Goal: Task Accomplishment & Management: Manage account settings

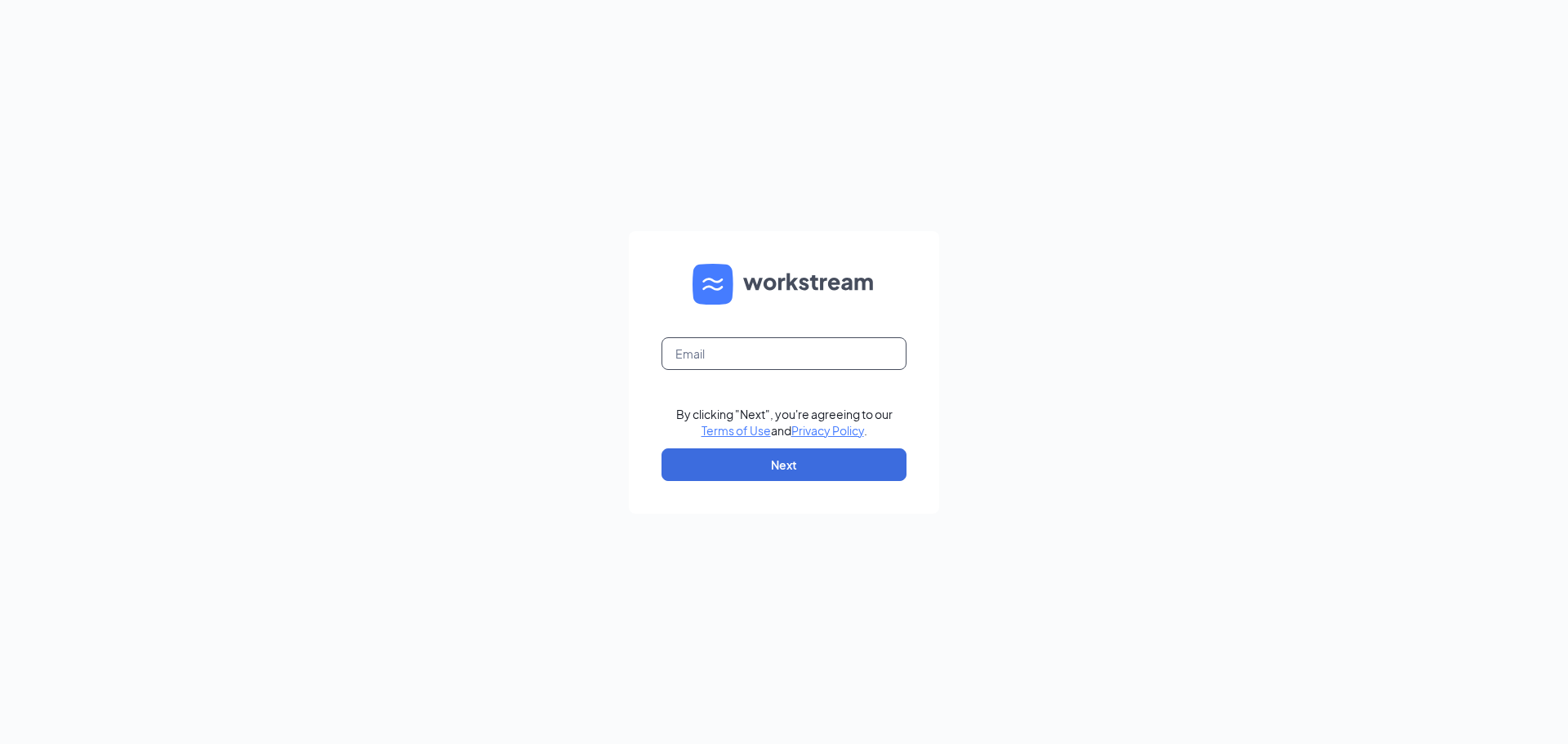
click at [772, 354] on input "text" at bounding box center [784, 353] width 245 height 33
type input "0"
type input "marc.schuh@cfafranchisee.com"
click at [845, 464] on button "Next" at bounding box center [784, 464] width 245 height 33
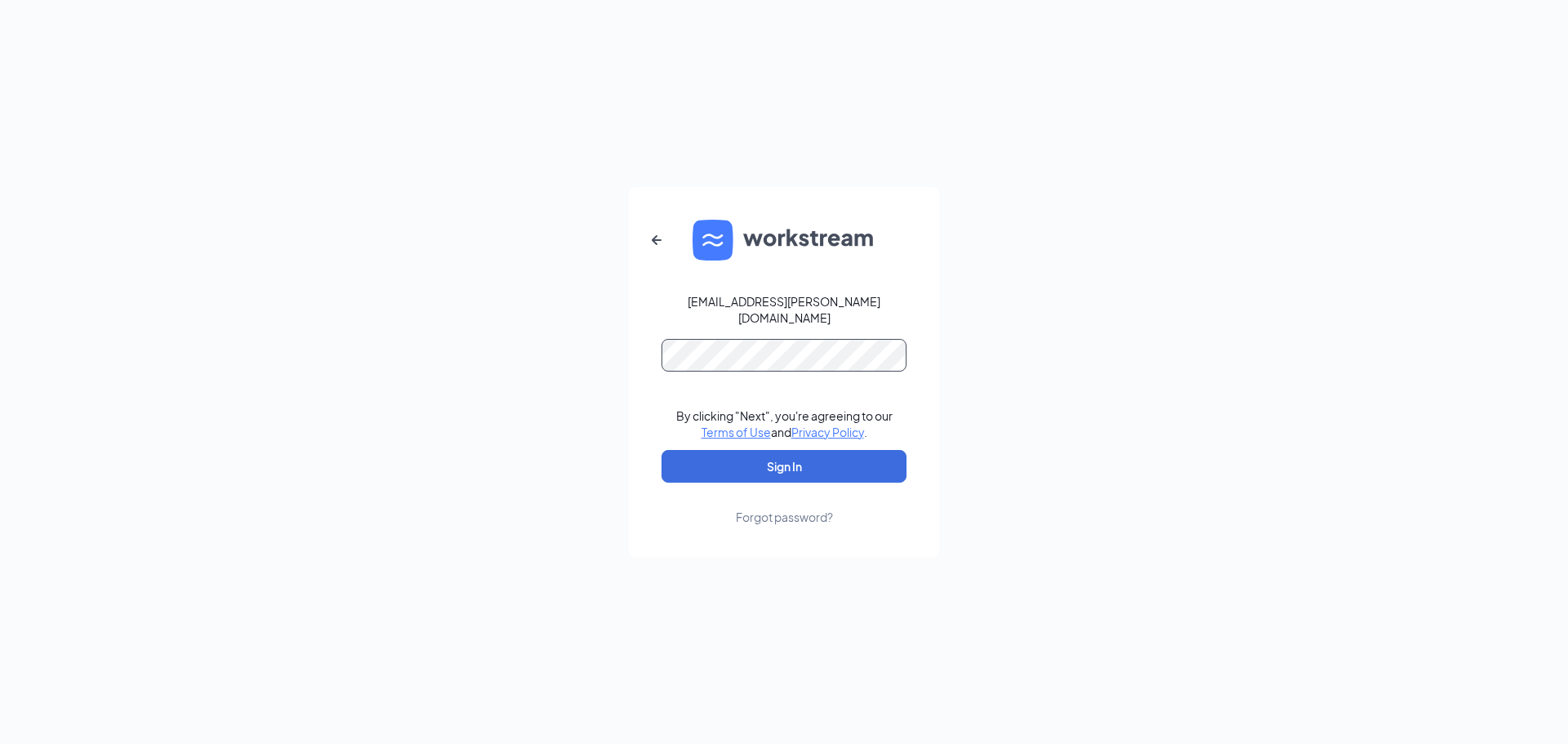
click at [661, 450] on button "Sign In" at bounding box center [784, 466] width 245 height 33
click at [748, 462] on button "Sign In" at bounding box center [784, 466] width 245 height 33
click at [654, 347] on form "marc.schuh@cfafranchisee.com Credential mismatches. By clicking "Next", you're …" at bounding box center [783, 373] width 310 height 371
click at [661, 450] on button "Sign In" at bounding box center [784, 466] width 245 height 33
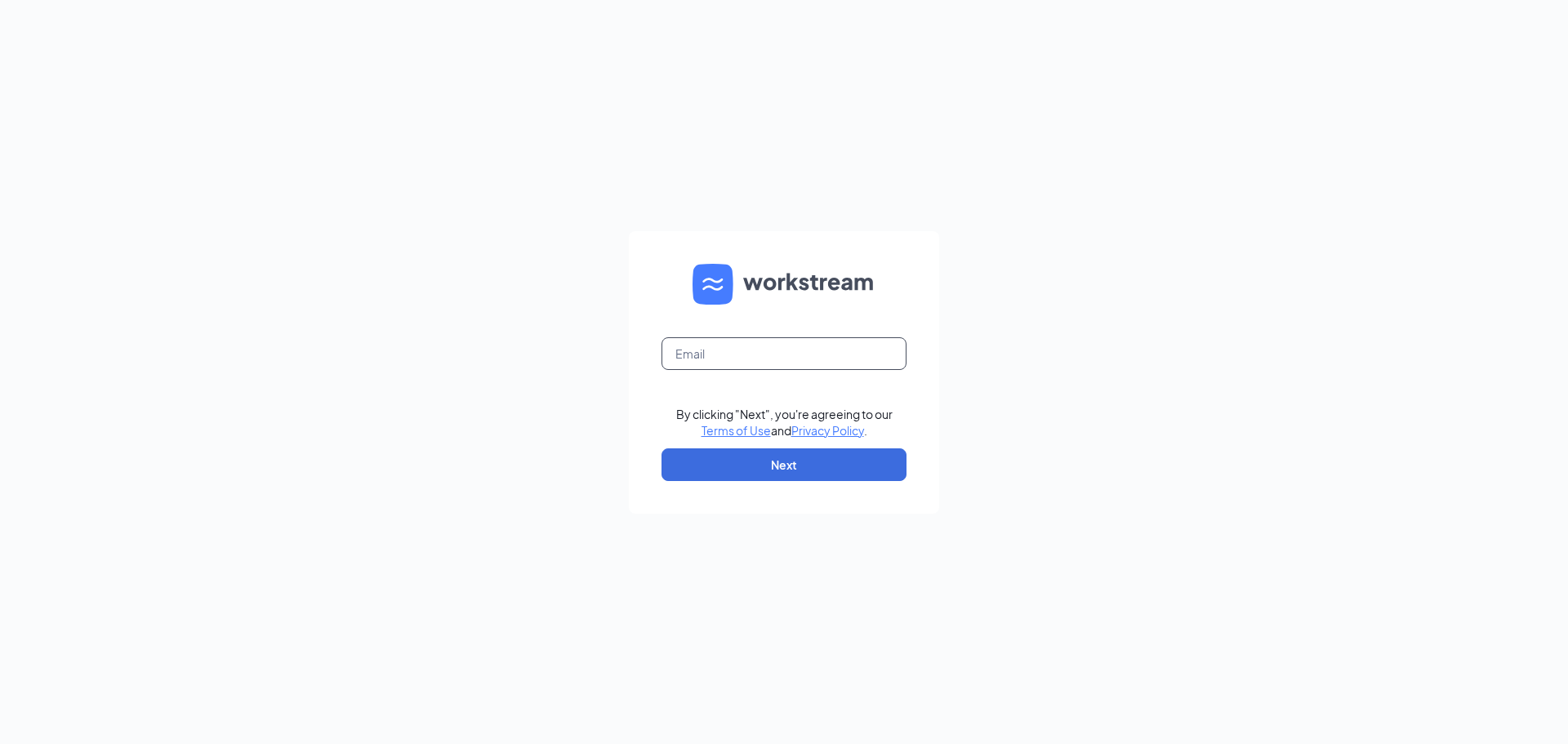
click at [806, 353] on input "text" at bounding box center [784, 353] width 245 height 33
type input "[EMAIL_ADDRESS][DEMOGRAPHIC_DATA][DOMAIN_NAME]"
click at [772, 473] on button "Next" at bounding box center [784, 464] width 245 height 33
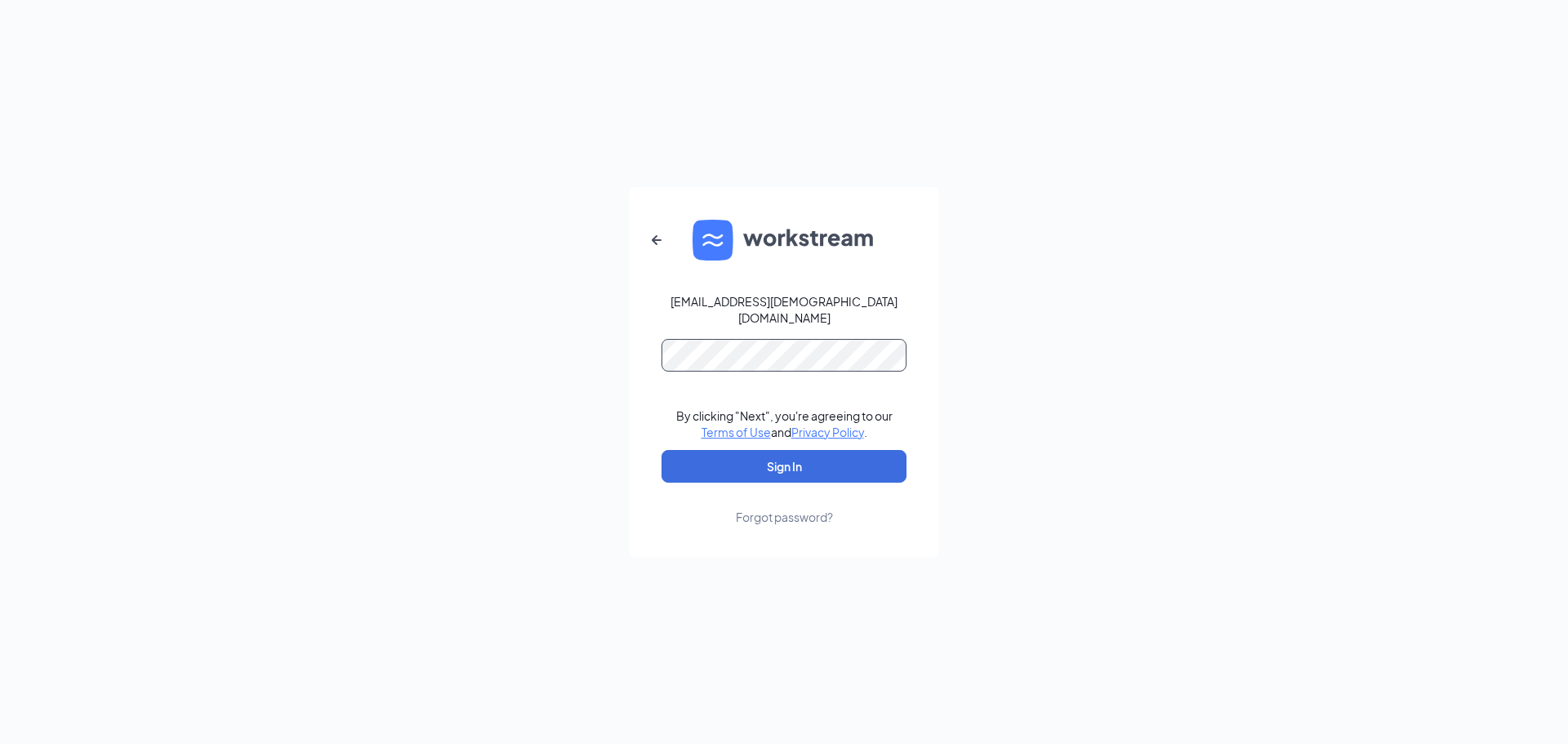
click at [661, 450] on button "Sign In" at bounding box center [784, 466] width 245 height 33
click at [786, 470] on button "Sign In" at bounding box center [784, 466] width 245 height 33
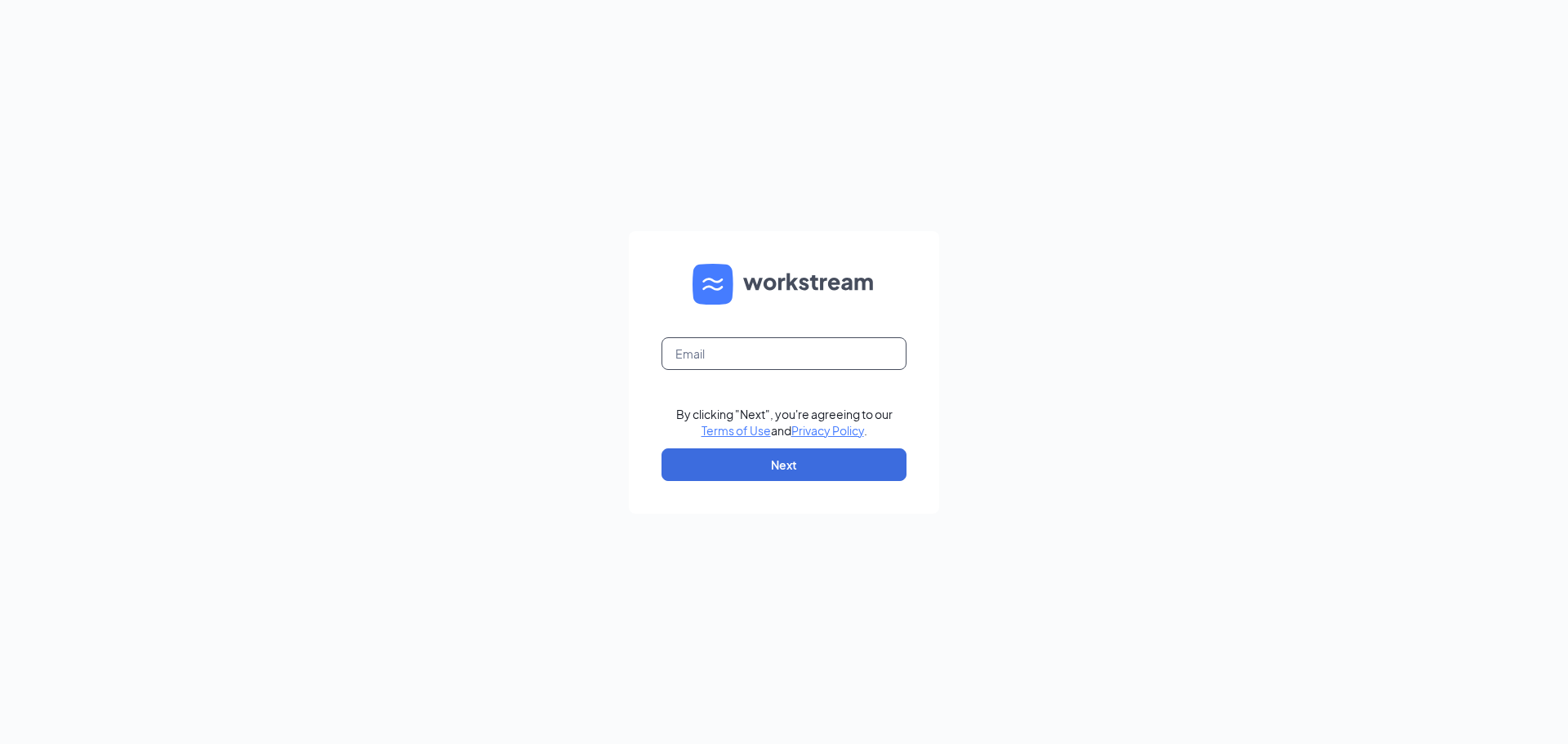
click at [758, 344] on input "text" at bounding box center [784, 353] width 245 height 33
type input "marc.schuh@cfafranchisee.com"
click at [805, 465] on button "Next" at bounding box center [784, 464] width 245 height 33
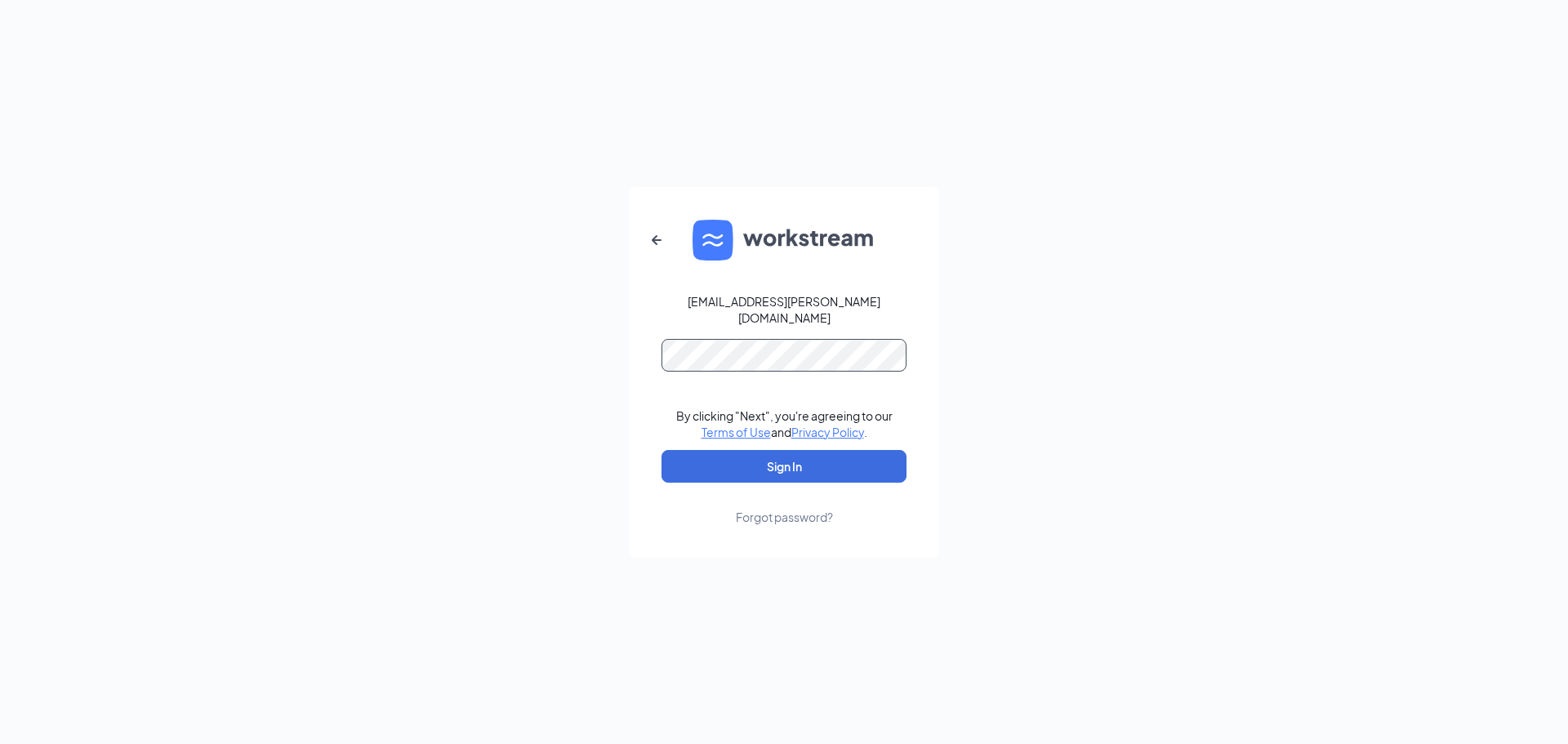
click at [661, 450] on button "Sign In" at bounding box center [784, 466] width 245 height 33
click at [625, 330] on div "marc.schuh@cfafranchisee.com By clicking "Next", you're agreeing to our Terms o…" at bounding box center [784, 372] width 1568 height 744
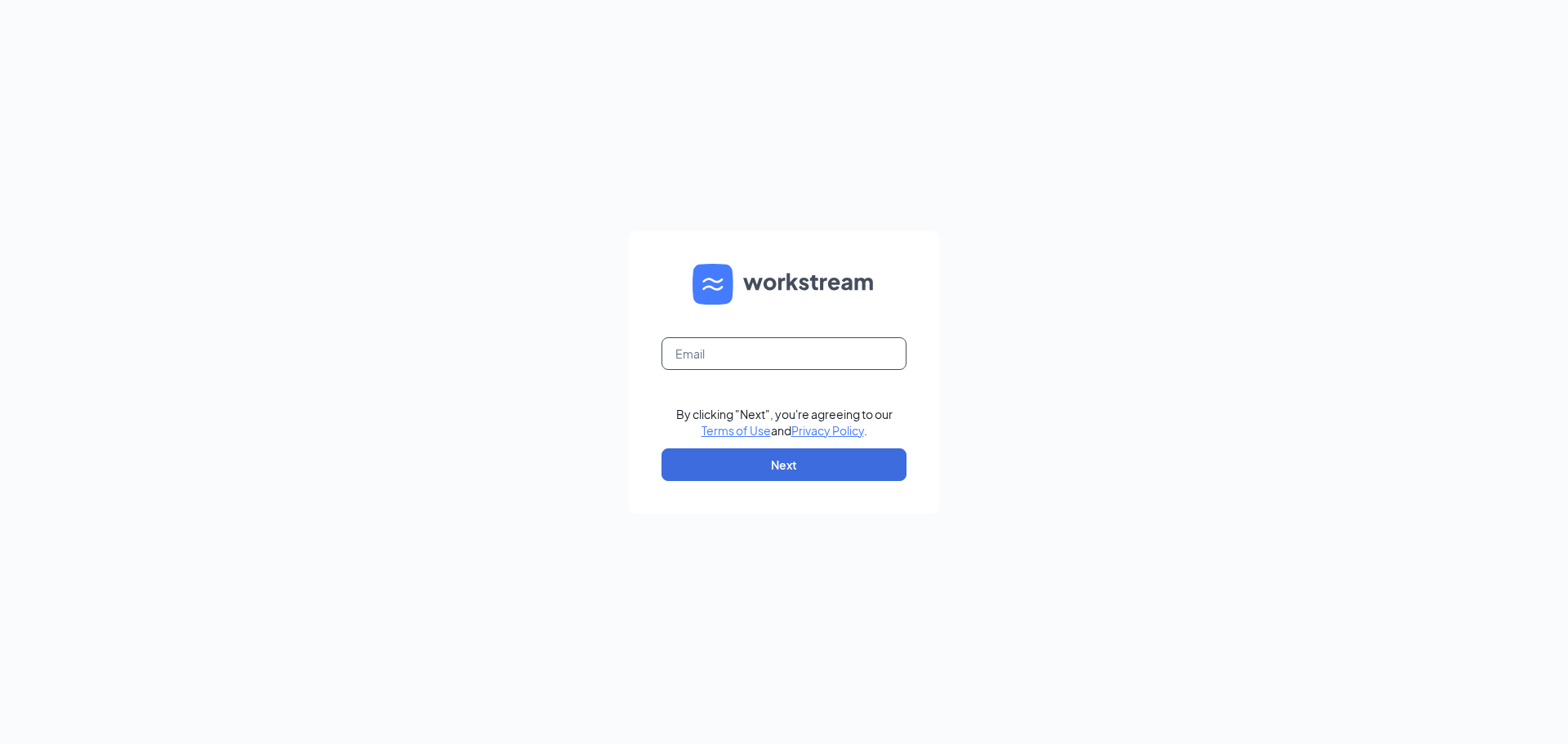
click at [748, 352] on input "text" at bounding box center [784, 353] width 245 height 33
drag, startPoint x: 729, startPoint y: 352, endPoint x: 708, endPoint y: 353, distance: 21.0
click at [708, 353] on input "marc.smc" at bounding box center [784, 353] width 245 height 33
type input "marc.schuh@cfafranchisee.com"
click at [830, 466] on button "Next" at bounding box center [784, 464] width 245 height 33
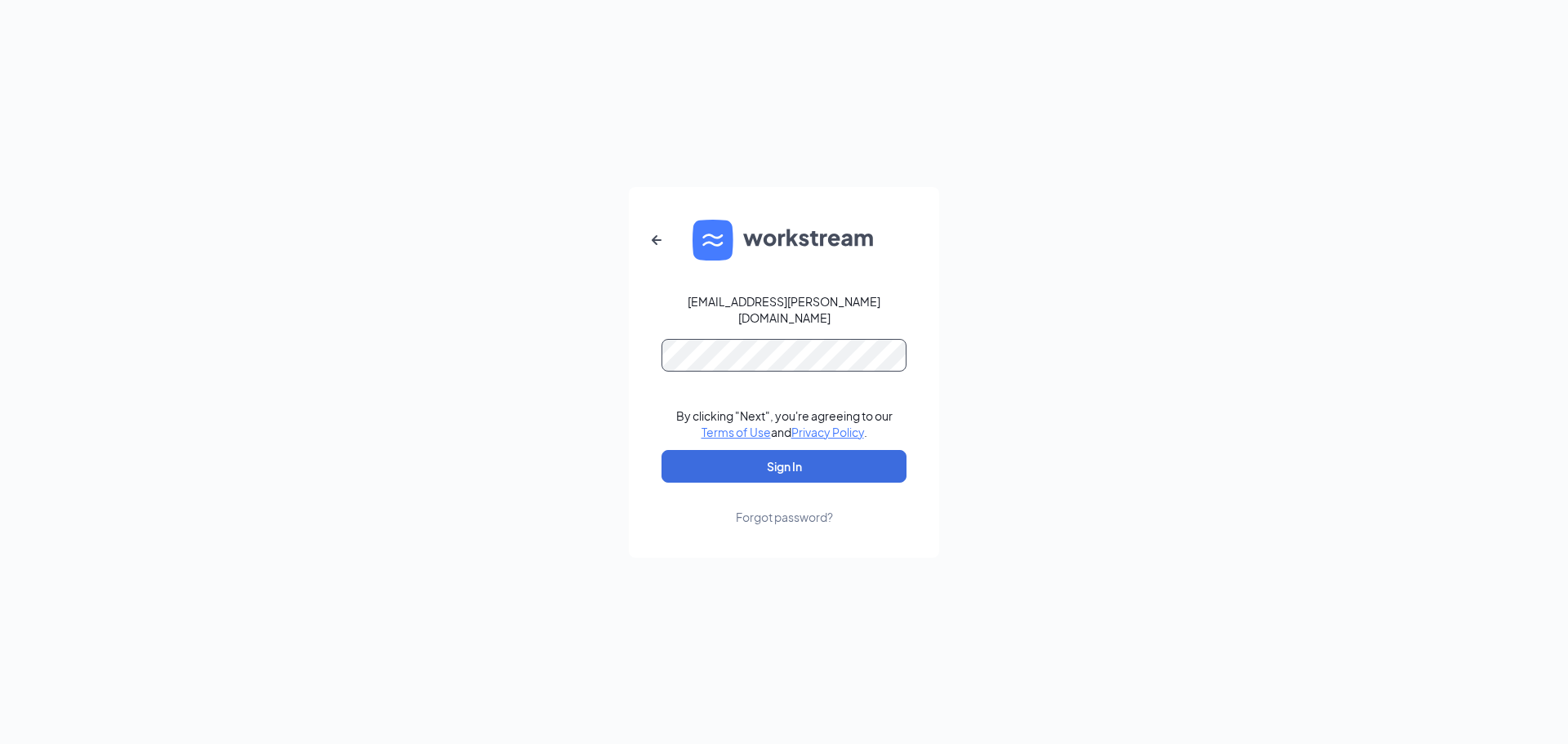
click at [661, 450] on button "Sign In" at bounding box center [784, 466] width 245 height 33
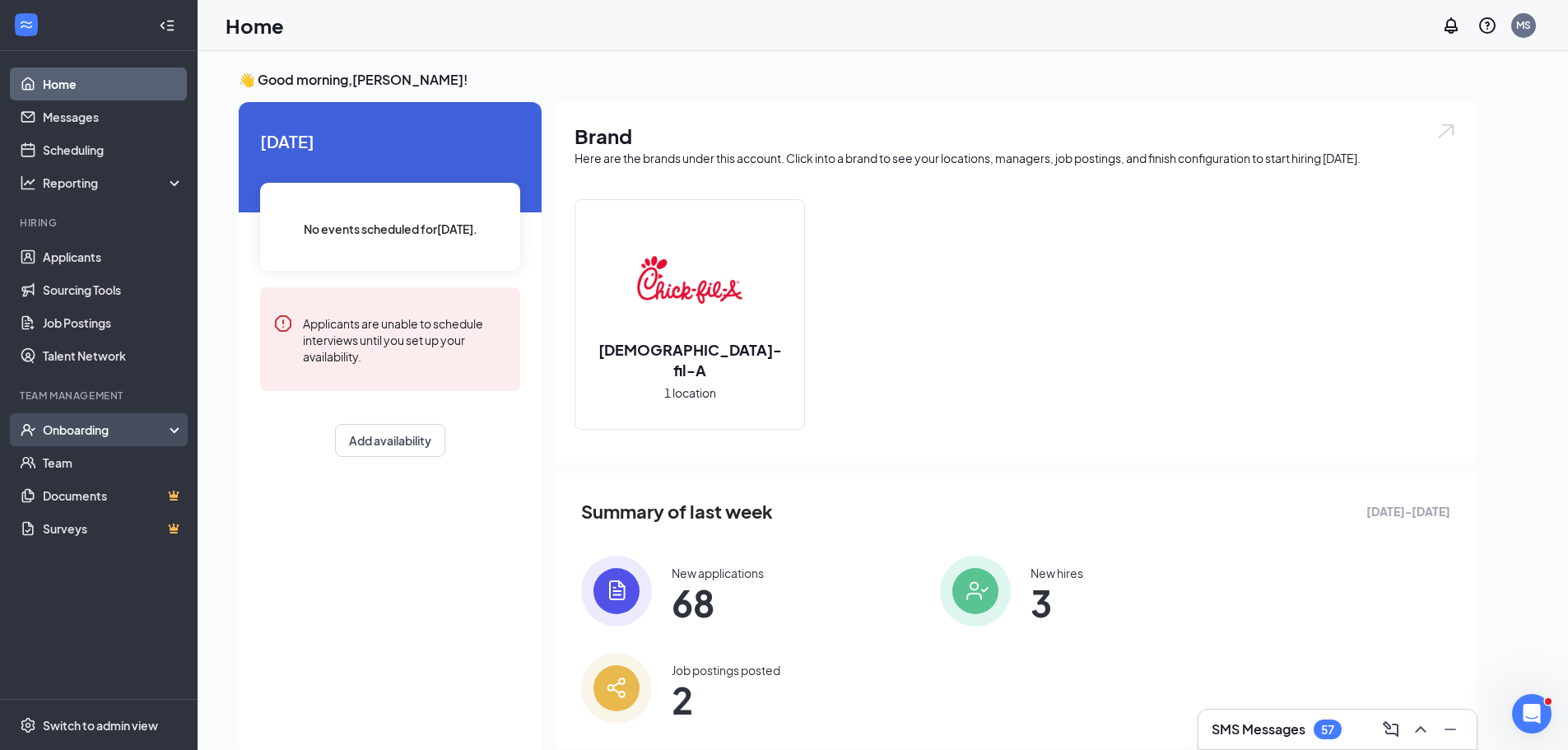
click at [49, 442] on div "Onboarding" at bounding box center [98, 430] width 198 height 33
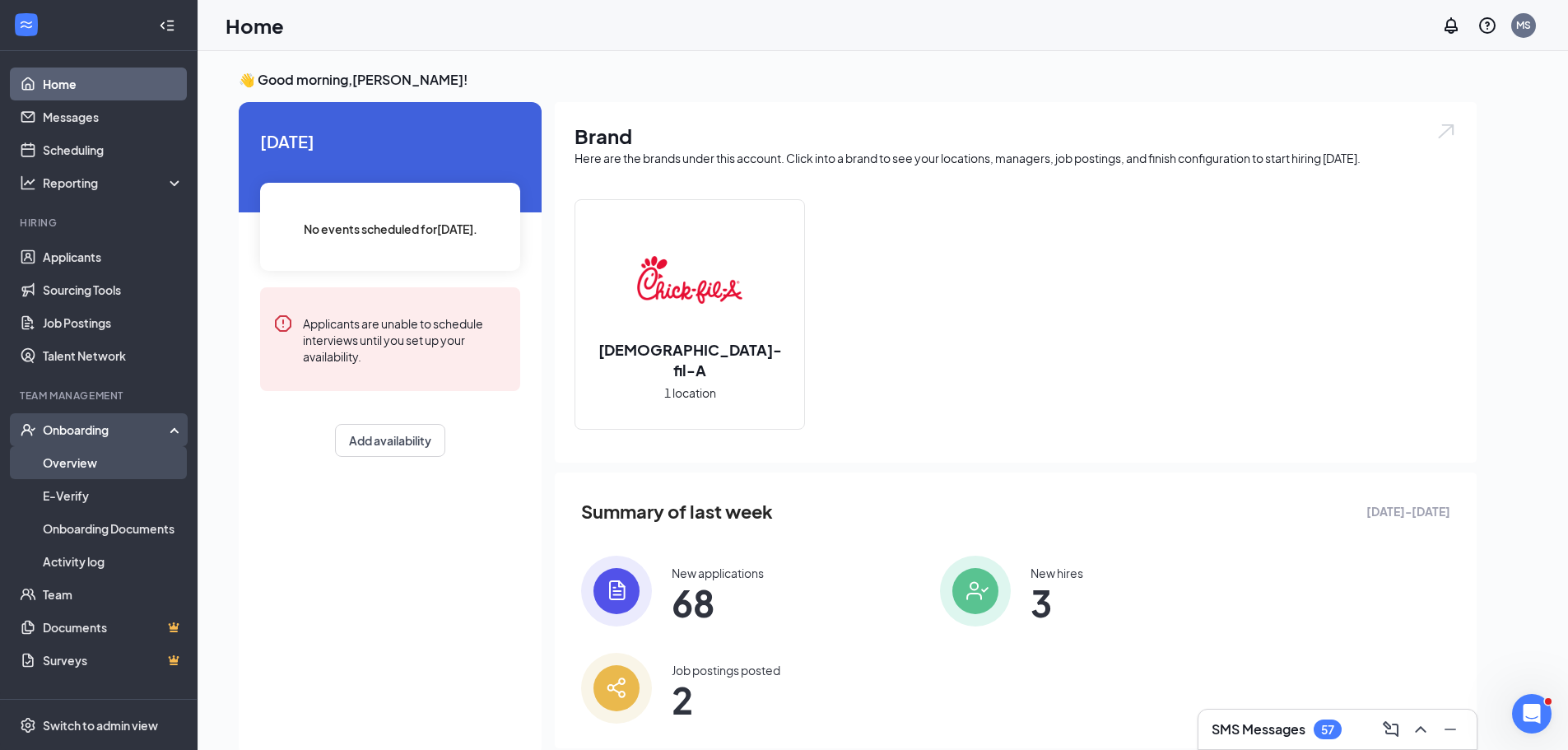
click at [72, 468] on link "Overview" at bounding box center [113, 462] width 141 height 33
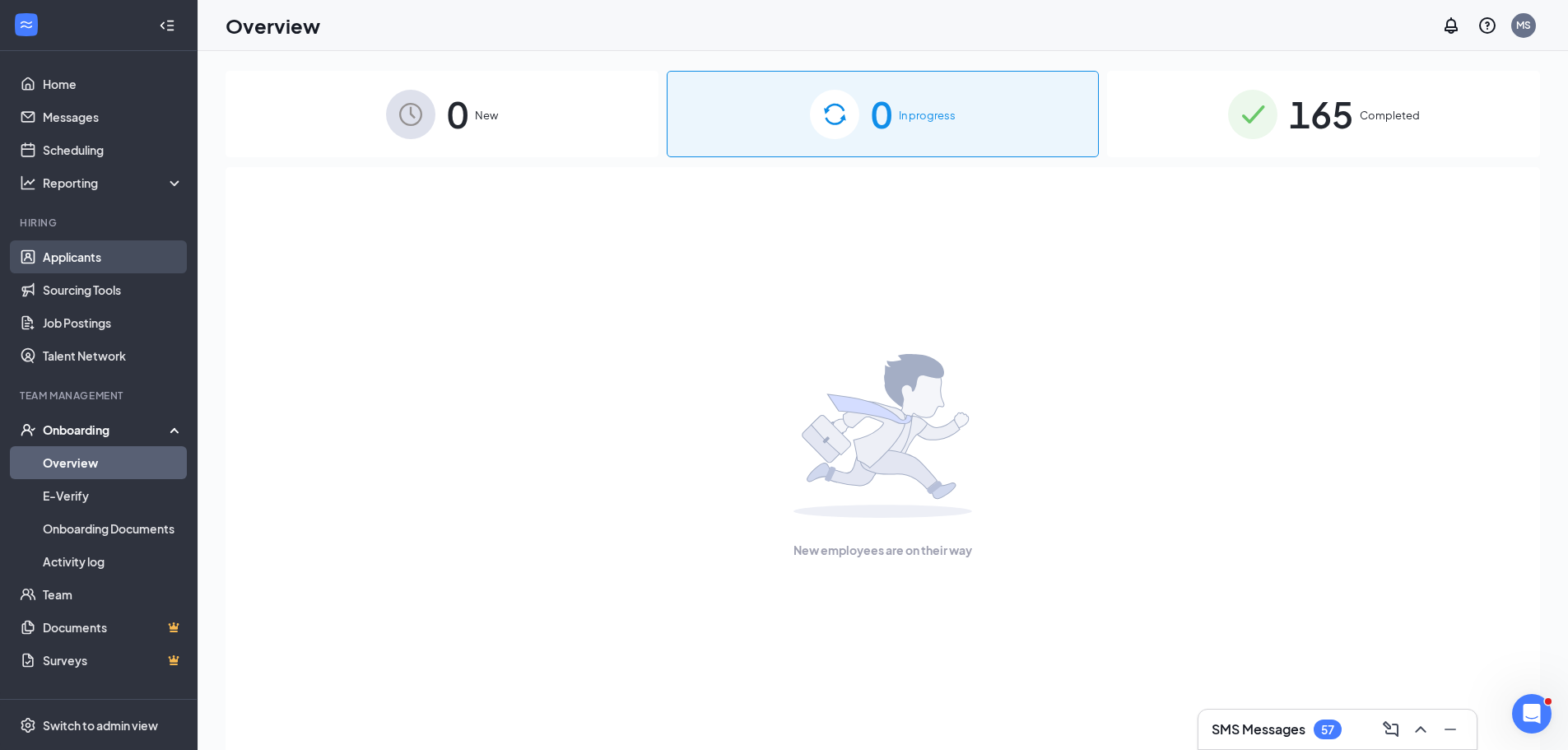
click at [96, 263] on link "Applicants" at bounding box center [113, 257] width 141 height 33
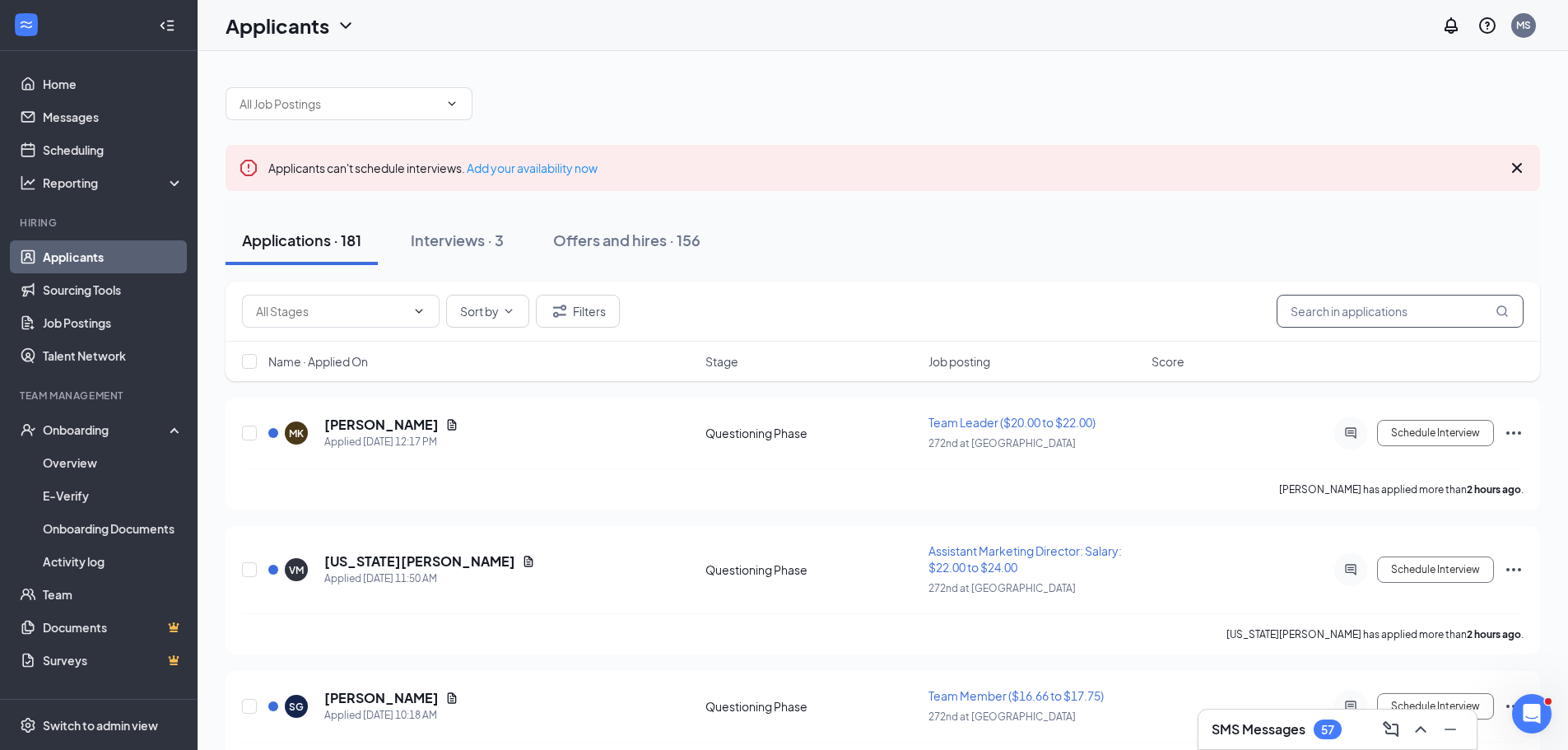
click at [1347, 313] on input "text" at bounding box center [1400, 311] width 247 height 33
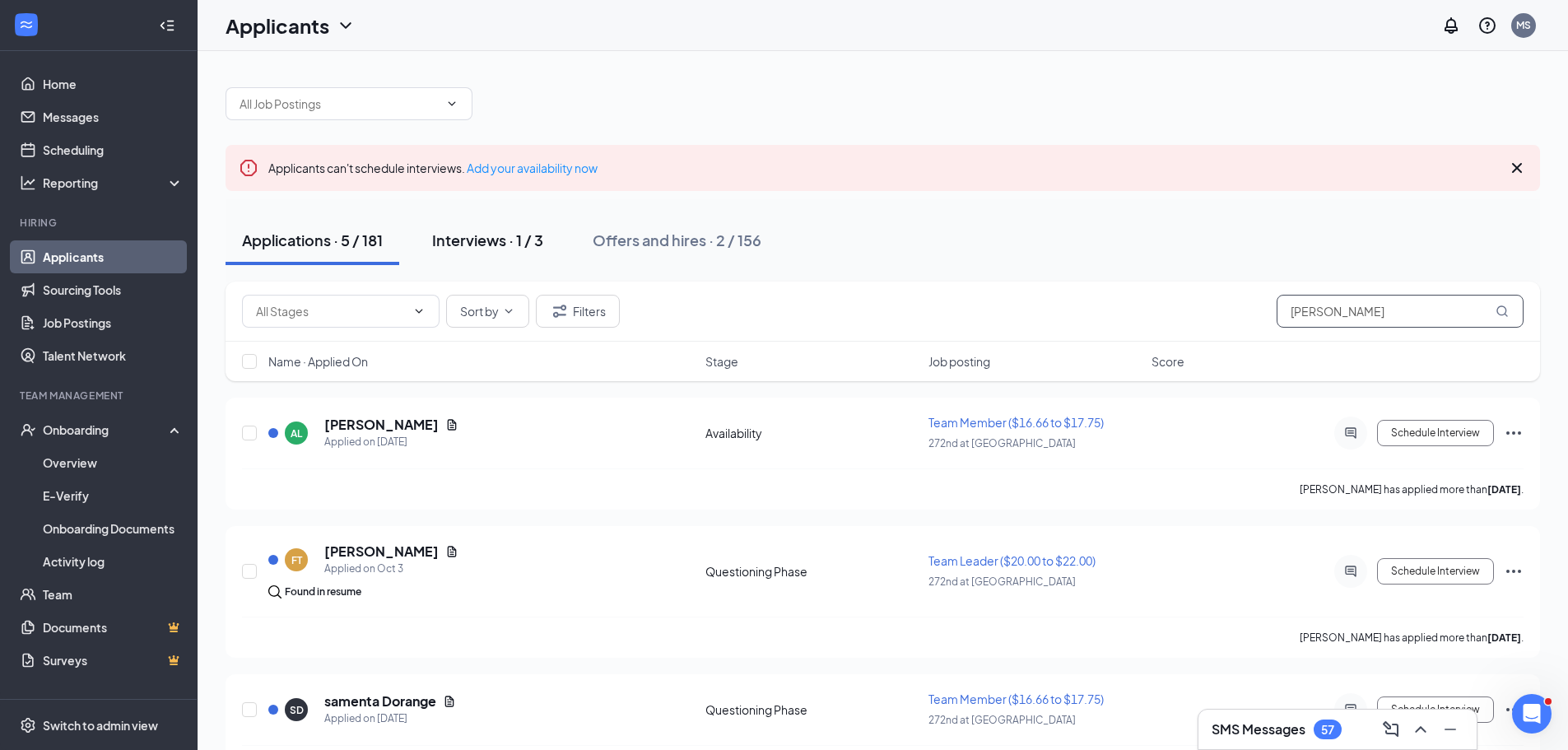
type input "sam"
click at [499, 242] on div "Interviews · 1 / 3" at bounding box center [488, 240] width 111 height 21
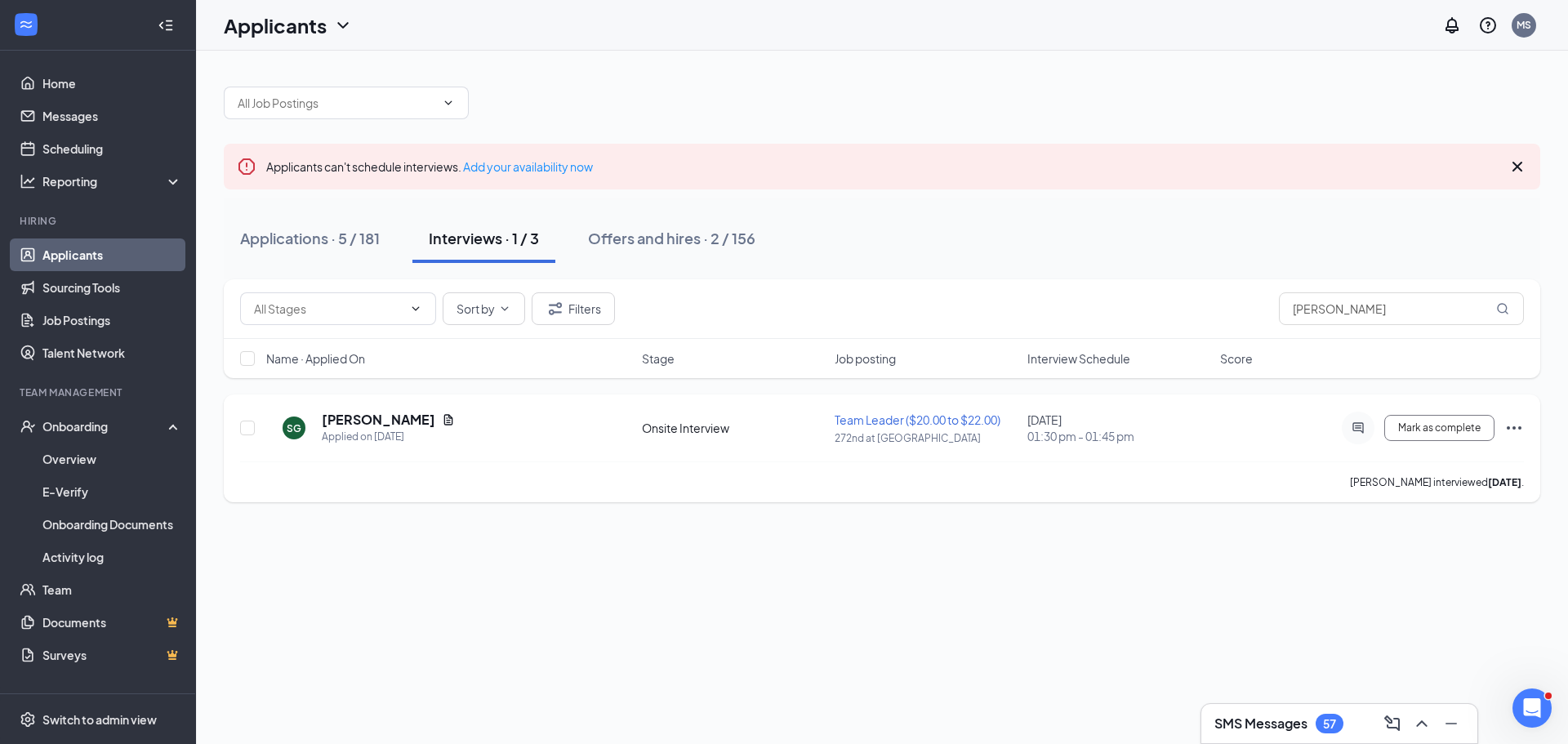
click at [1511, 429] on icon "Ellipses" at bounding box center [1514, 428] width 20 height 20
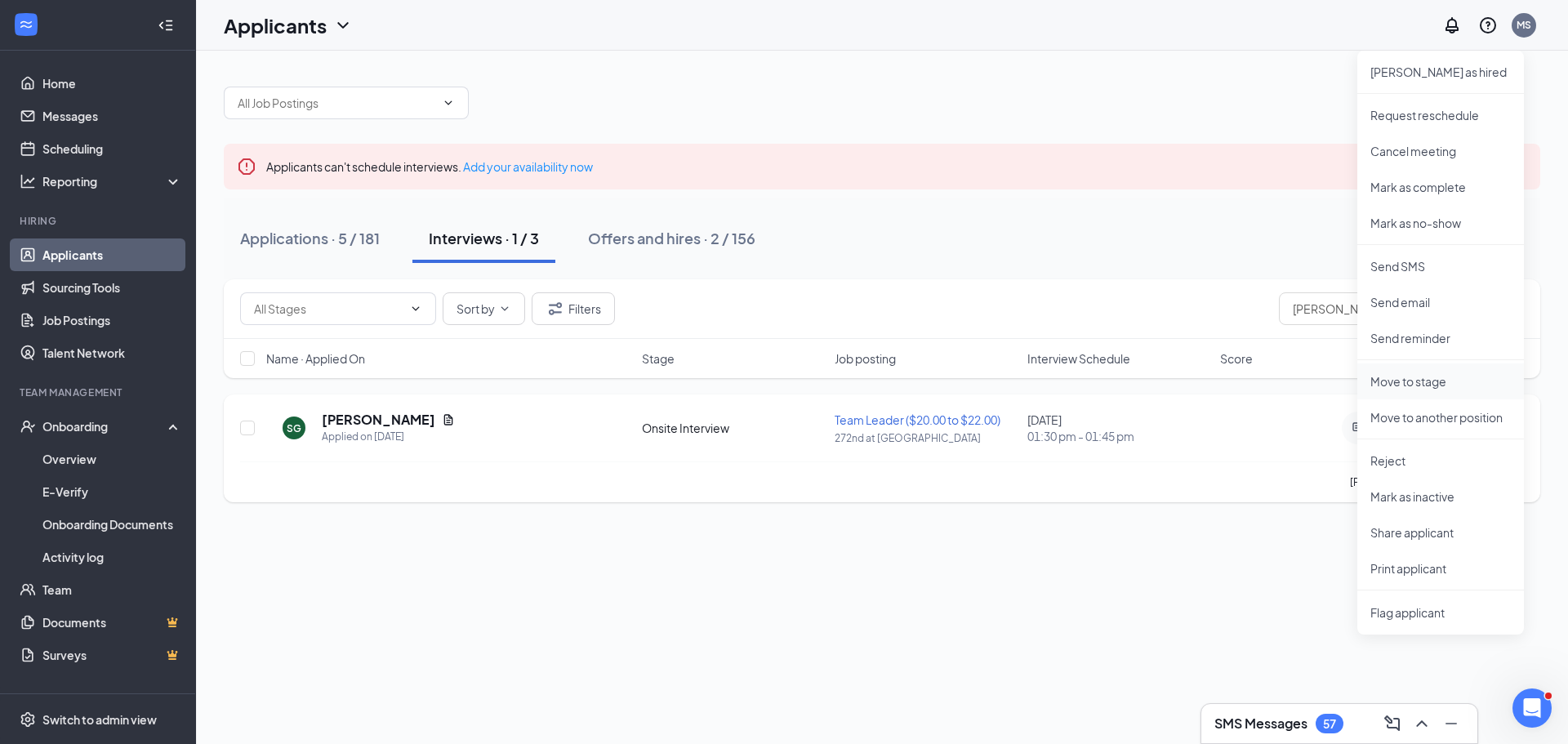
click at [1454, 375] on p "Move to stage" at bounding box center [1440, 381] width 140 height 16
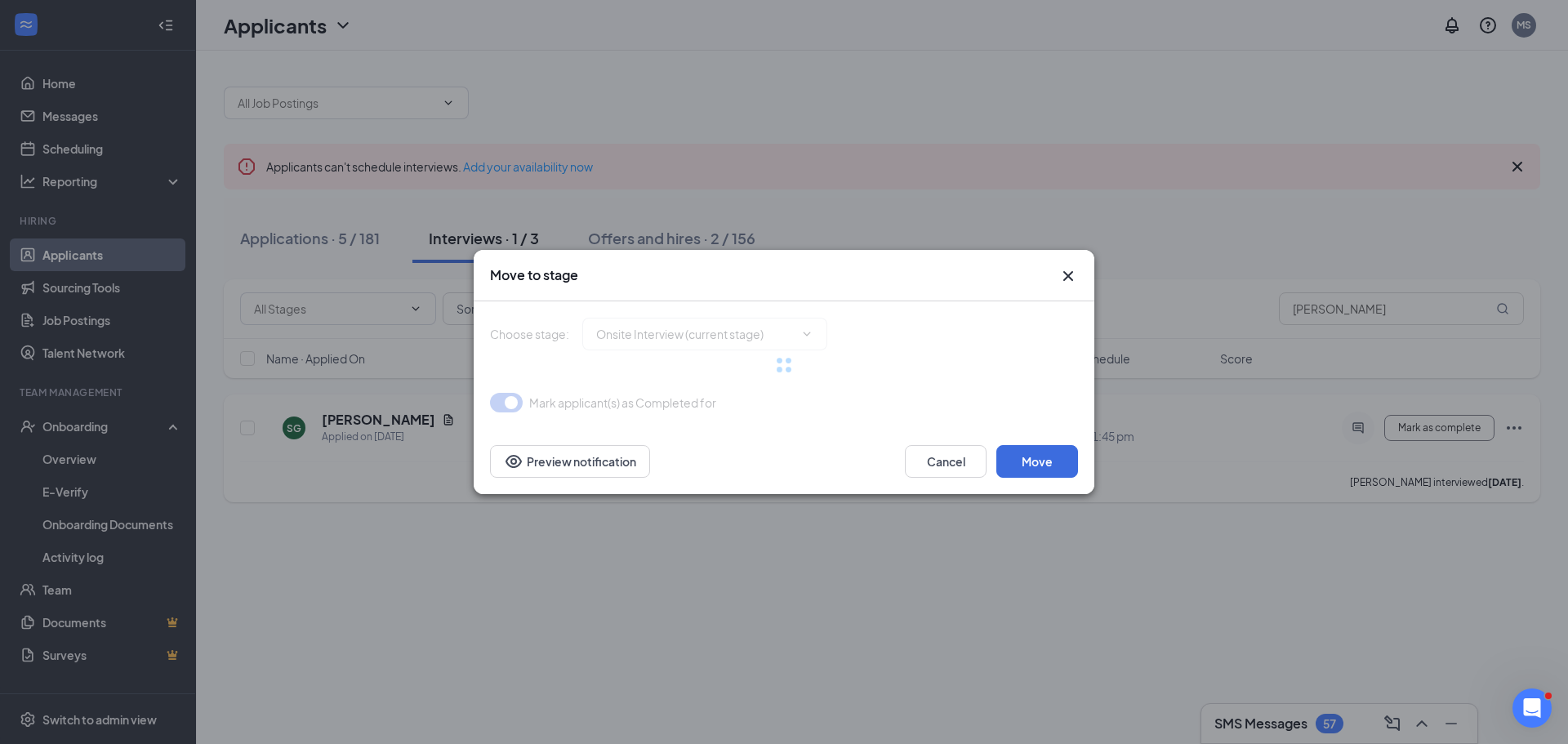
type input "Hiring Complete (final stage)"
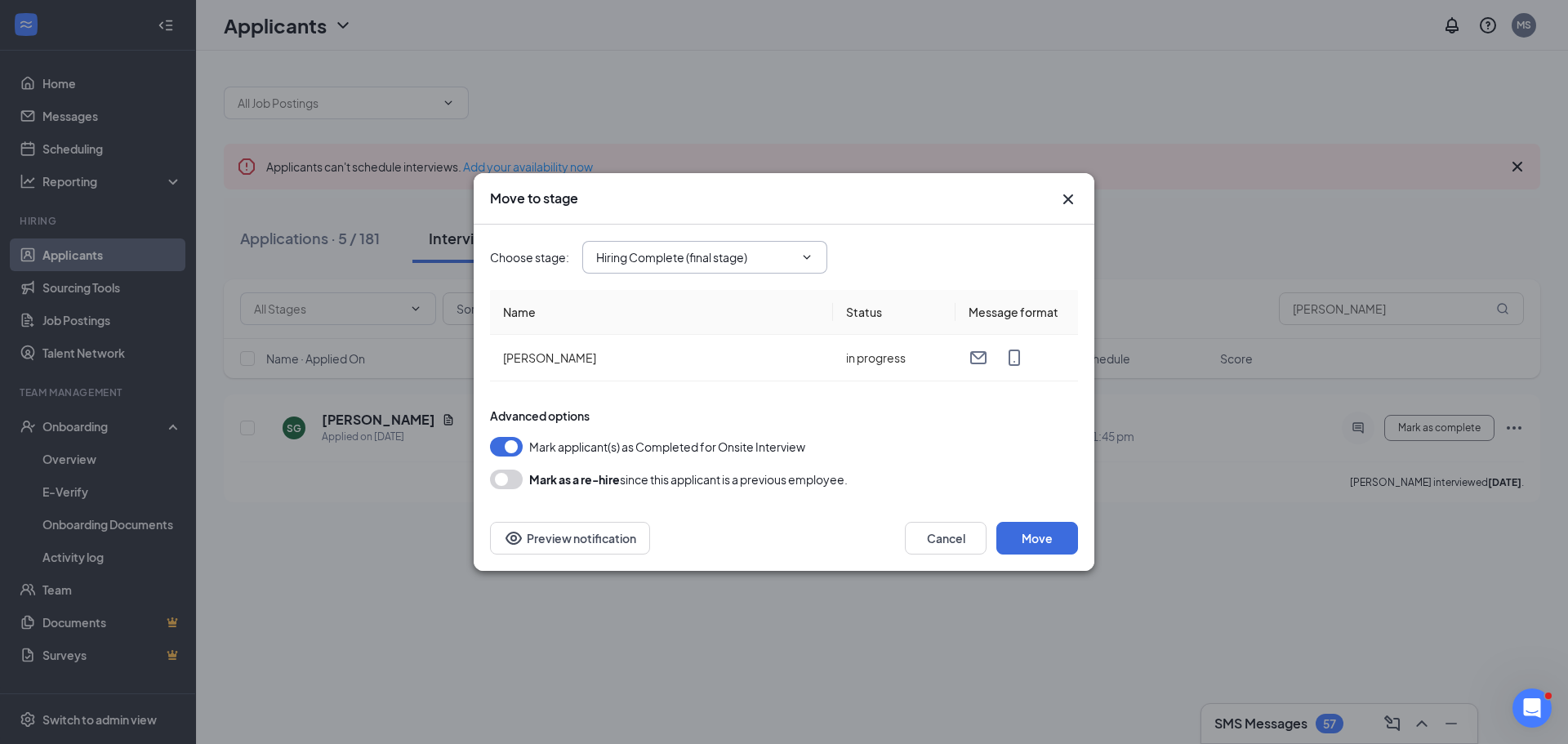
click at [817, 260] on span "Hiring Complete (final stage)" at bounding box center [705, 257] width 245 height 33
click at [798, 261] on span at bounding box center [805, 257] width 16 height 13
click at [1046, 544] on button "Move" at bounding box center [1037, 538] width 82 height 33
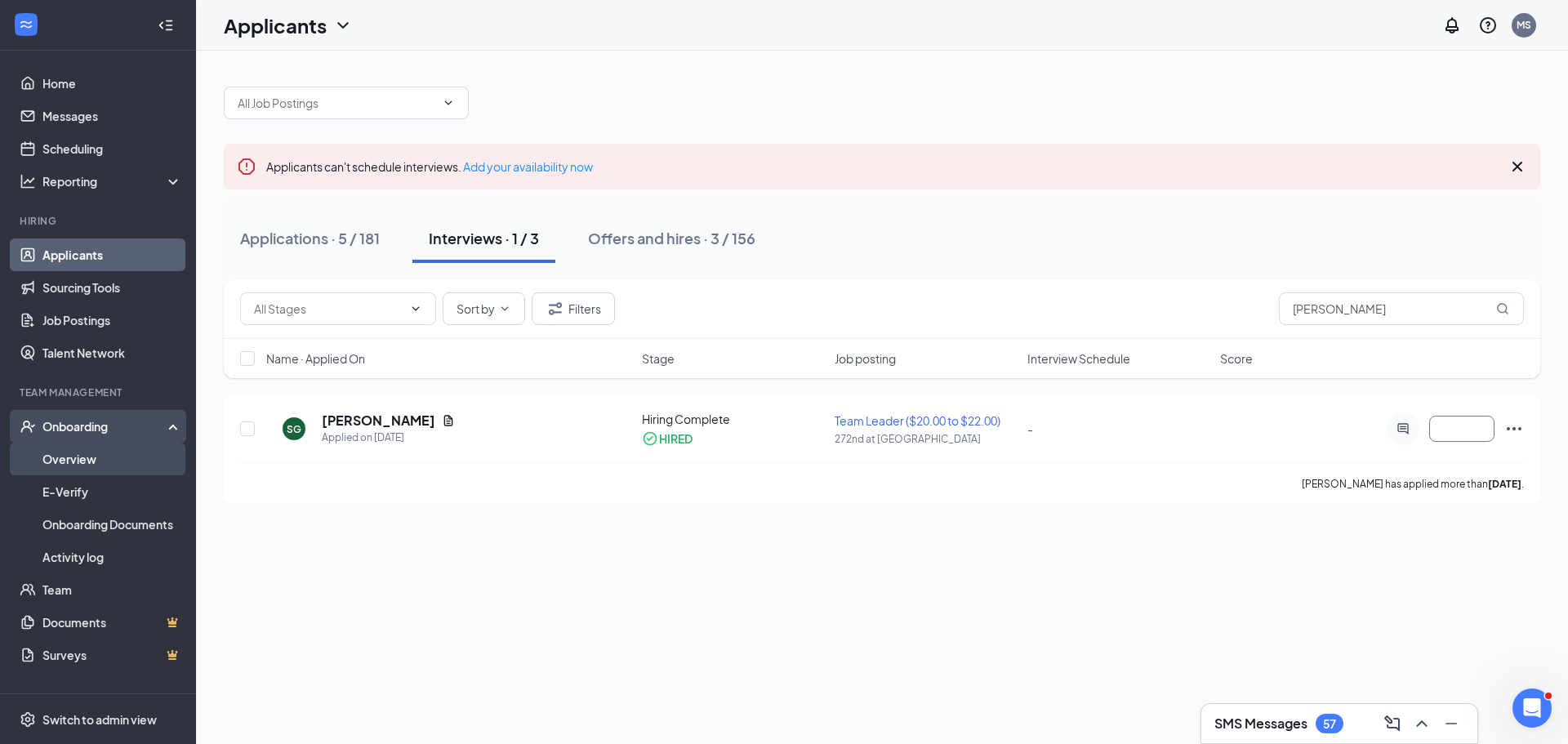
click at [49, 461] on link "Overview" at bounding box center [112, 458] width 139 height 33
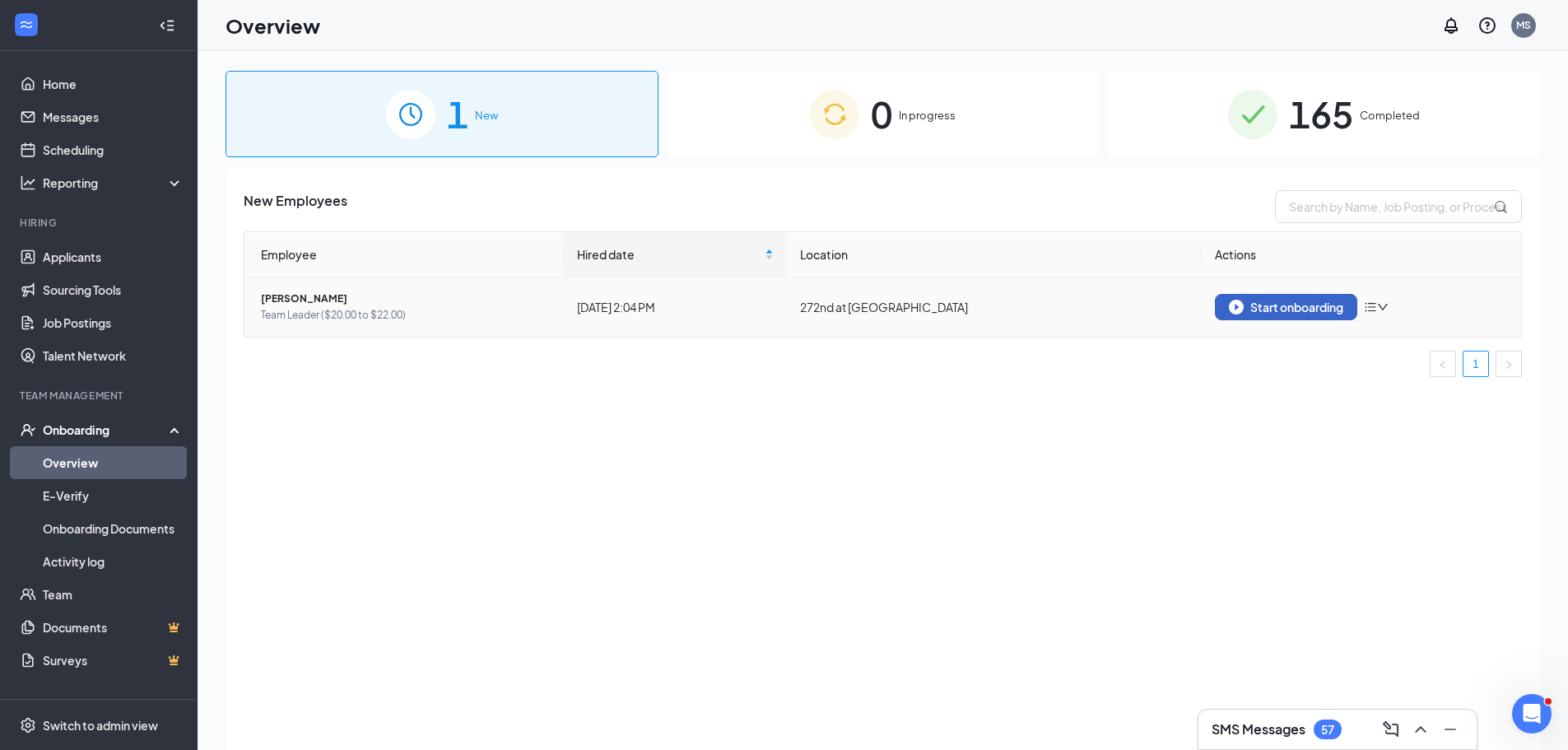
click at [1300, 302] on div "Start onboarding" at bounding box center [1286, 307] width 115 height 15
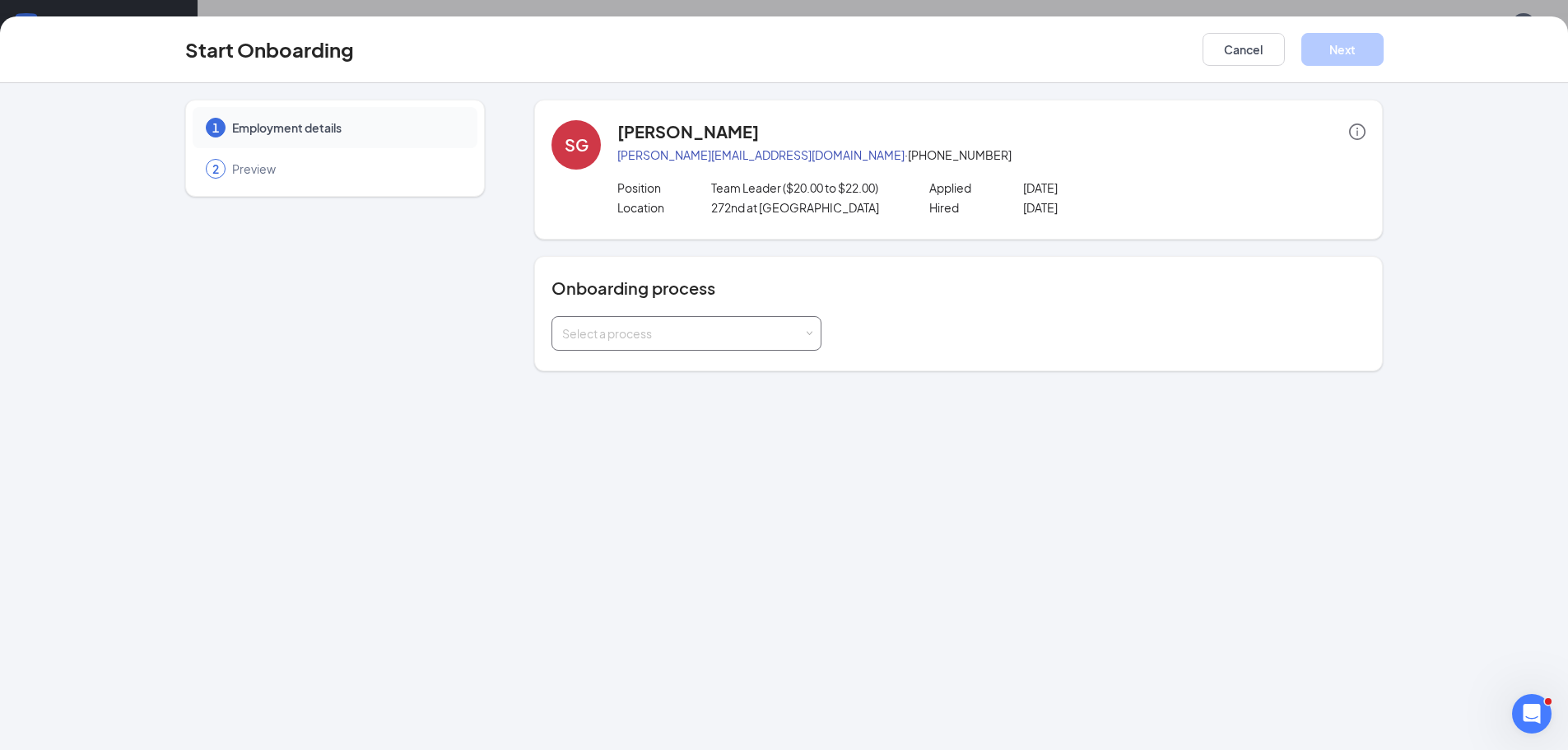
click at [800, 333] on div "Select a process" at bounding box center [682, 333] width 241 height 16
click at [755, 374] on li "[DEMOGRAPHIC_DATA]-fil-A [GEOGRAPHIC_DATA]" at bounding box center [686, 368] width 270 height 30
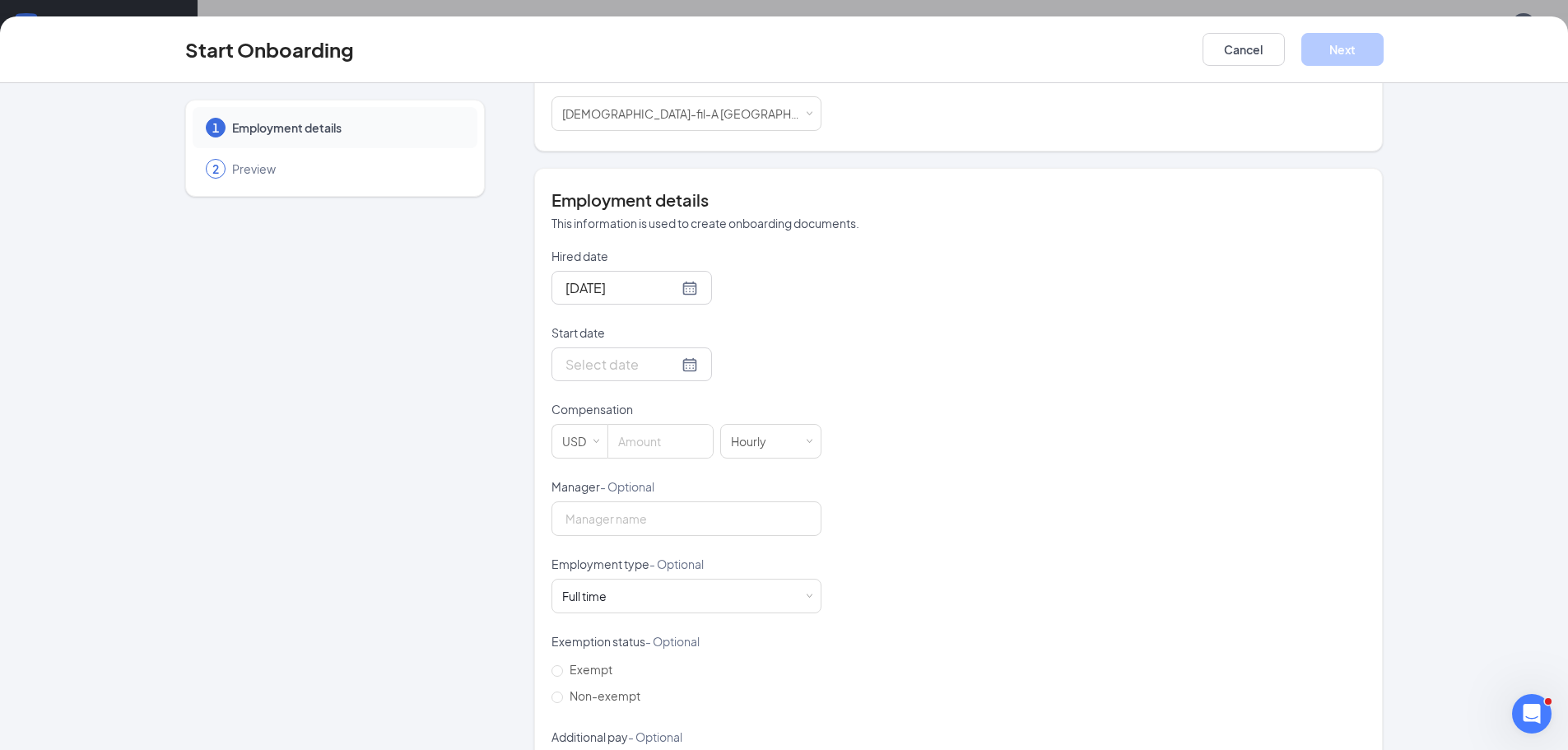
scroll to position [293, 0]
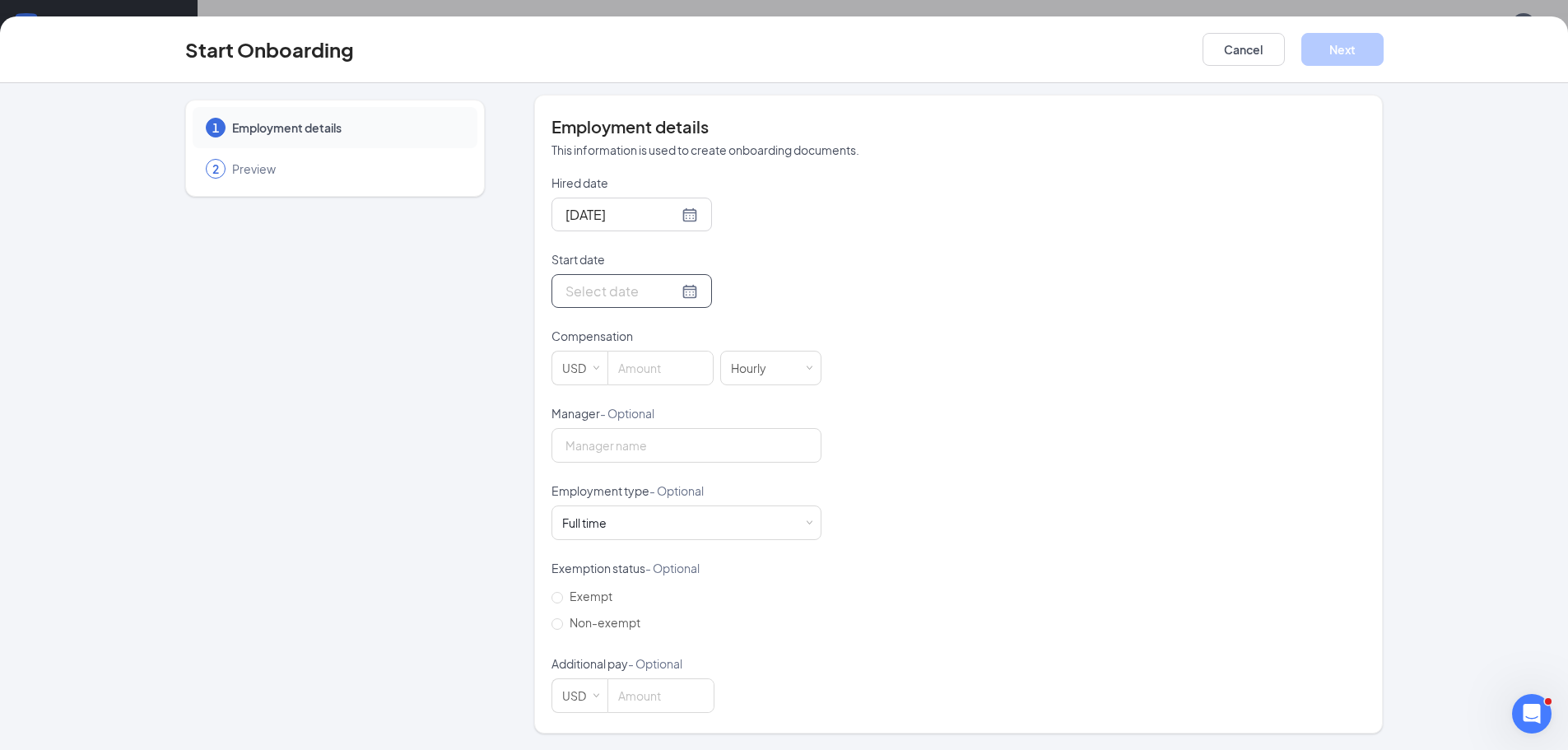
click at [665, 288] on div at bounding box center [632, 291] width 132 height 21
type input "Nov 5, 2025"
click at [663, 552] on link "[DATE]" at bounding box center [667, 547] width 35 height 15
type input "[DATE]"
click at [648, 370] on input at bounding box center [660, 368] width 105 height 33
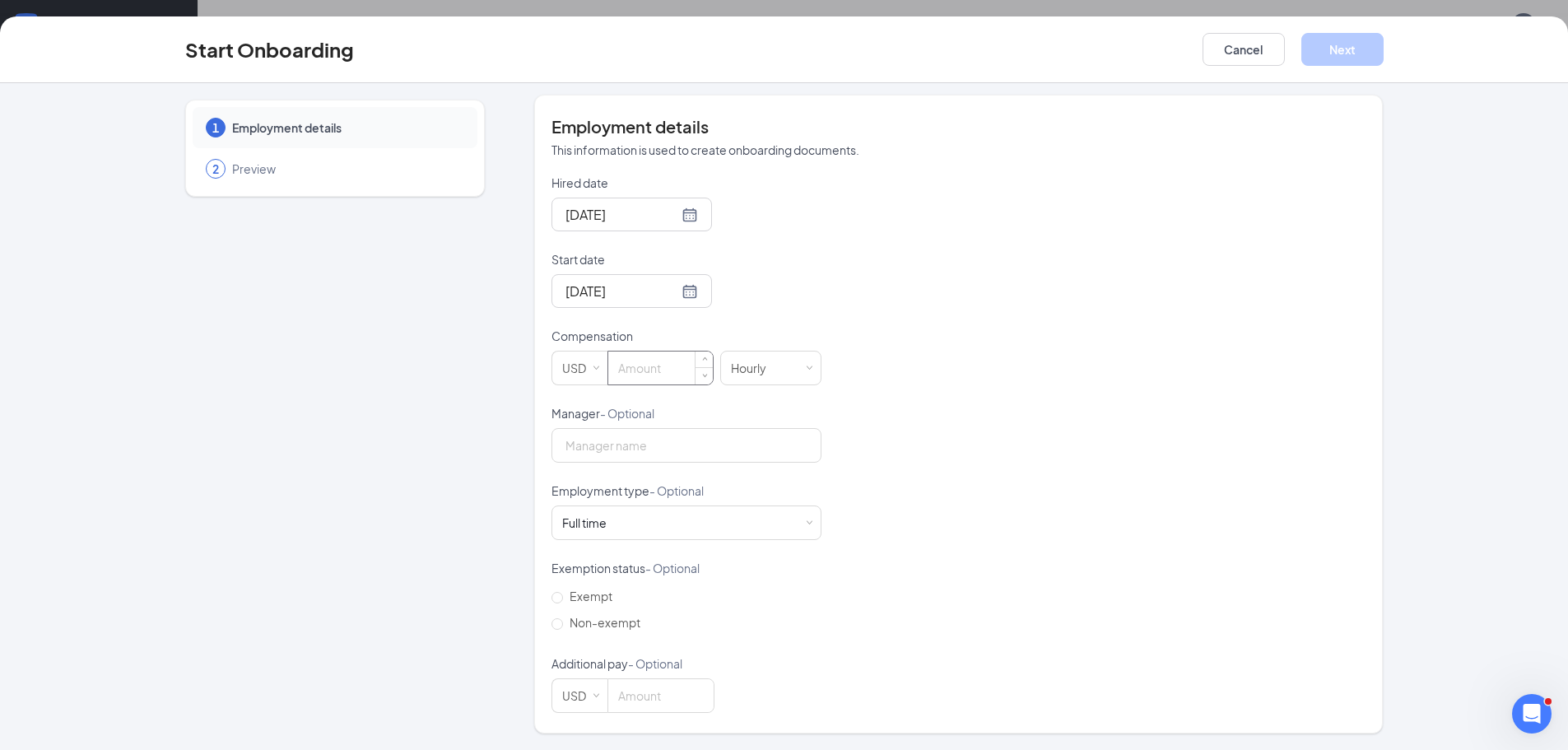
click at [620, 357] on input at bounding box center [660, 368] width 105 height 33
type input "16.66"
click at [631, 452] on input "Manager - Optional" at bounding box center [686, 445] width 270 height 35
type input "Chanson"
click at [588, 628] on span "Non-exempt" at bounding box center [605, 622] width 84 height 15
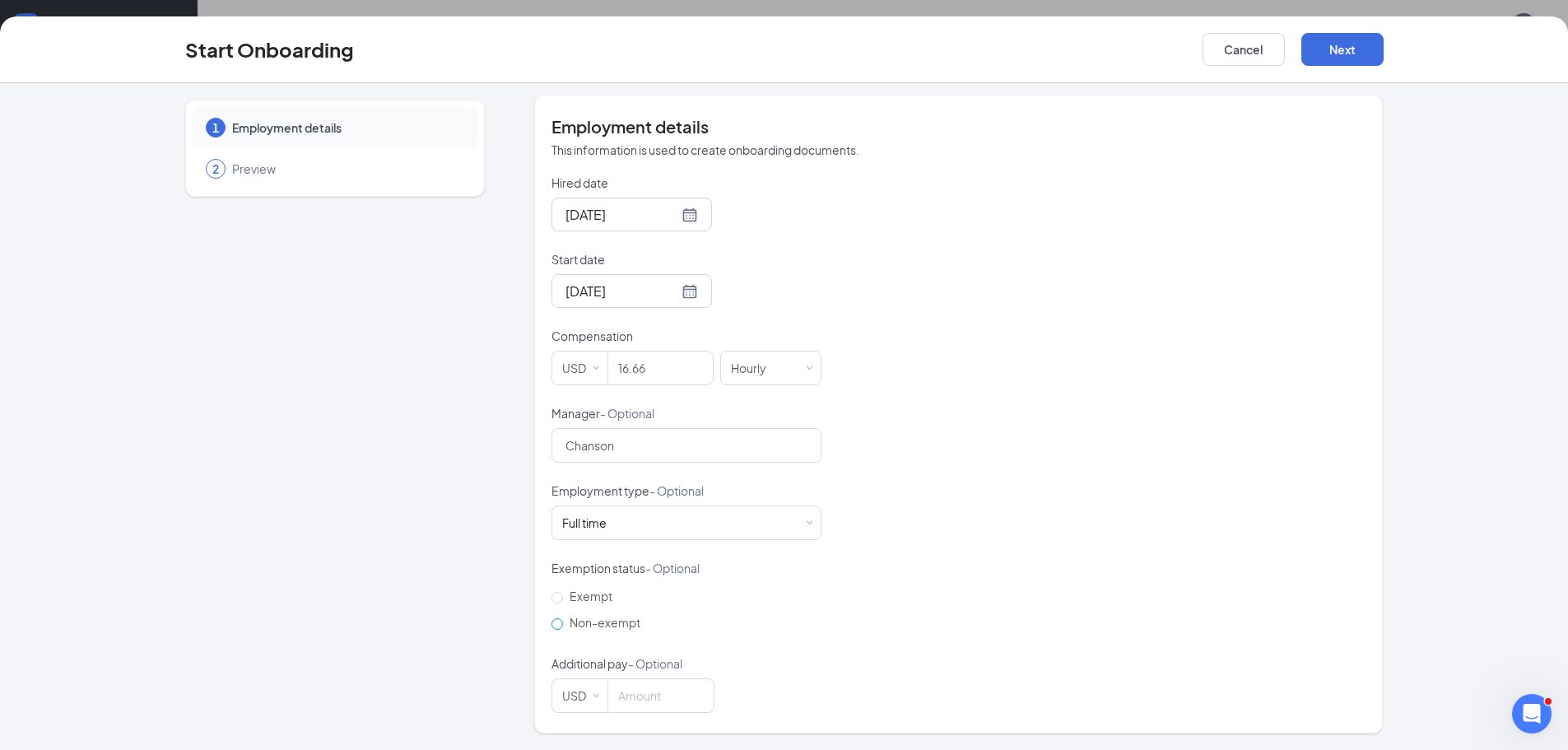
click at [563, 628] on input "Non-exempt" at bounding box center [557, 624] width 12 height 12
radio input "true"
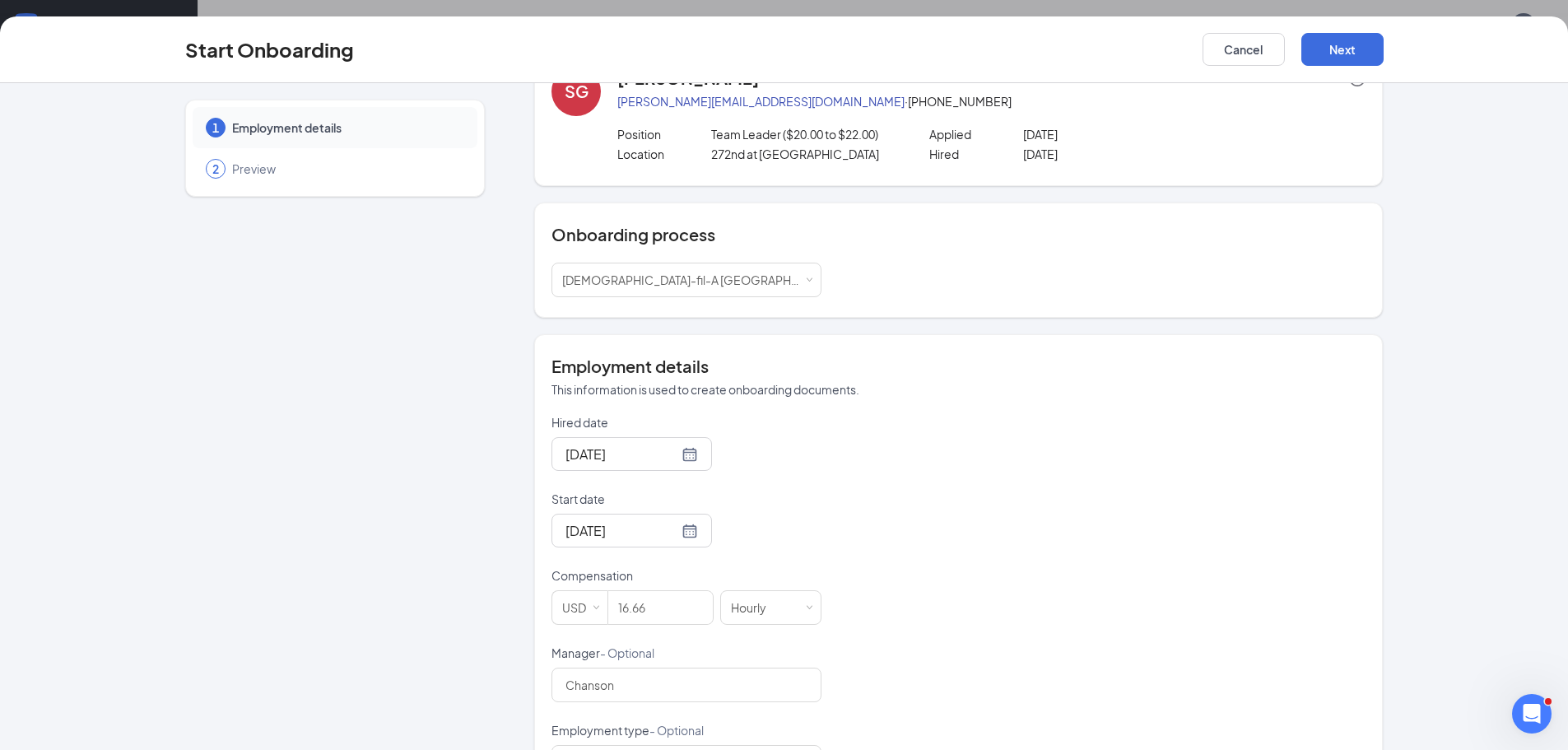
scroll to position [0, 0]
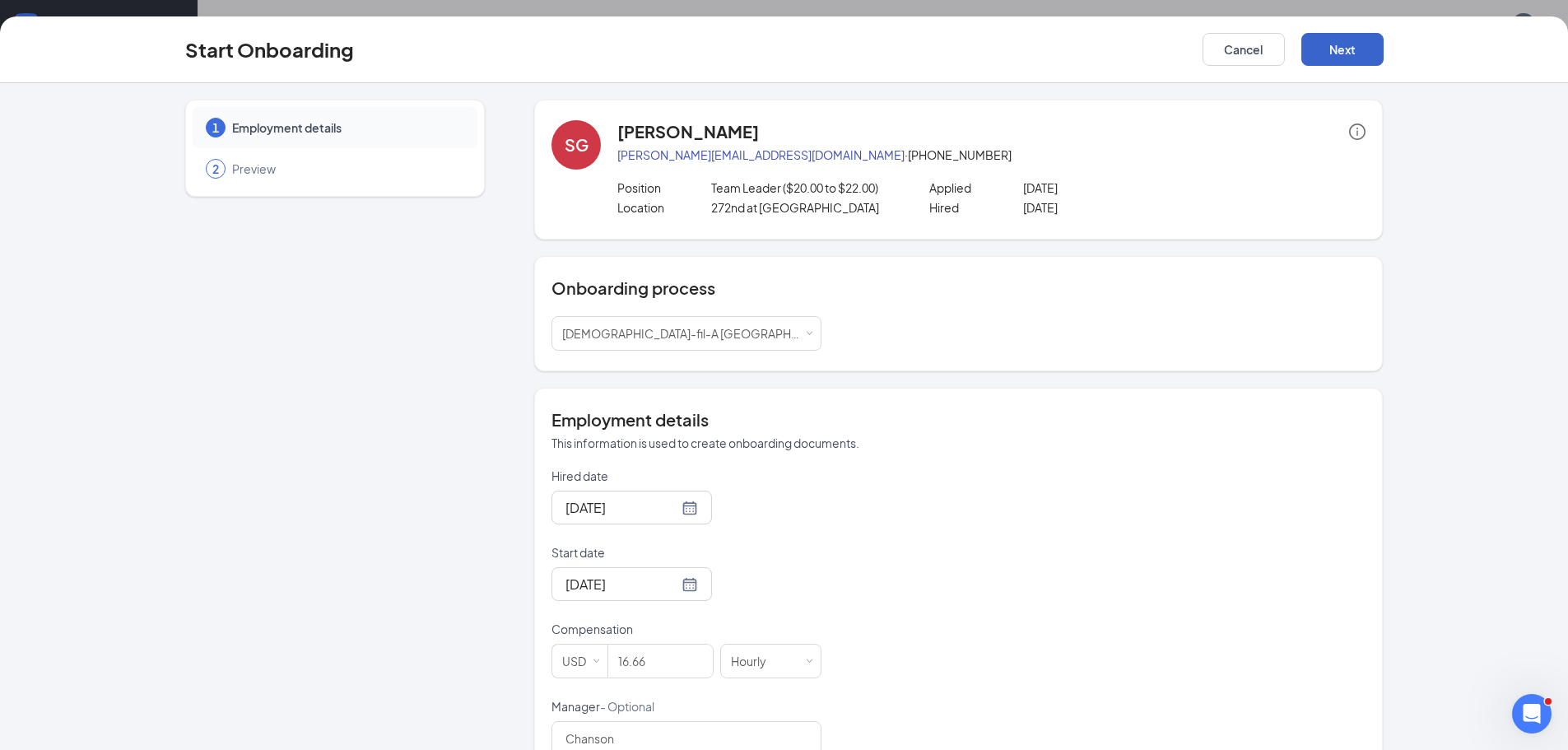
click at [1346, 55] on button "Next" at bounding box center [1342, 49] width 82 height 33
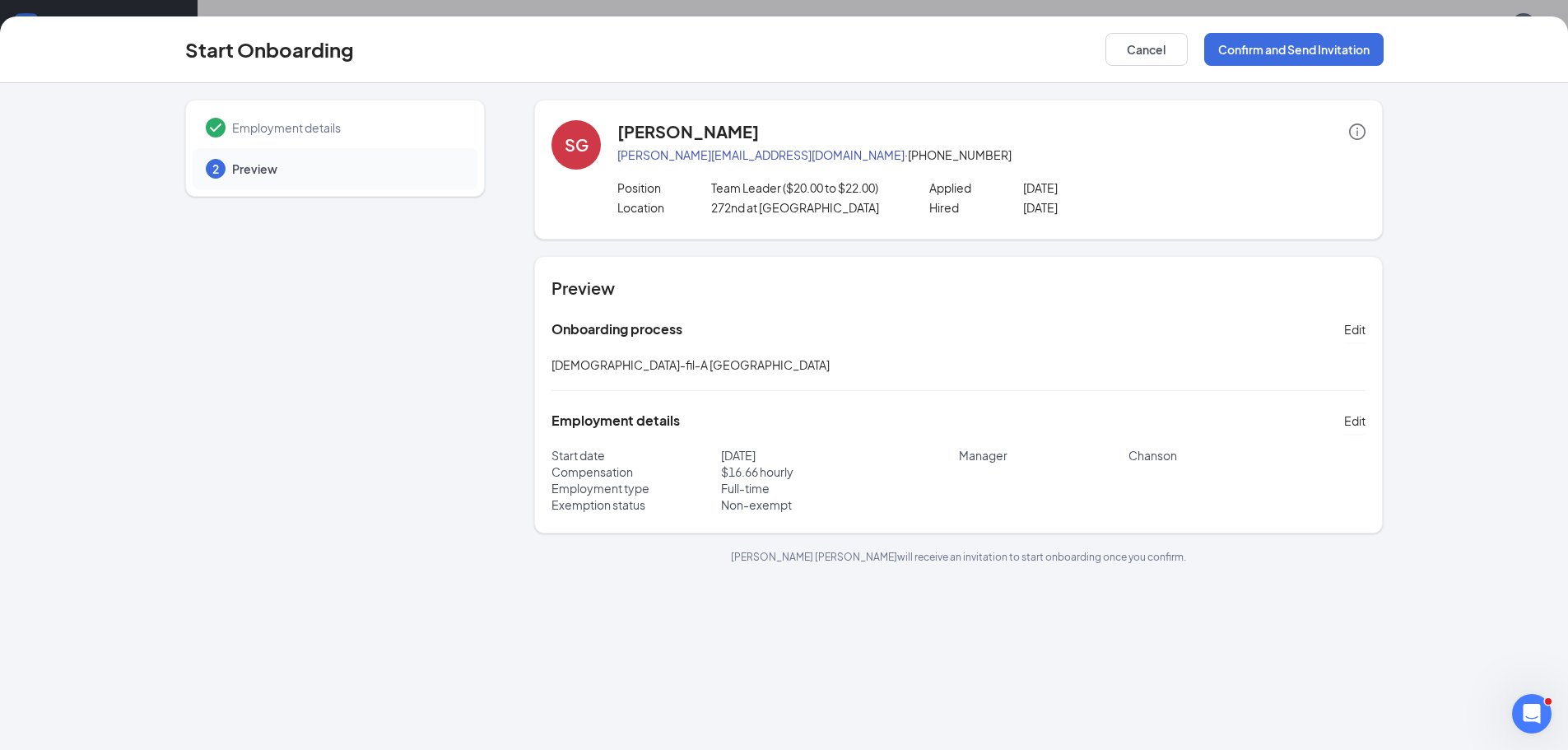
click at [1354, 132] on icon "info-circle" at bounding box center [1357, 132] width 16 height 16
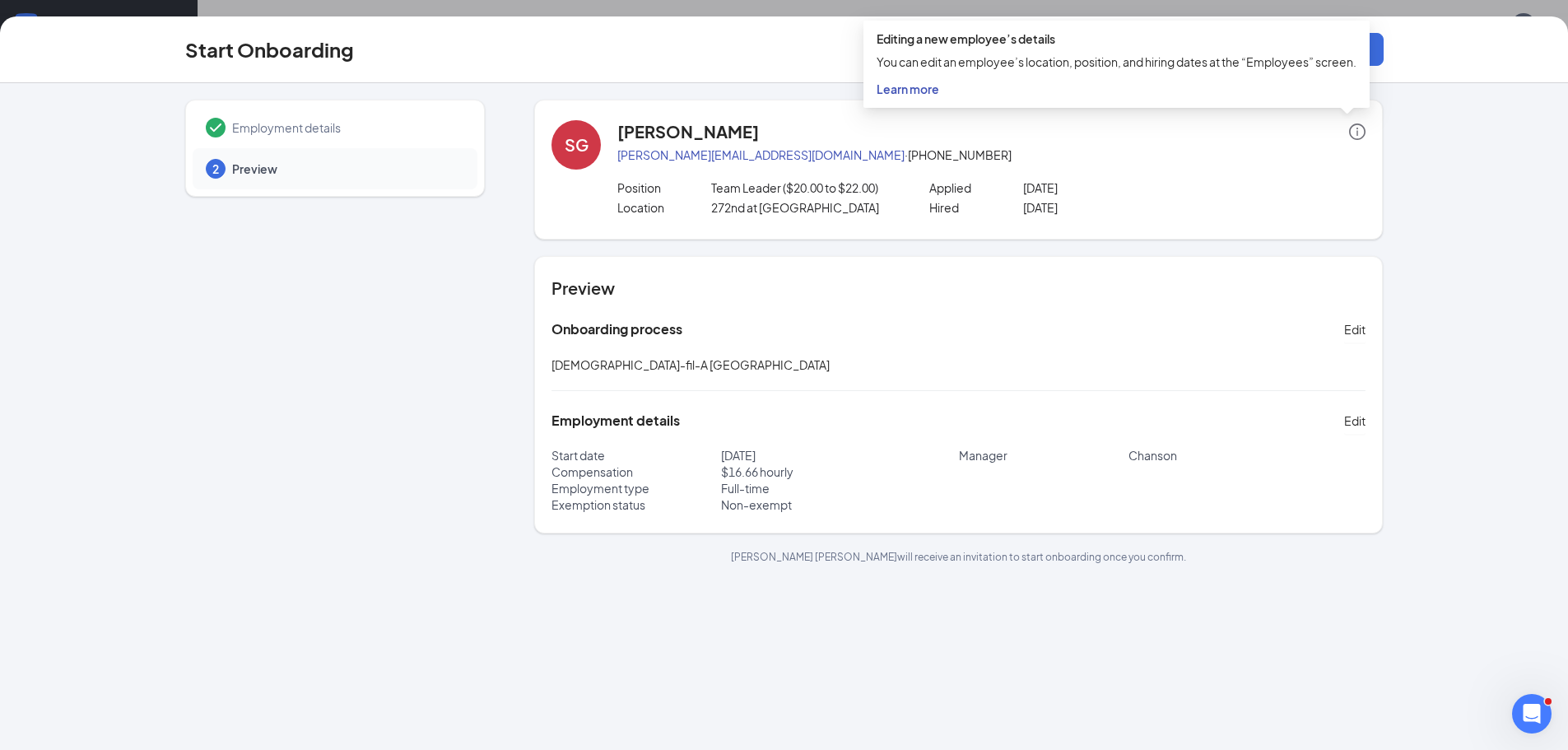
click at [1354, 132] on icon "info-circle" at bounding box center [1357, 132] width 16 height 16
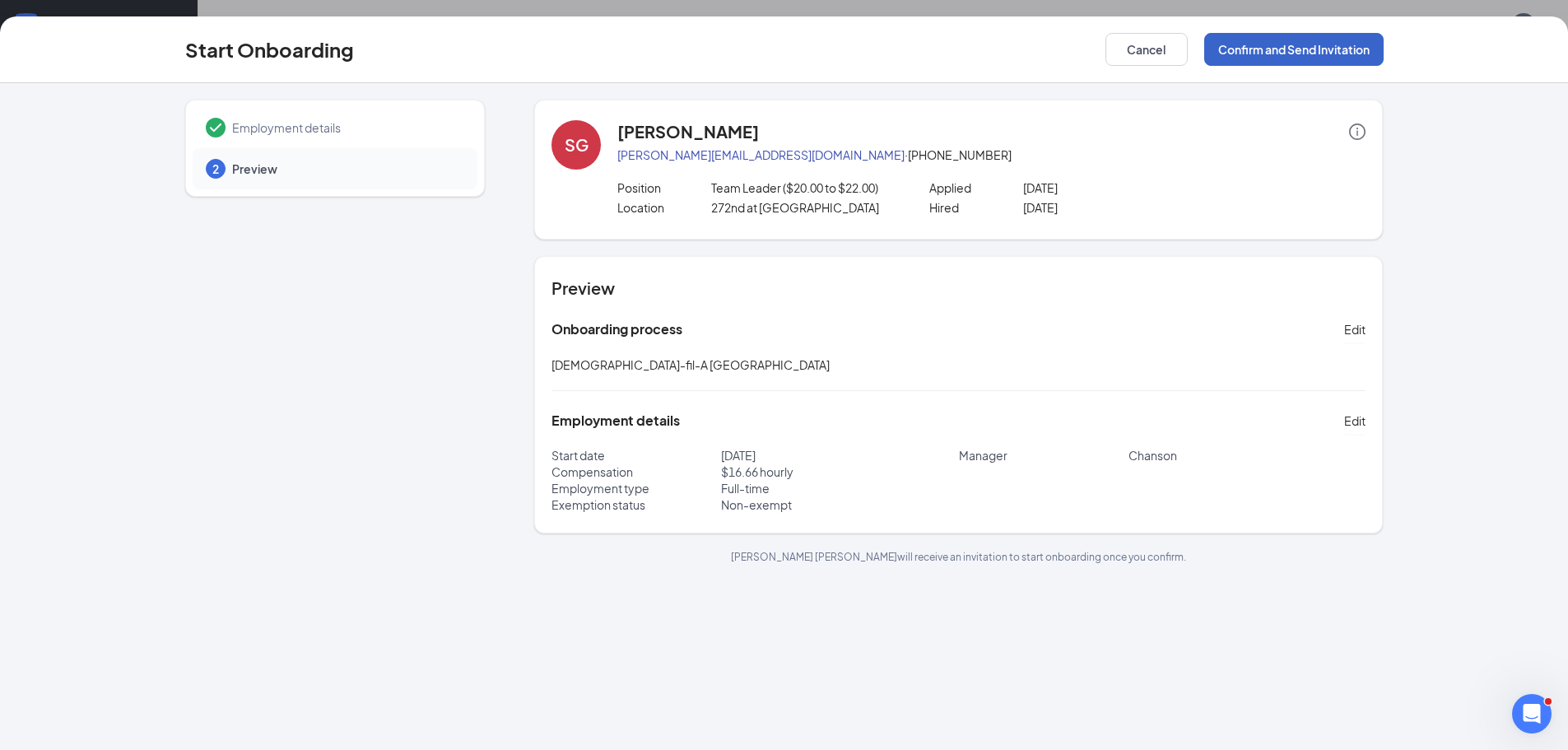
click at [1295, 47] on button "Confirm and Send Invitation" at bounding box center [1294, 49] width 179 height 33
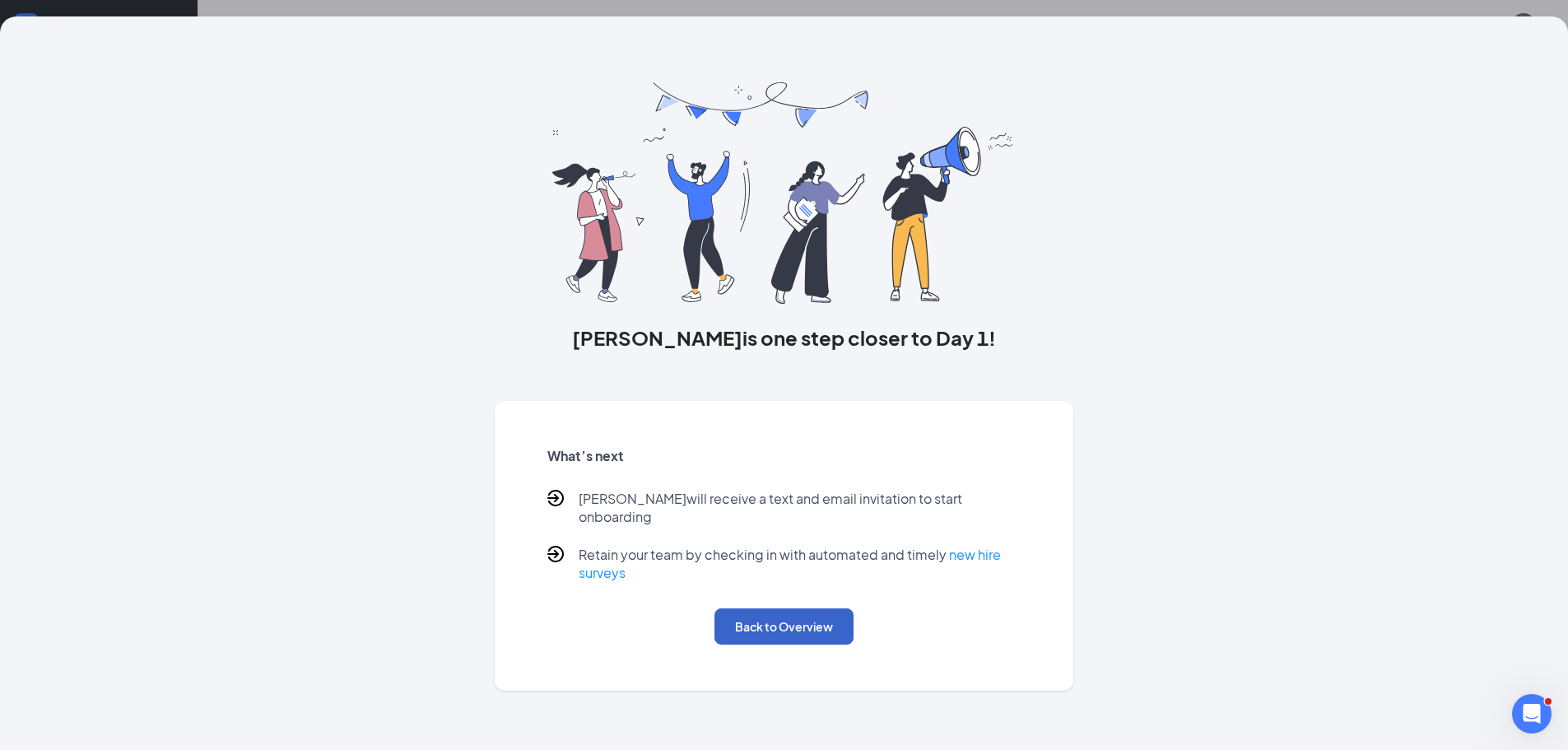
click at [785, 609] on button "Back to Overview" at bounding box center [783, 626] width 139 height 36
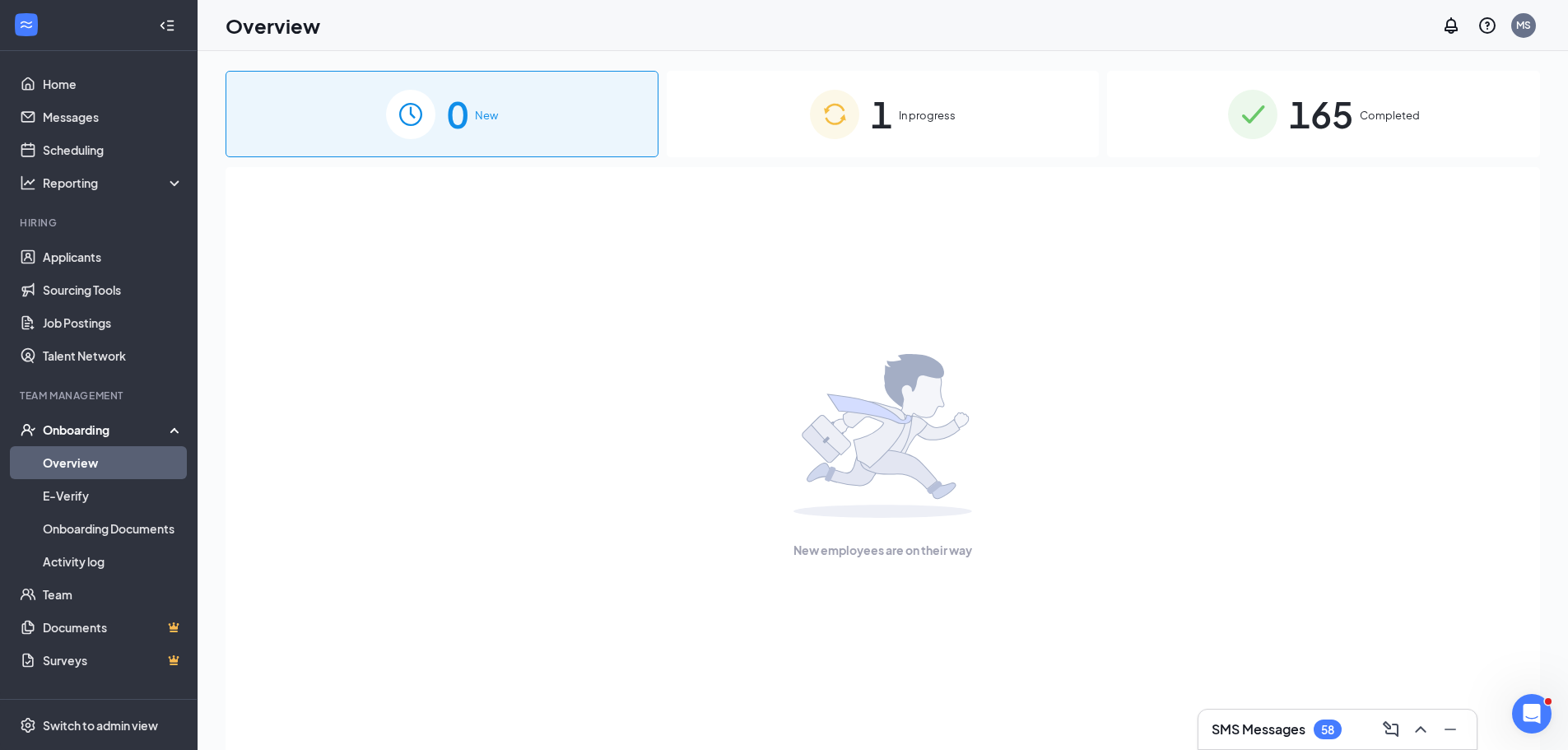
click at [882, 125] on span "1" at bounding box center [882, 114] width 21 height 56
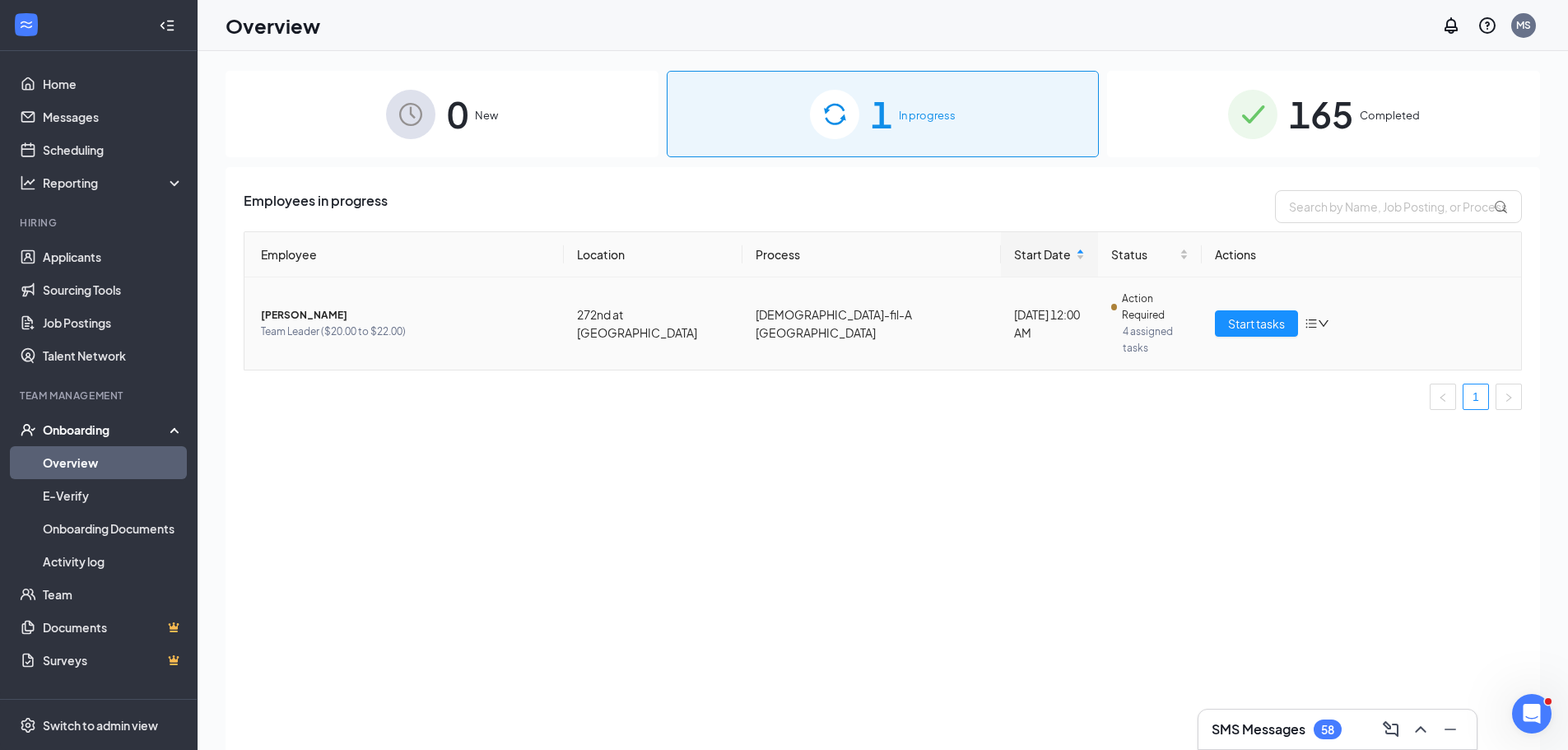
click at [284, 307] on span "[PERSON_NAME]" at bounding box center [406, 315] width 290 height 16
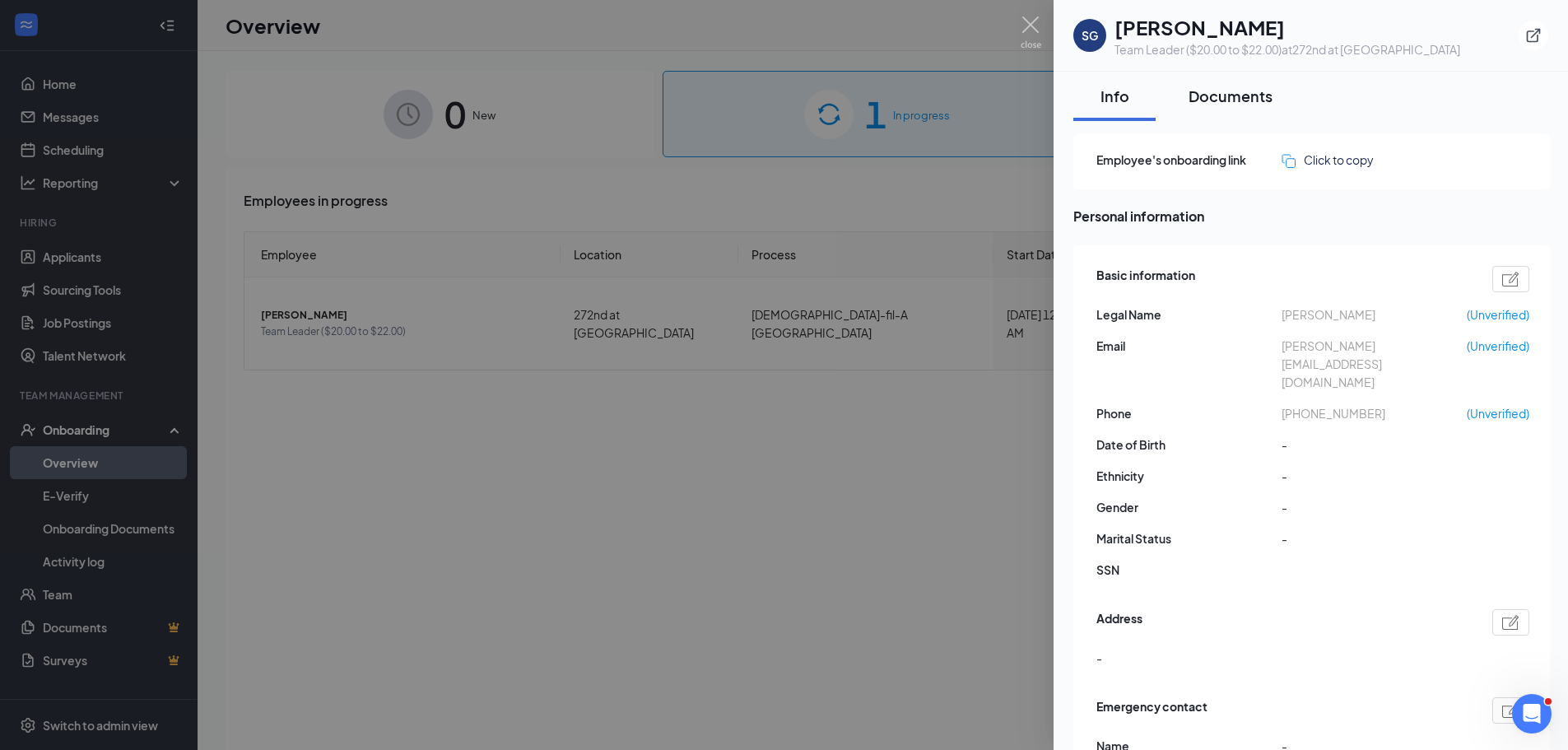
click at [1235, 91] on div "Documents" at bounding box center [1231, 96] width 84 height 21
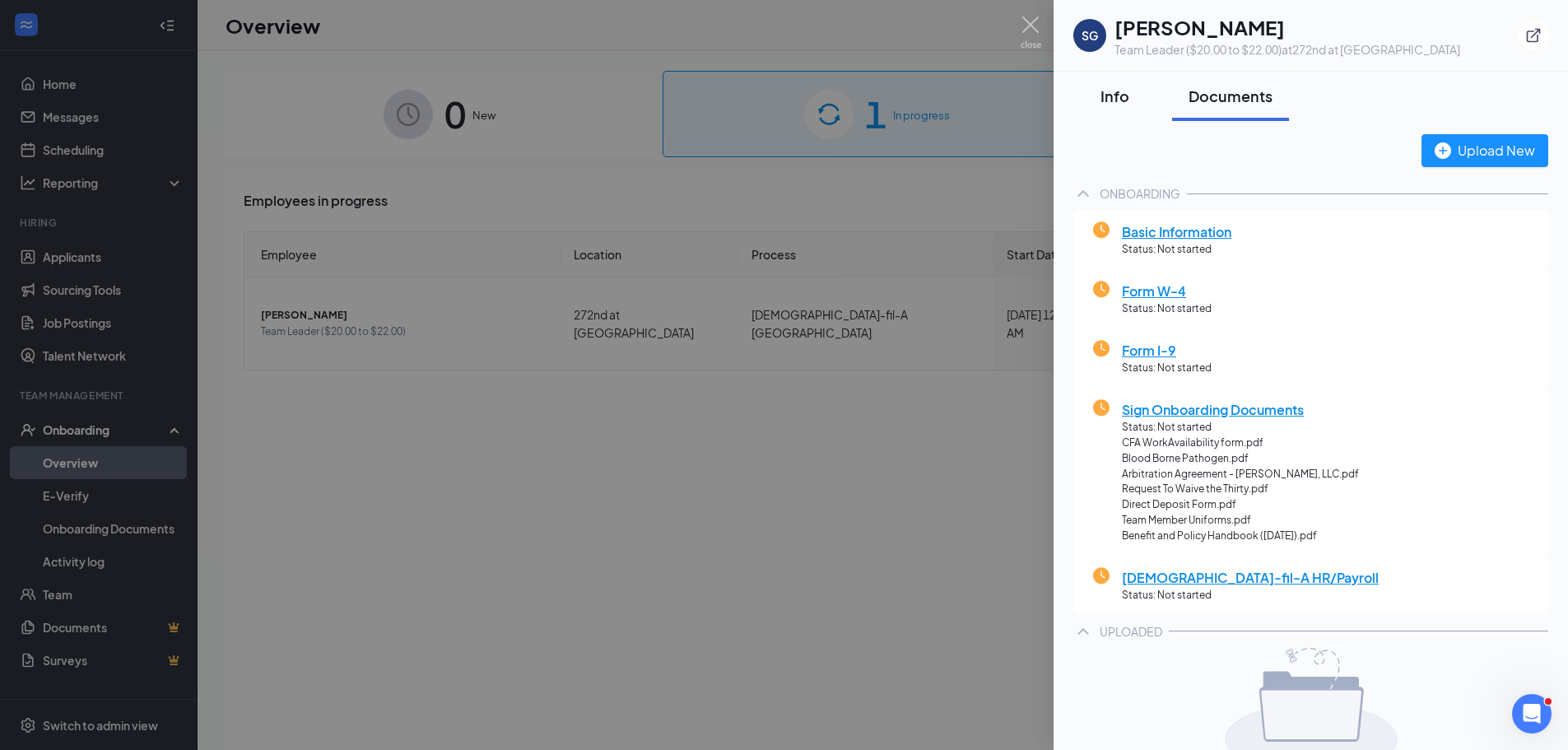
click at [1108, 107] on button "Info" at bounding box center [1114, 96] width 82 height 49
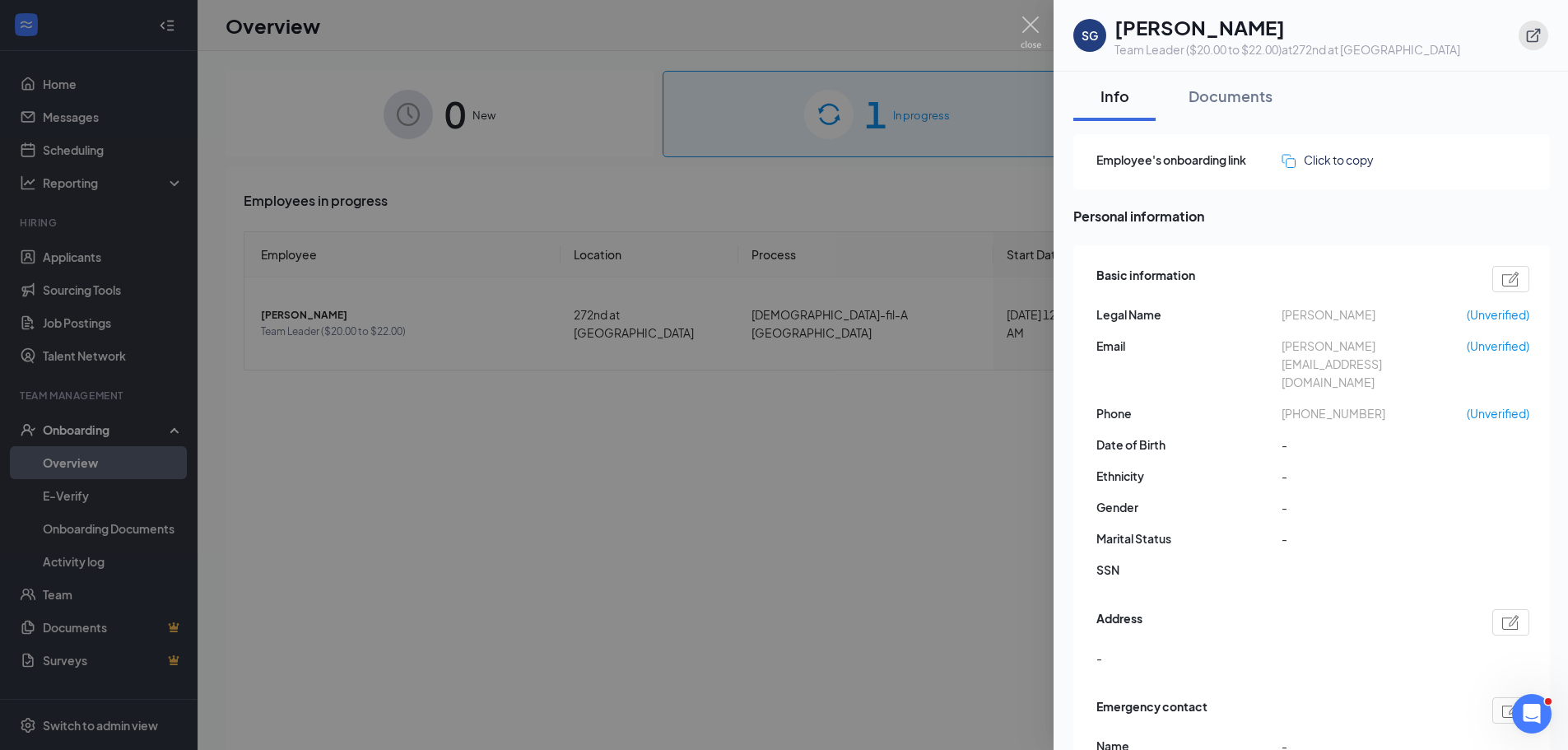
click at [1533, 37] on icon "ExternalLink" at bounding box center [1533, 35] width 16 height 16
click at [1034, 27] on img at bounding box center [1030, 32] width 21 height 32
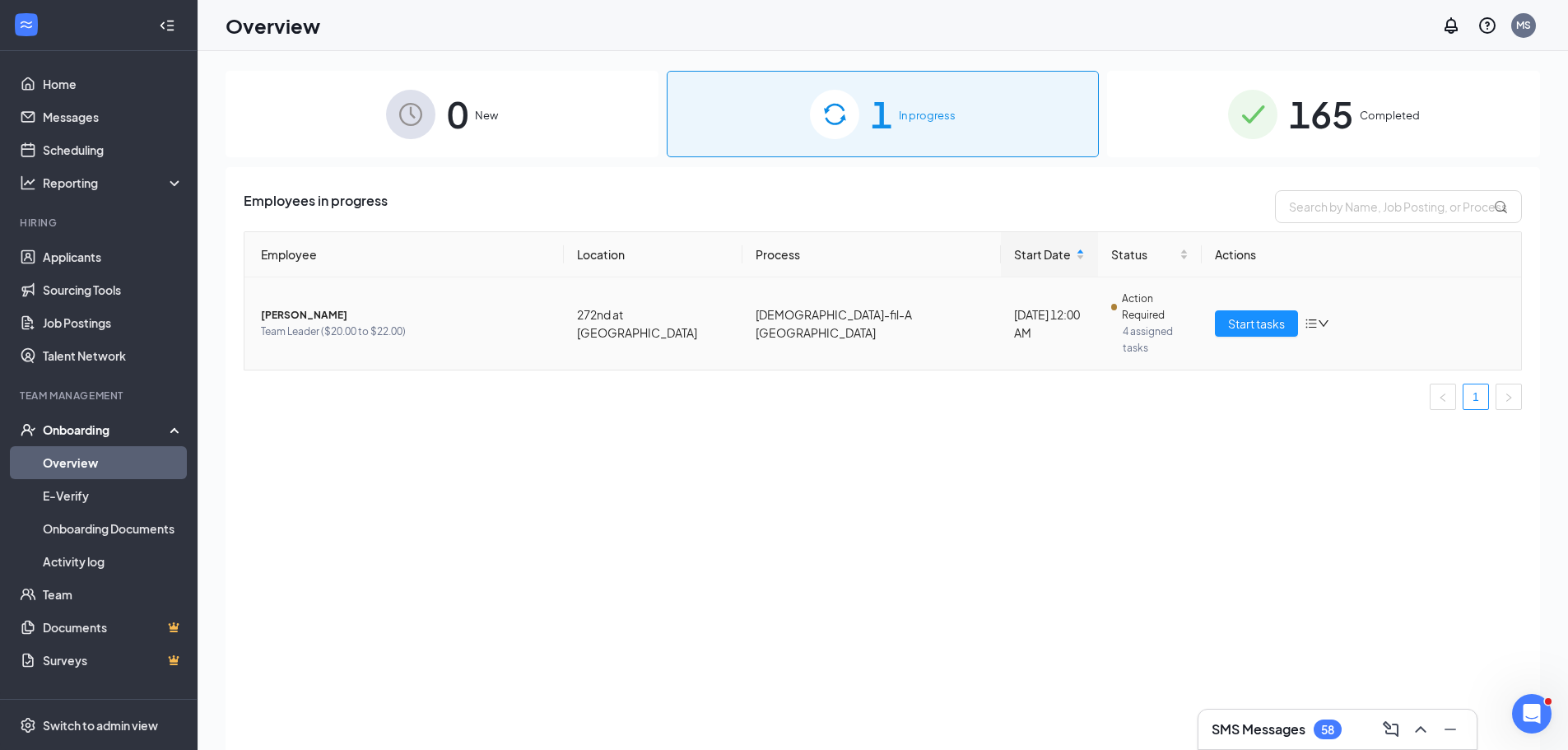
click at [301, 307] on span "[PERSON_NAME]" at bounding box center [406, 315] width 290 height 16
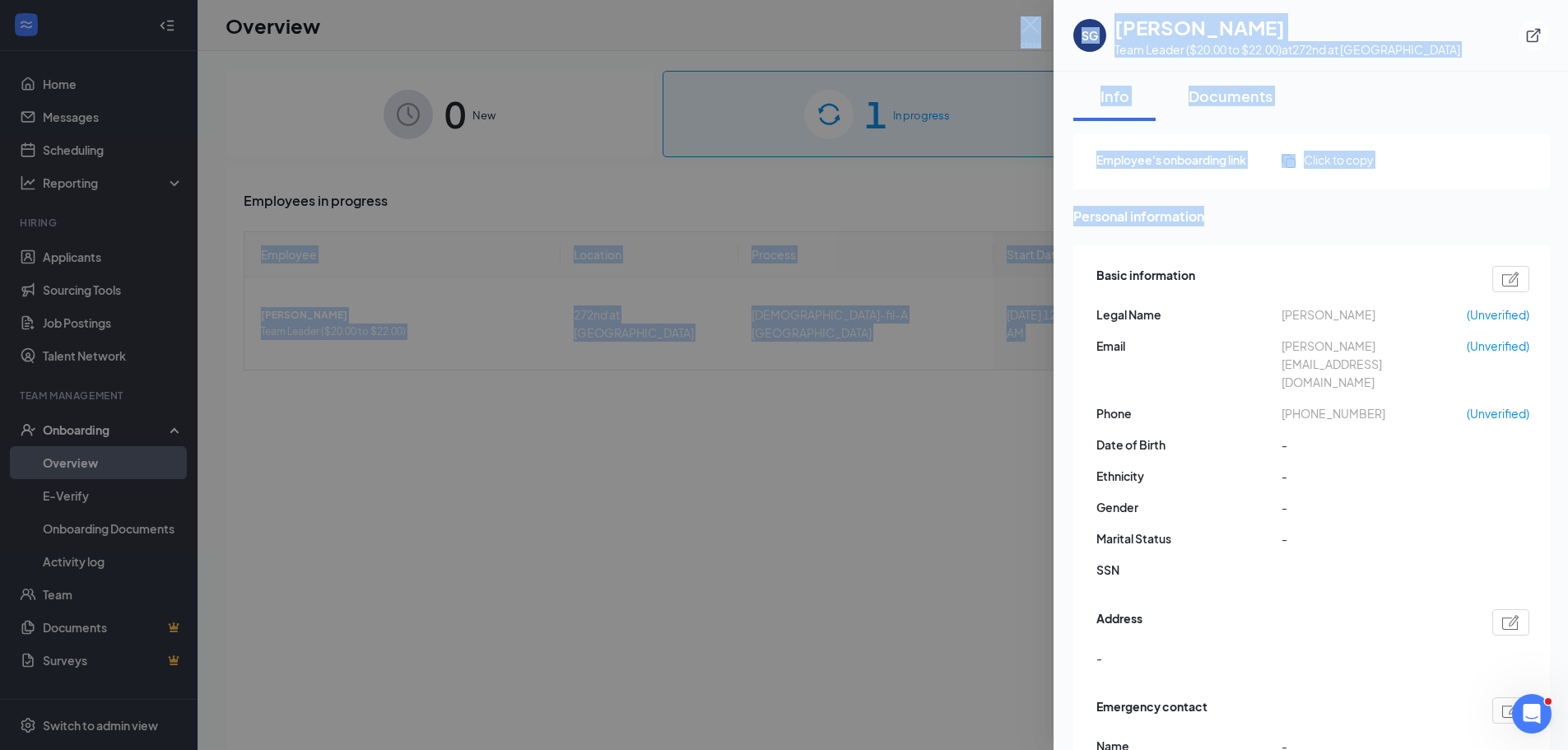
drag, startPoint x: 1550, startPoint y: 209, endPoint x: 1580, endPoint y: 306, distance: 101.5
click at [1568, 306] on html "Home Messages Scheduling Reporting Hiring Applicants Sourcing Tools Job Posting…" at bounding box center [784, 375] width 1568 height 750
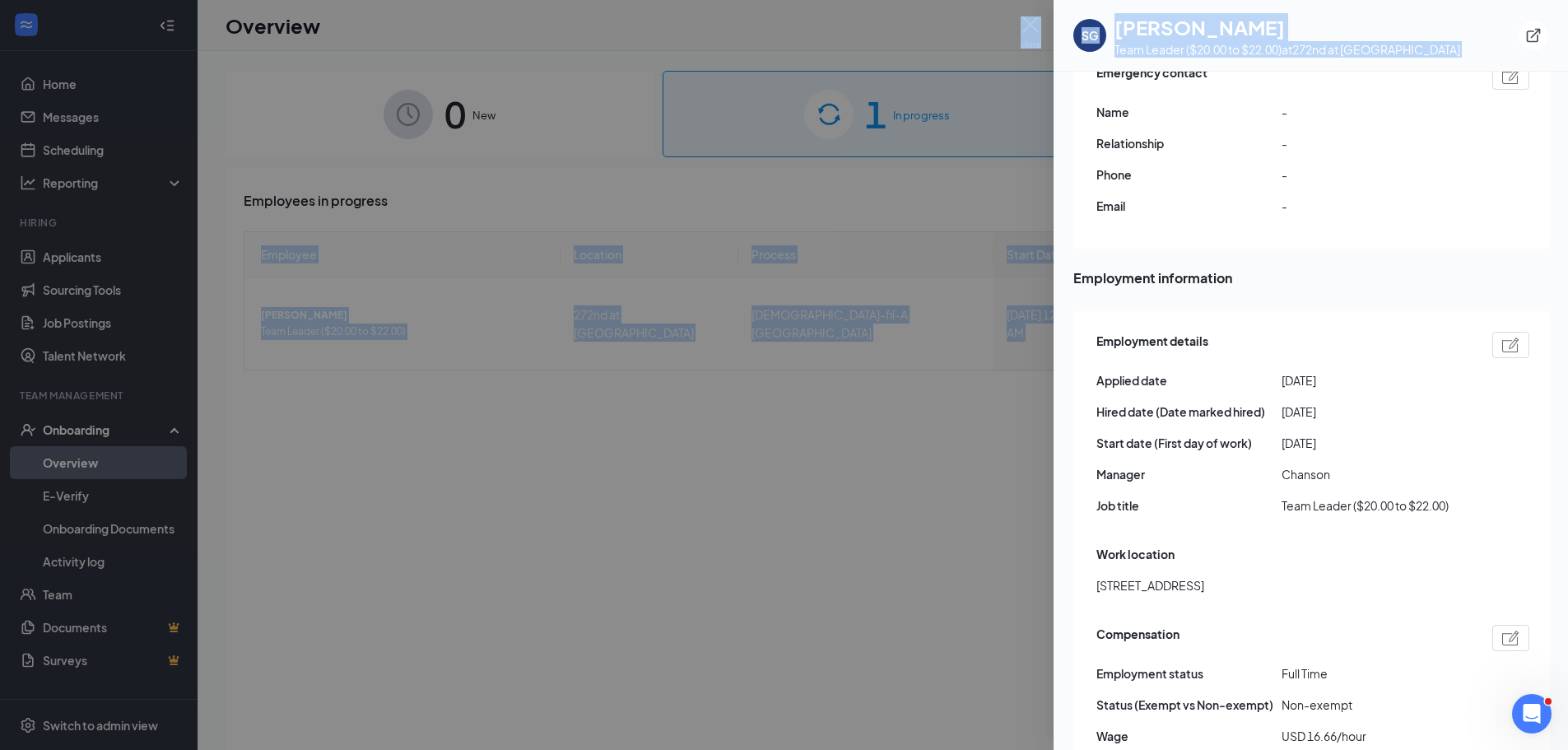
scroll to position [641, 0]
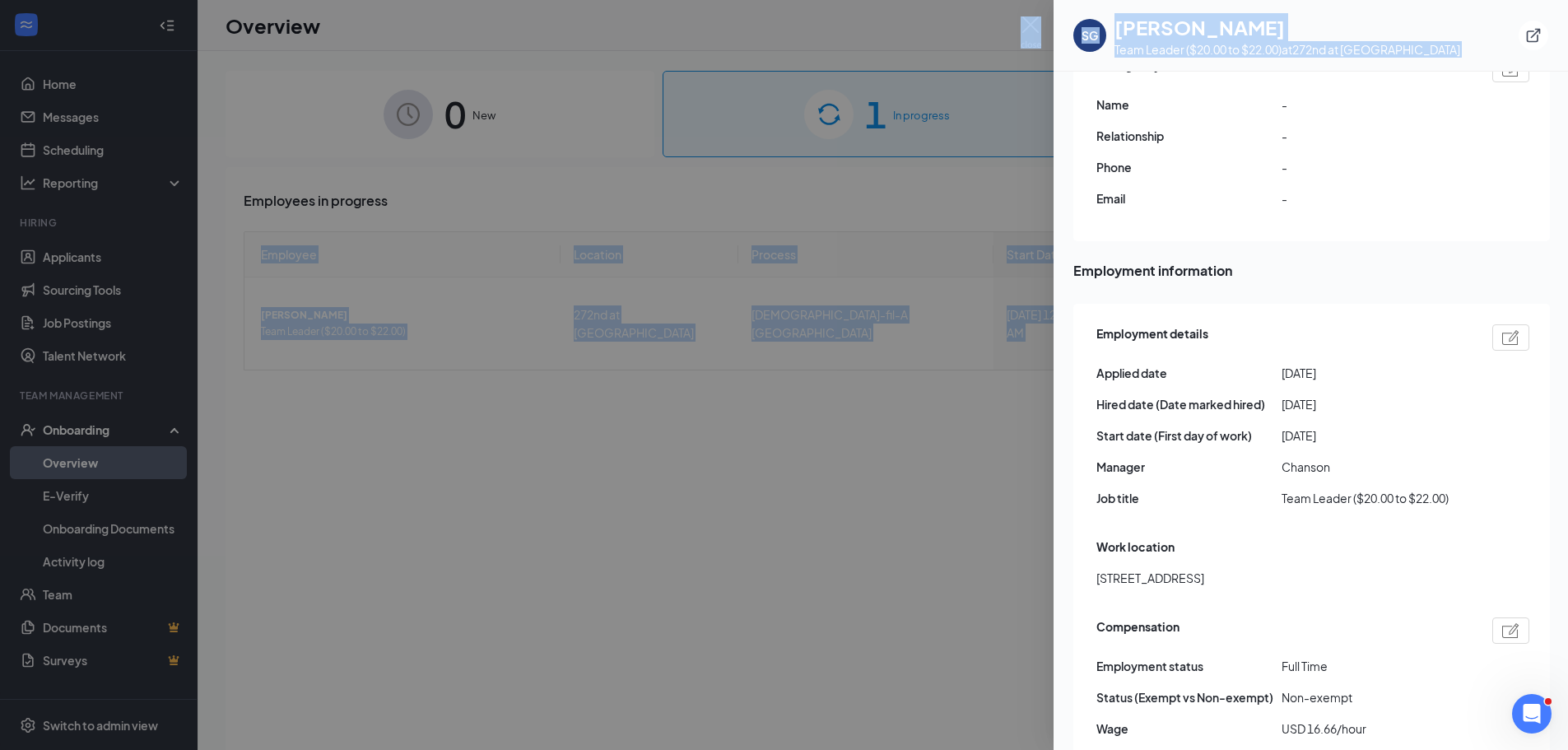
click at [1508, 330] on img at bounding box center [1510, 337] width 17 height 15
click at [1035, 28] on img at bounding box center [1030, 32] width 21 height 32
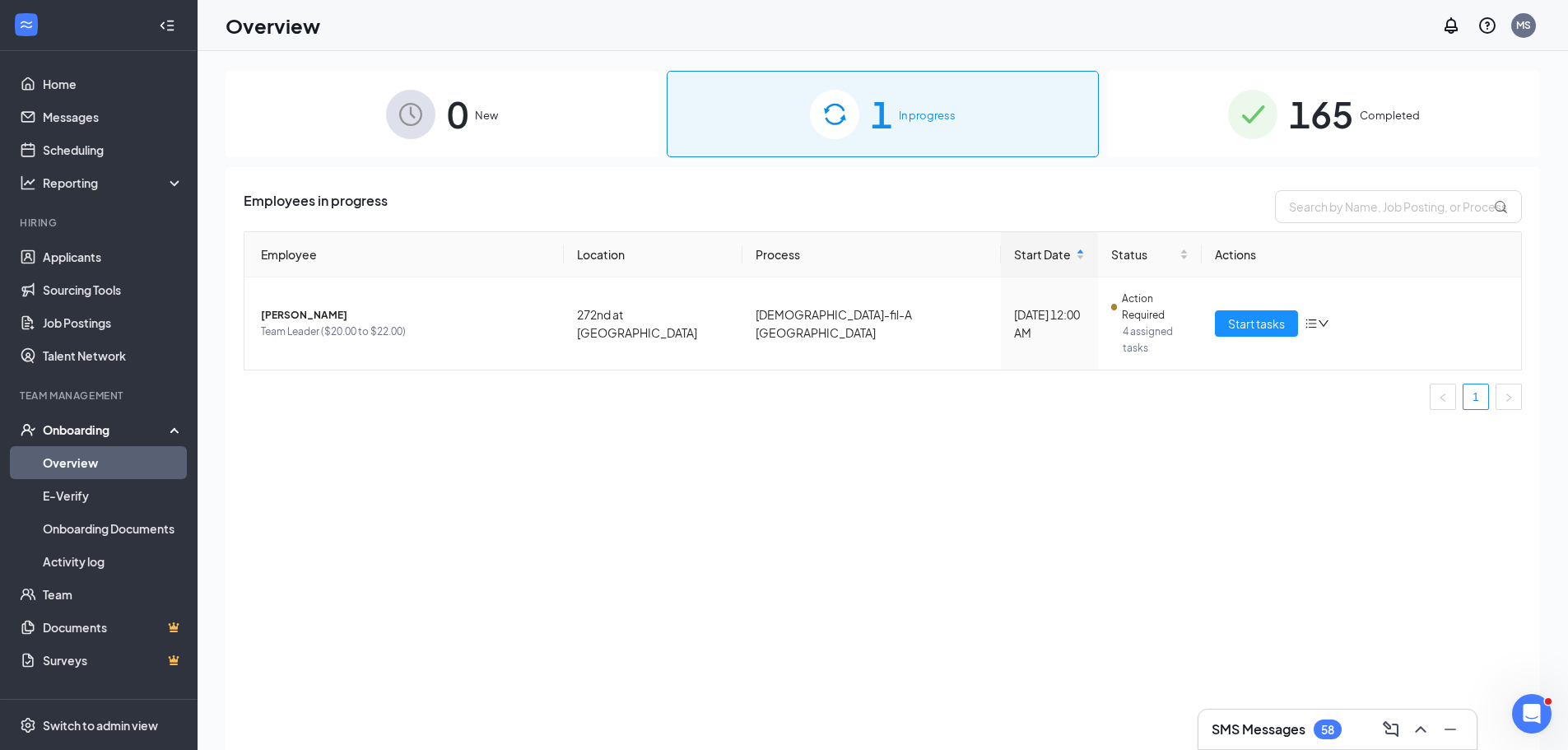
click at [1331, 123] on span "165" at bounding box center [1321, 114] width 64 height 56
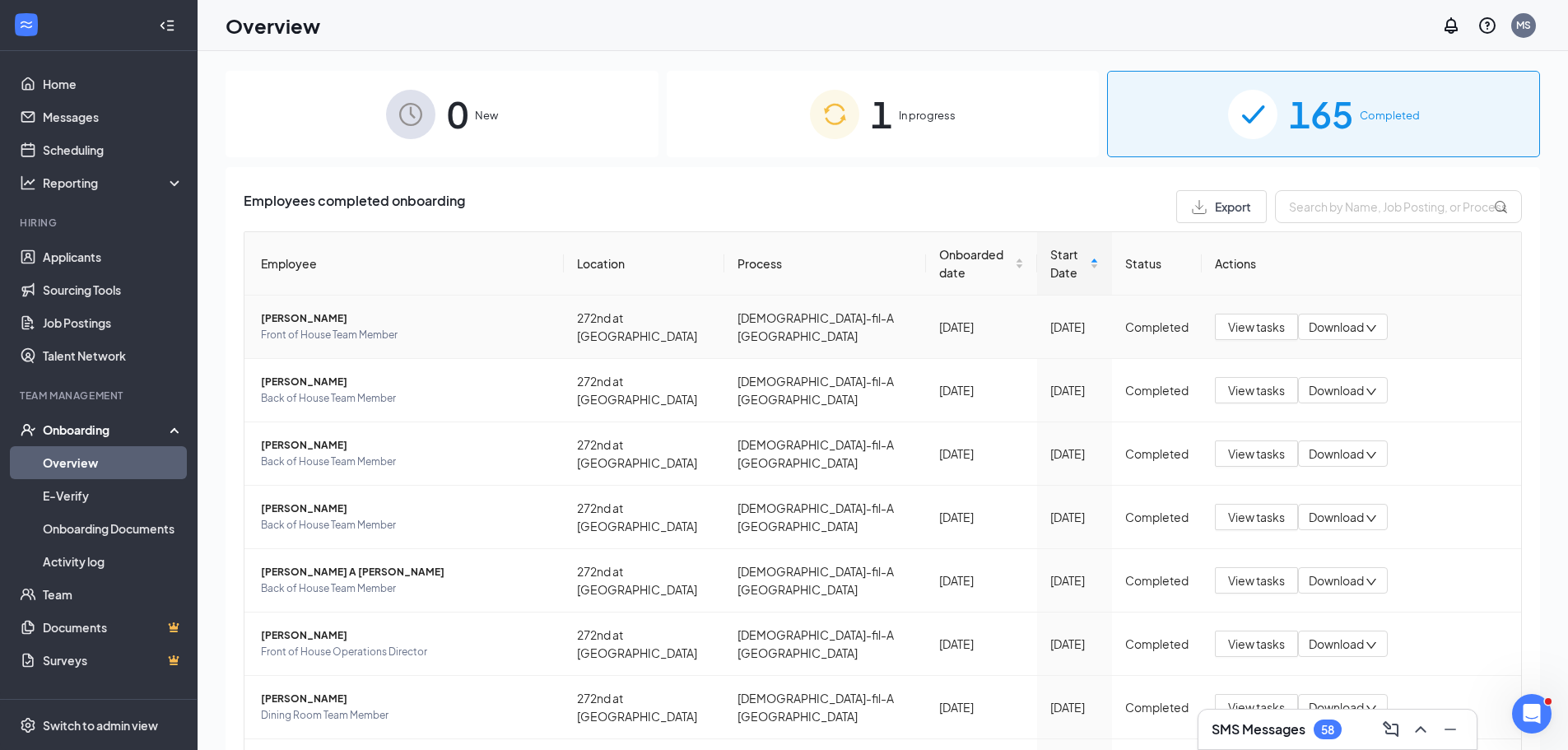
click at [310, 311] on span "[PERSON_NAME]" at bounding box center [406, 319] width 290 height 16
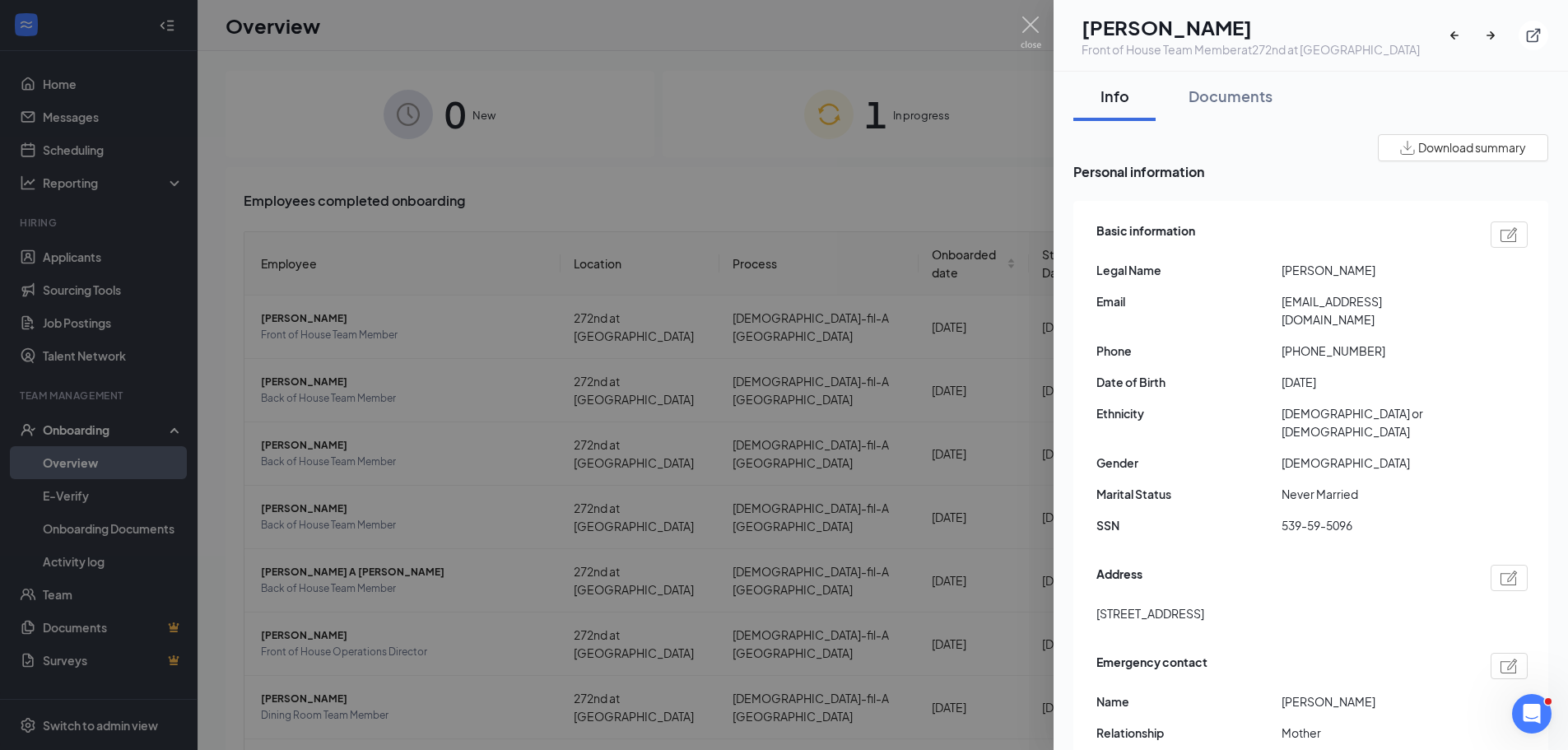
click at [1027, 21] on img at bounding box center [1030, 32] width 21 height 32
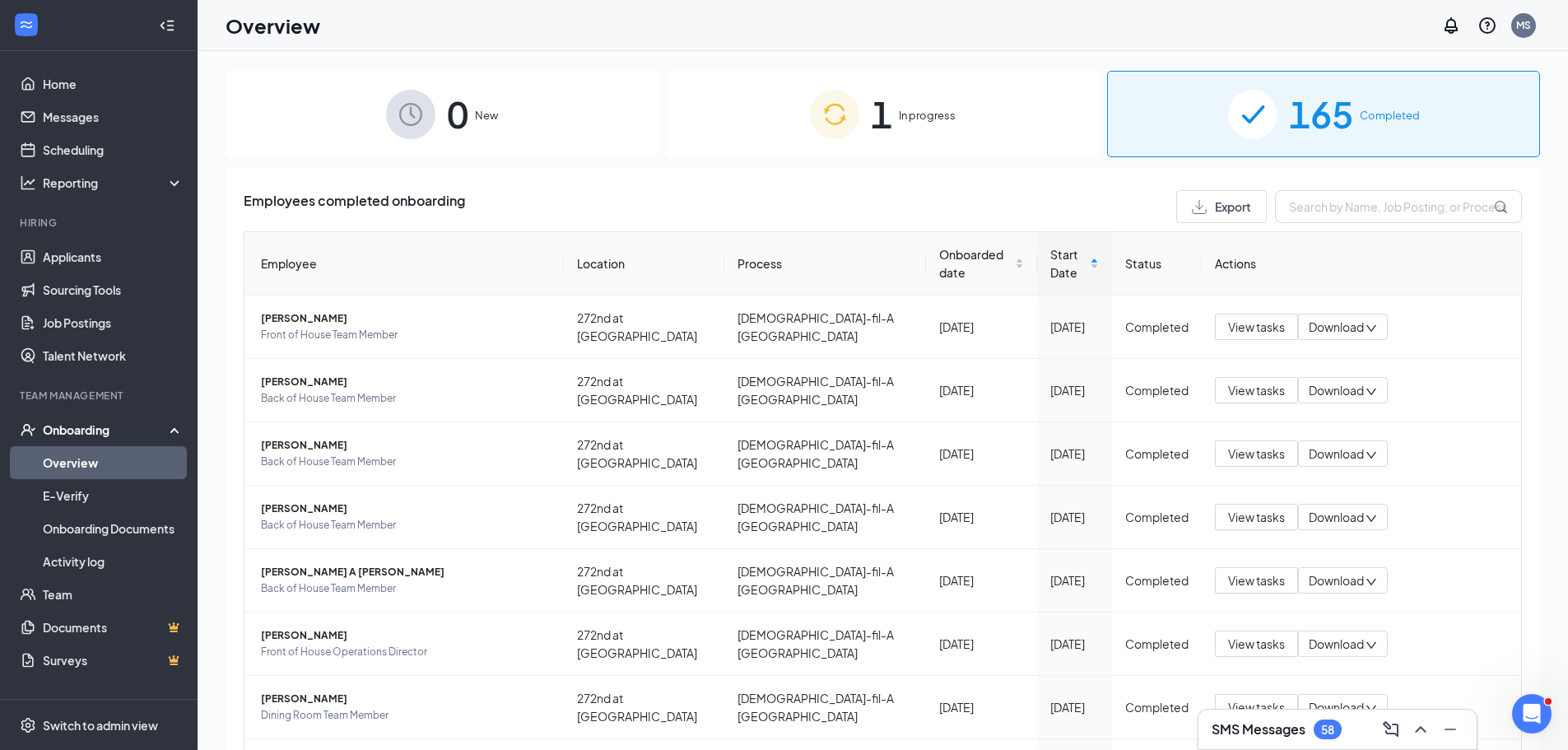
click at [910, 120] on span "In progress" at bounding box center [926, 115] width 56 height 16
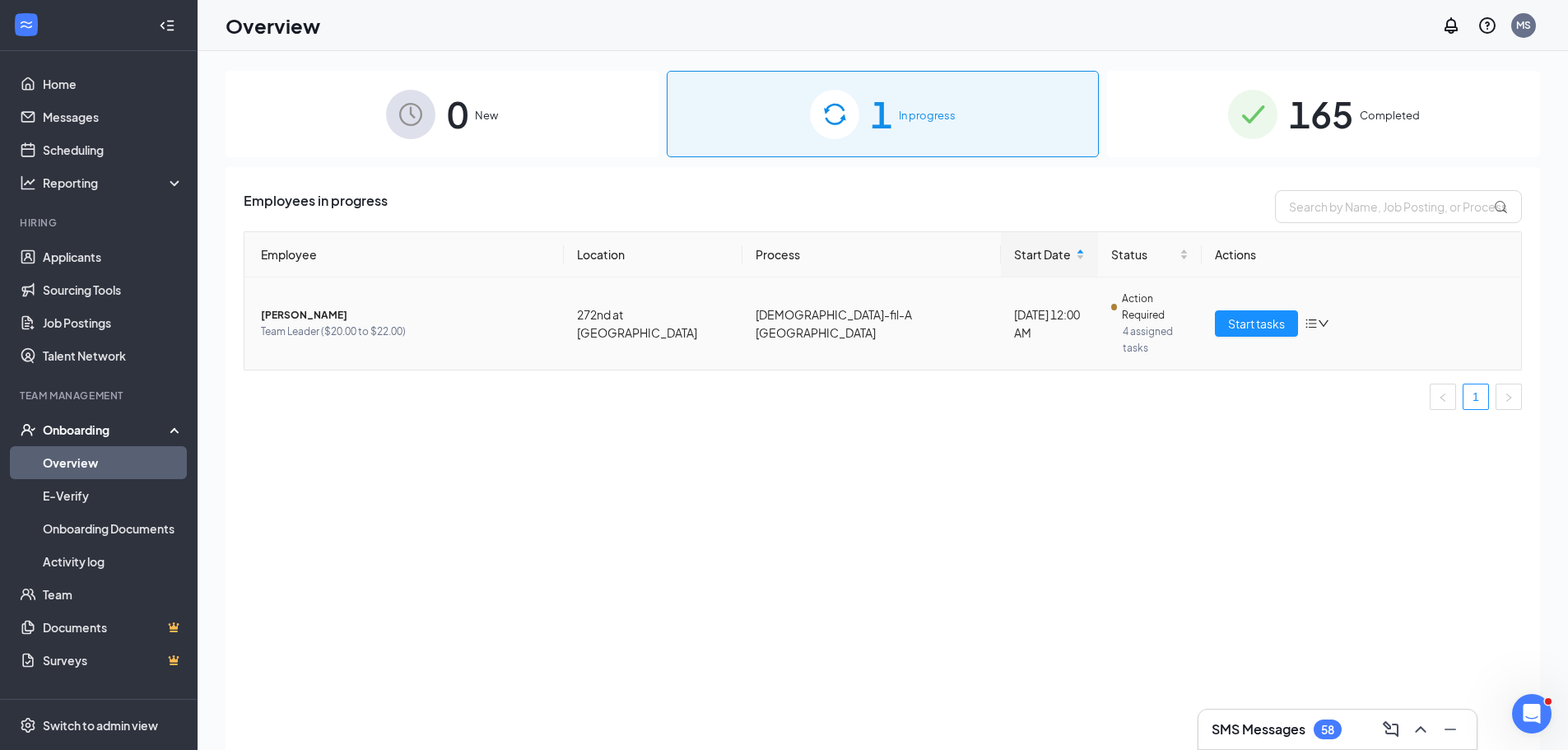
click at [1323, 318] on icon "down" at bounding box center [1323, 323] width 12 height 12
click at [1335, 369] on div "Change process" at bounding box center [1385, 360] width 140 height 18
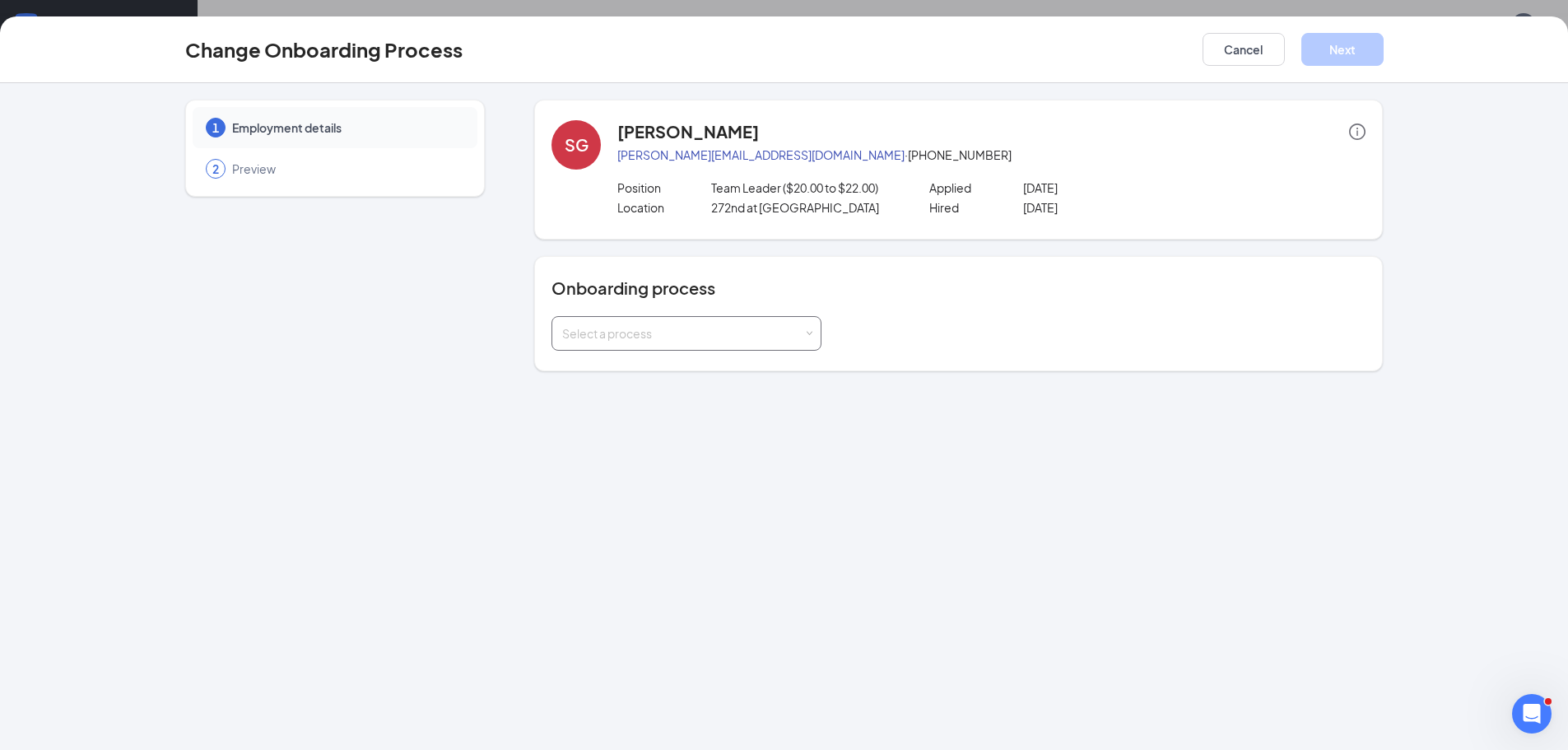
click at [803, 329] on div "Select a process" at bounding box center [682, 333] width 241 height 16
click at [803, 329] on input at bounding box center [686, 333] width 249 height 33
click at [1246, 59] on button "Cancel" at bounding box center [1244, 49] width 82 height 33
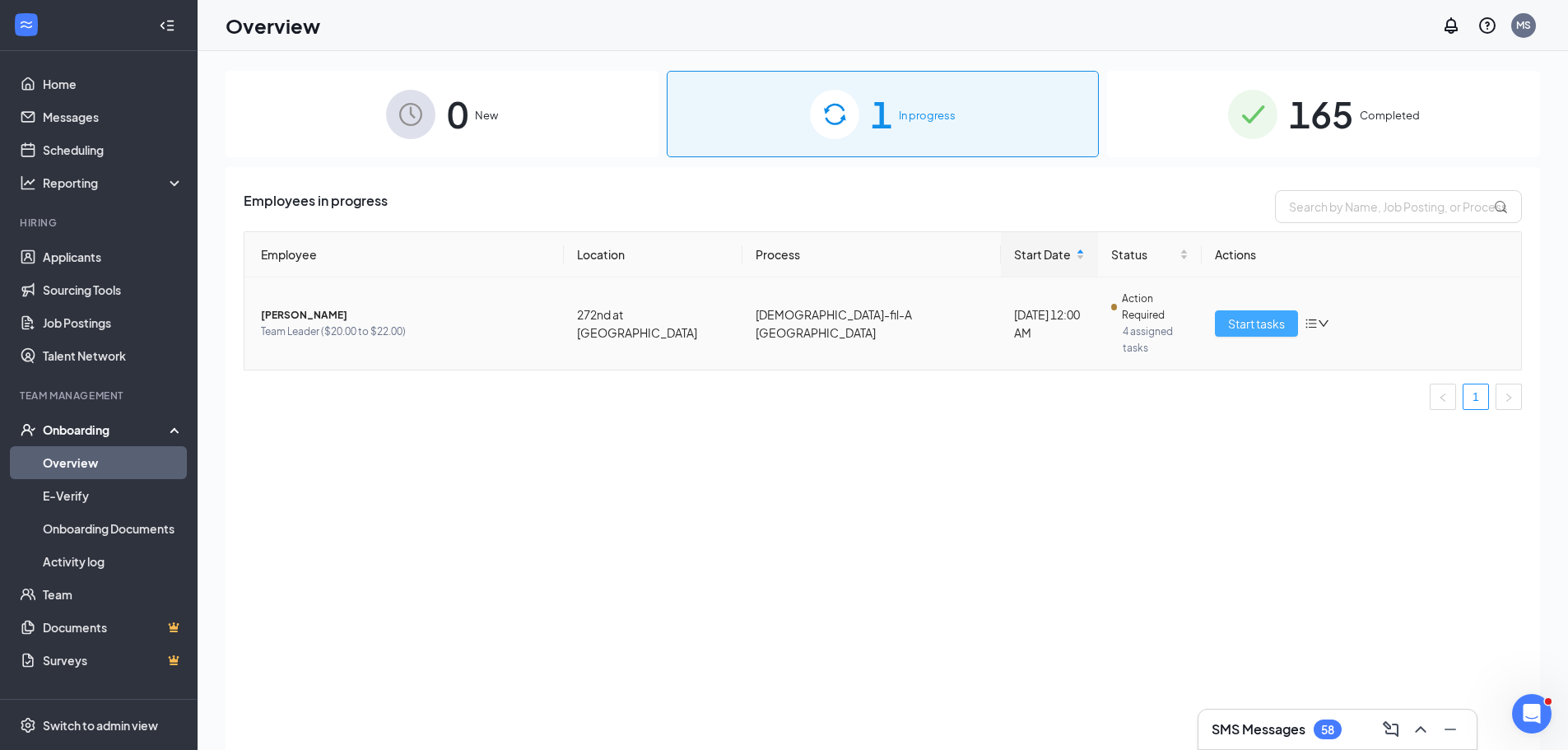
click at [1248, 314] on span "Start tasks" at bounding box center [1256, 323] width 56 height 18
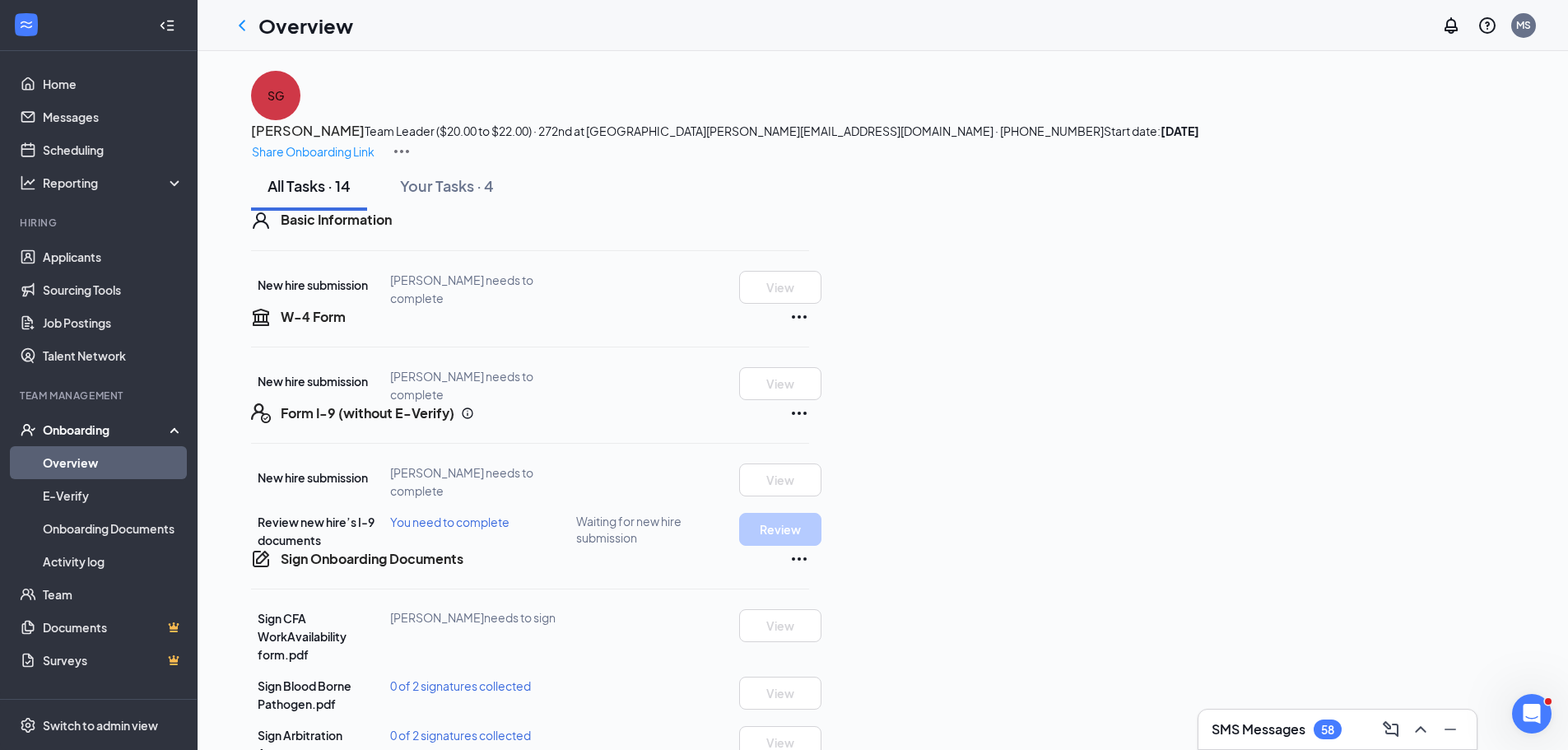
click at [412, 141] on img at bounding box center [402, 151] width 20 height 20
click at [1462, 151] on ul "View details" at bounding box center [1472, 136] width 84 height 33
click at [1469, 138] on span "View details" at bounding box center [1472, 137] width 64 height 18
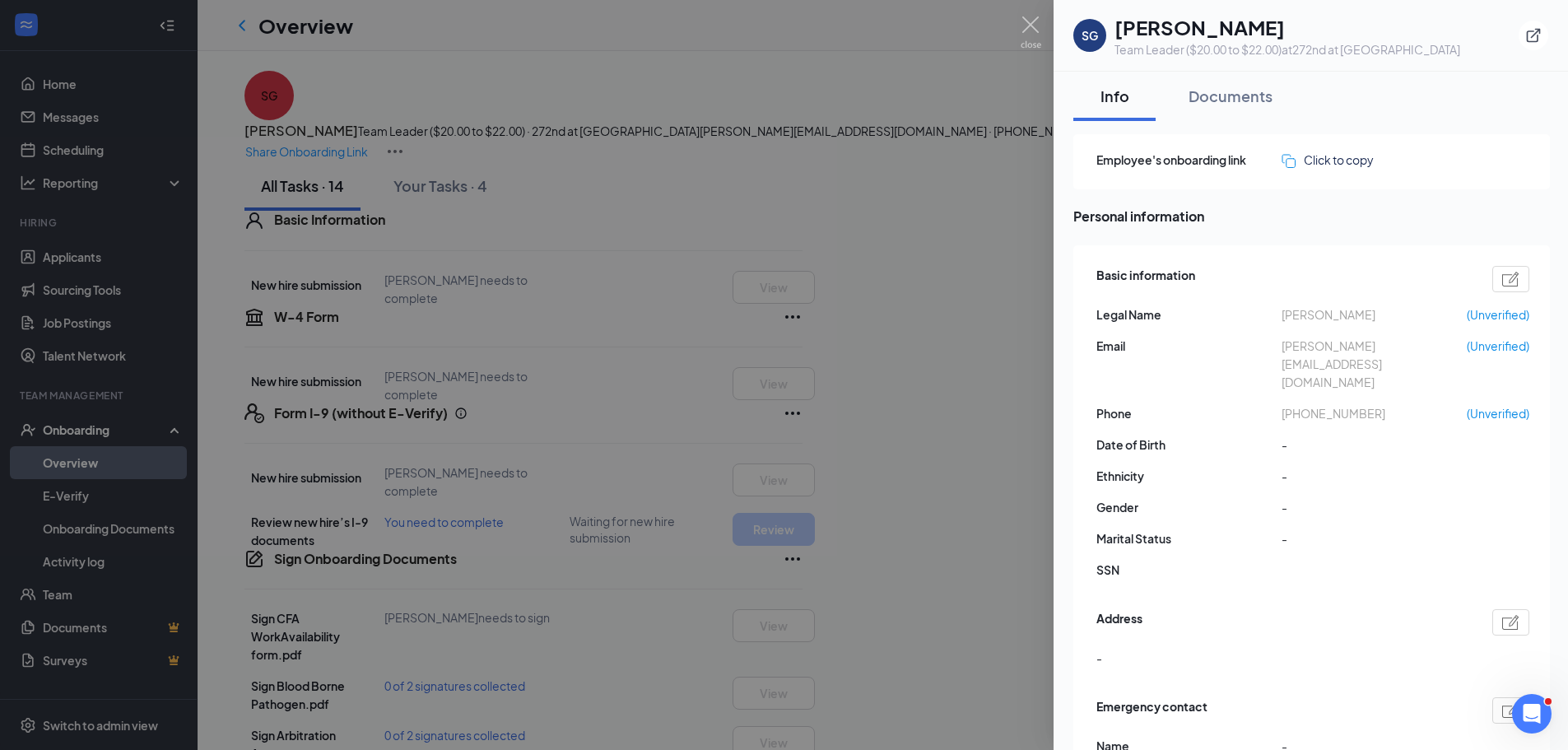
click at [1005, 16] on div at bounding box center [784, 375] width 1568 height 750
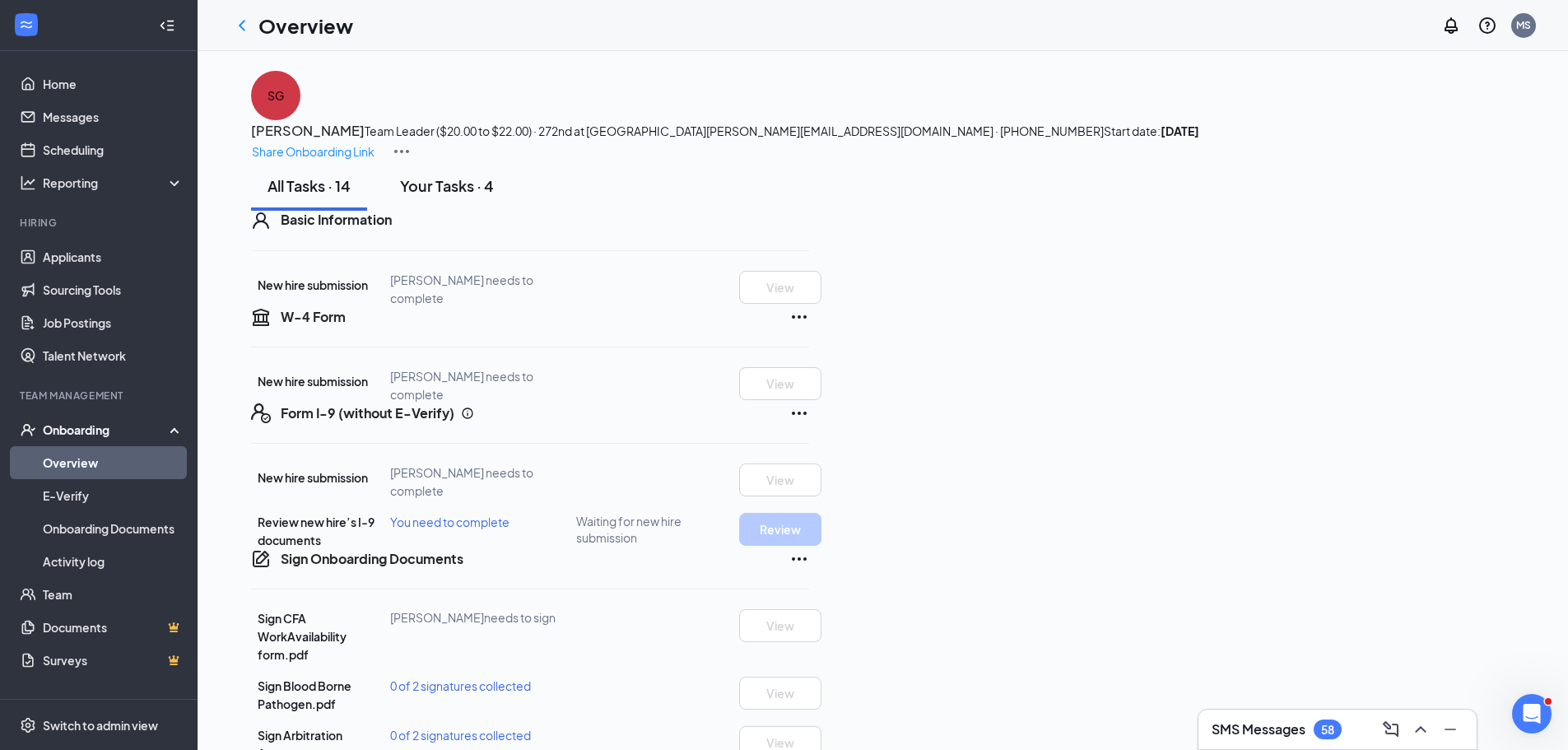
click at [433, 210] on button "Your Tasks · 4" at bounding box center [447, 185] width 127 height 49
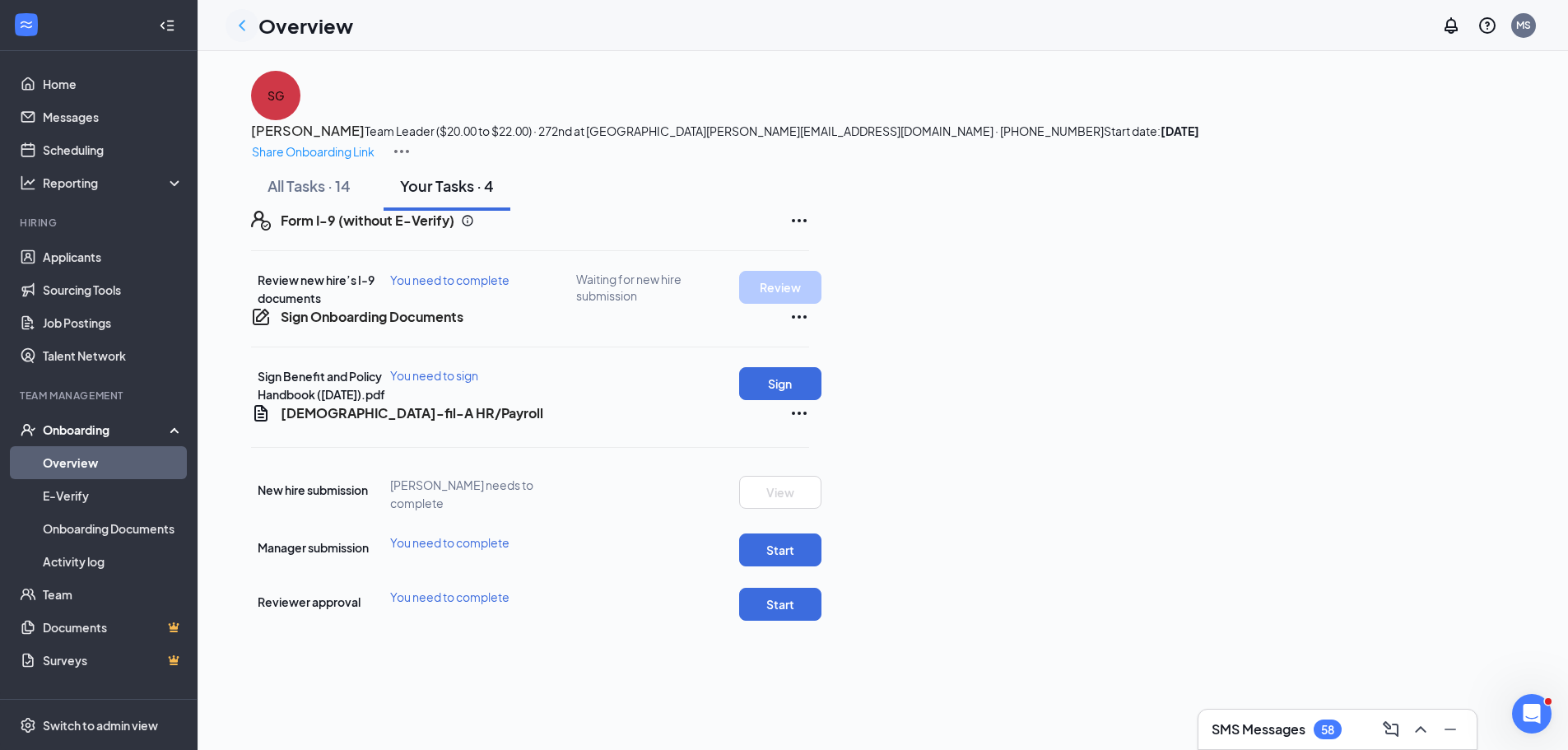
click at [246, 27] on icon "ChevronLeft" at bounding box center [242, 25] width 20 height 20
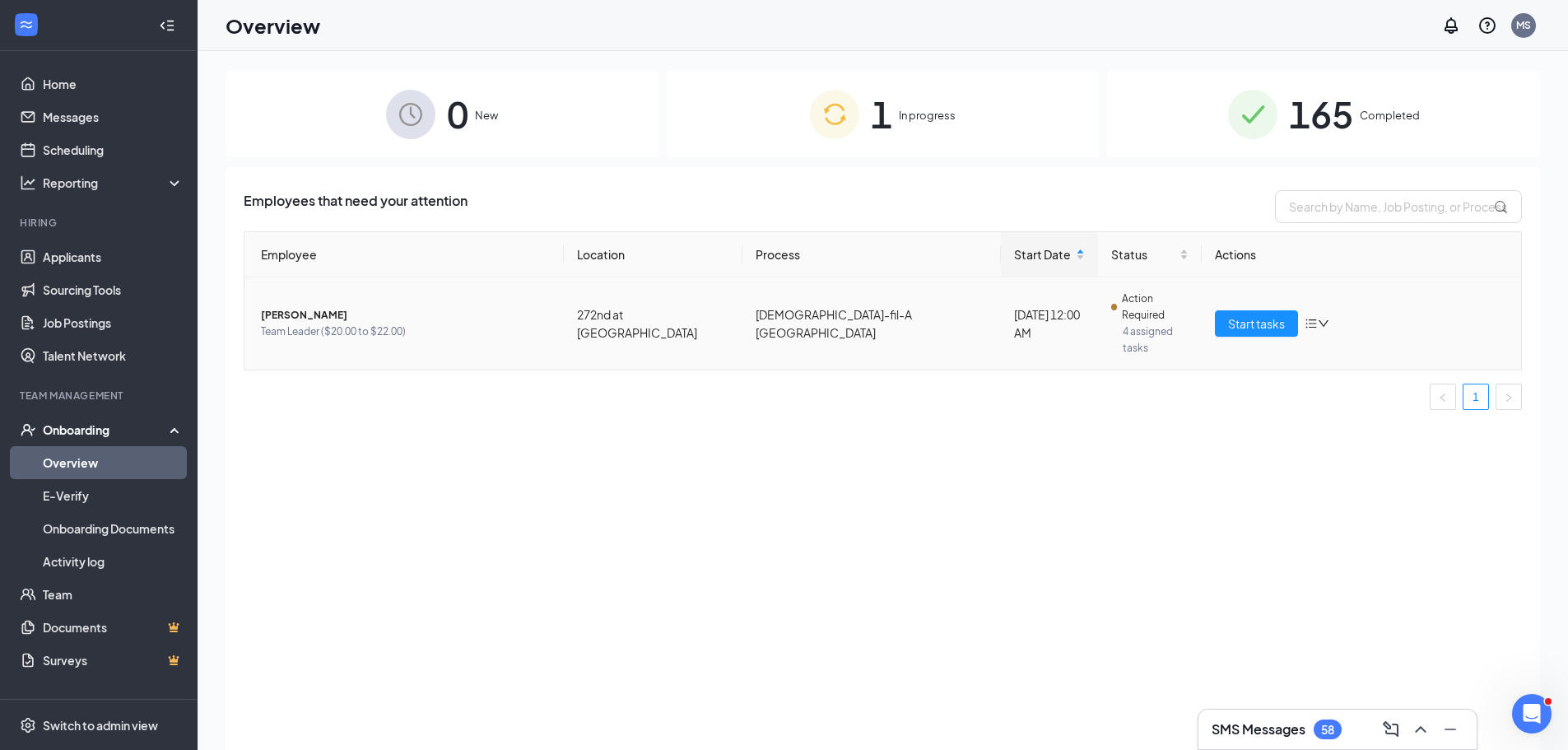
click at [1315, 317] on icon "bars" at bounding box center [1311, 323] width 13 height 13
click at [1340, 340] on div "Stop process" at bounding box center [1385, 333] width 140 height 18
click at [1308, 317] on icon "bars" at bounding box center [1311, 323] width 13 height 13
click at [1333, 395] on div "Remove from onboarding" at bounding box center [1385, 386] width 140 height 18
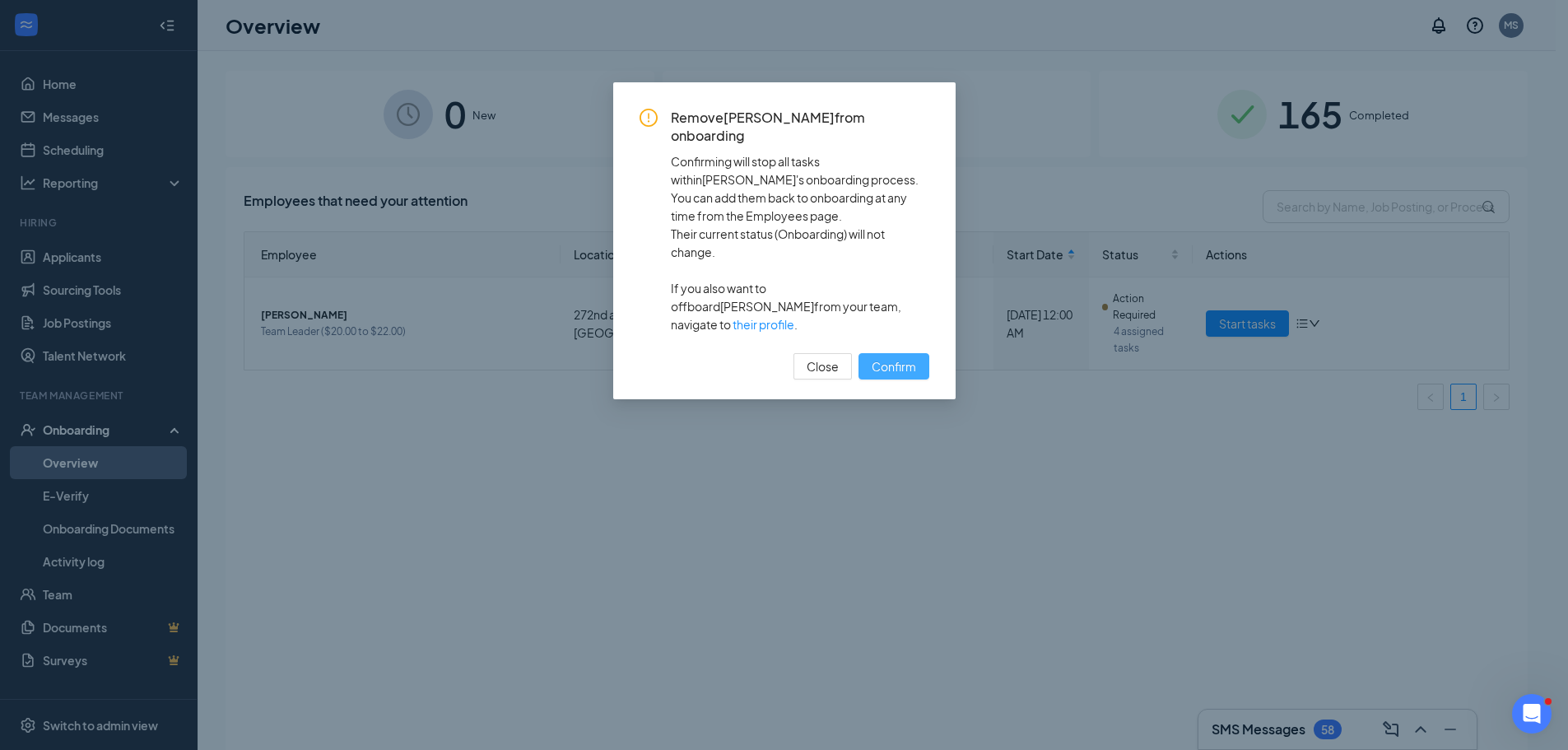
click at [897, 354] on button "Confirm" at bounding box center [893, 366] width 71 height 26
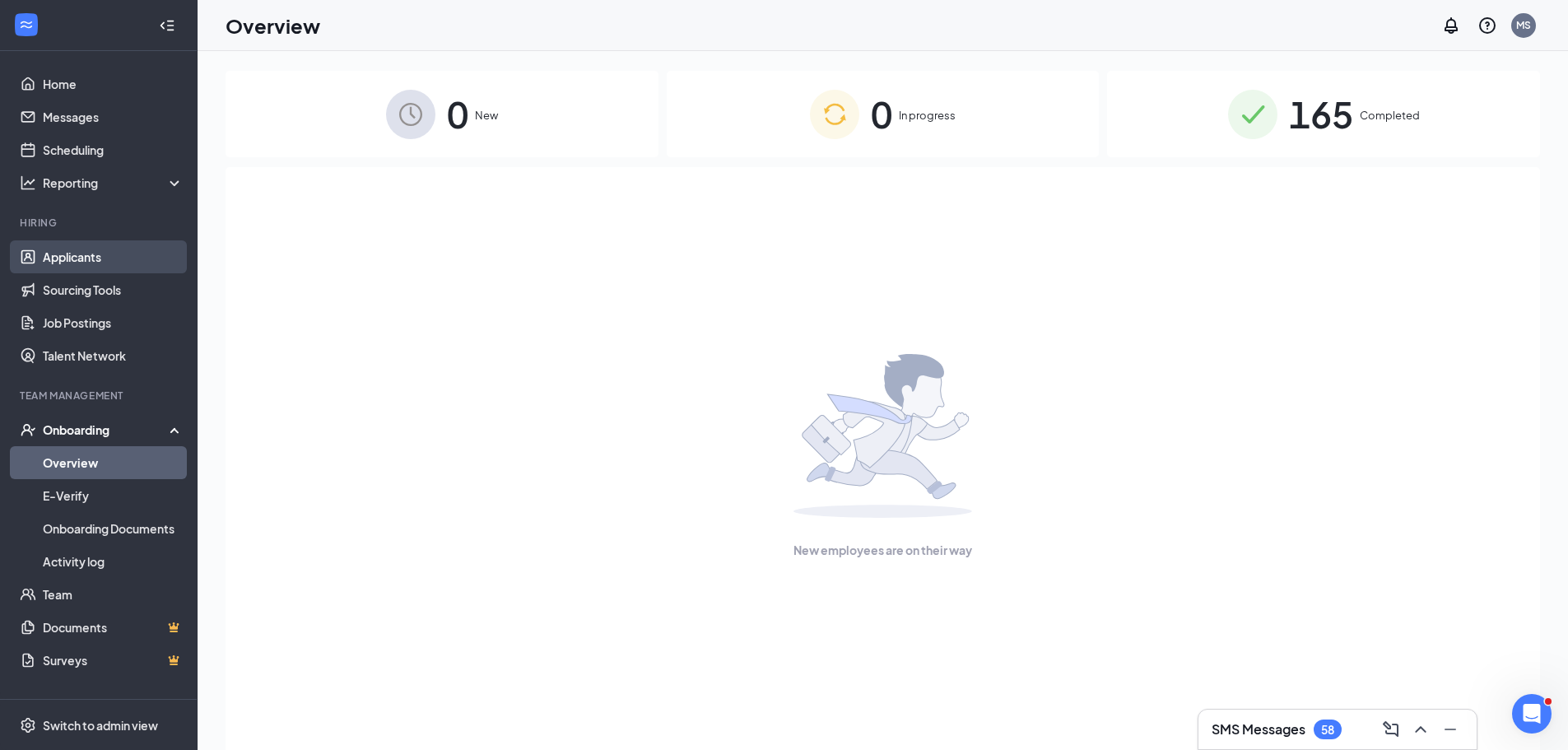
click at [79, 267] on link "Applicants" at bounding box center [113, 257] width 141 height 33
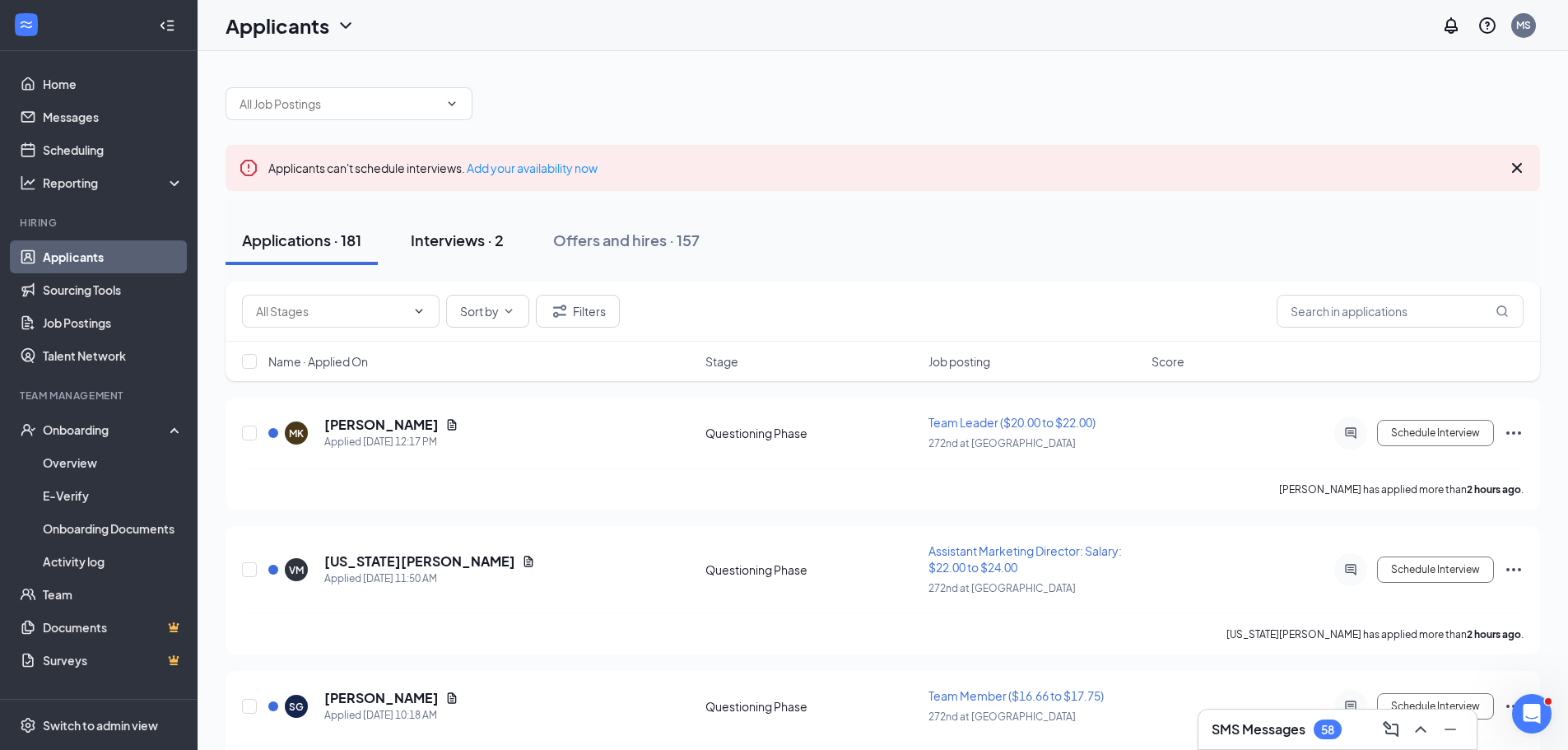
click at [452, 233] on div "Interviews · 2" at bounding box center [457, 240] width 93 height 21
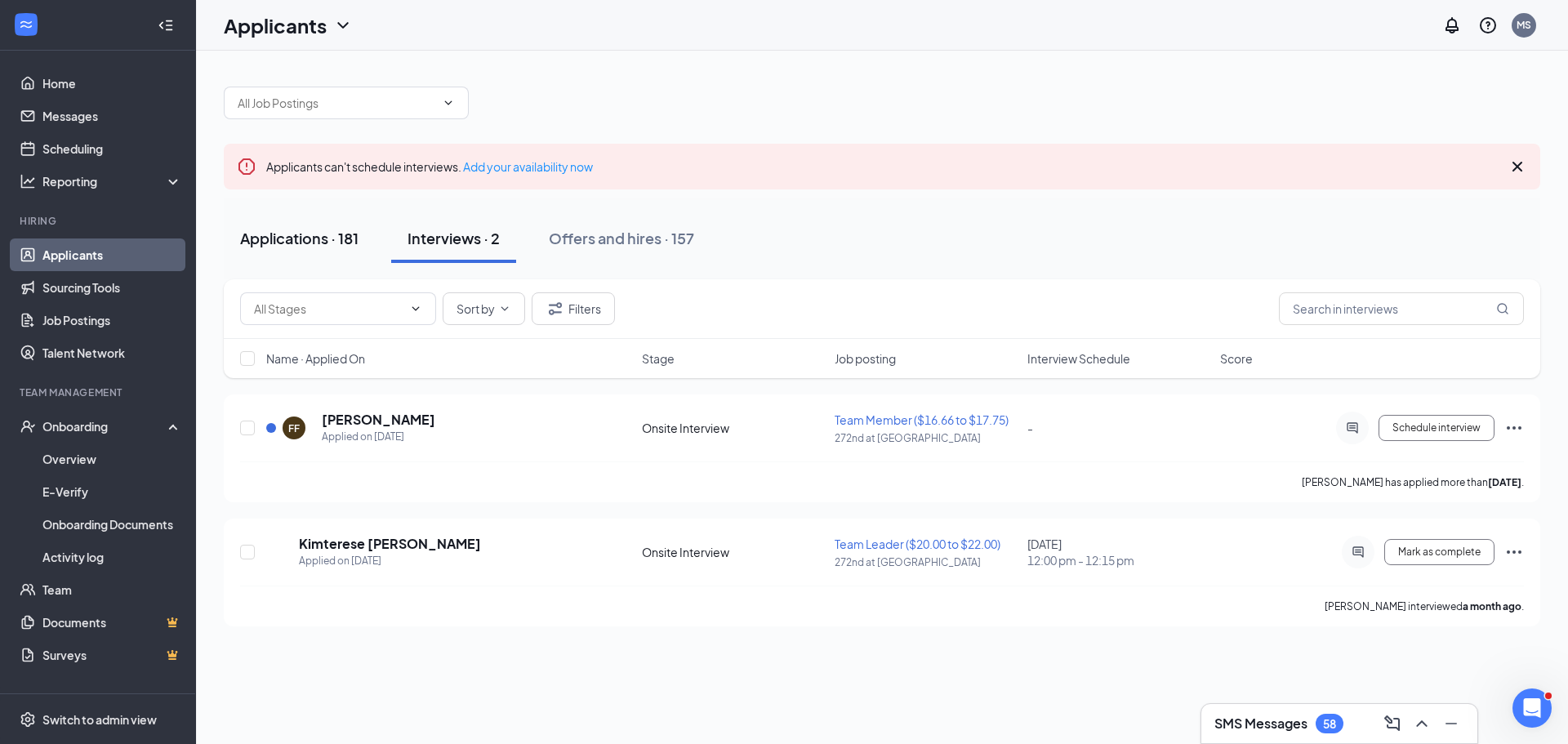
click at [304, 239] on div "Applications · 181" at bounding box center [298, 238] width 118 height 20
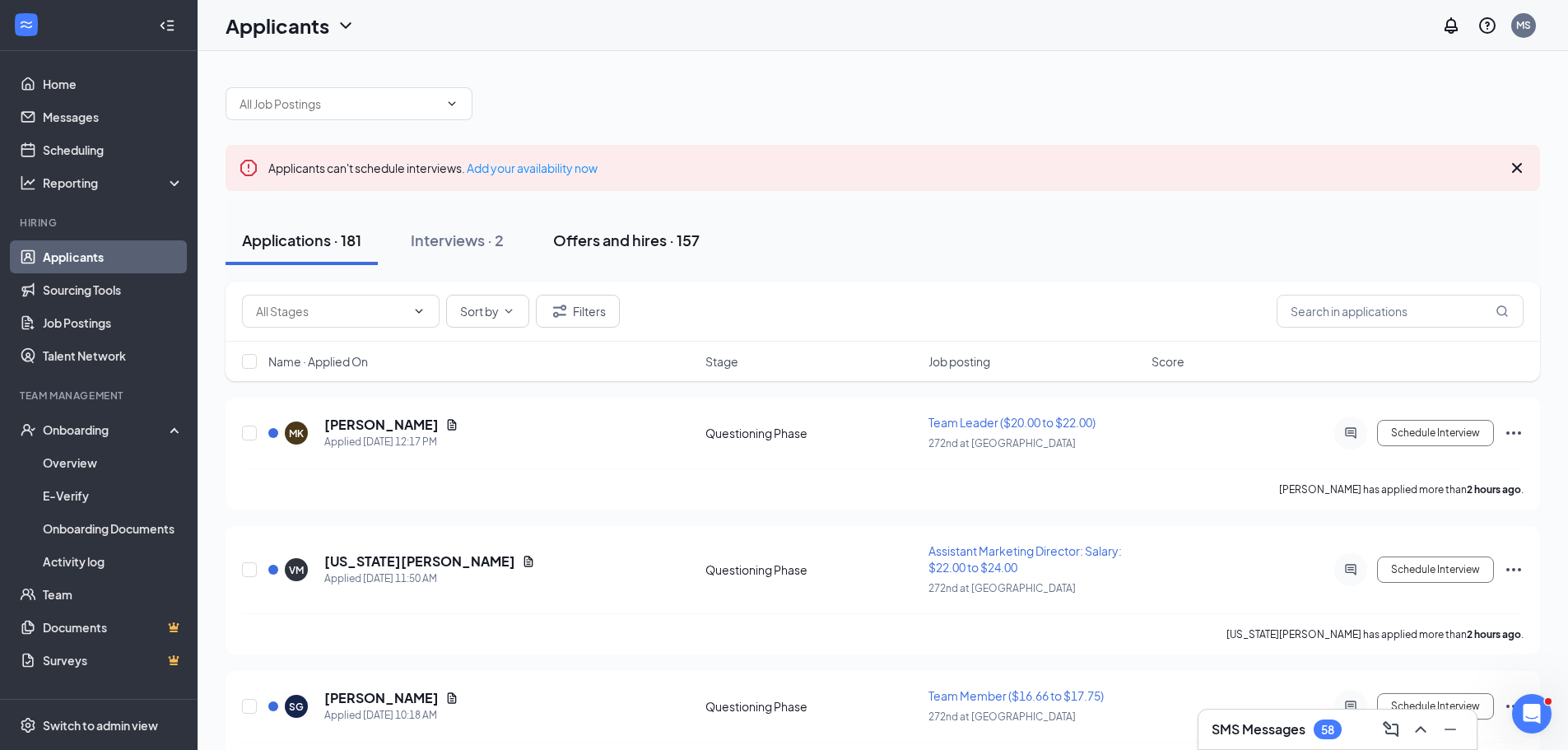
click at [645, 231] on div "Offers and hires · 157" at bounding box center [626, 240] width 147 height 21
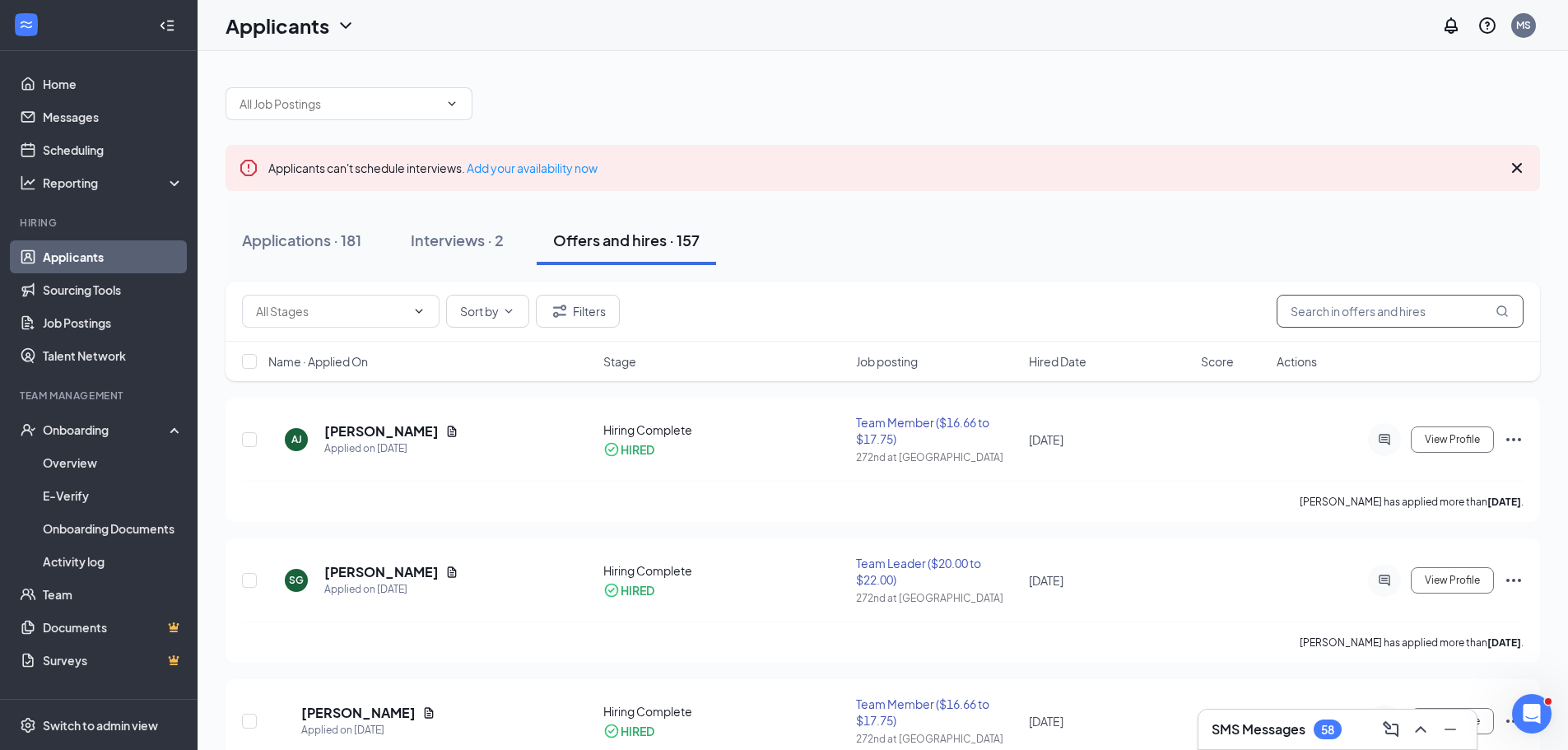
click at [1425, 307] on input "text" at bounding box center [1400, 311] width 247 height 33
type input "sam"
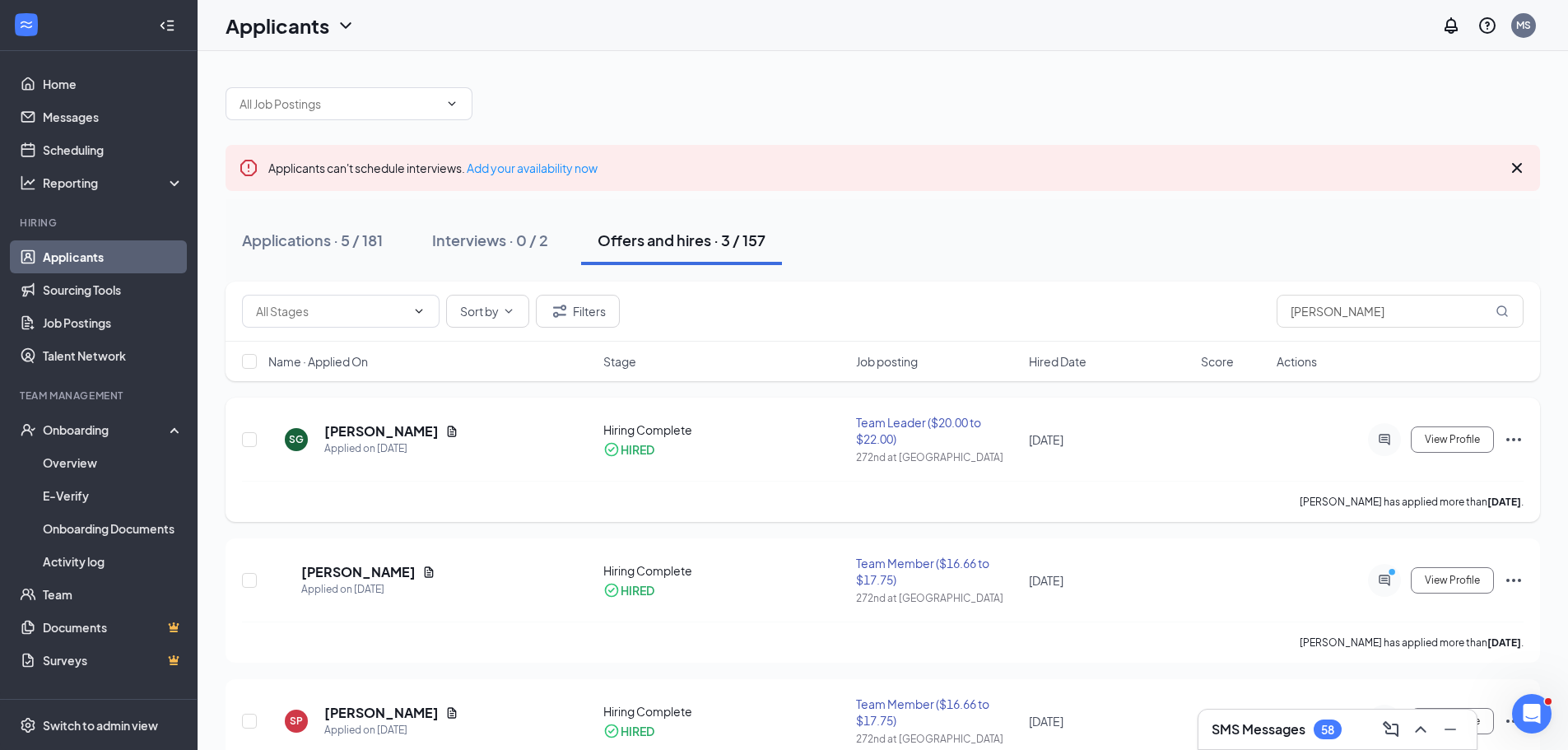
click at [1508, 441] on icon "Ellipses" at bounding box center [1513, 439] width 20 height 20
click at [1461, 641] on p "Move to another position" at bounding box center [1439, 649] width 141 height 16
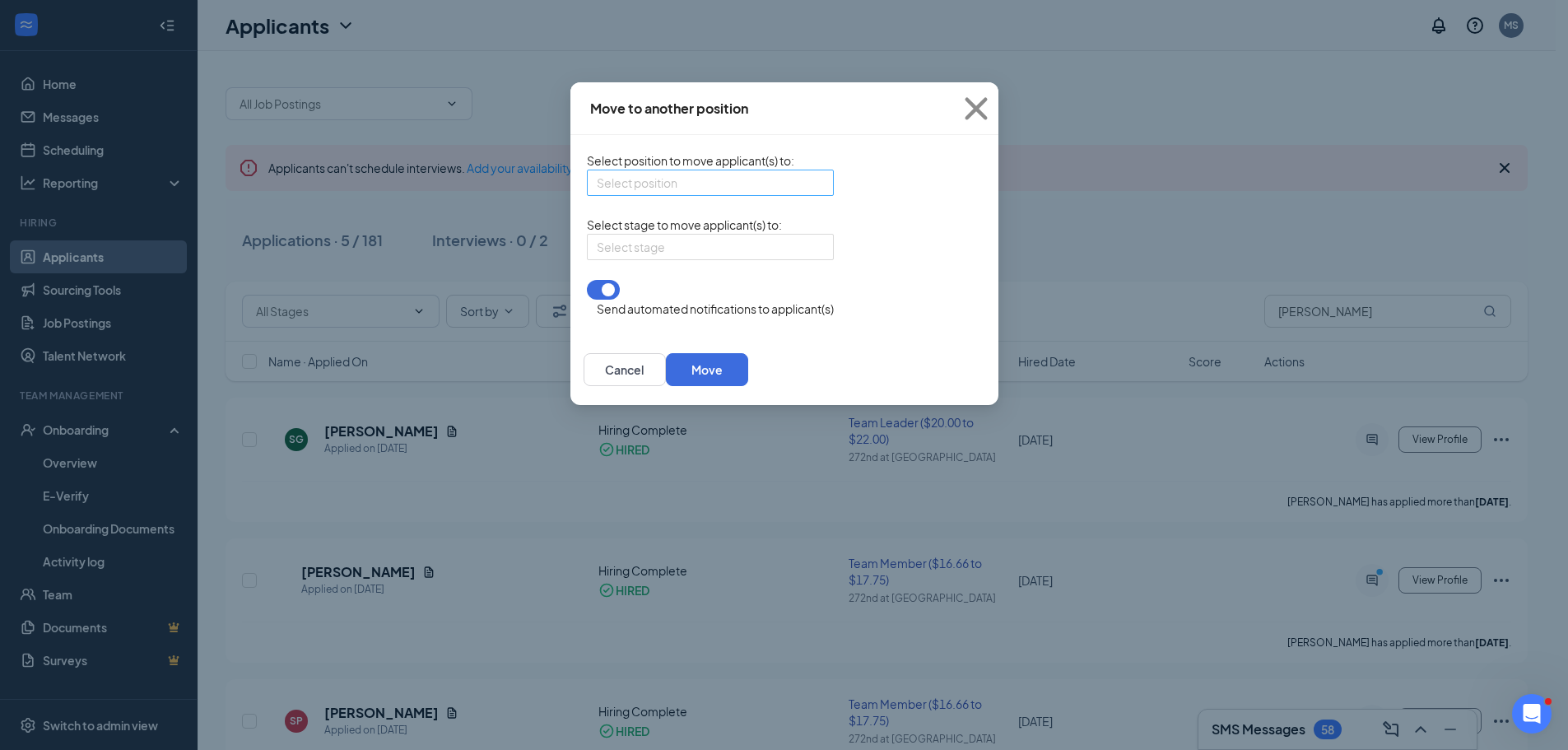
click at [719, 188] on div "Select position" at bounding box center [711, 182] width 247 height 26
click at [704, 307] on span "Team Member ($16.66 to $17.75) (272nd at Wax)" at bounding box center [772, 298] width 352 height 18
click at [700, 260] on input "search" at bounding box center [704, 247] width 216 height 25
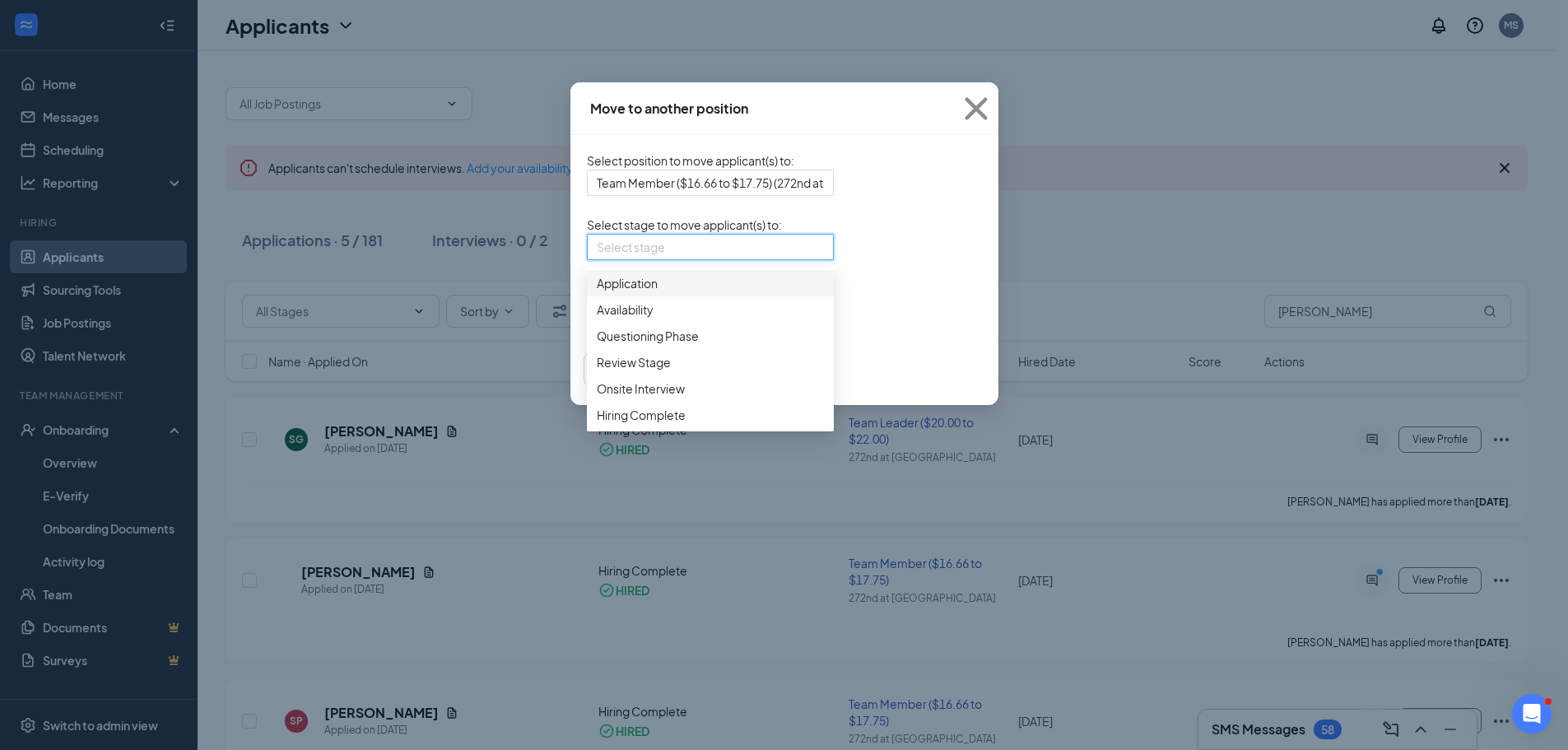
scroll to position [16, 0]
click at [599, 424] on span "Hiring Complete" at bounding box center [711, 414] width 227 height 18
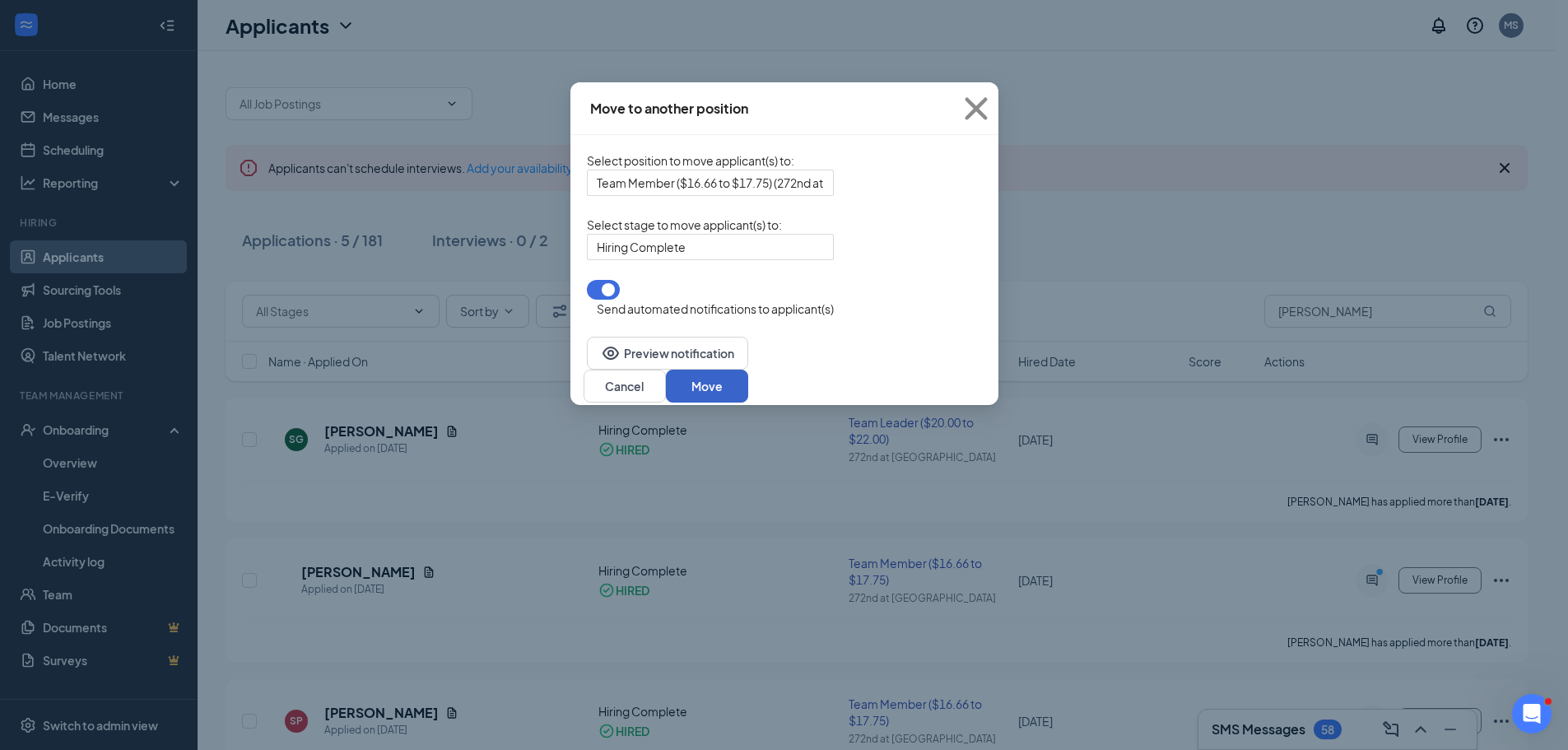
click at [748, 378] on button "Move" at bounding box center [707, 386] width 82 height 33
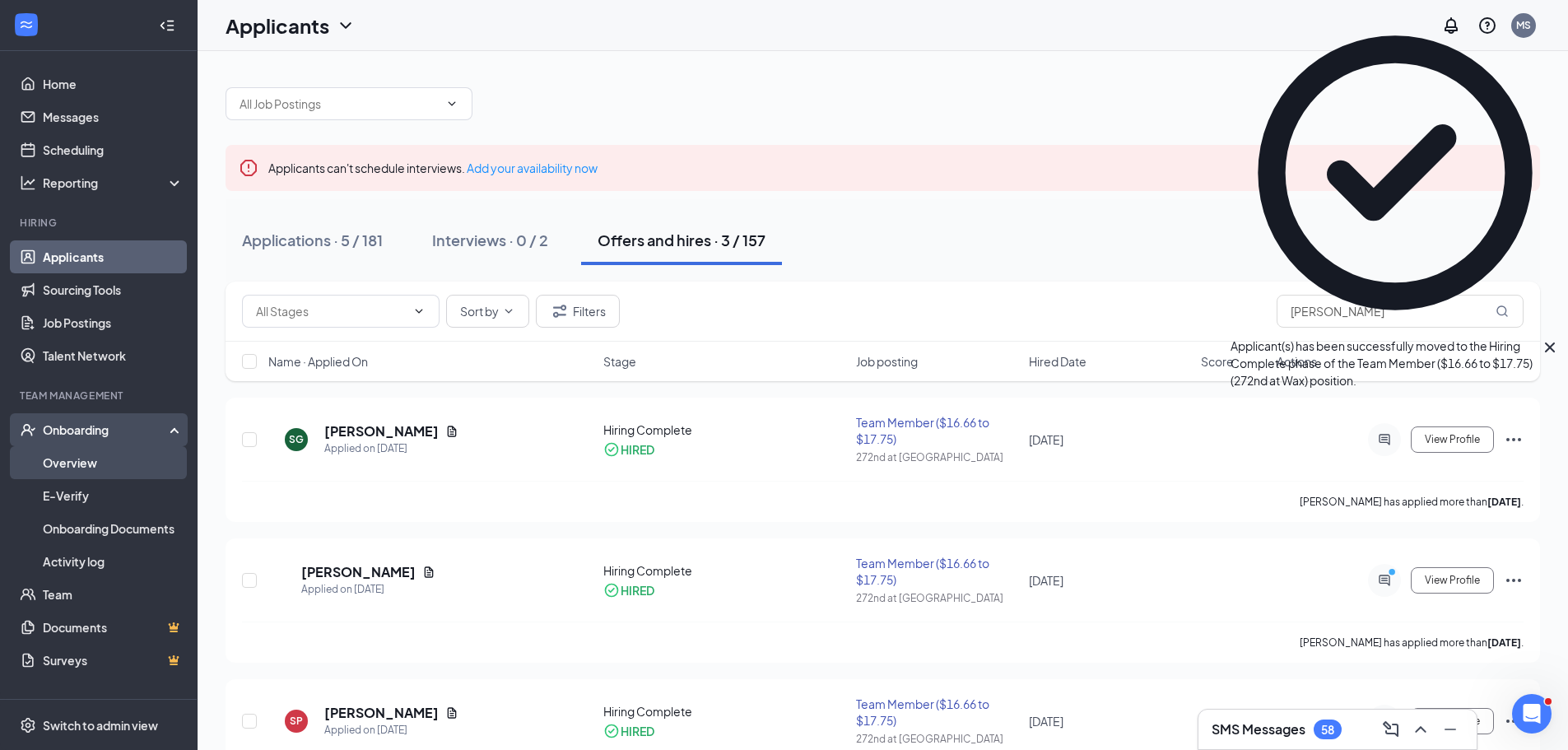
click at [81, 466] on link "Overview" at bounding box center [113, 462] width 141 height 33
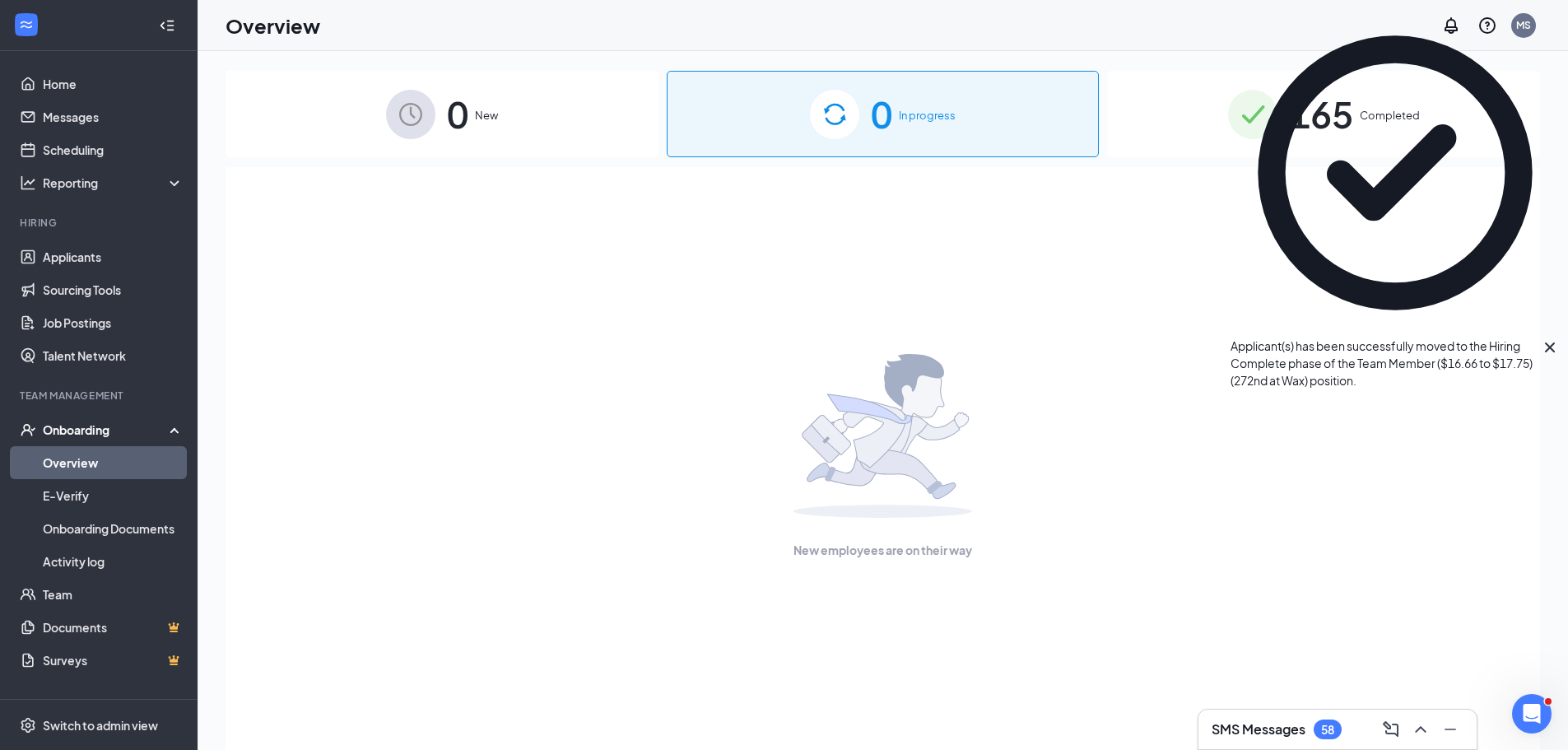
click at [110, 429] on div "Onboarding" at bounding box center [107, 430] width 127 height 16
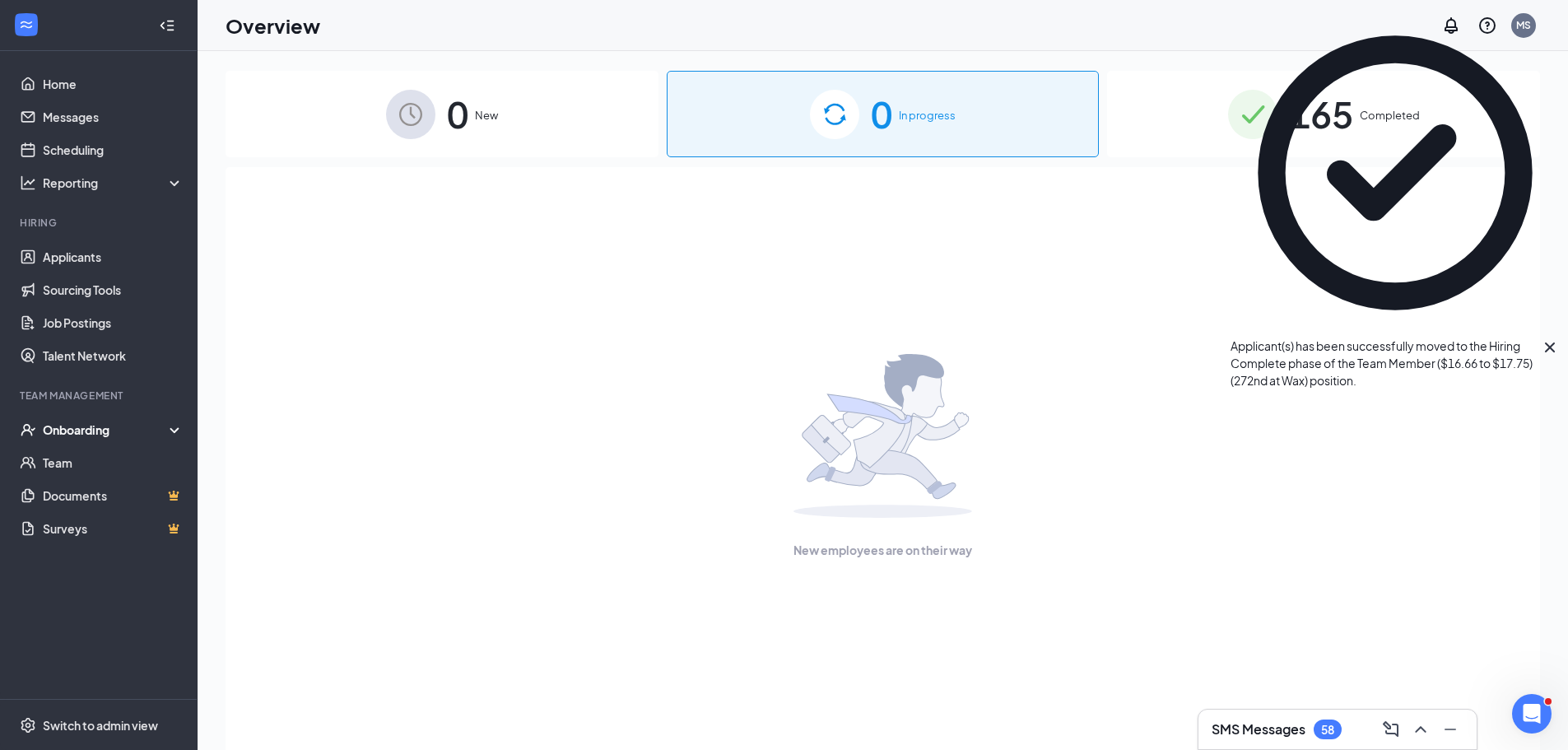
click at [99, 426] on div "Onboarding" at bounding box center [107, 430] width 127 height 16
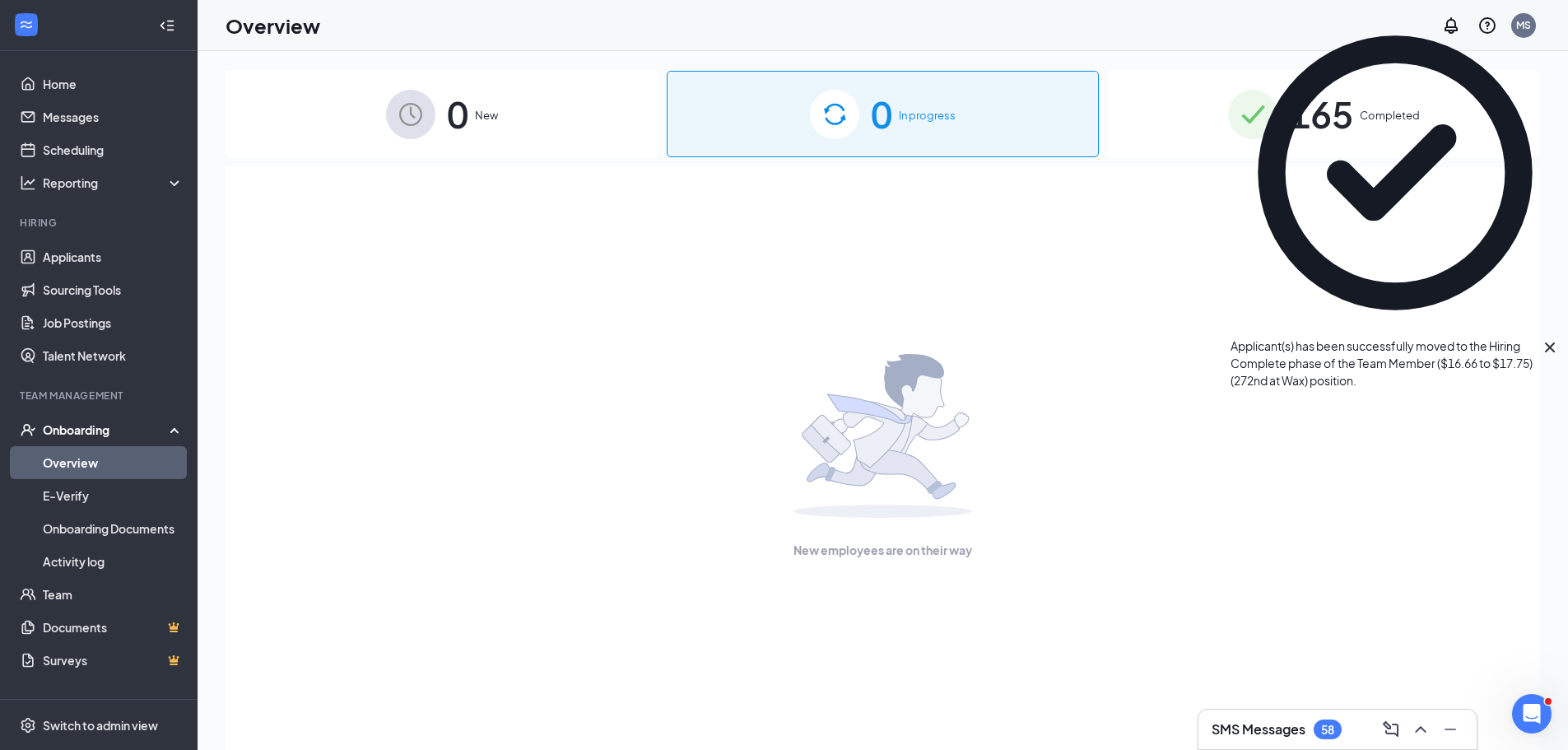
click at [79, 466] on link "Overview" at bounding box center [113, 462] width 141 height 33
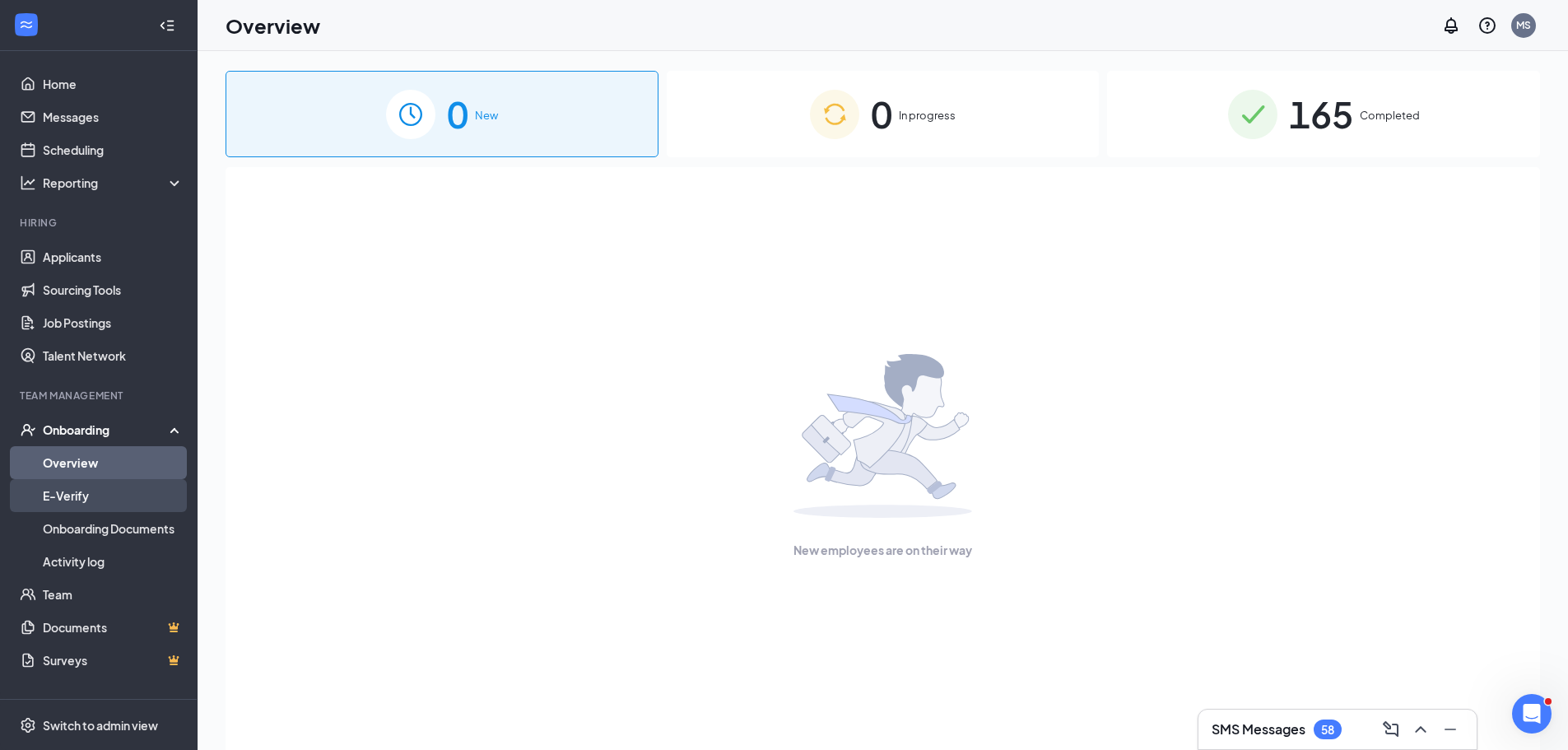
click at [87, 491] on link "E-Verify" at bounding box center [113, 495] width 141 height 33
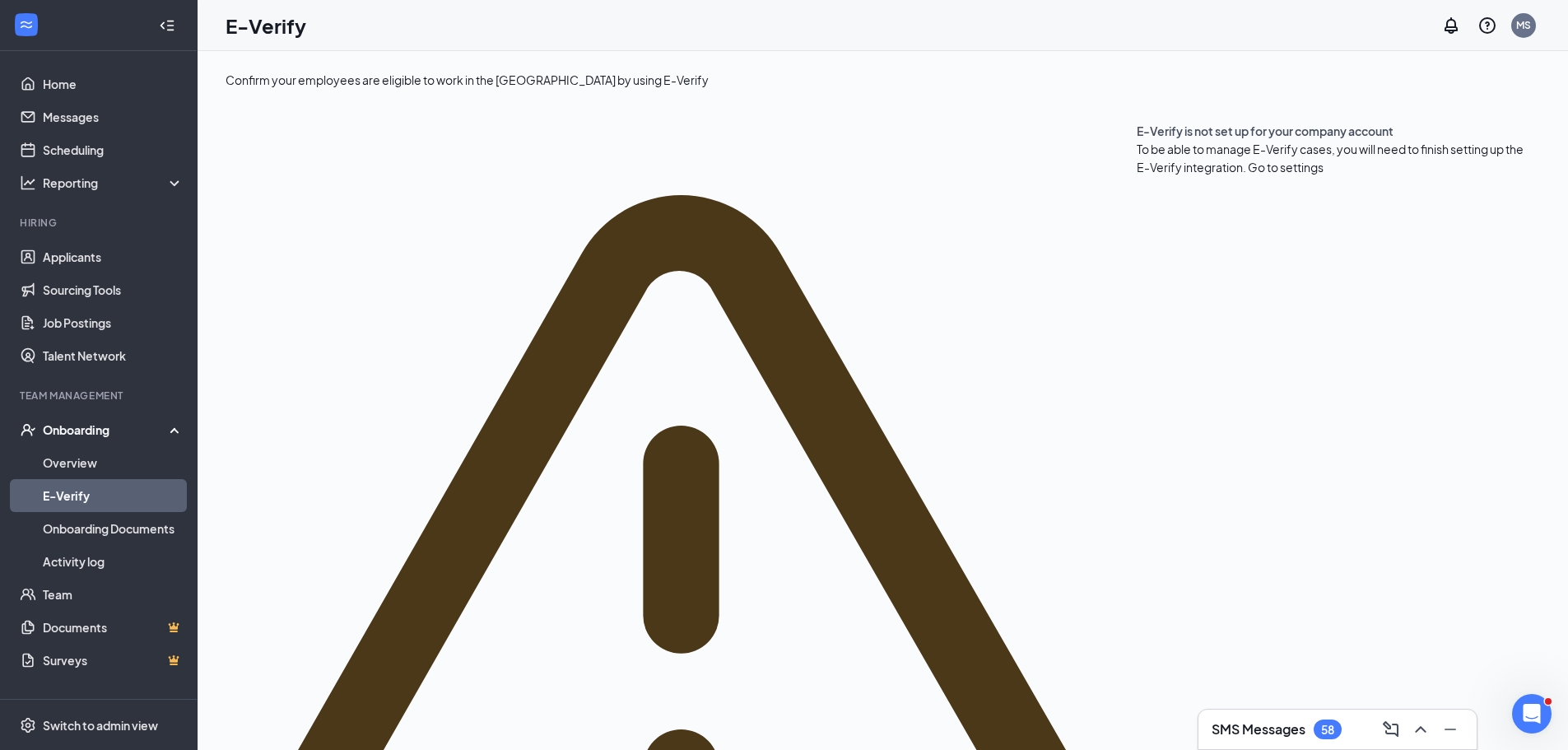
click at [89, 433] on div "Onboarding" at bounding box center [107, 430] width 127 height 16
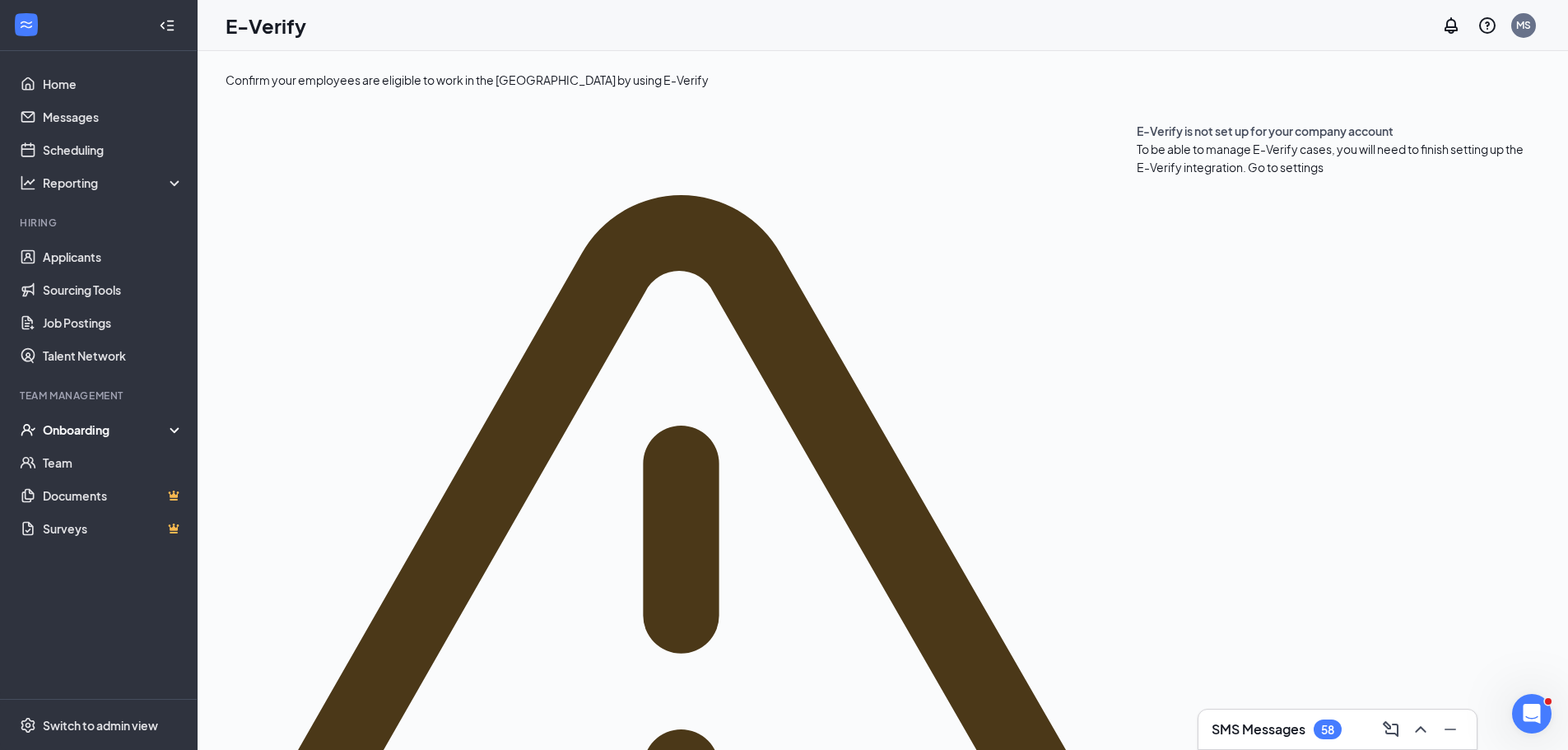
click at [89, 433] on div "Onboarding" at bounding box center [107, 430] width 127 height 16
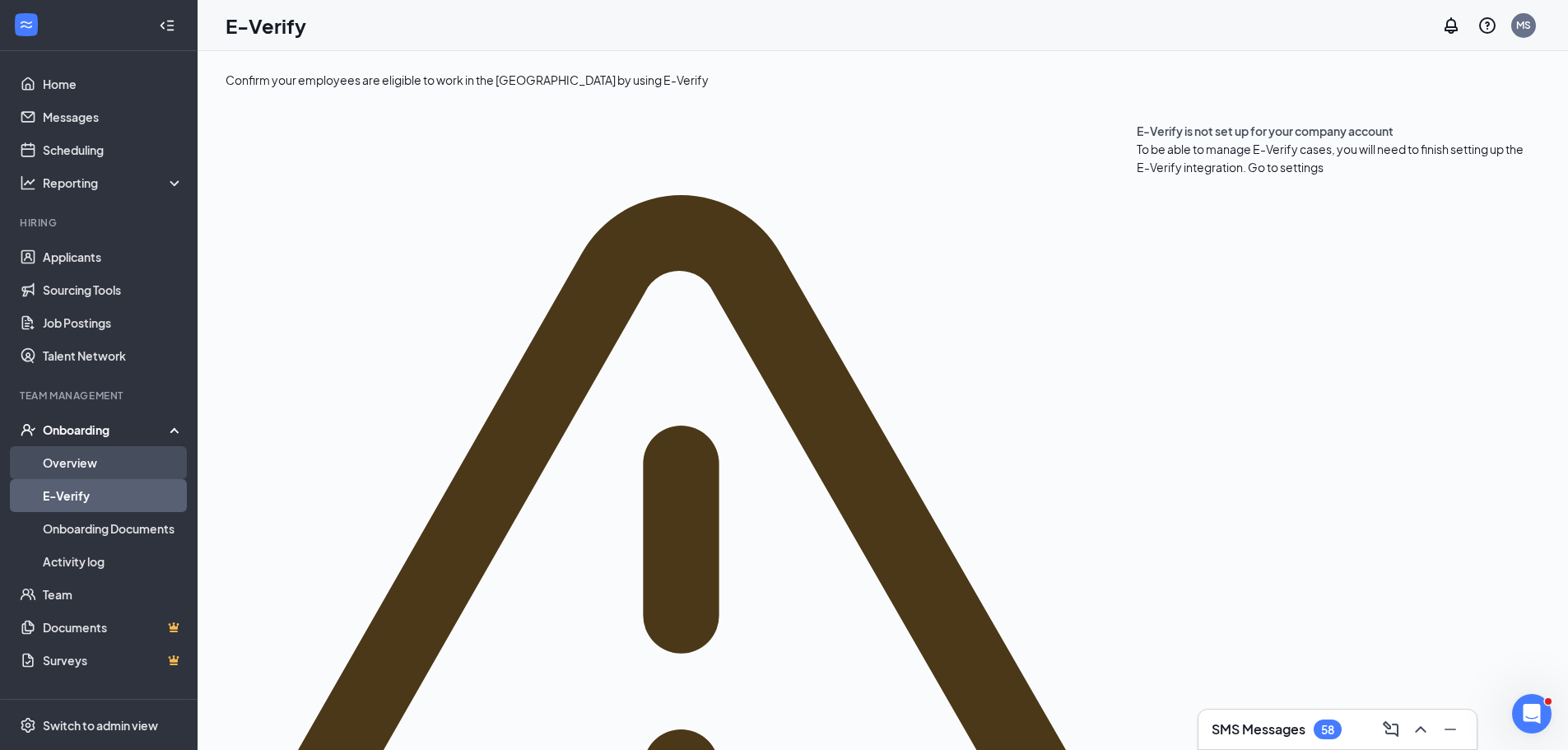
click at [83, 463] on link "Overview" at bounding box center [113, 462] width 141 height 33
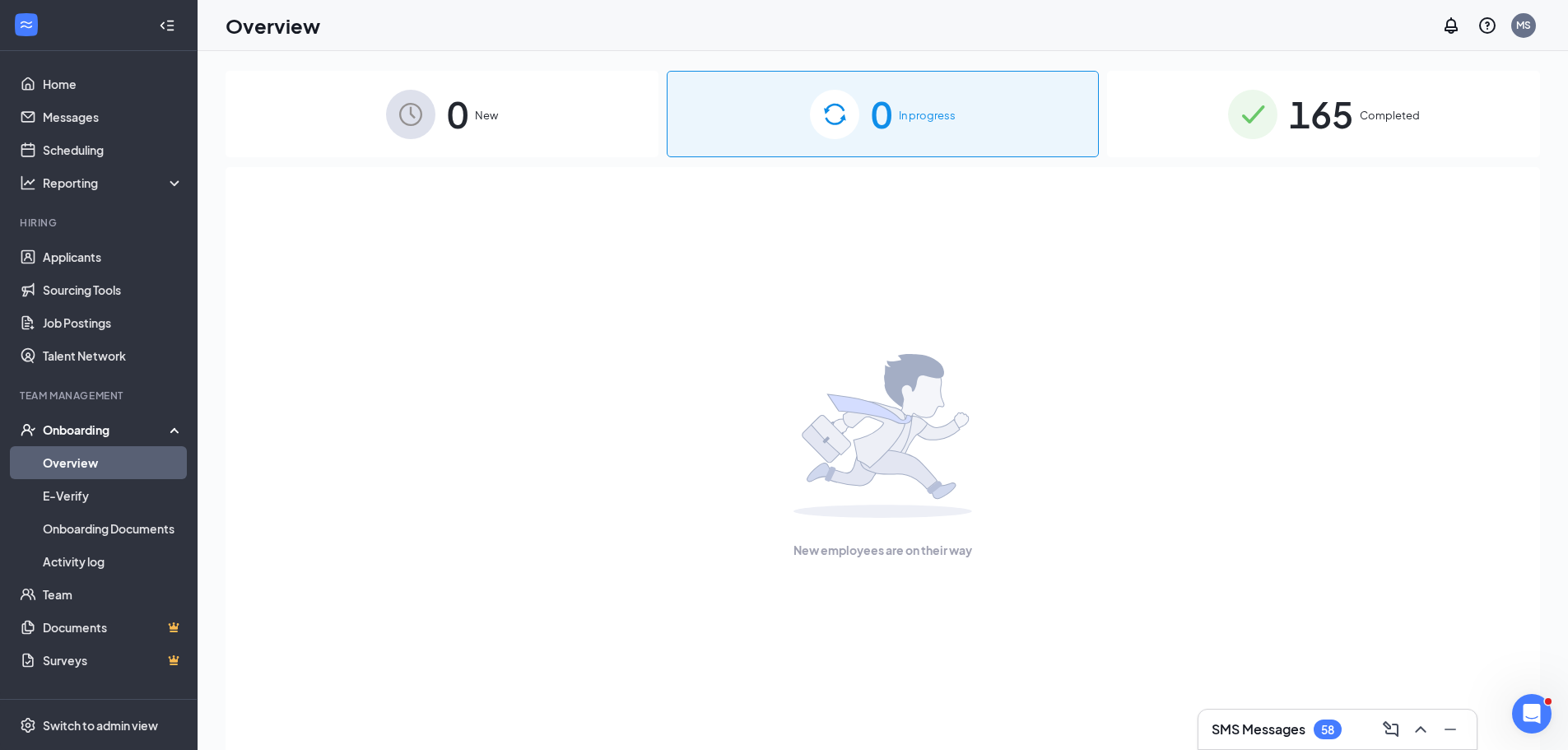
click at [488, 104] on div "0 New" at bounding box center [442, 114] width 433 height 87
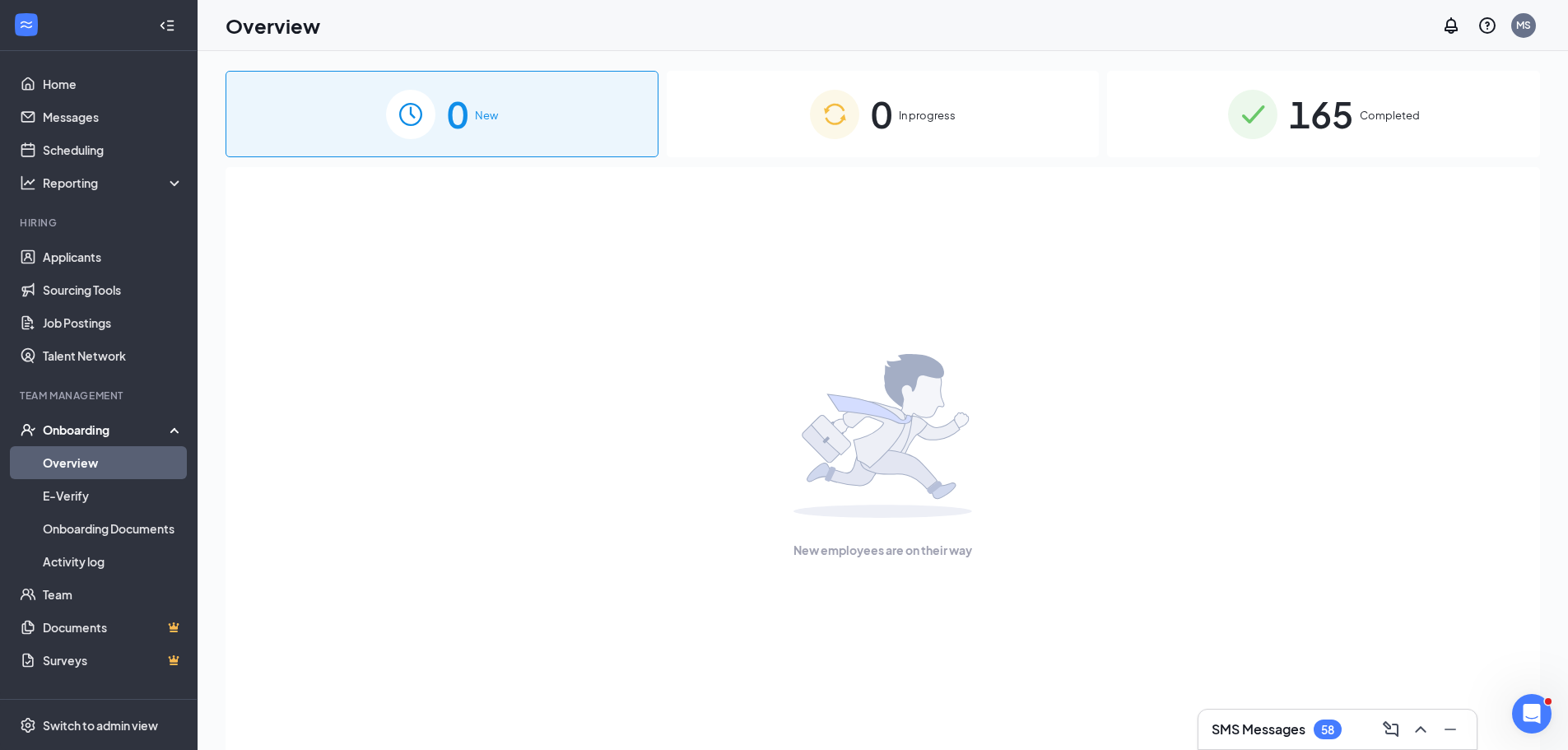
click at [488, 104] on div "0 New" at bounding box center [442, 114] width 433 height 87
click at [949, 111] on span "In progress" at bounding box center [926, 115] width 56 height 16
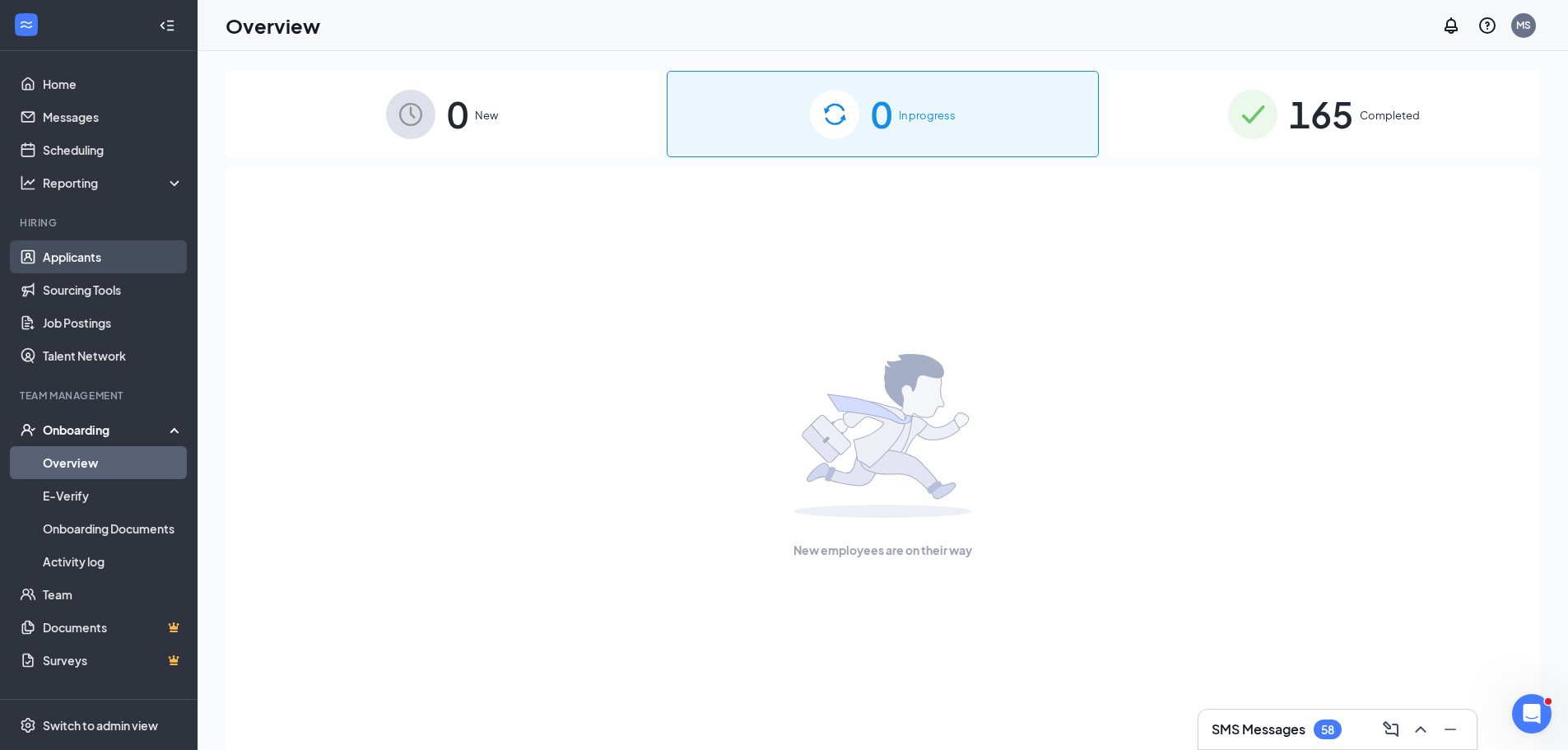
click at [87, 251] on link "Applicants" at bounding box center [113, 257] width 141 height 33
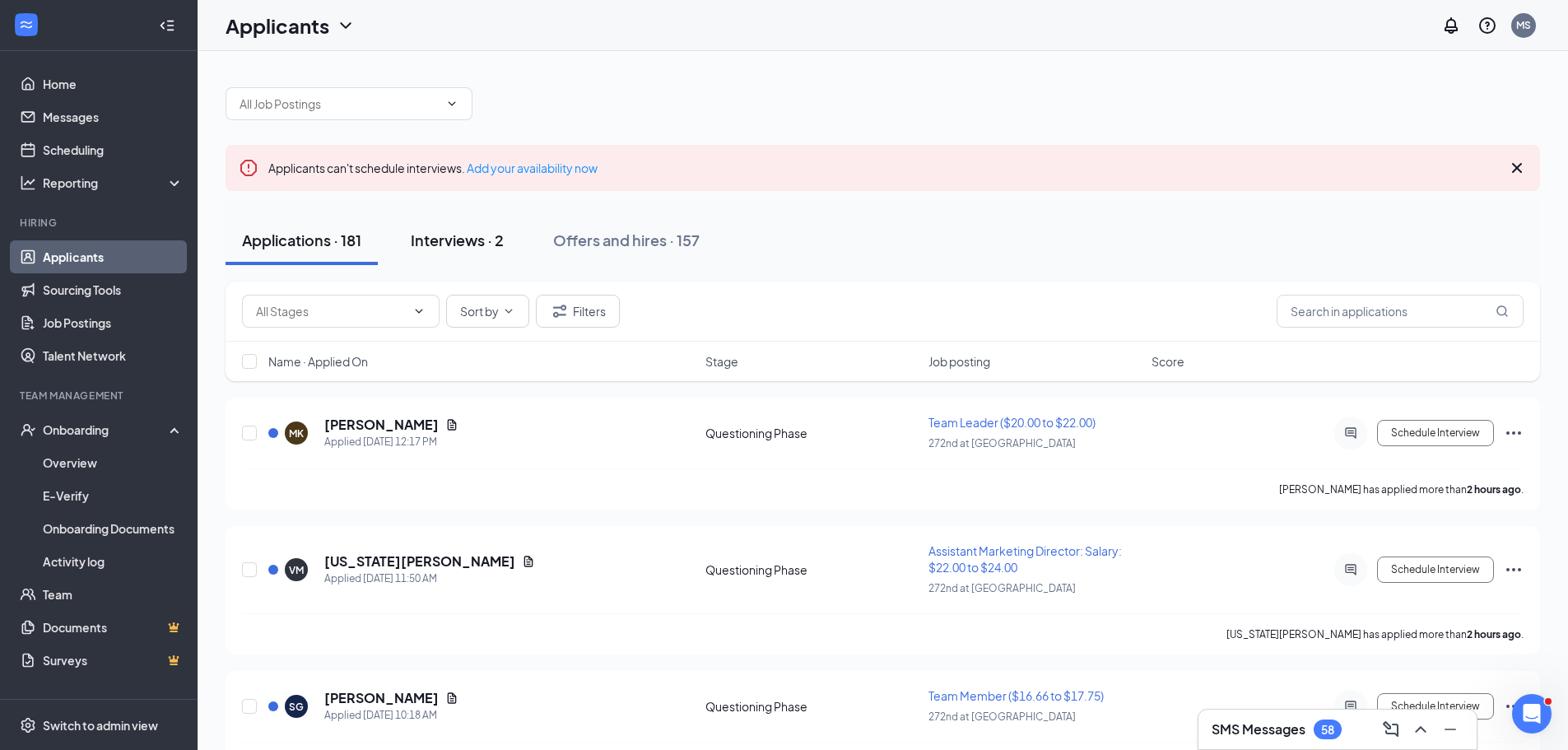
click at [466, 258] on button "Interviews · 2" at bounding box center [457, 240] width 126 height 49
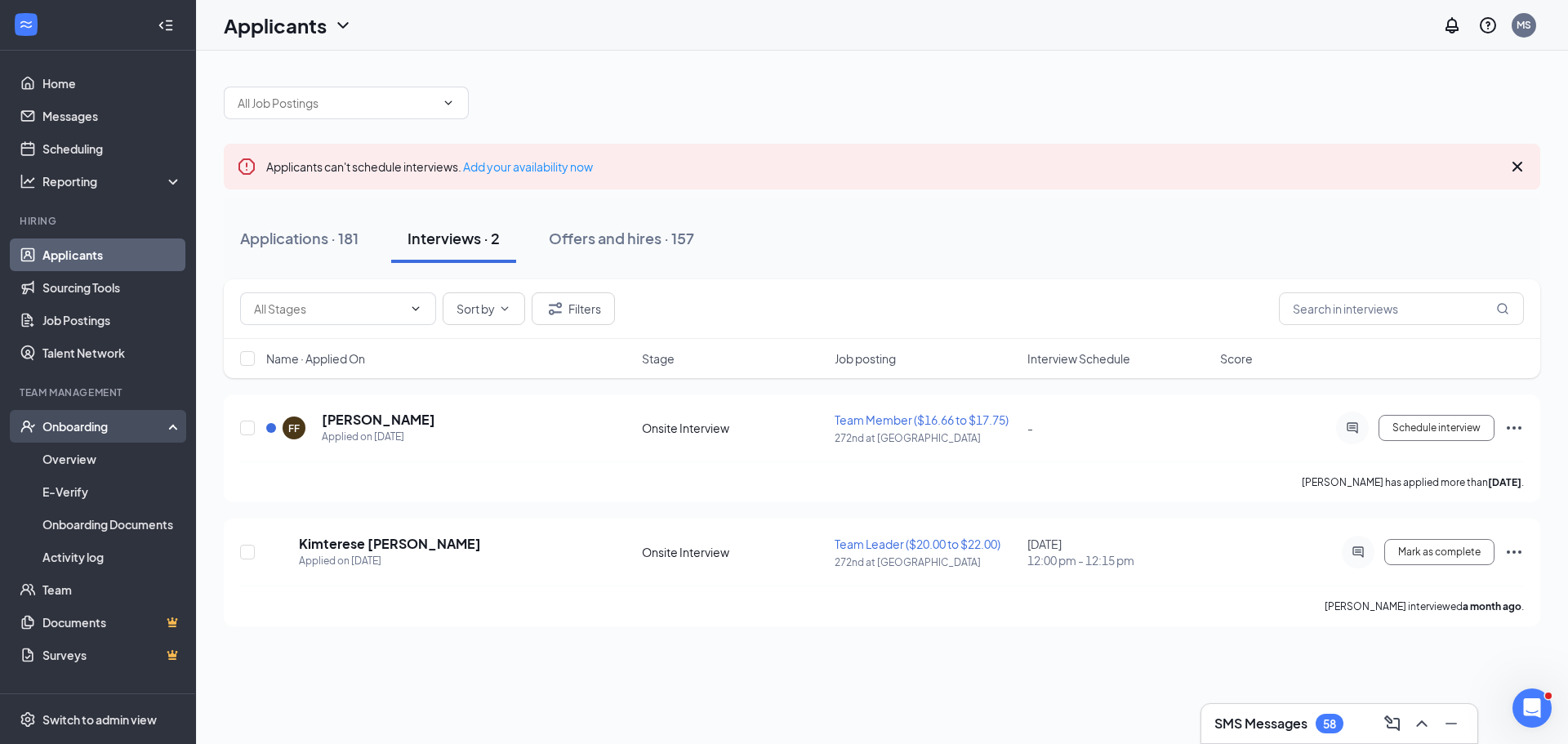
click at [97, 419] on div "Onboarding" at bounding box center [106, 426] width 126 height 16
click at [88, 453] on link "Overview" at bounding box center [112, 458] width 139 height 33
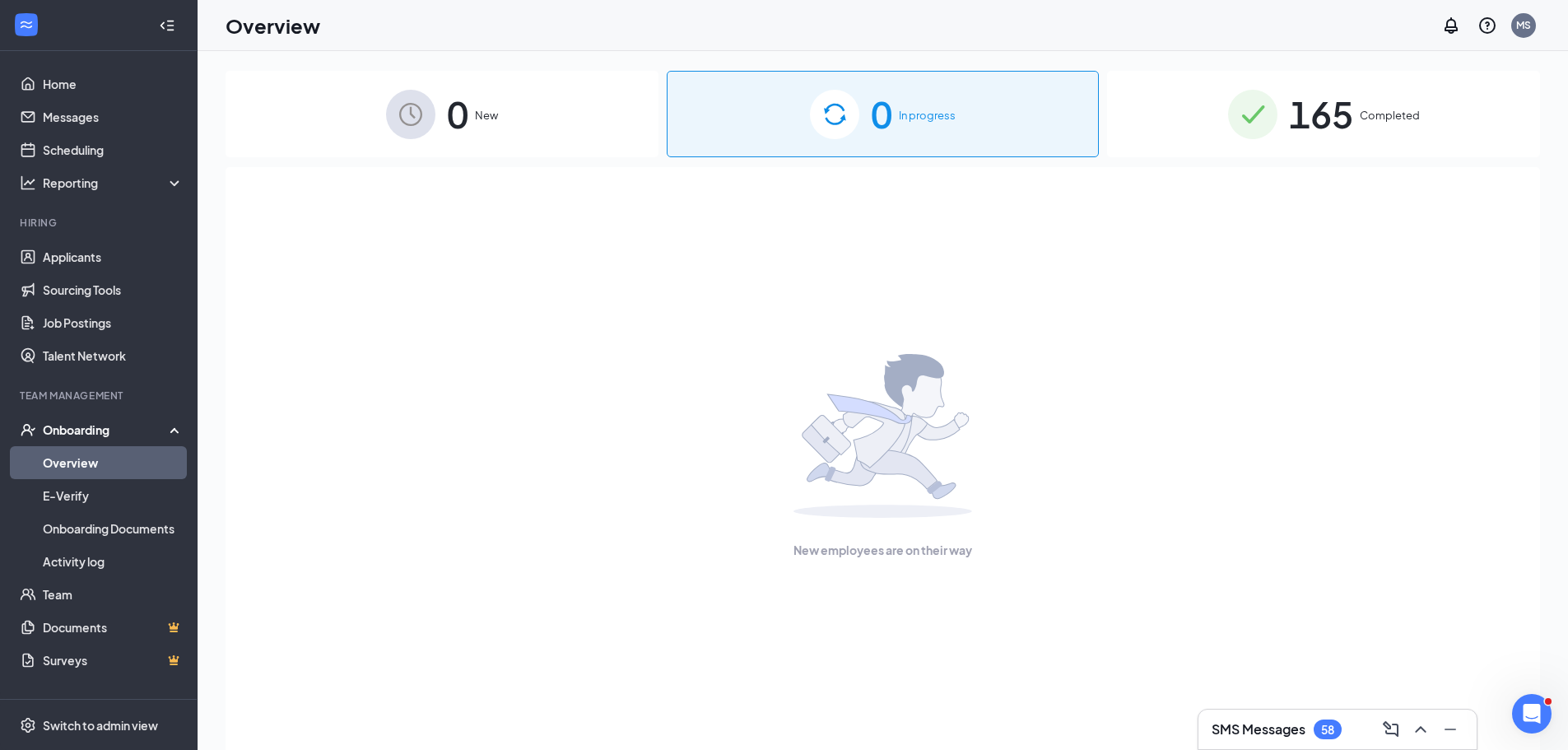
click at [1279, 119] on div "165 Completed" at bounding box center [1324, 114] width 433 height 87
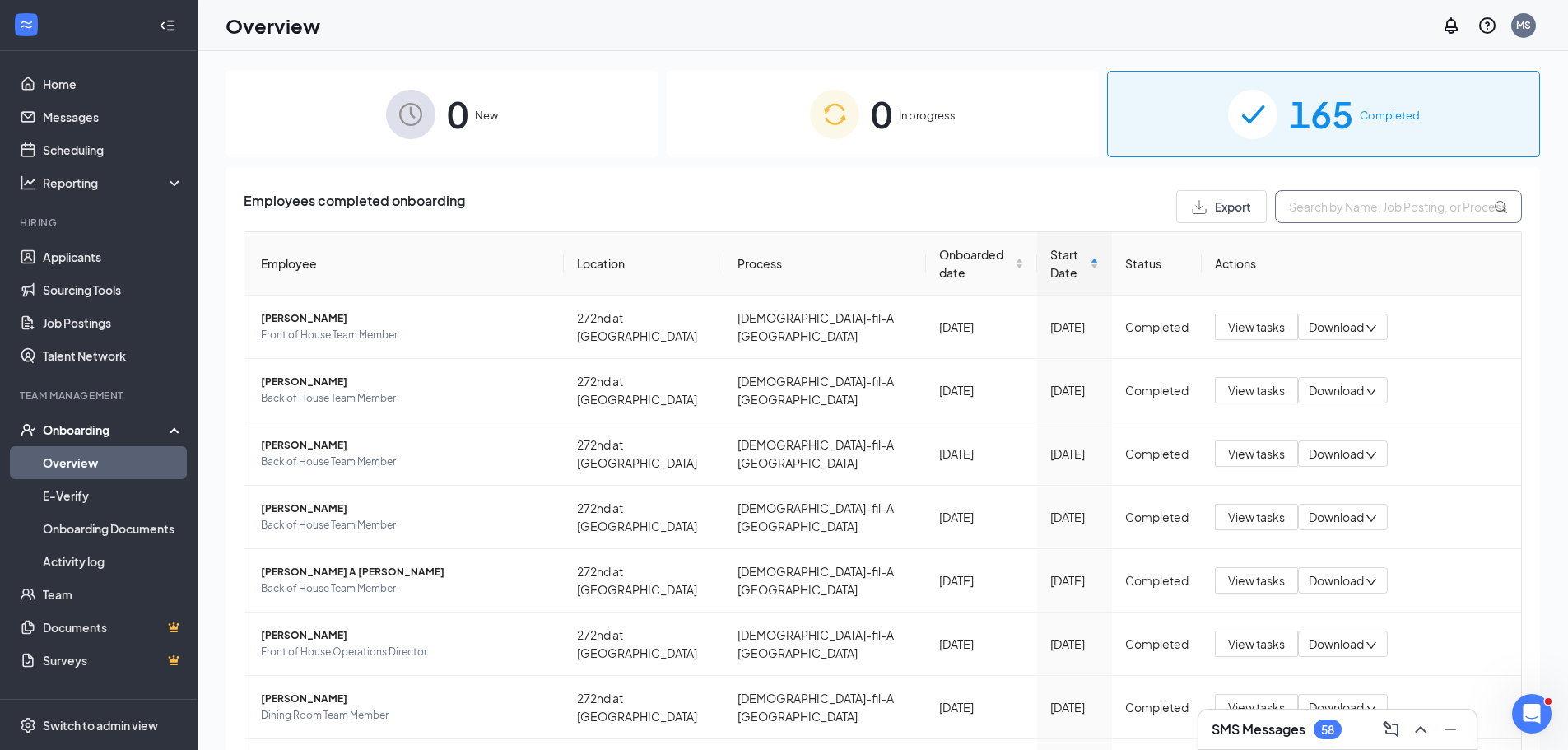
click at [1348, 204] on input "text" at bounding box center [1399, 206] width 247 height 33
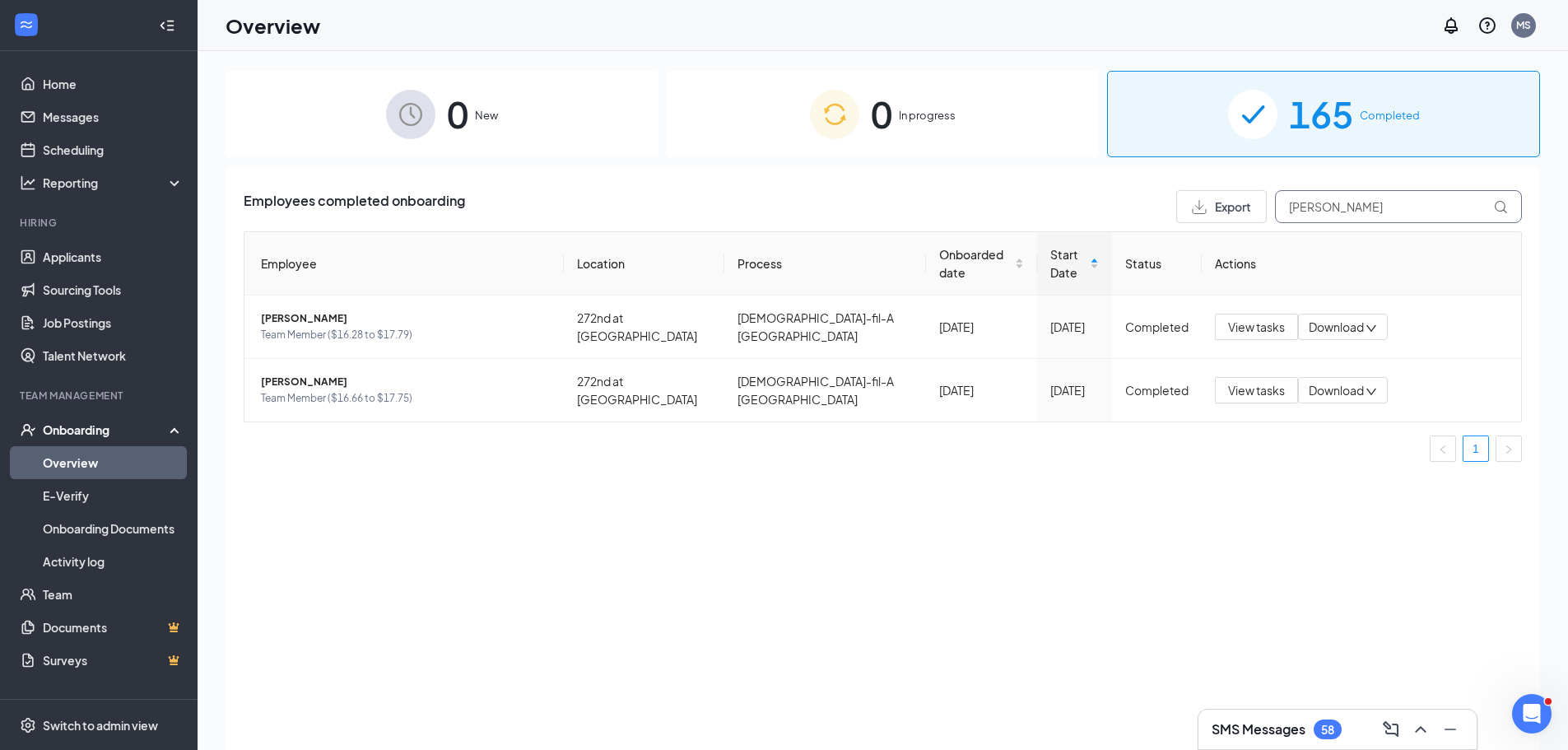
type input "sam"
click at [953, 128] on div "0 In progress" at bounding box center [883, 114] width 433 height 87
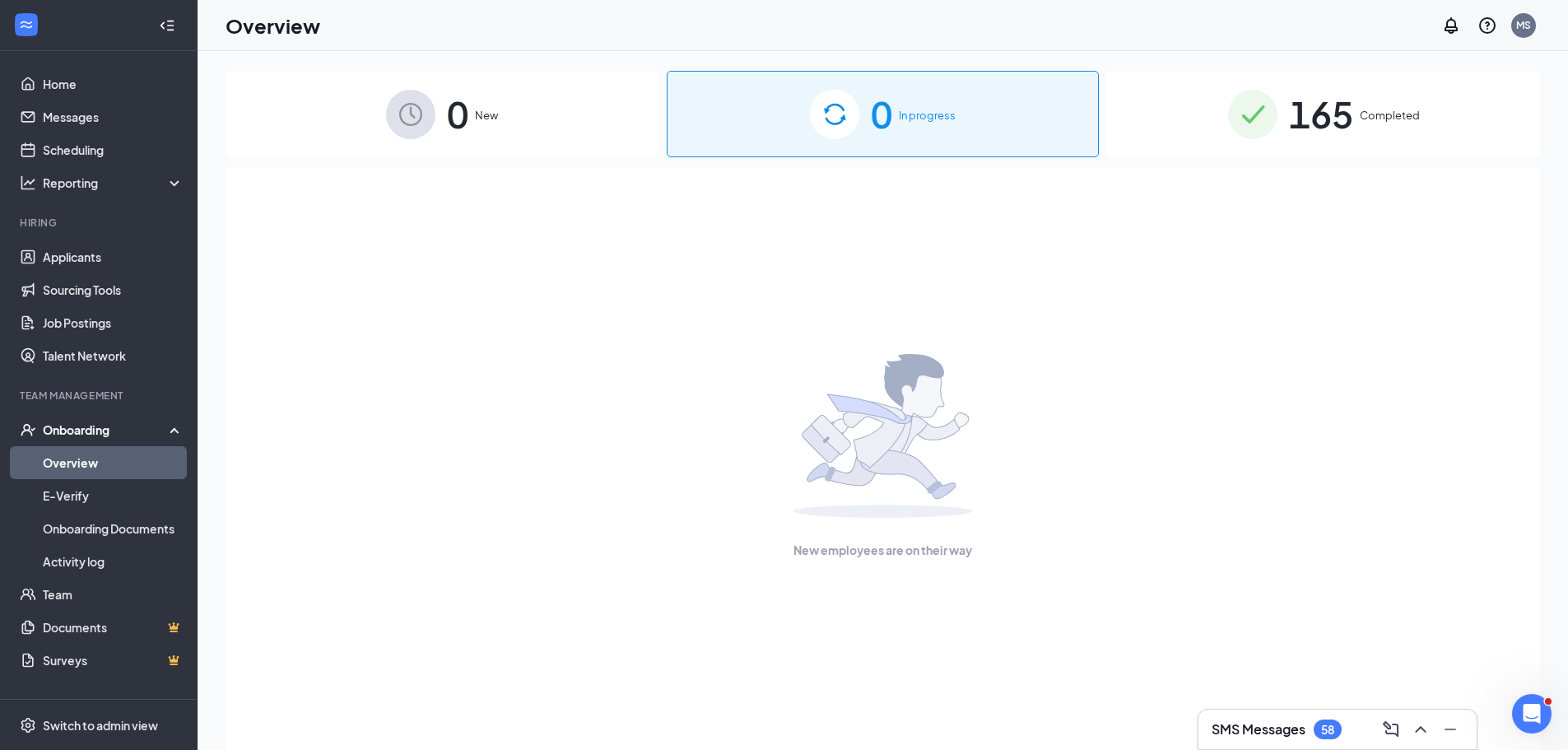
click at [107, 419] on div "Onboarding" at bounding box center [98, 430] width 198 height 33
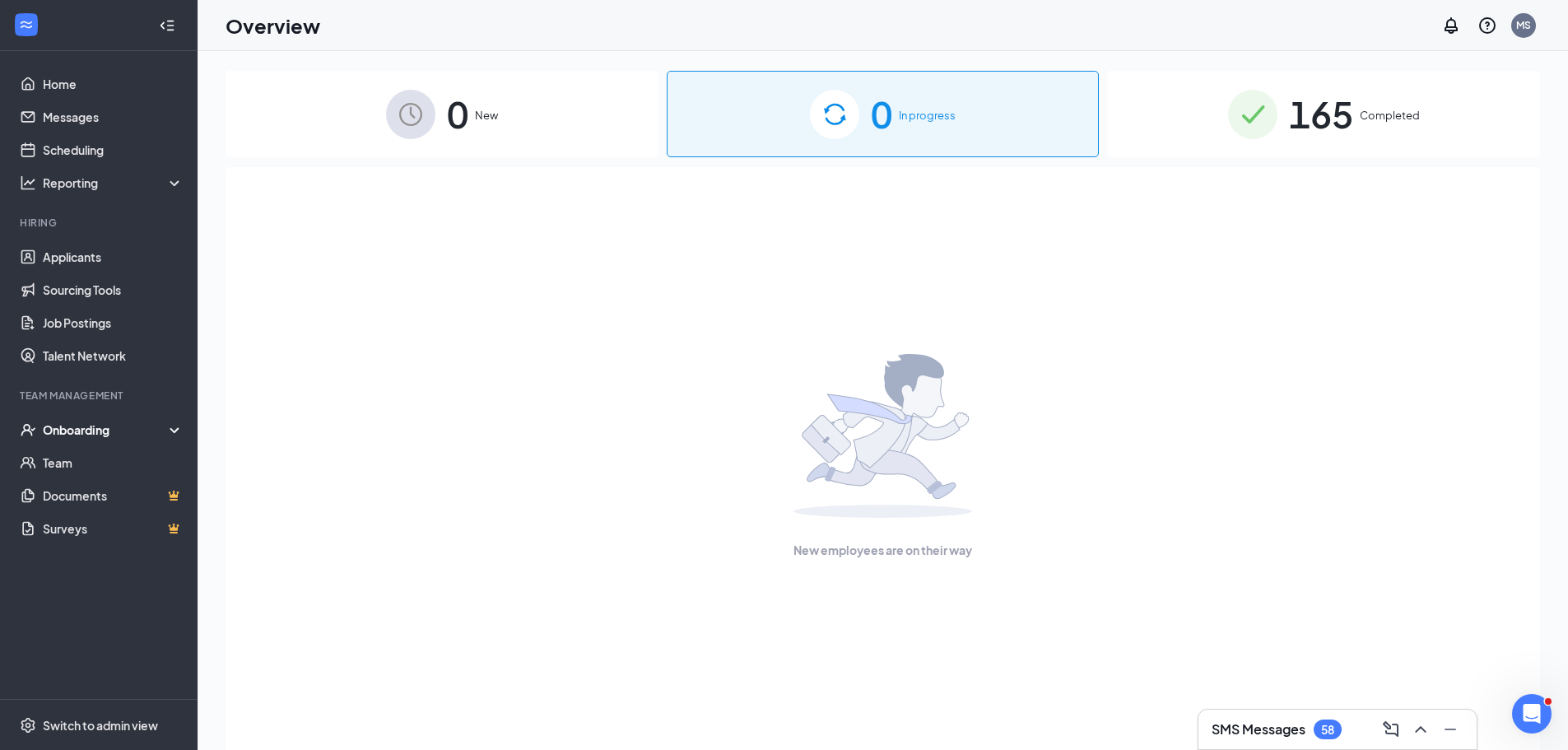
click at [107, 419] on div "Onboarding" at bounding box center [98, 430] width 198 height 33
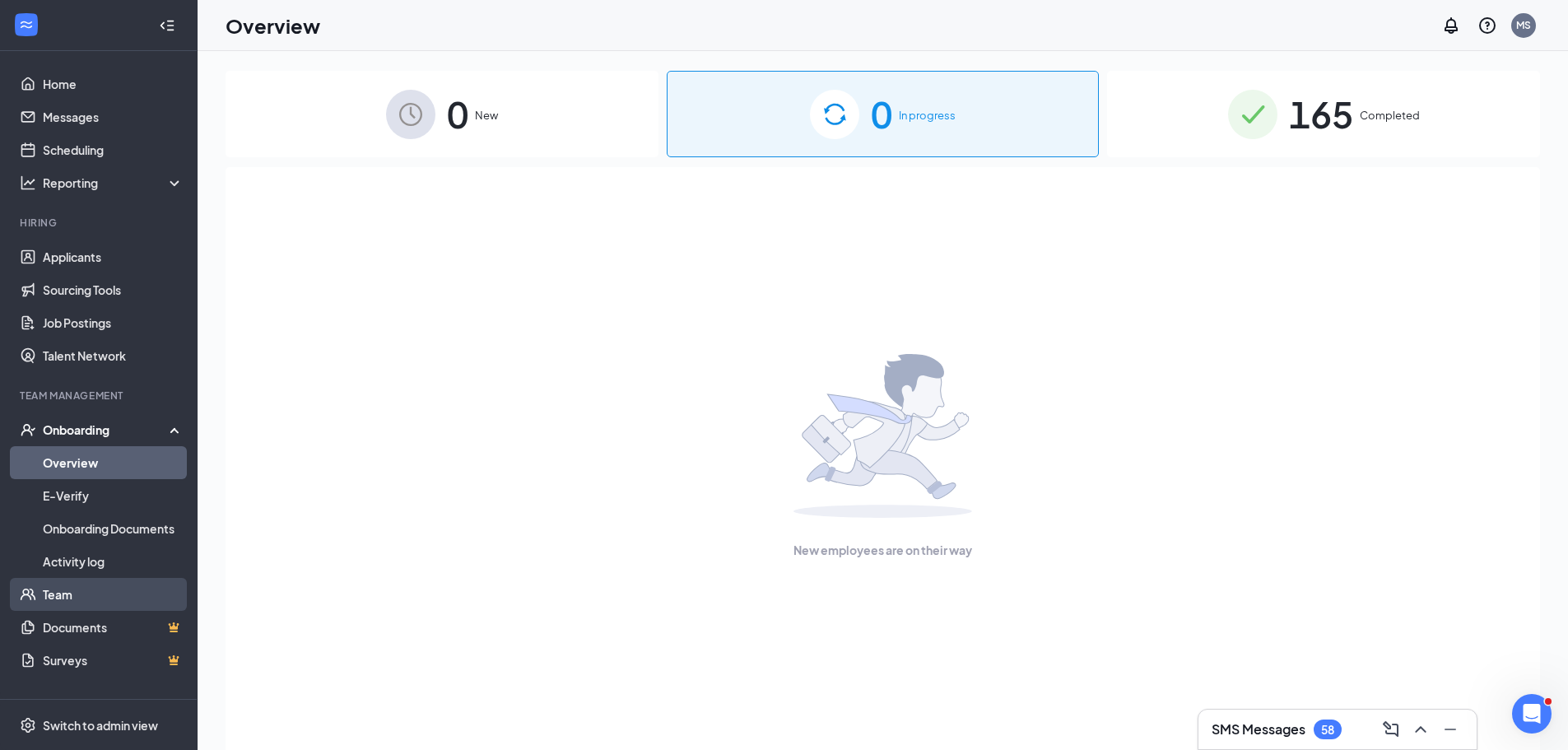
click at [66, 590] on link "Team" at bounding box center [113, 594] width 141 height 33
click at [91, 246] on link "Applicants" at bounding box center [113, 257] width 141 height 33
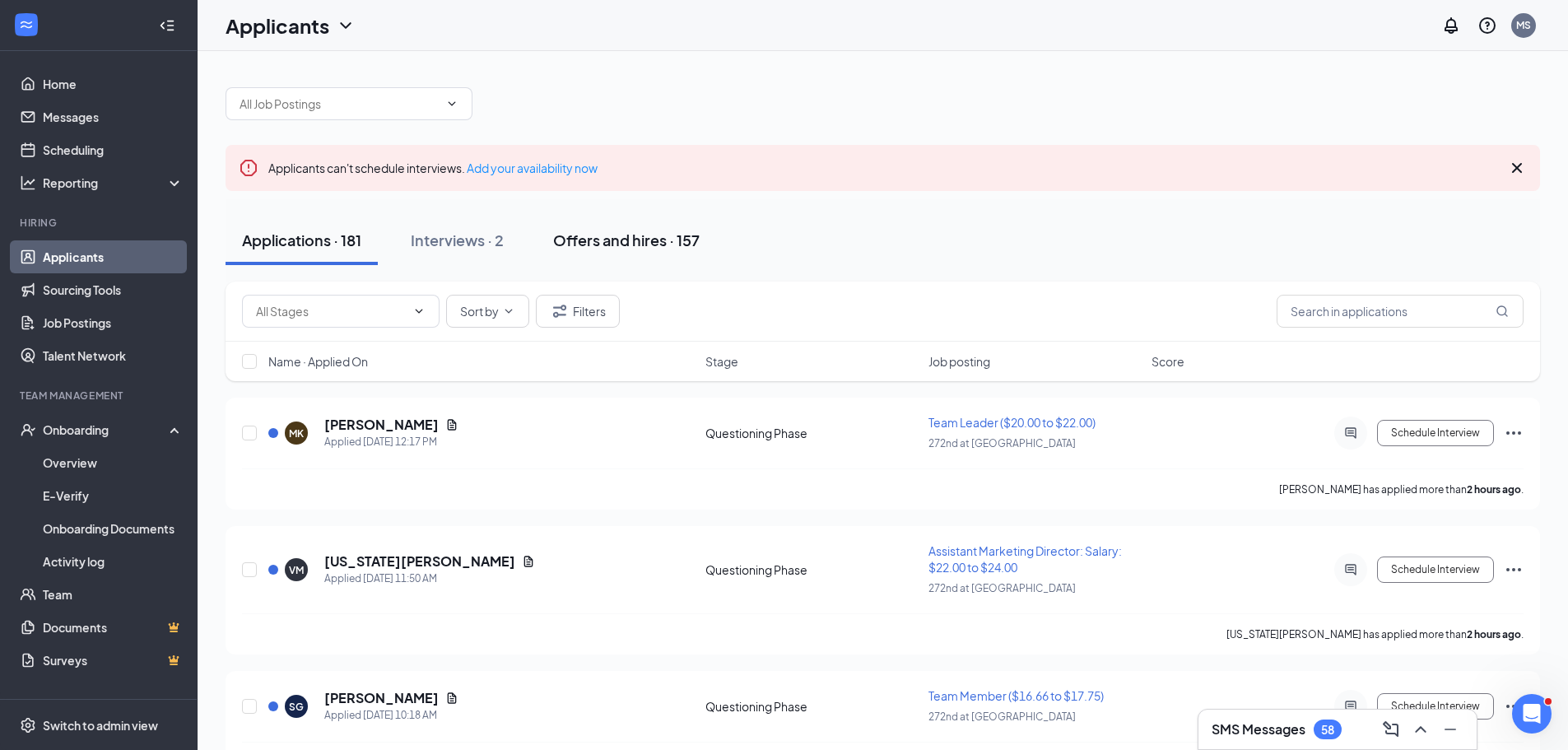
click at [636, 238] on div "Offers and hires · 157" at bounding box center [626, 240] width 147 height 21
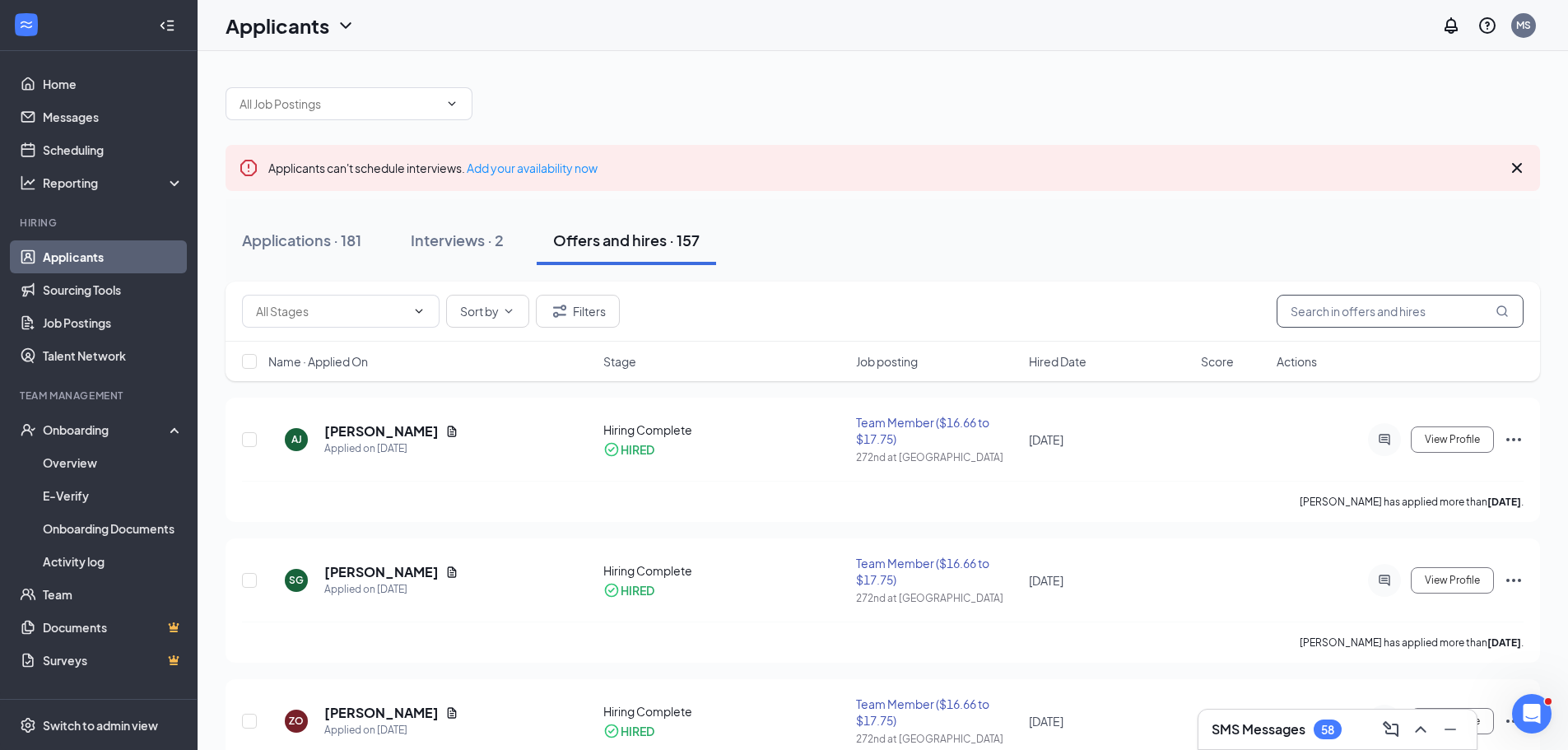
click at [1328, 312] on input "text" at bounding box center [1400, 311] width 247 height 33
type input "sam"
click at [1512, 436] on icon "Ellipses" at bounding box center [1513, 439] width 20 height 20
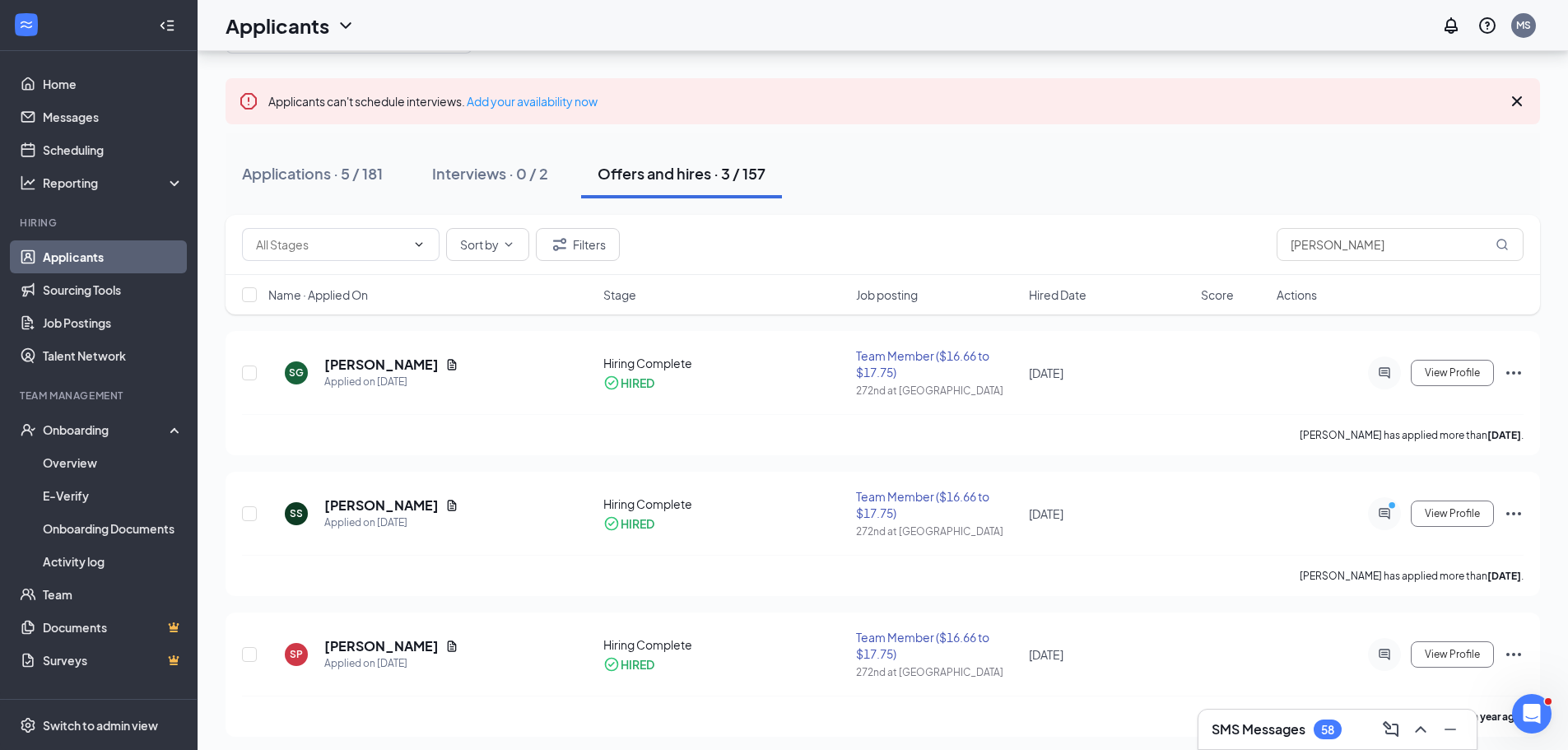
scroll to position [73, 0]
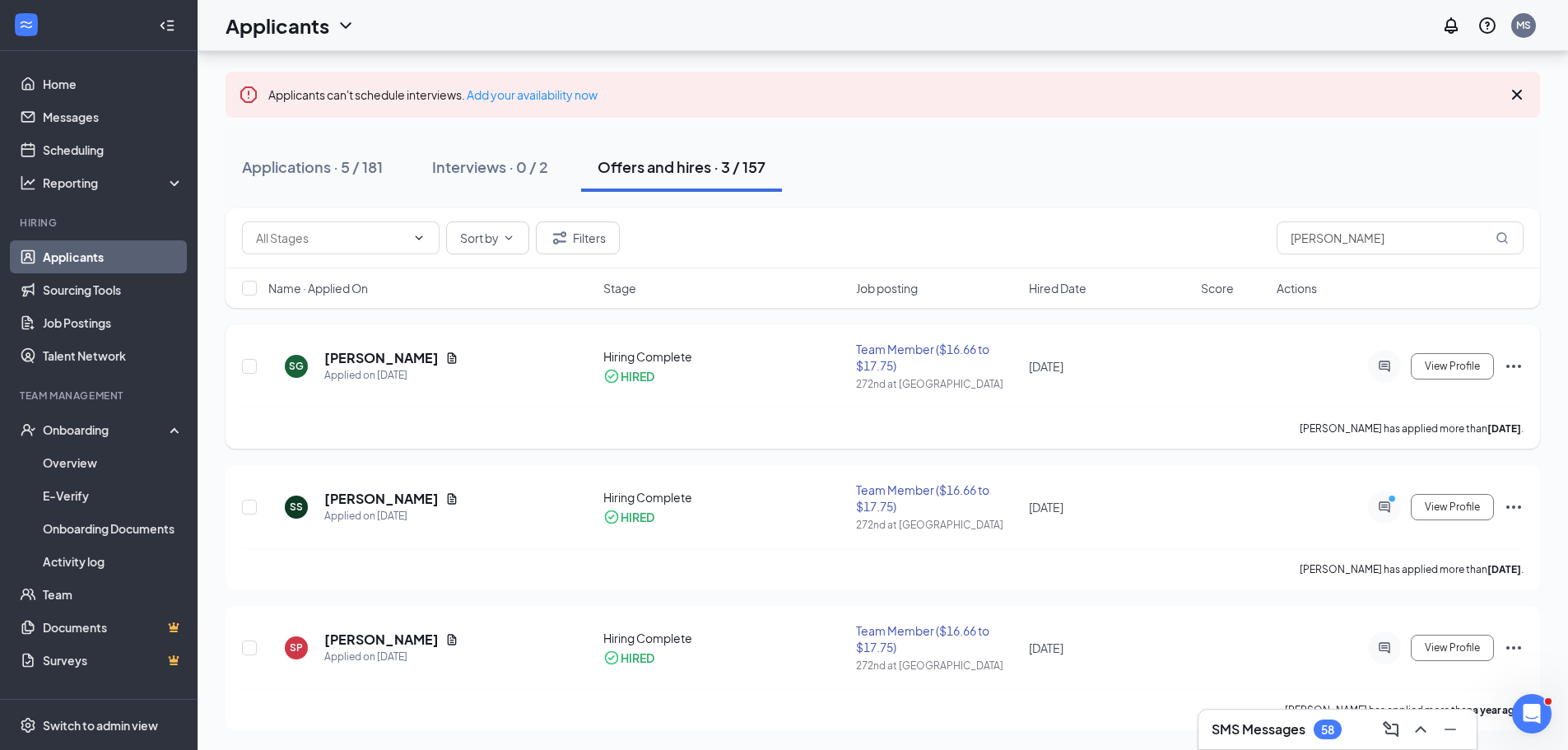
click at [1514, 368] on icon "Ellipses" at bounding box center [1513, 366] width 20 height 20
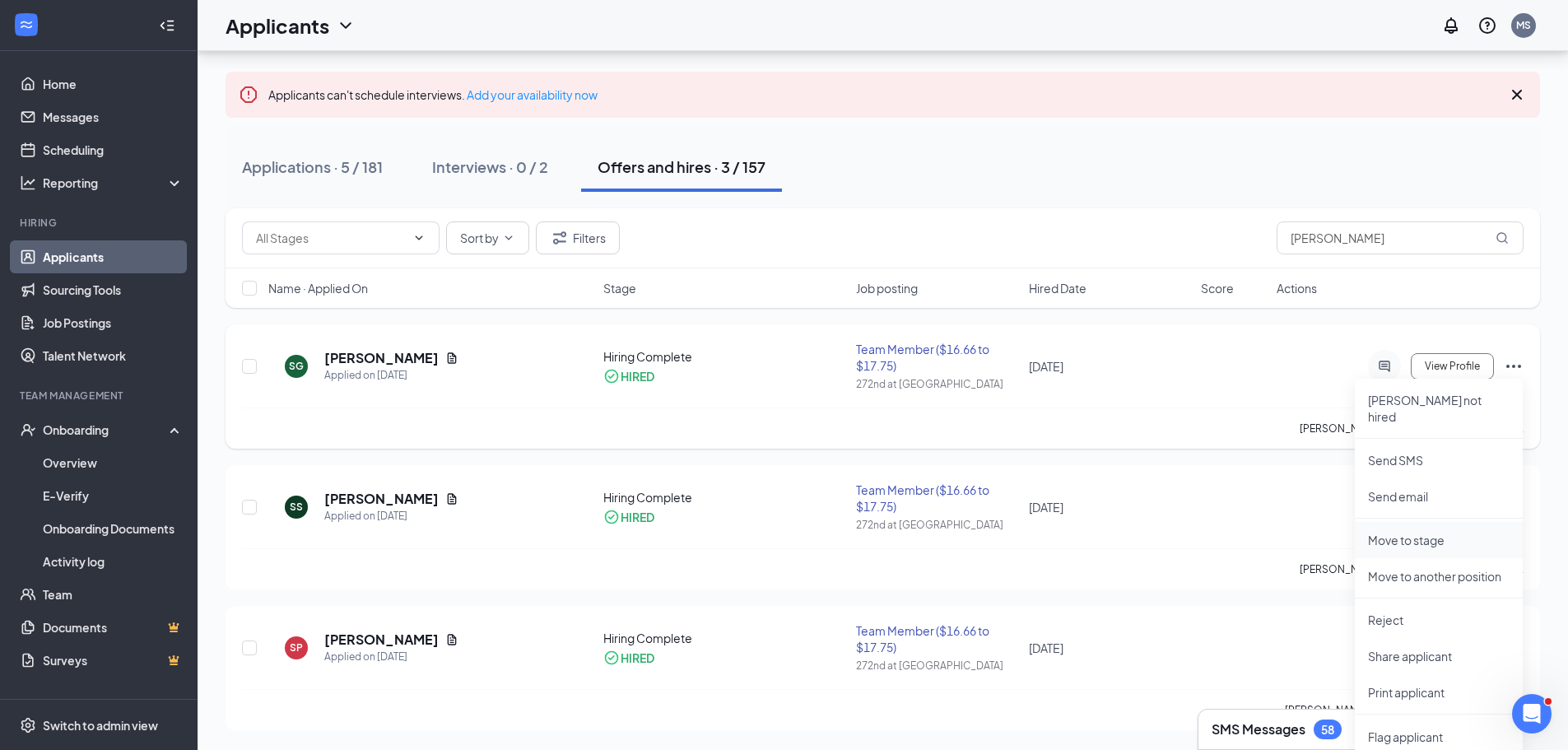
click at [1430, 532] on p "Move to stage" at bounding box center [1439, 540] width 141 height 16
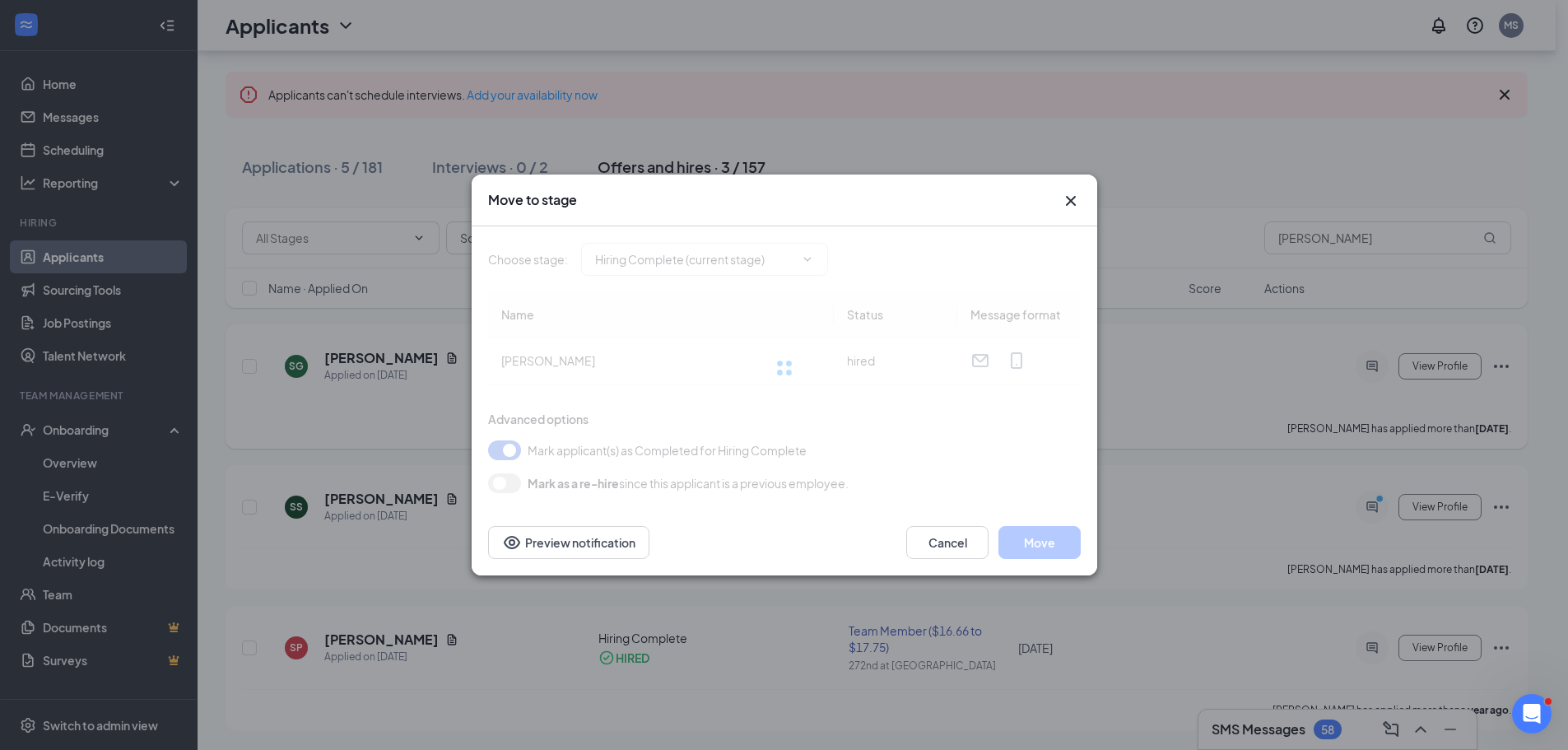
type input "Hiring Complete (current stage)"
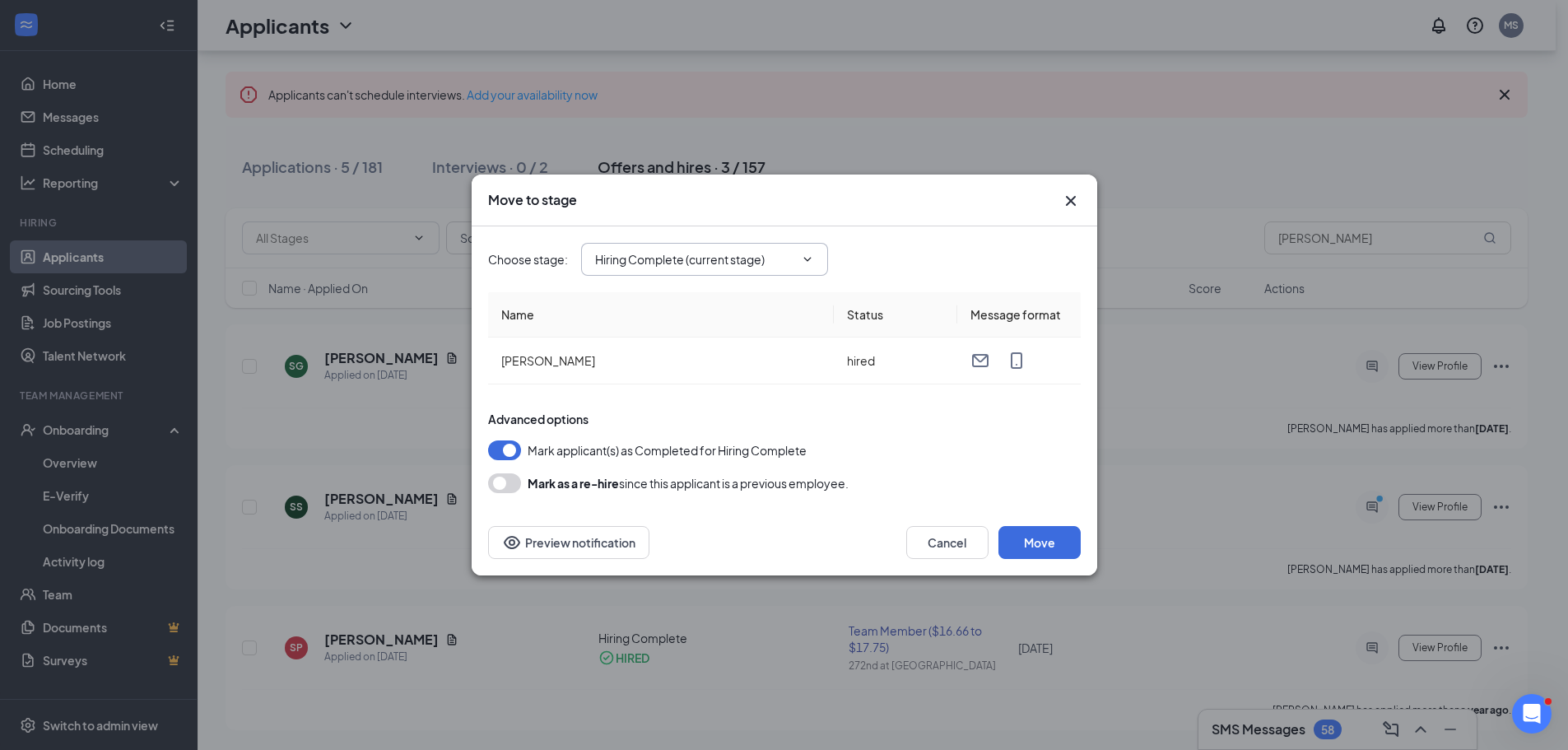
click at [800, 255] on span at bounding box center [805, 259] width 16 height 13
click at [1037, 547] on button "Move" at bounding box center [1040, 542] width 82 height 33
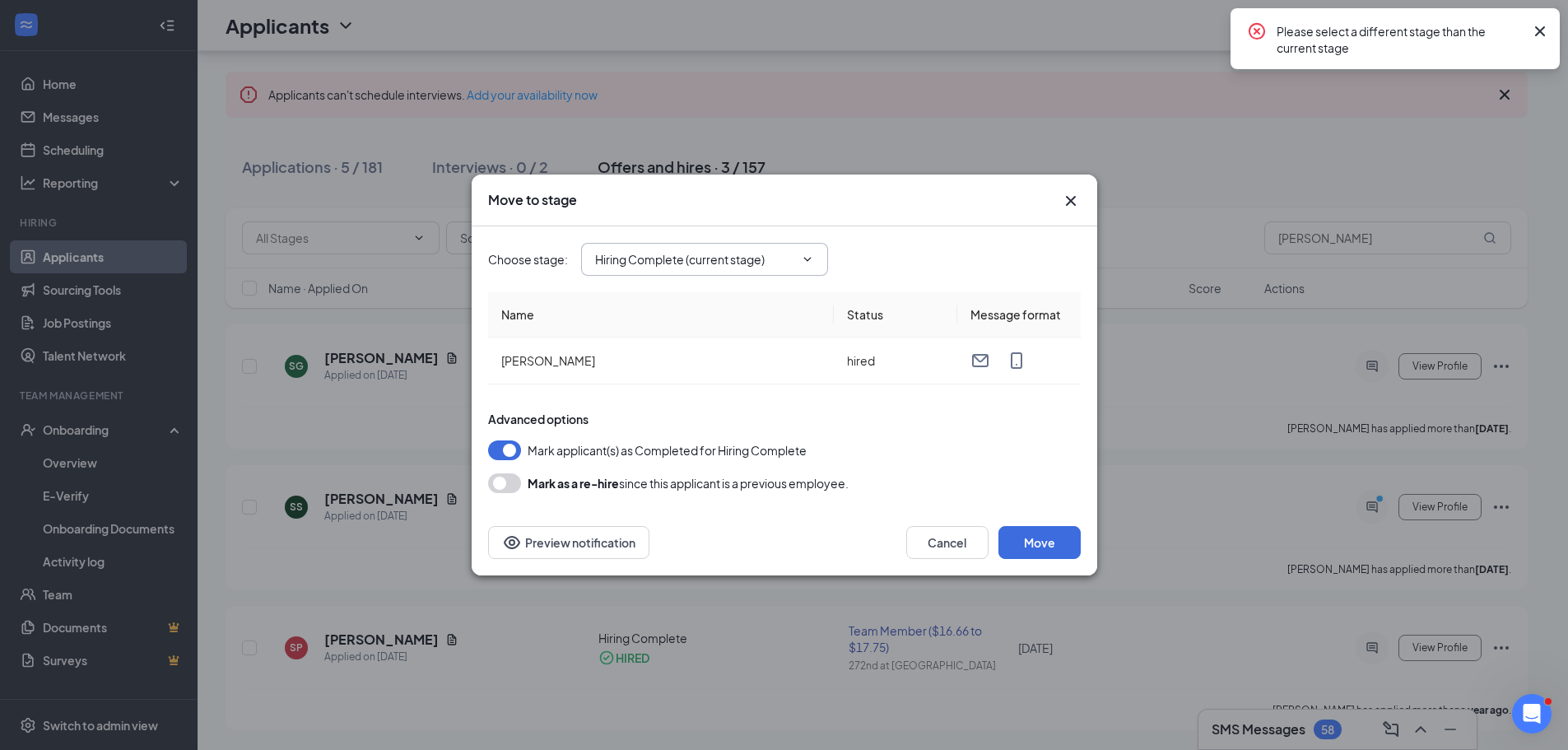
click at [807, 265] on icon "ChevronDown" at bounding box center [807, 259] width 13 height 13
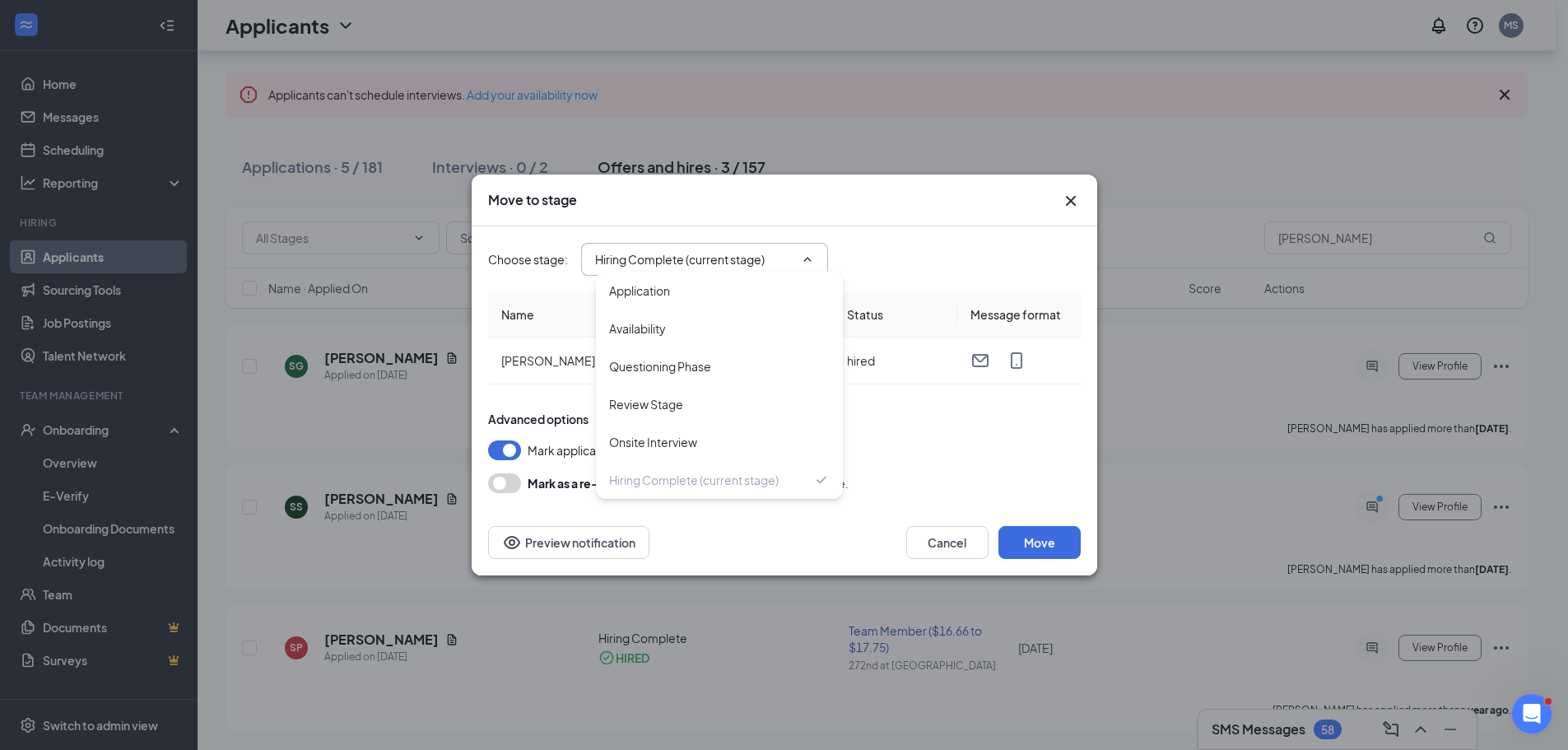
click at [928, 250] on div "Choose stage : Hiring Complete (current stage) Application Availability Questio…" at bounding box center [784, 259] width 592 height 33
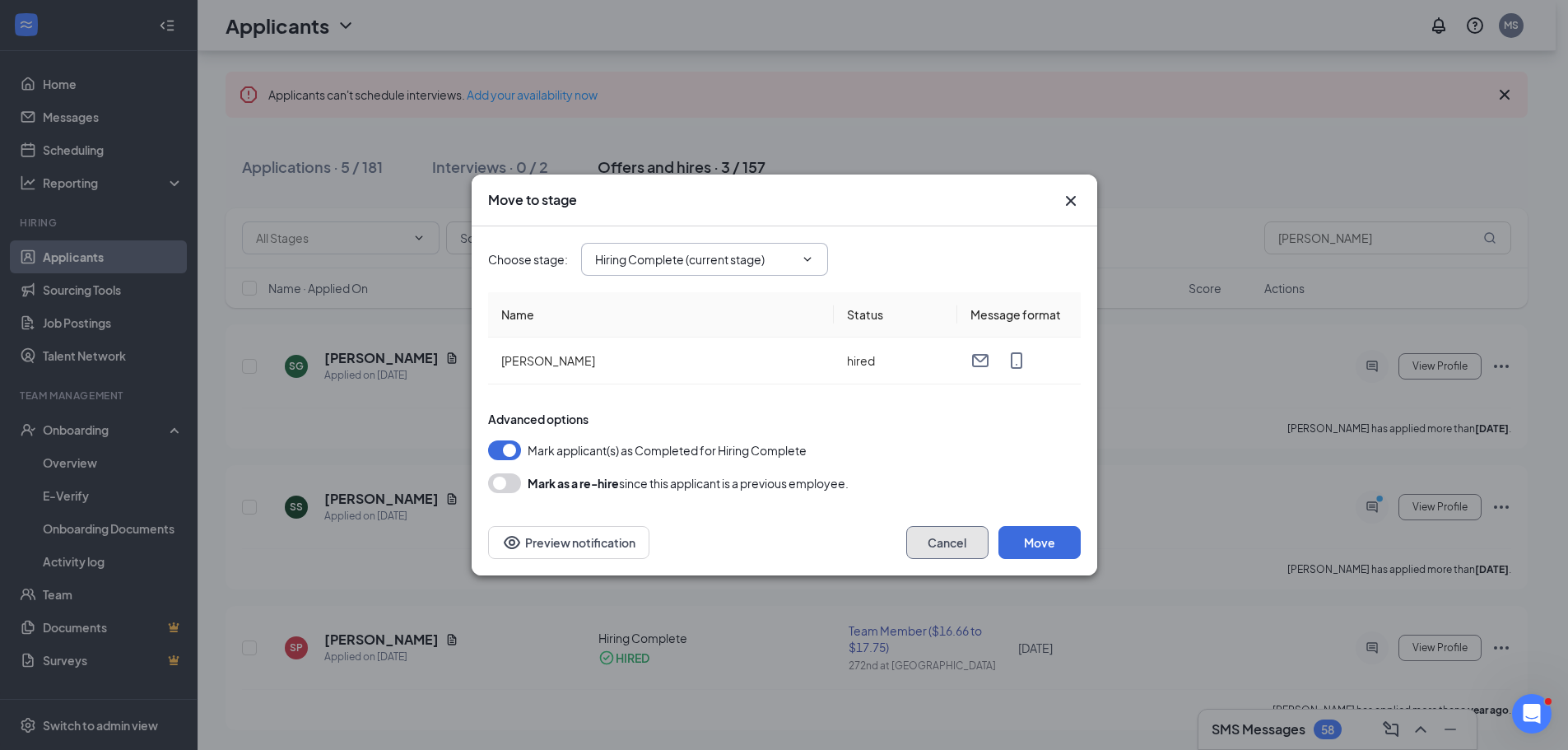
click at [938, 535] on button "Cancel" at bounding box center [948, 542] width 82 height 33
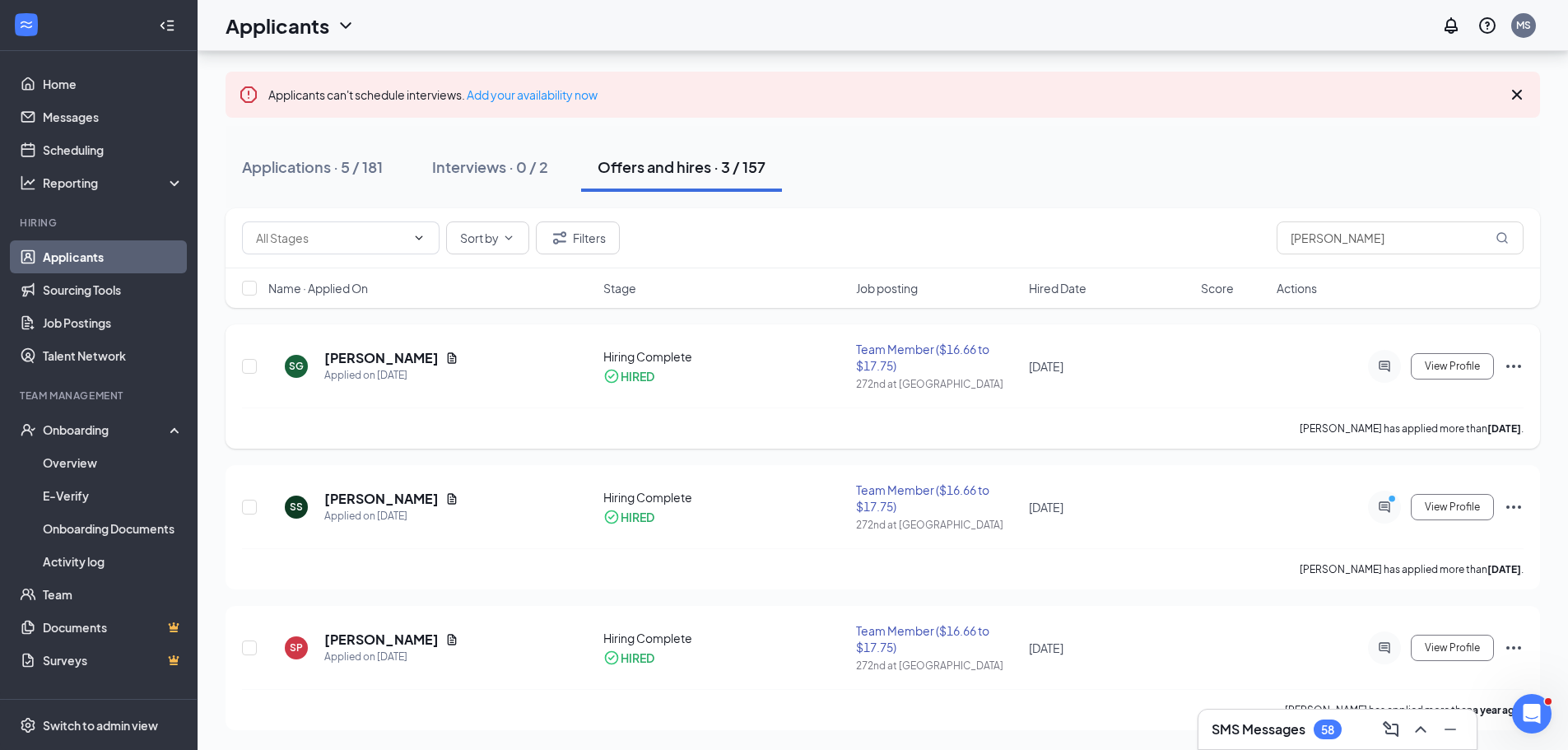
click at [928, 354] on div "Team Member ($16.66 to $17.75)" at bounding box center [937, 357] width 162 height 33
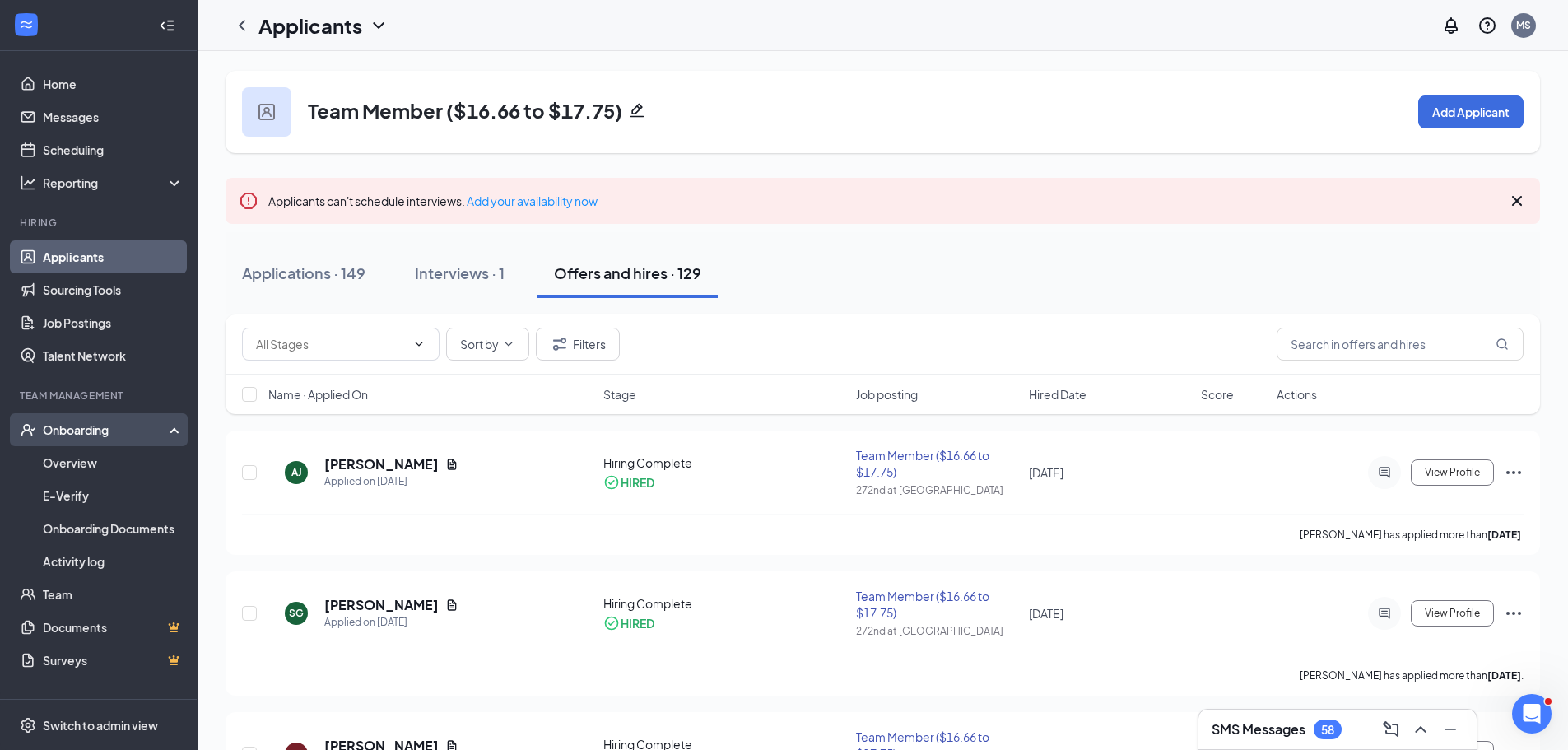
click at [101, 429] on div "Onboarding" at bounding box center [107, 430] width 127 height 16
click at [78, 465] on link "Overview" at bounding box center [113, 462] width 141 height 33
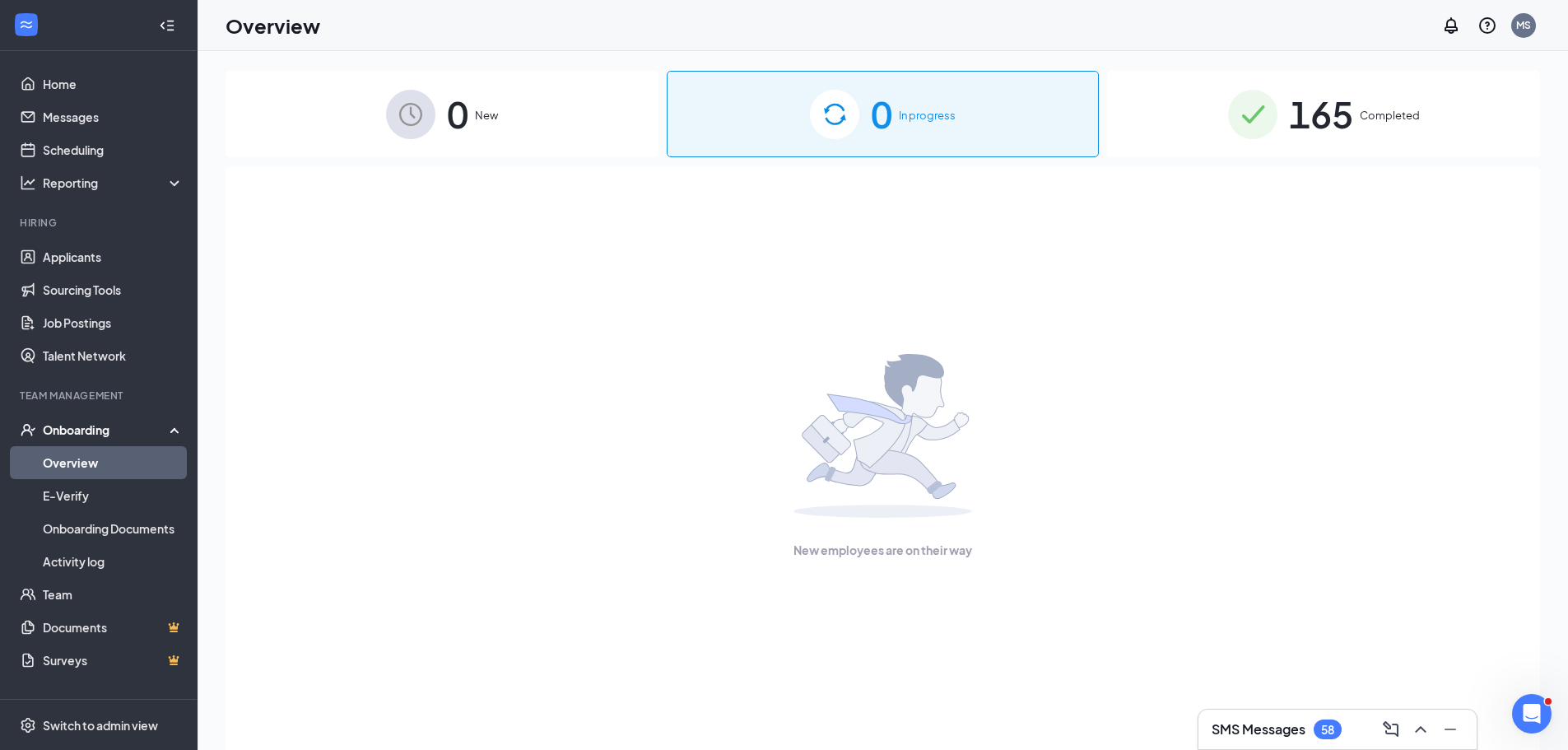
click at [454, 122] on span "0" at bounding box center [457, 114] width 21 height 56
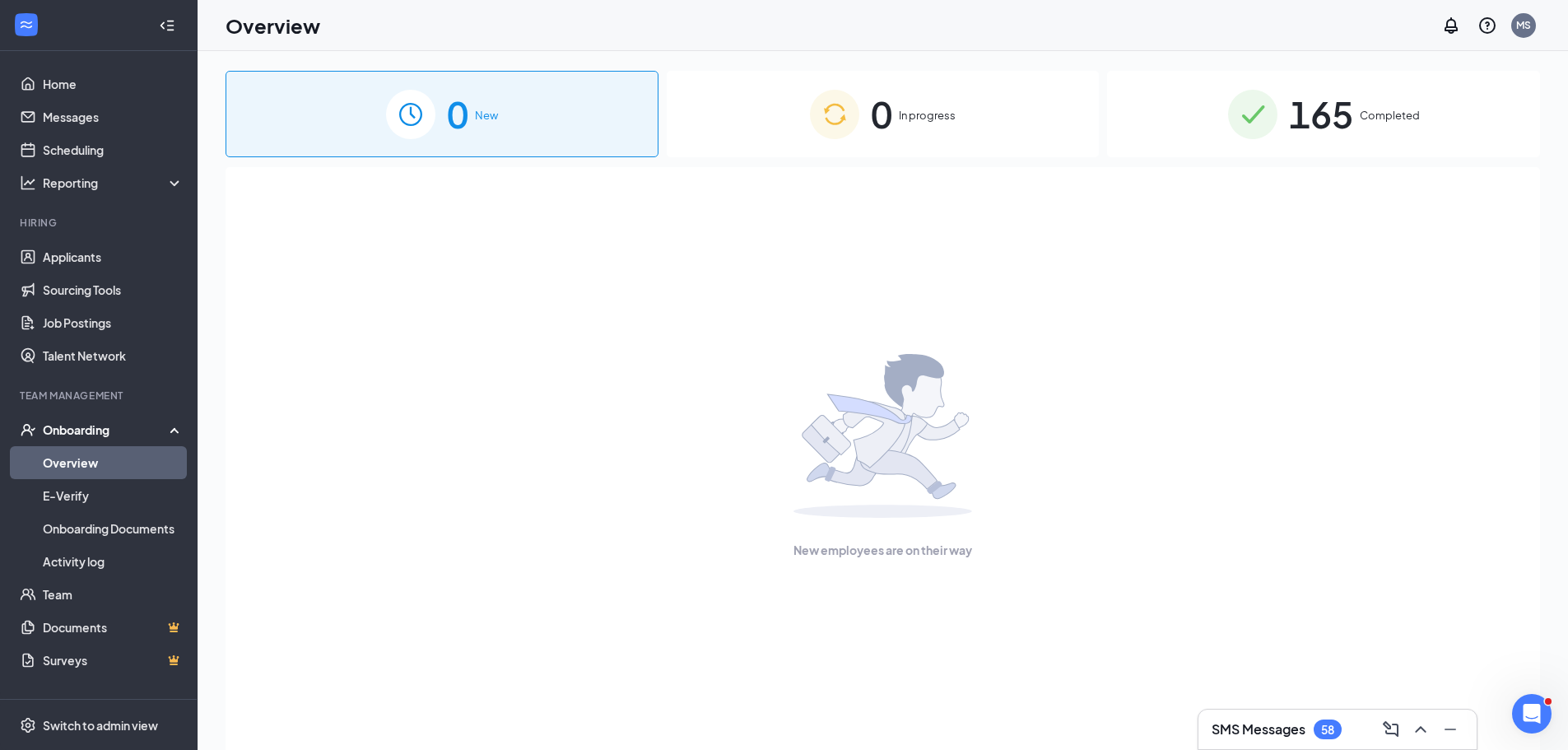
click at [454, 122] on span "0" at bounding box center [457, 114] width 21 height 56
click at [482, 290] on div "New employees are on their way" at bounding box center [882, 456] width 1278 height 579
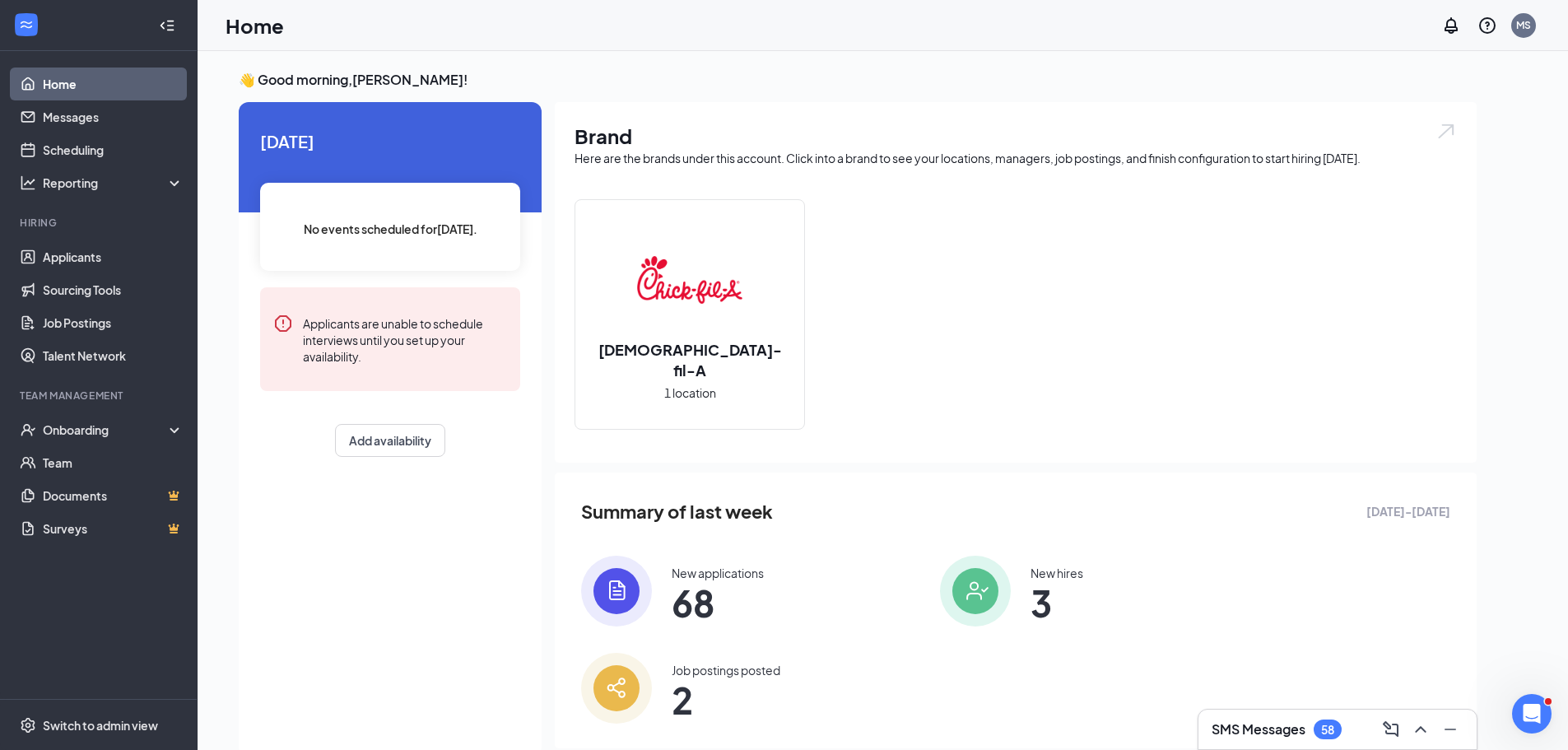
click at [780, 685] on span "2" at bounding box center [725, 699] width 108 height 30
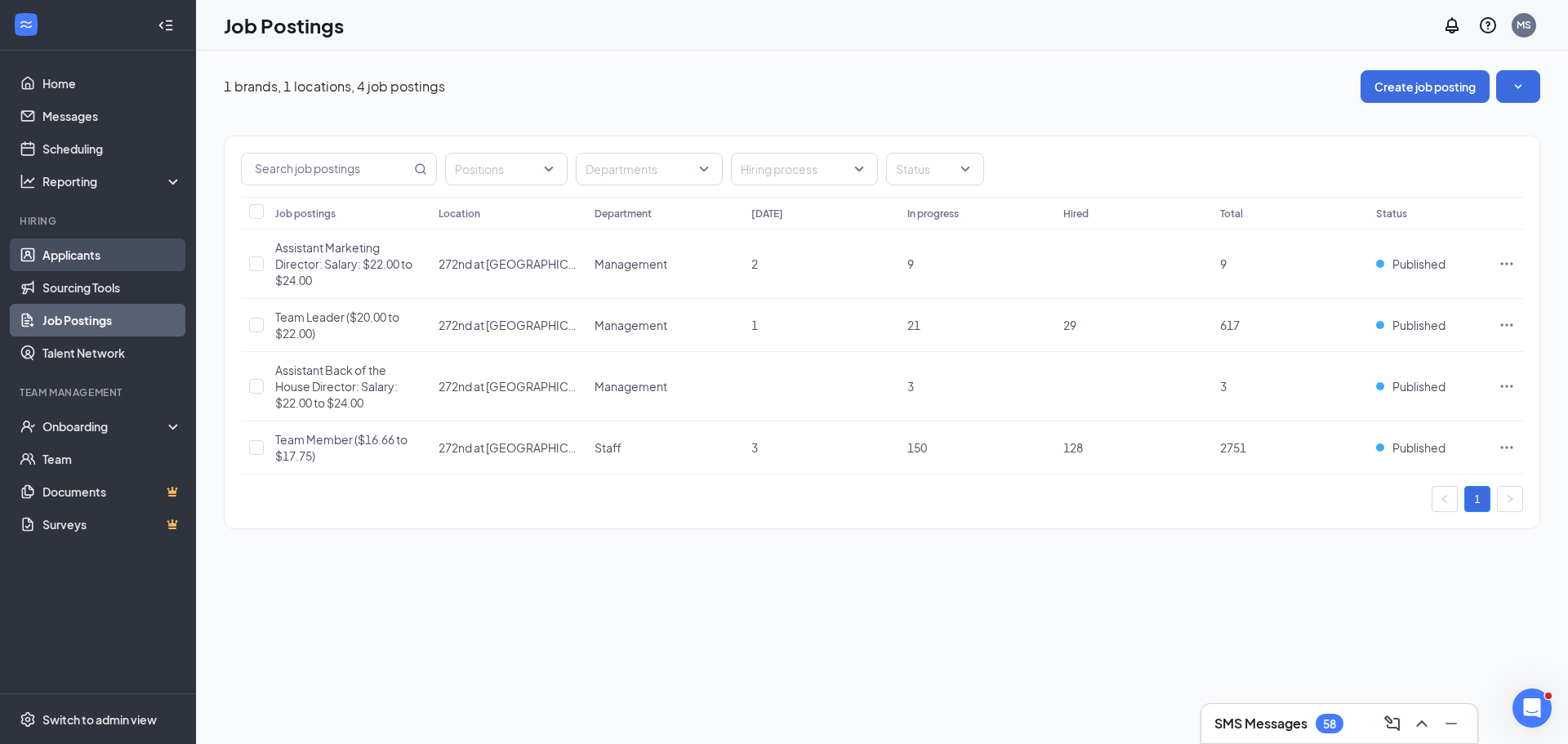
click at [91, 257] on link "Applicants" at bounding box center [112, 255] width 139 height 33
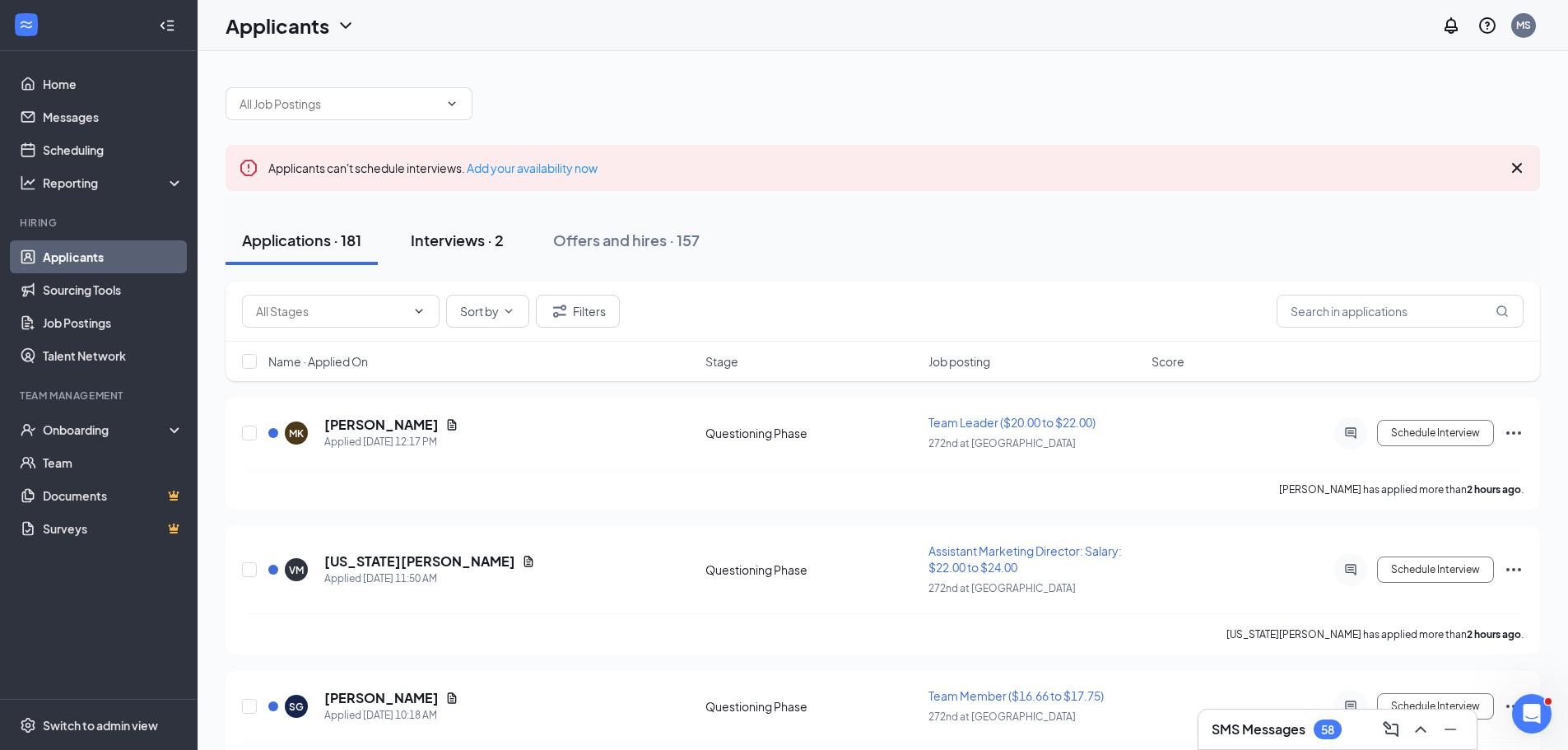
click at [439, 246] on div "Interviews · 2" at bounding box center [457, 240] width 93 height 21
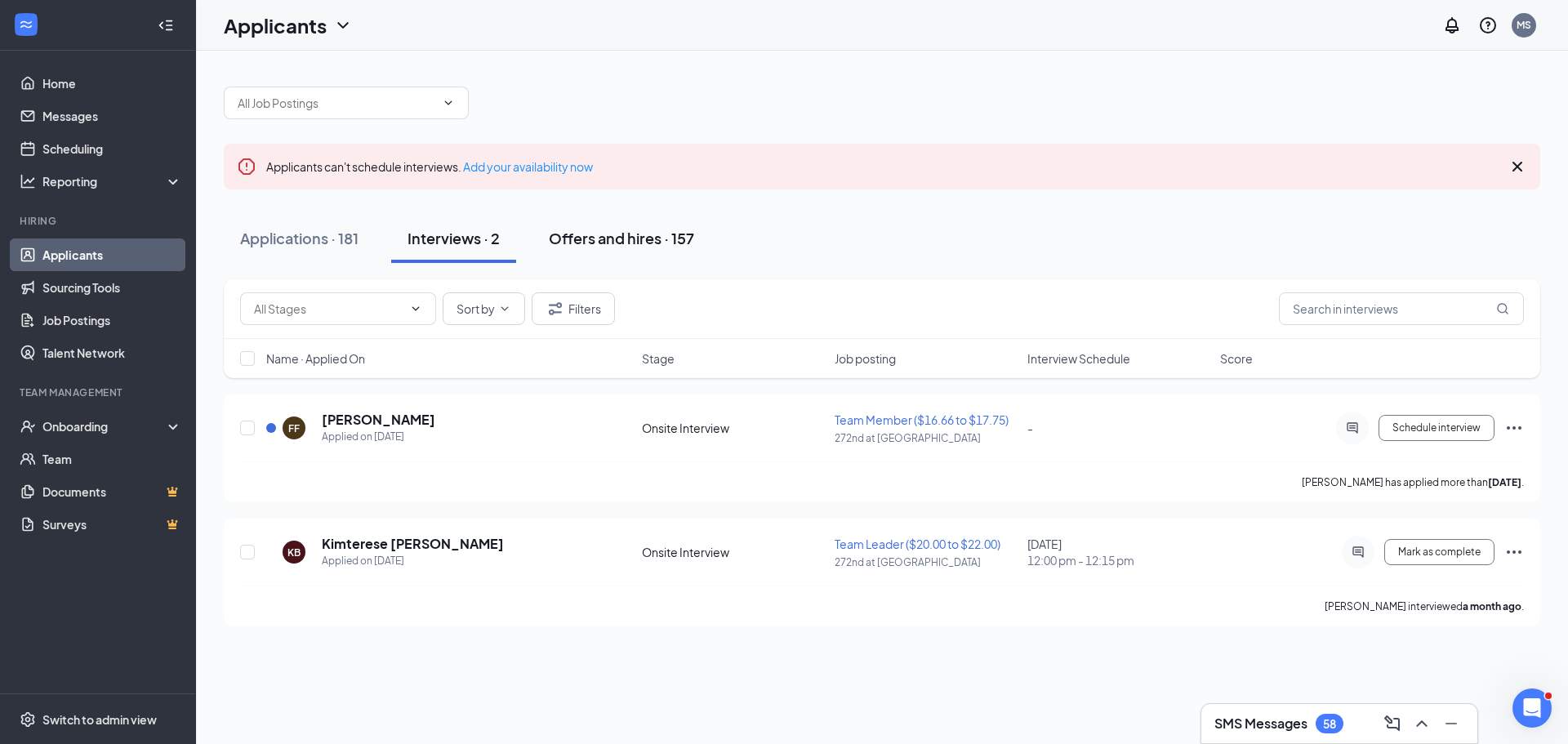
click at [609, 239] on div "Offers and hires · 157" at bounding box center [622, 238] width 146 height 20
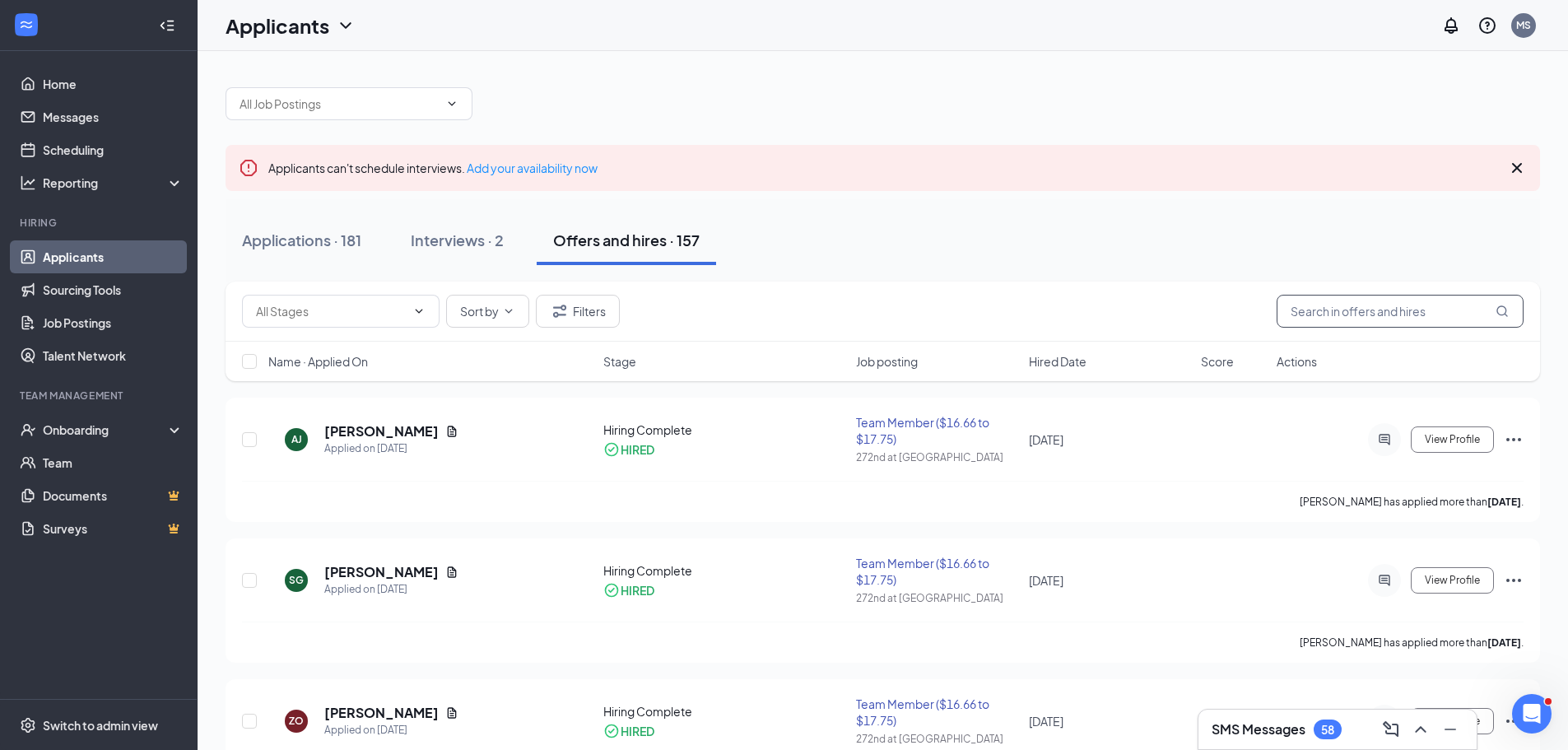
click at [1393, 311] on input "text" at bounding box center [1400, 311] width 247 height 33
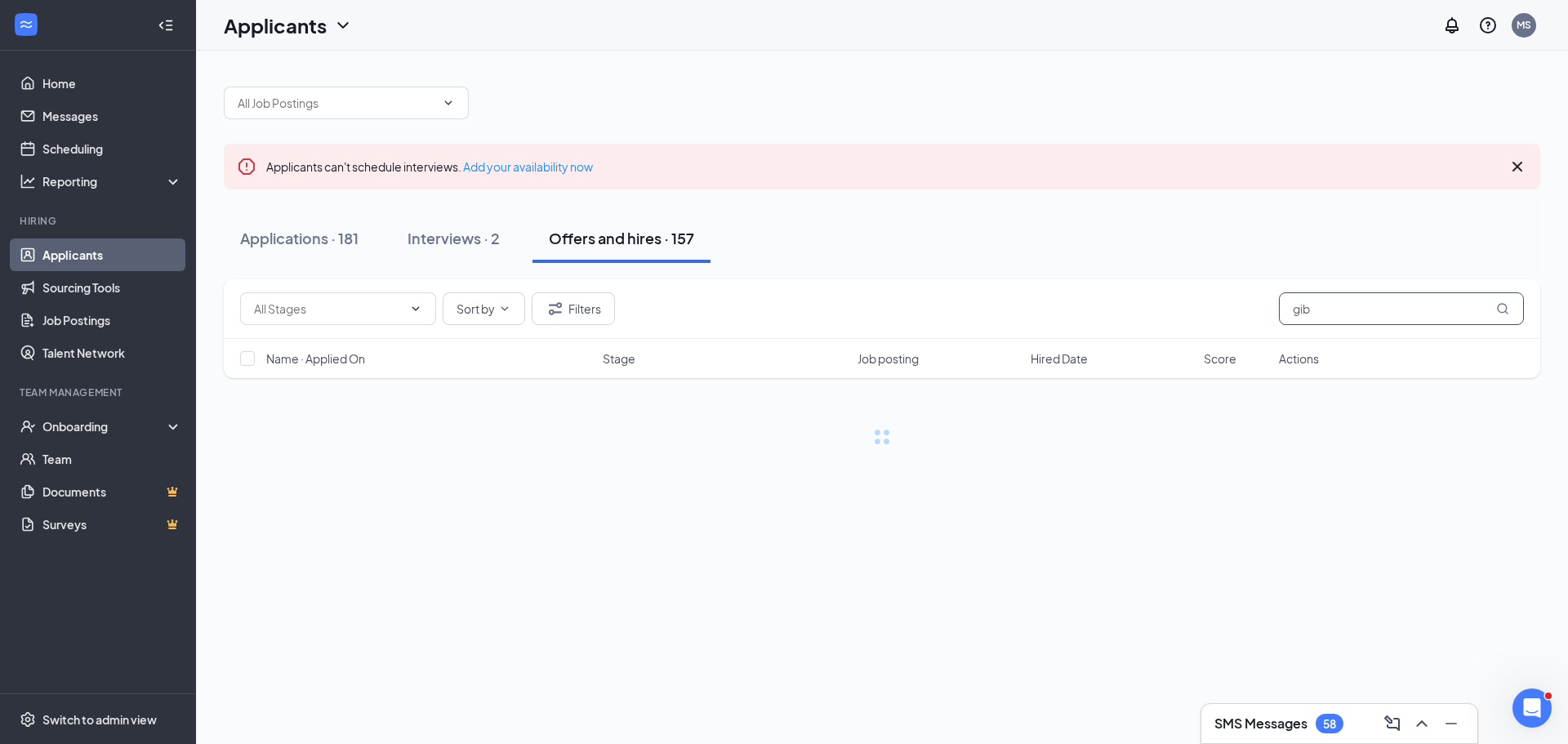
drag, startPoint x: 1368, startPoint y: 311, endPoint x: 1262, endPoint y: 315, distance: 106.1
click at [1262, 315] on div "Sort by Filters gib" at bounding box center [882, 308] width 1284 height 33
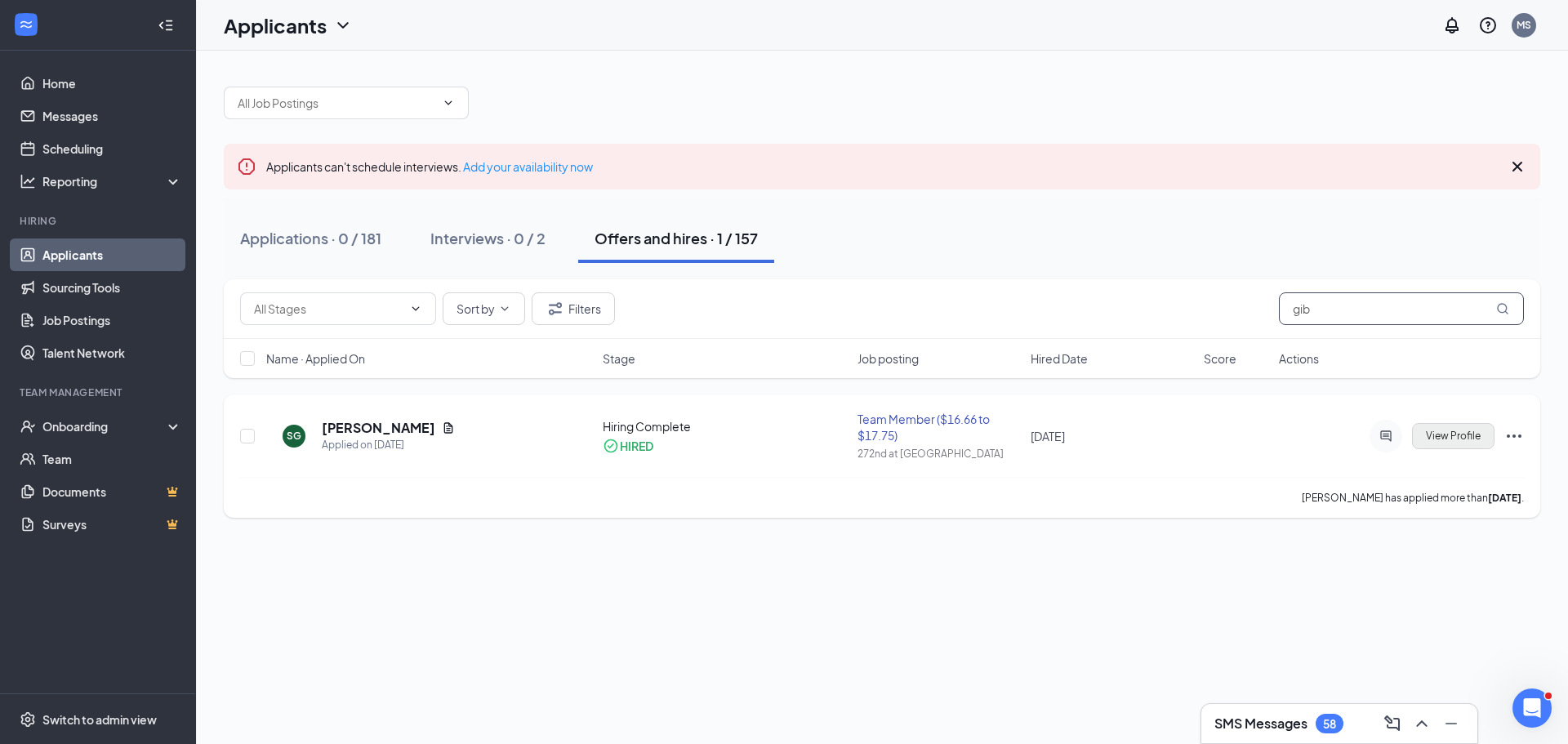
type input "gib"
click at [1455, 442] on button "View Profile" at bounding box center [1453, 435] width 83 height 26
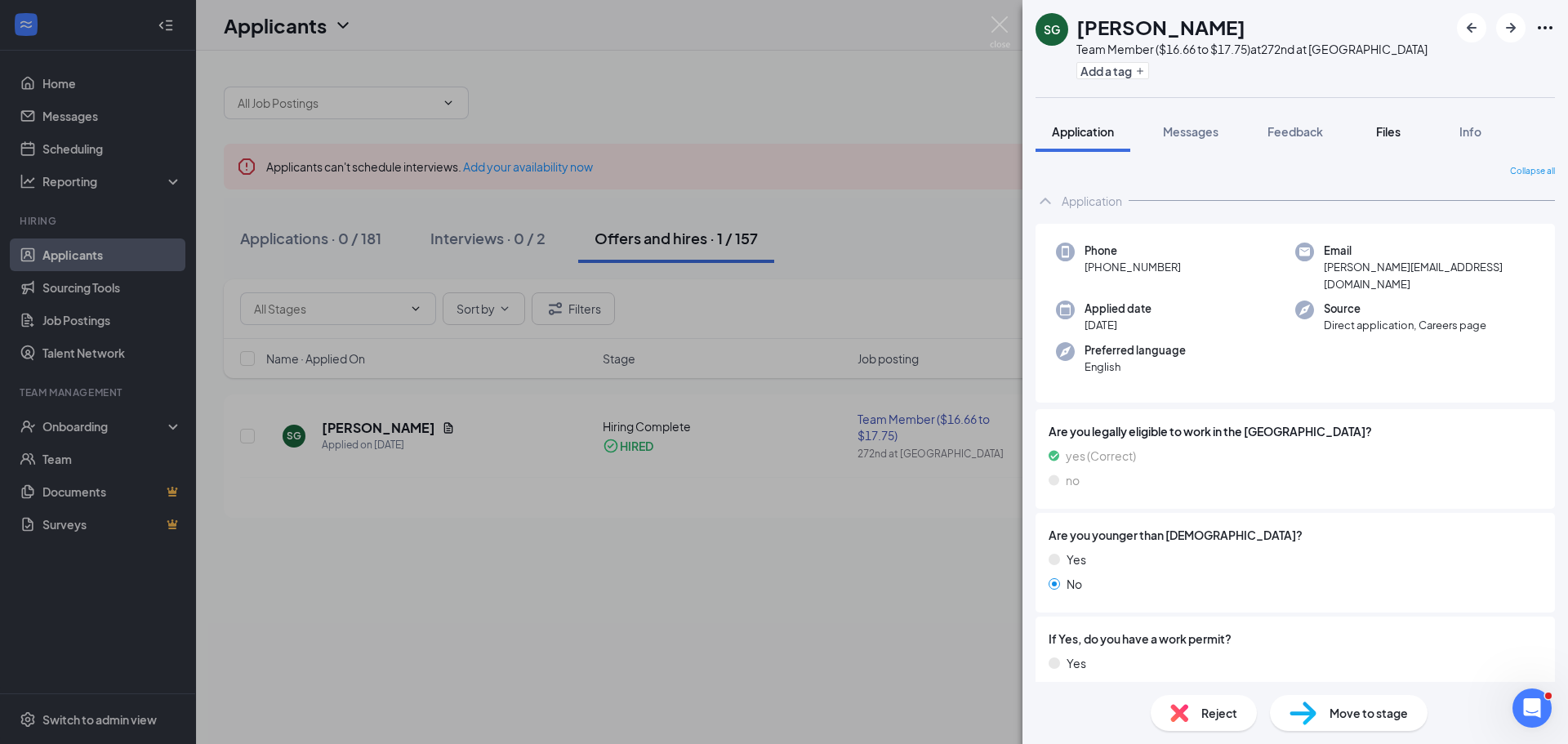
click at [1384, 133] on span "Files" at bounding box center [1389, 131] width 25 height 15
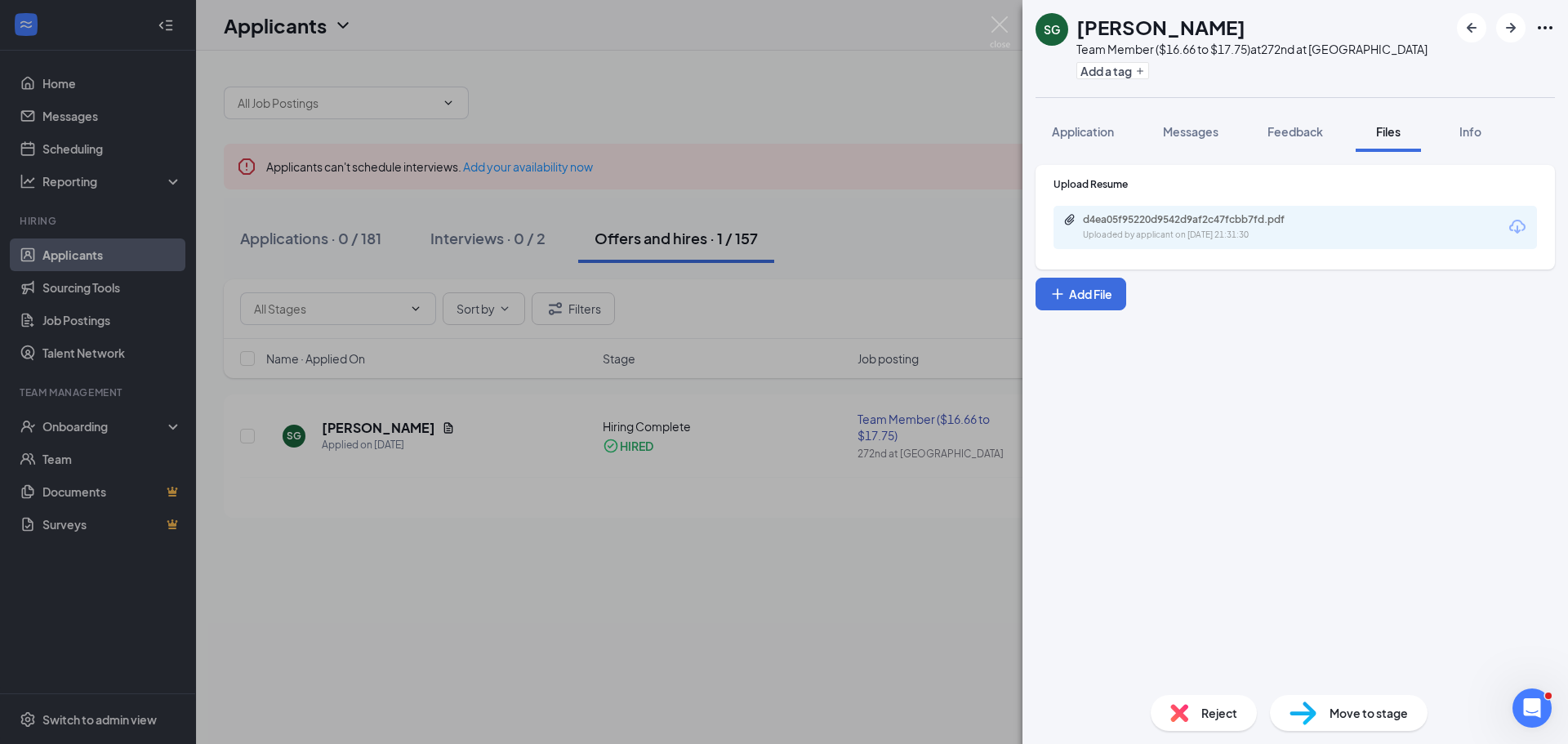
click at [1550, 27] on icon "Ellipses" at bounding box center [1545, 28] width 15 height 4
click at [1195, 66] on div "Add a tag" at bounding box center [1251, 70] width 351 height 27
click at [987, 15] on div "SG [PERSON_NAME] Team Member ($16.66 to $17.75) at 272nd at Wax Add a tag Appli…" at bounding box center [784, 372] width 1568 height 744
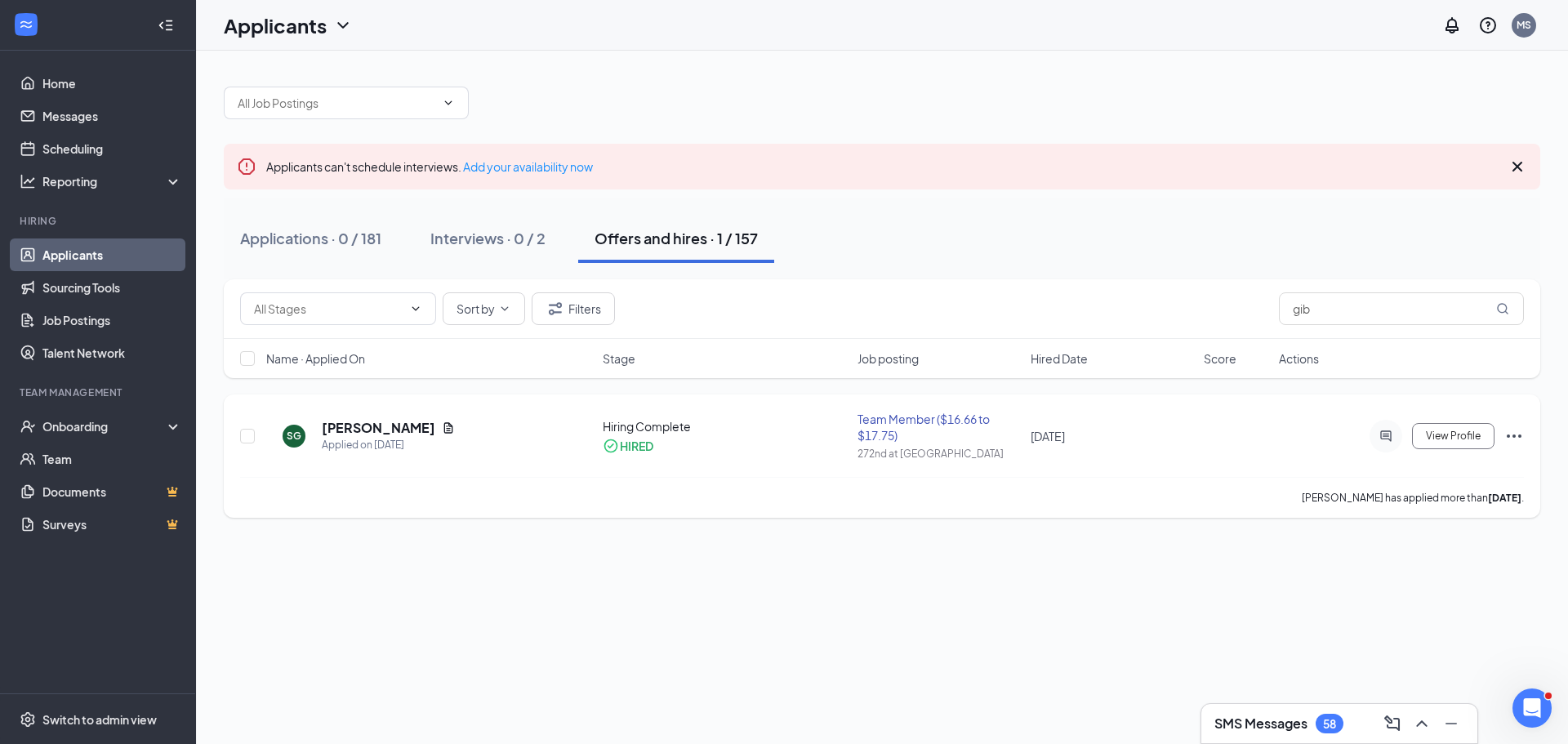
click at [1509, 434] on icon "Ellipses" at bounding box center [1514, 436] width 15 height 4
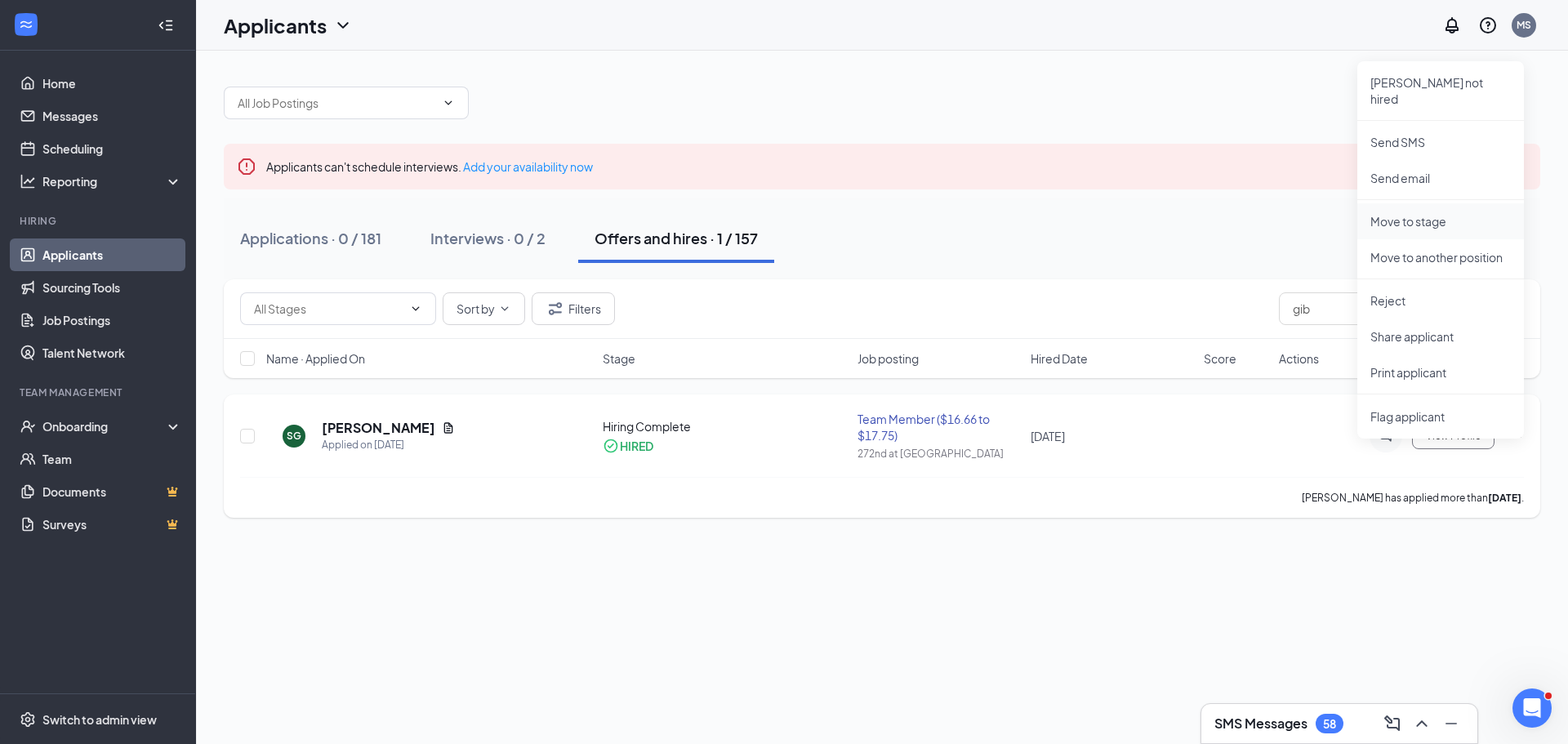
click at [1427, 213] on p "Move to stage" at bounding box center [1440, 221] width 140 height 16
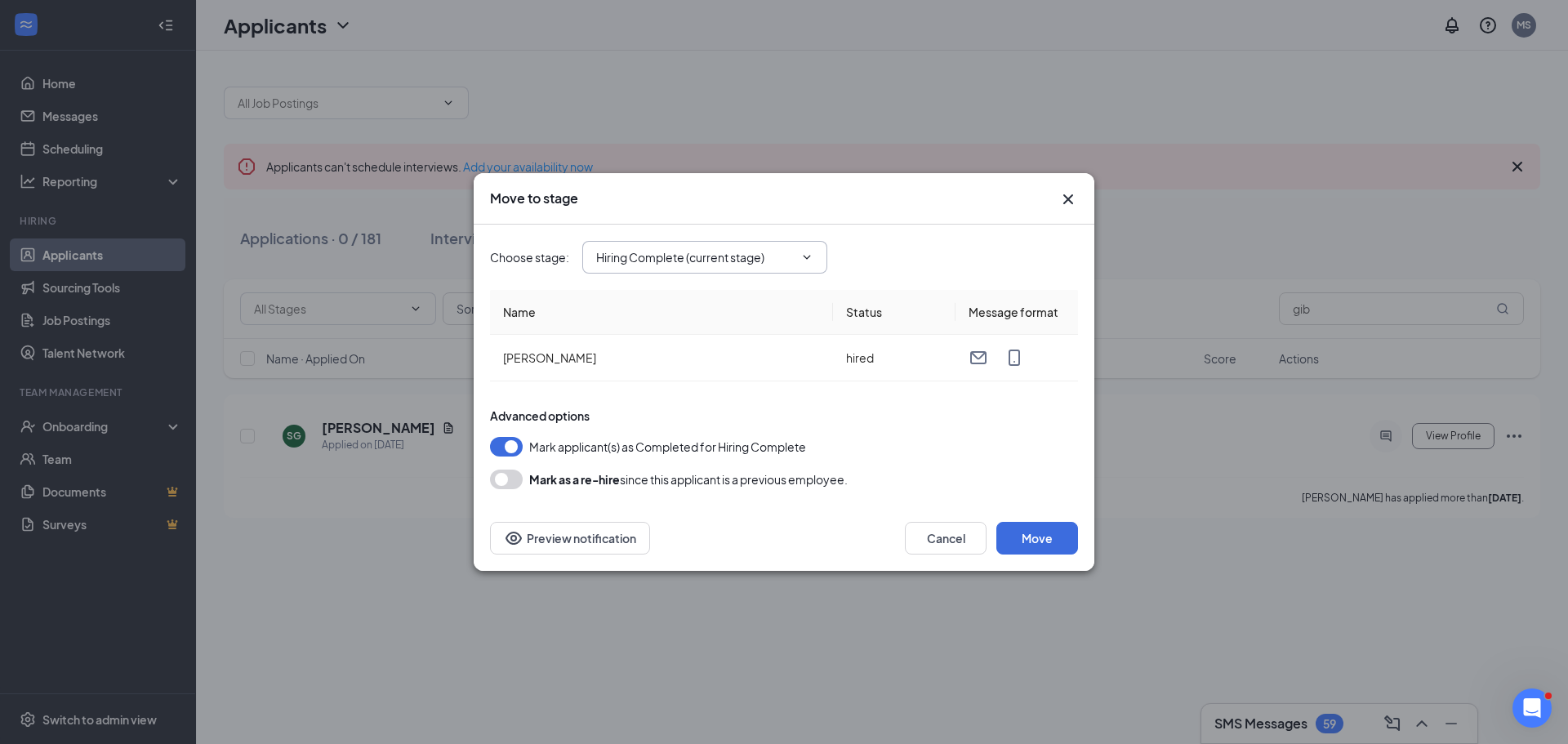
click at [817, 258] on span "Hiring Complete (current stage)" at bounding box center [705, 257] width 245 height 33
click at [776, 259] on input "Hiring Complete (current stage)" at bounding box center [694, 257] width 198 height 18
click at [665, 399] on div "Review Stage" at bounding box center [645, 400] width 74 height 18
type input "Review Stage"
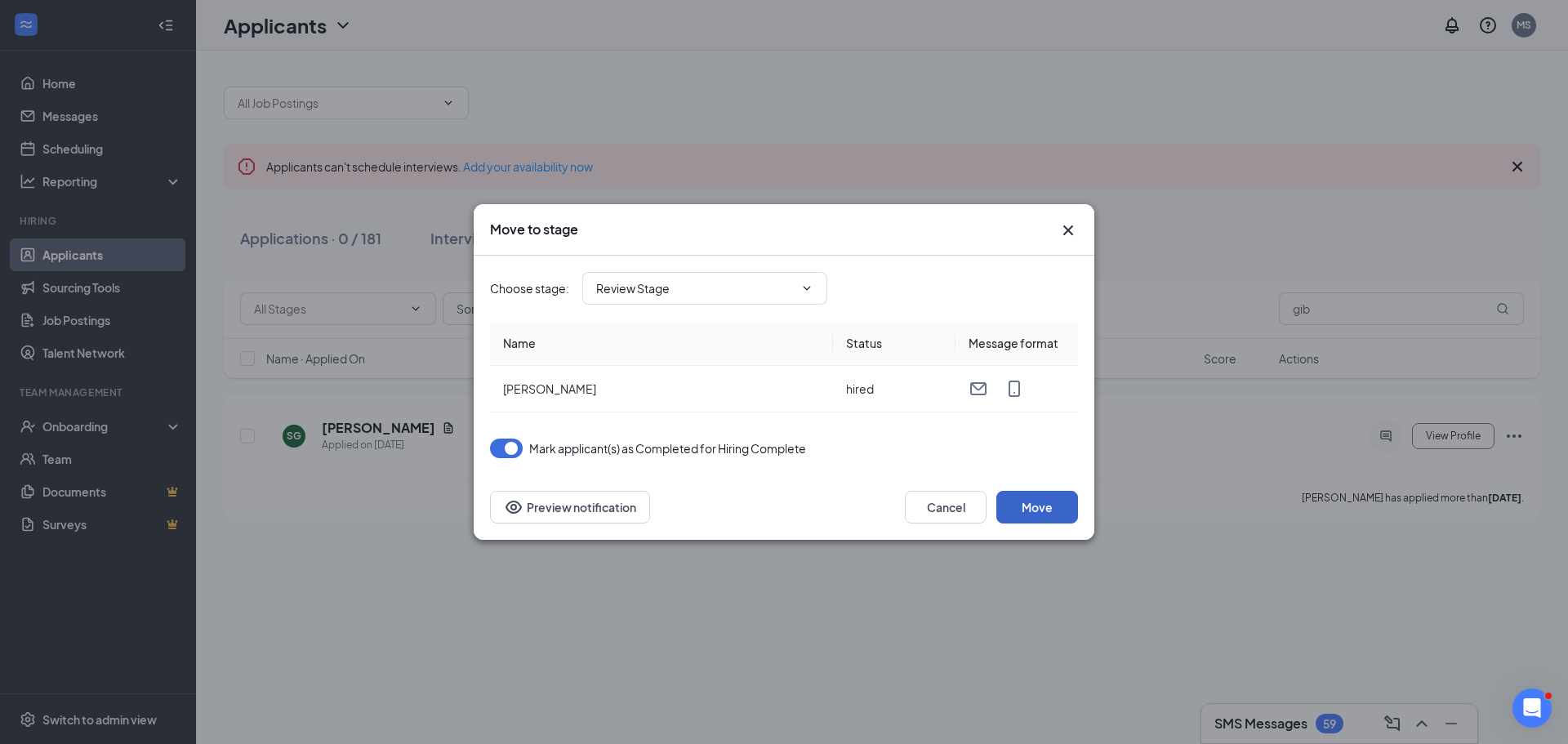
click at [1051, 502] on button "Move" at bounding box center [1037, 507] width 82 height 33
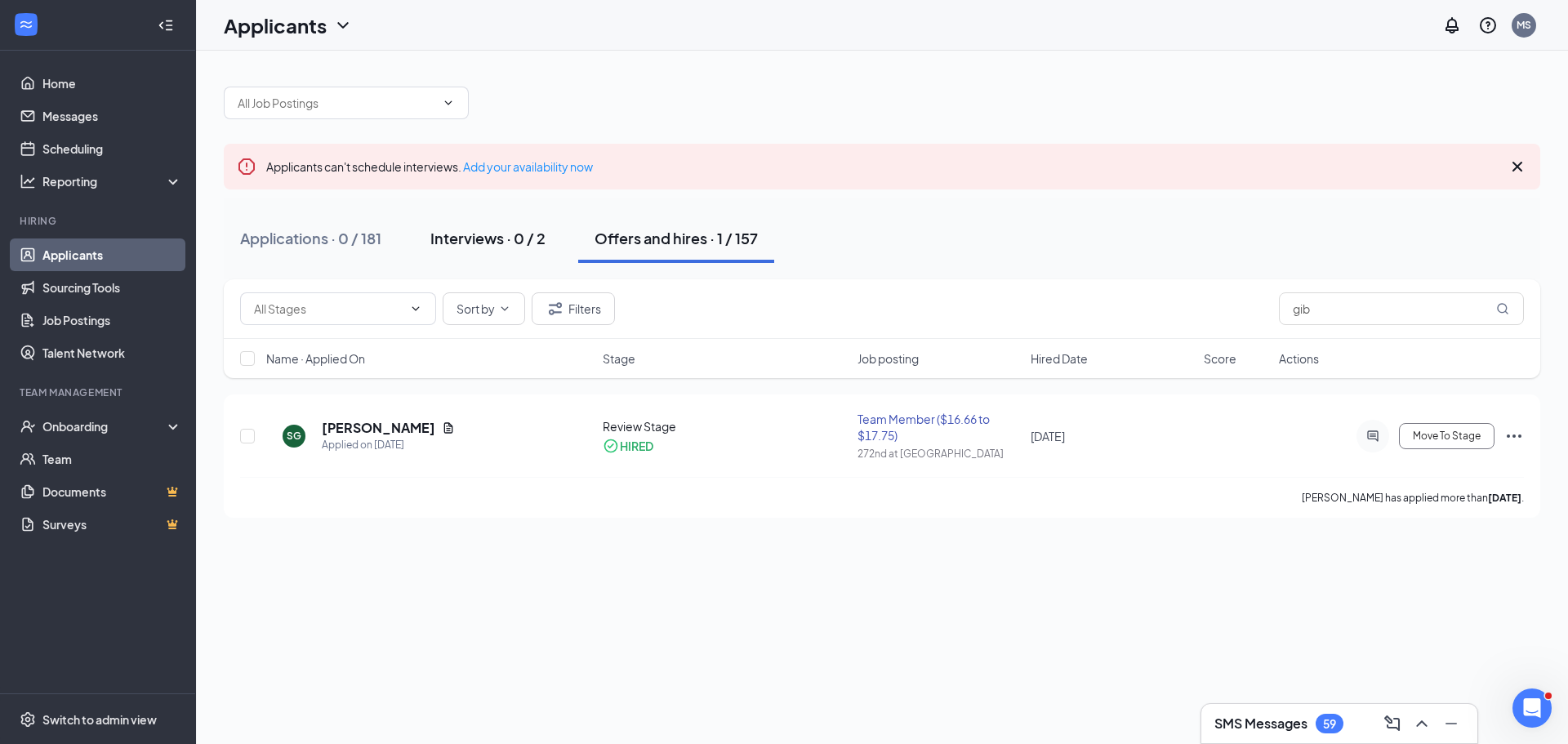
click at [484, 238] on div "Interviews · 0 / 2" at bounding box center [488, 238] width 115 height 20
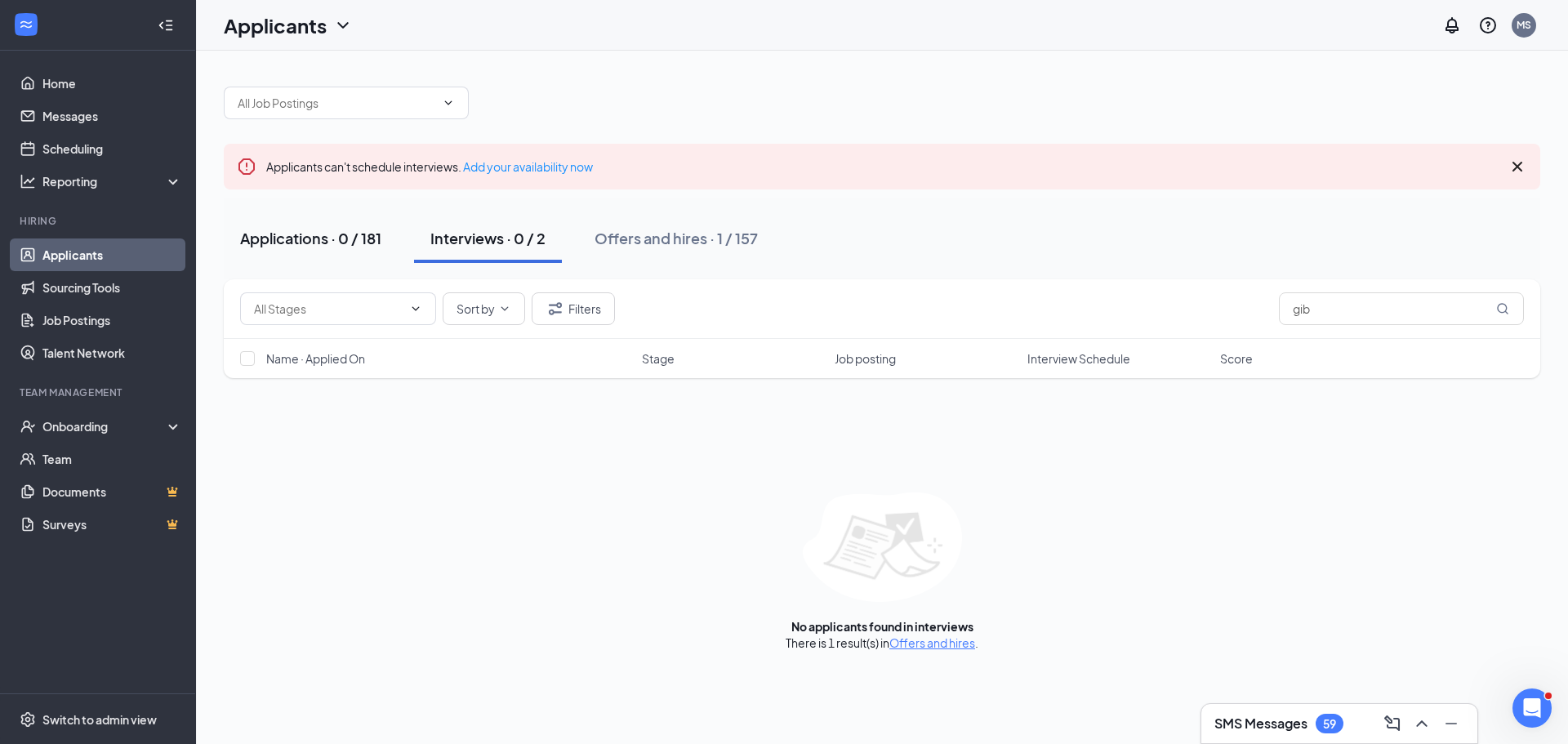
click at [284, 236] on div "Applications · 0 / 181" at bounding box center [310, 238] width 141 height 20
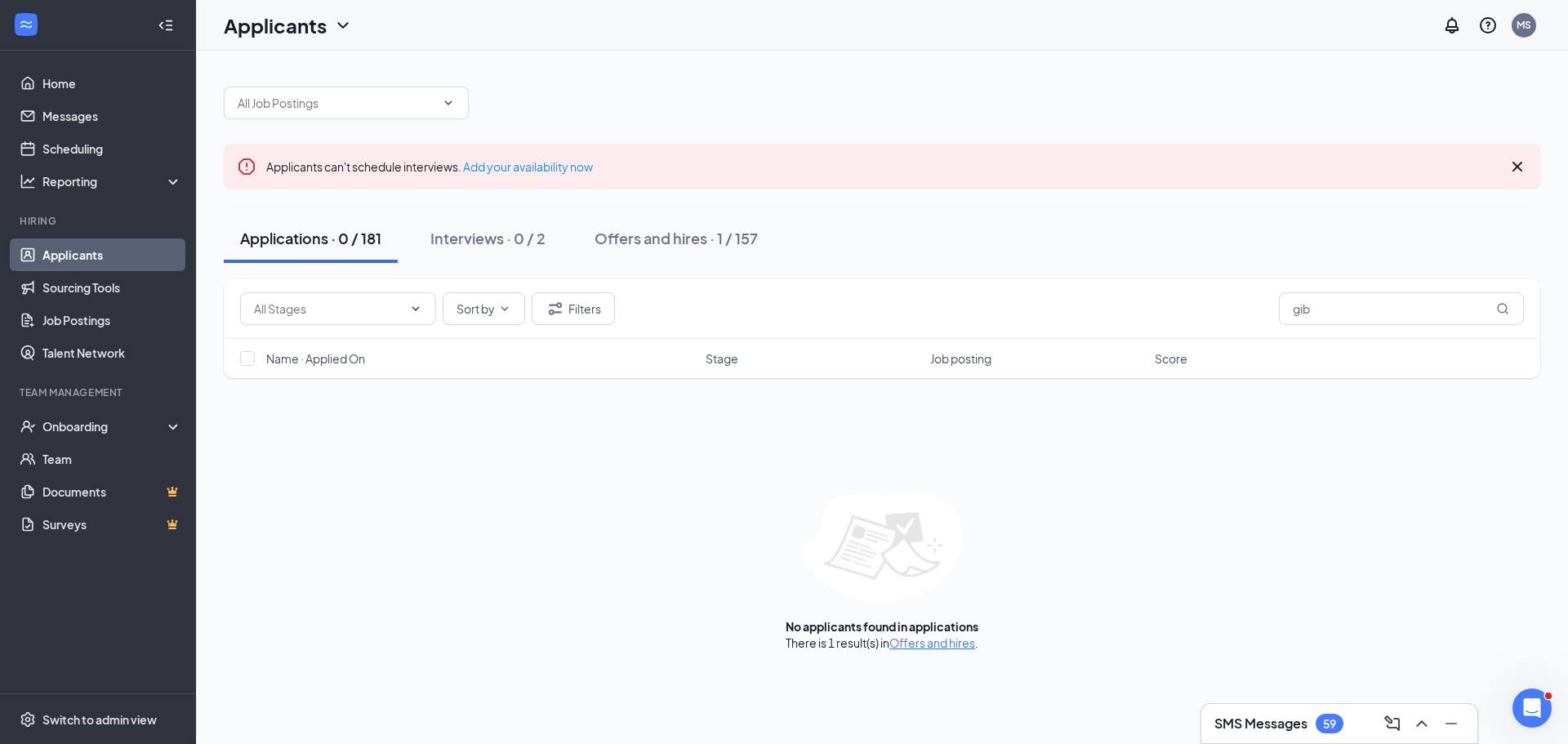
click at [98, 250] on link "Applicants" at bounding box center [112, 255] width 139 height 33
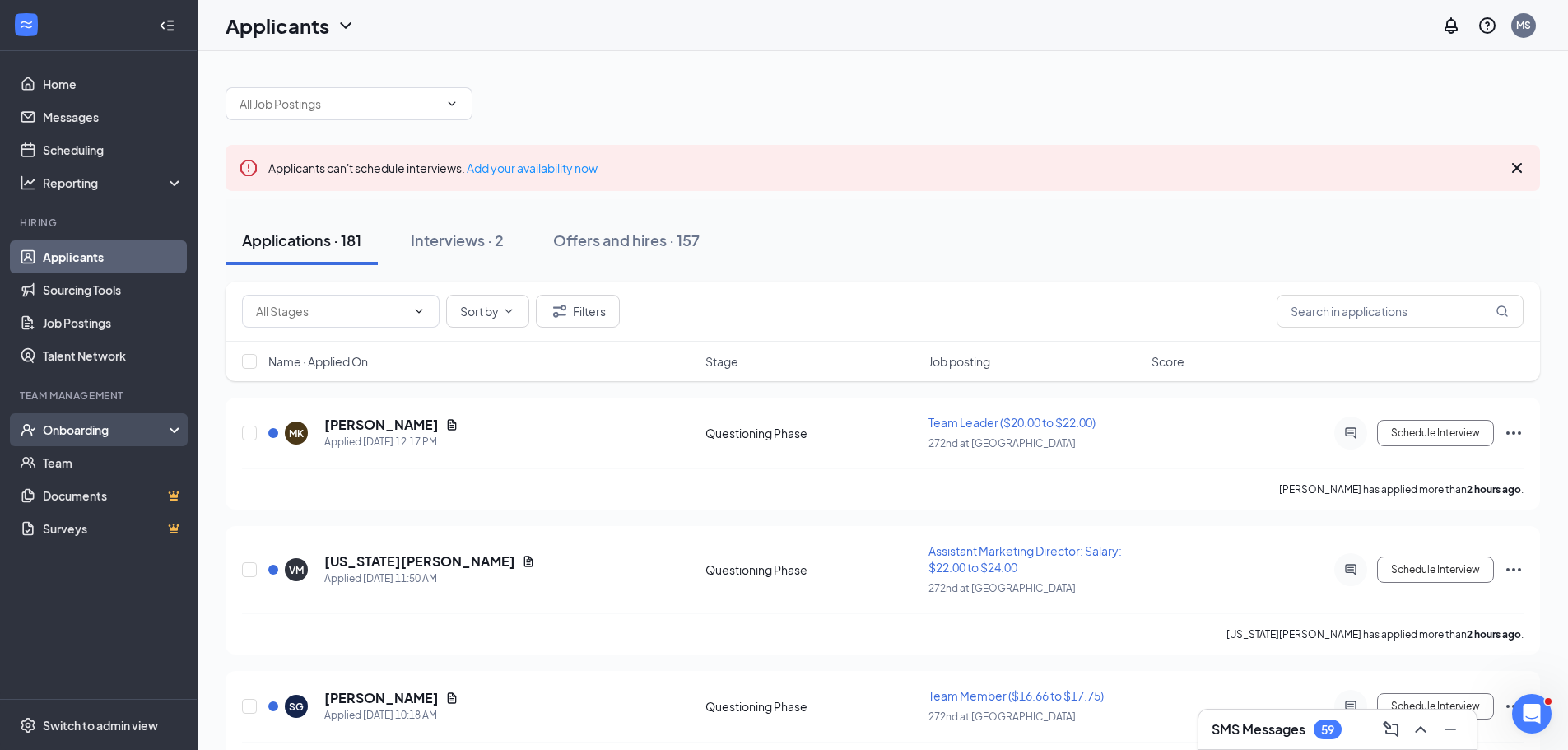
click at [89, 434] on div "Onboarding" at bounding box center [107, 430] width 127 height 16
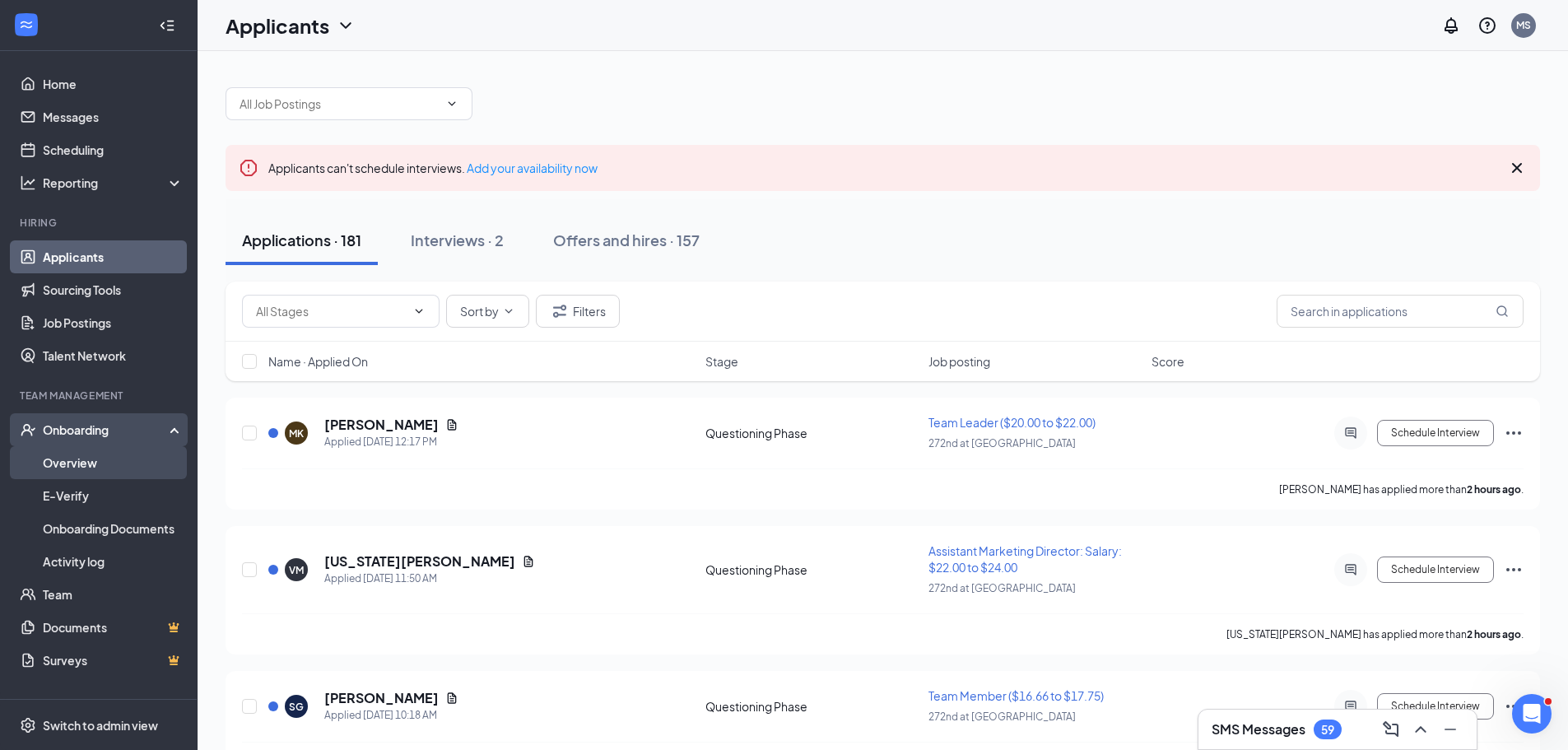
click at [85, 471] on link "Overview" at bounding box center [113, 462] width 141 height 33
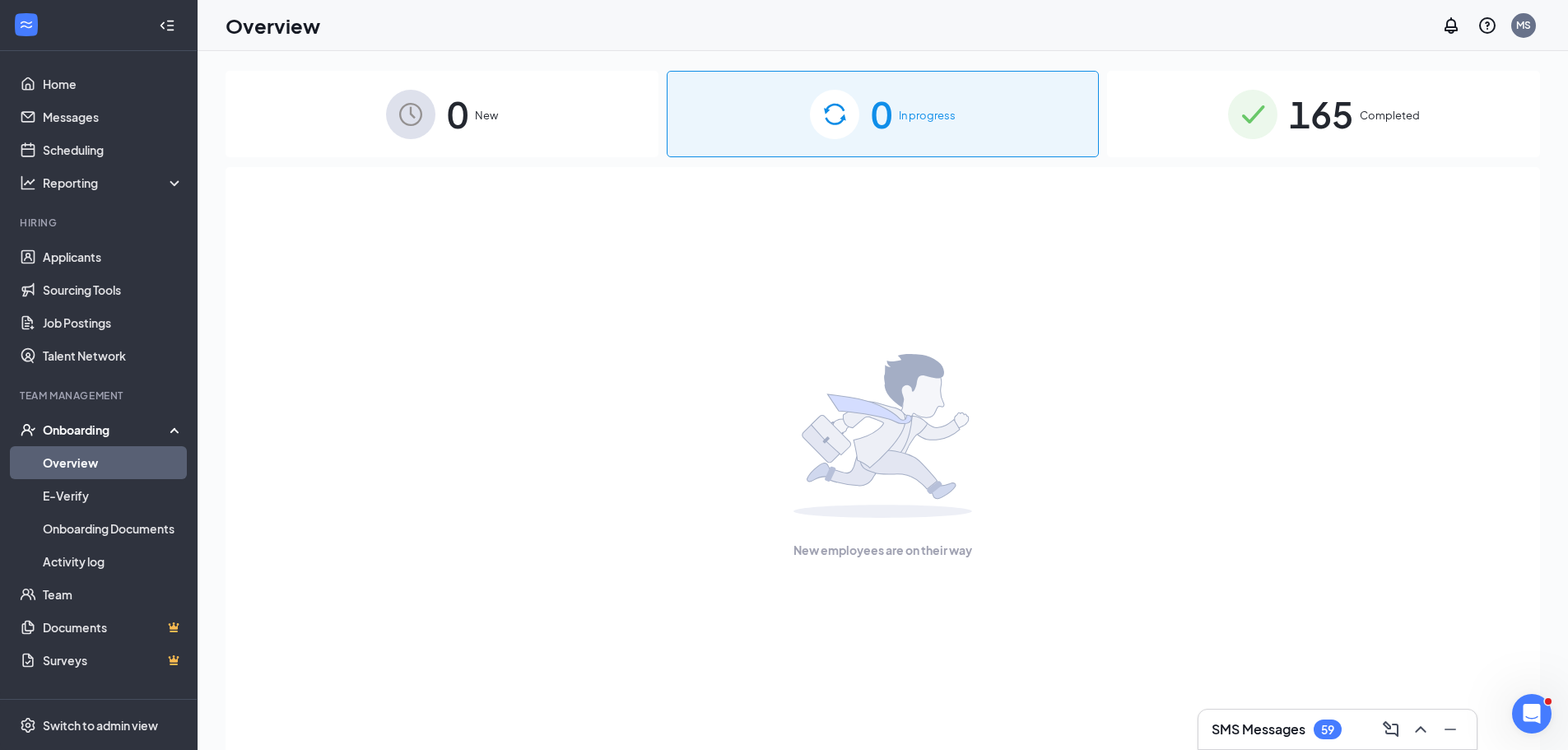
click at [1420, 103] on div "165 Completed" at bounding box center [1324, 114] width 433 height 87
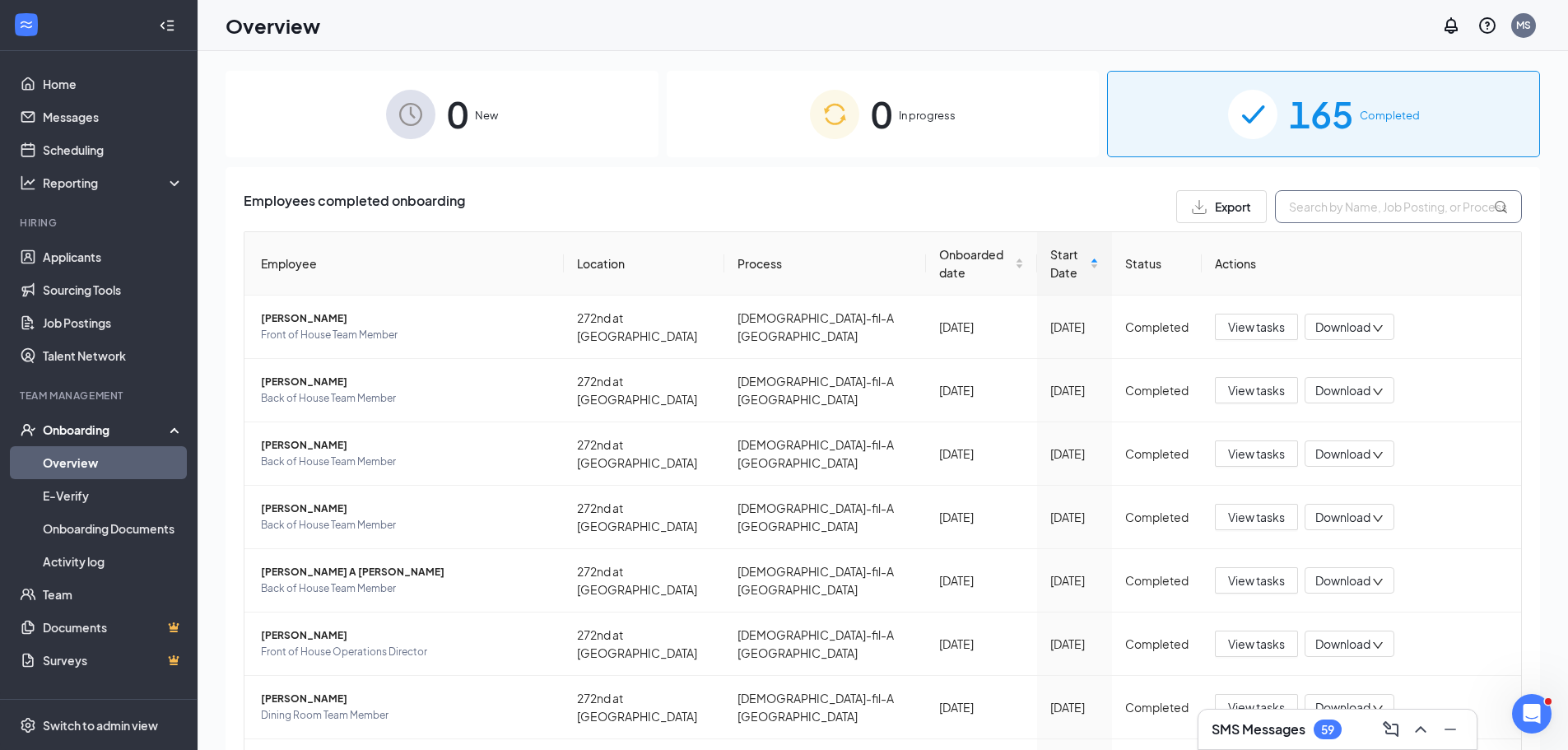
click at [1318, 218] on input "text" at bounding box center [1399, 206] width 247 height 33
paste input "gib"
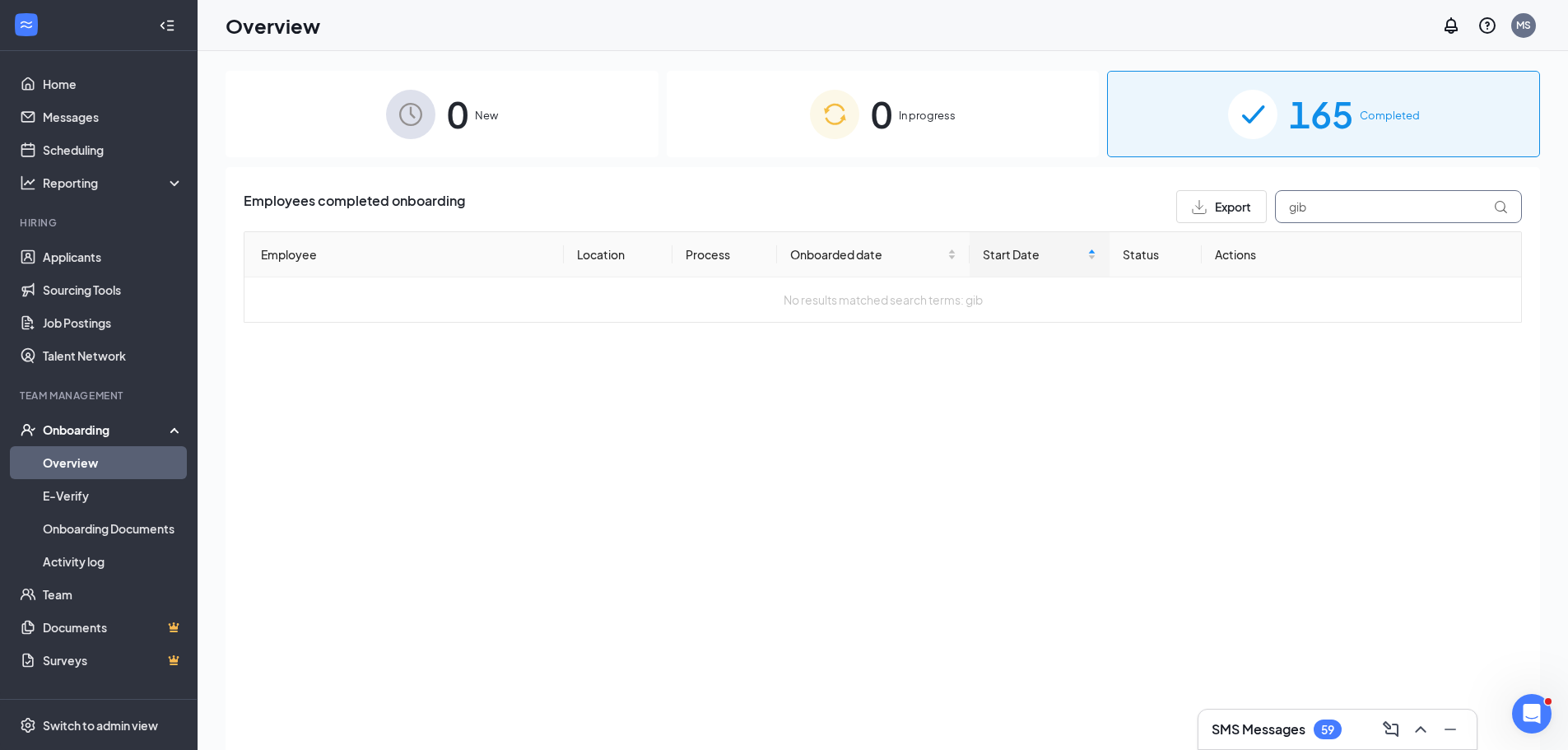
type input "gib"
click at [88, 436] on div "Onboarding" at bounding box center [107, 430] width 127 height 16
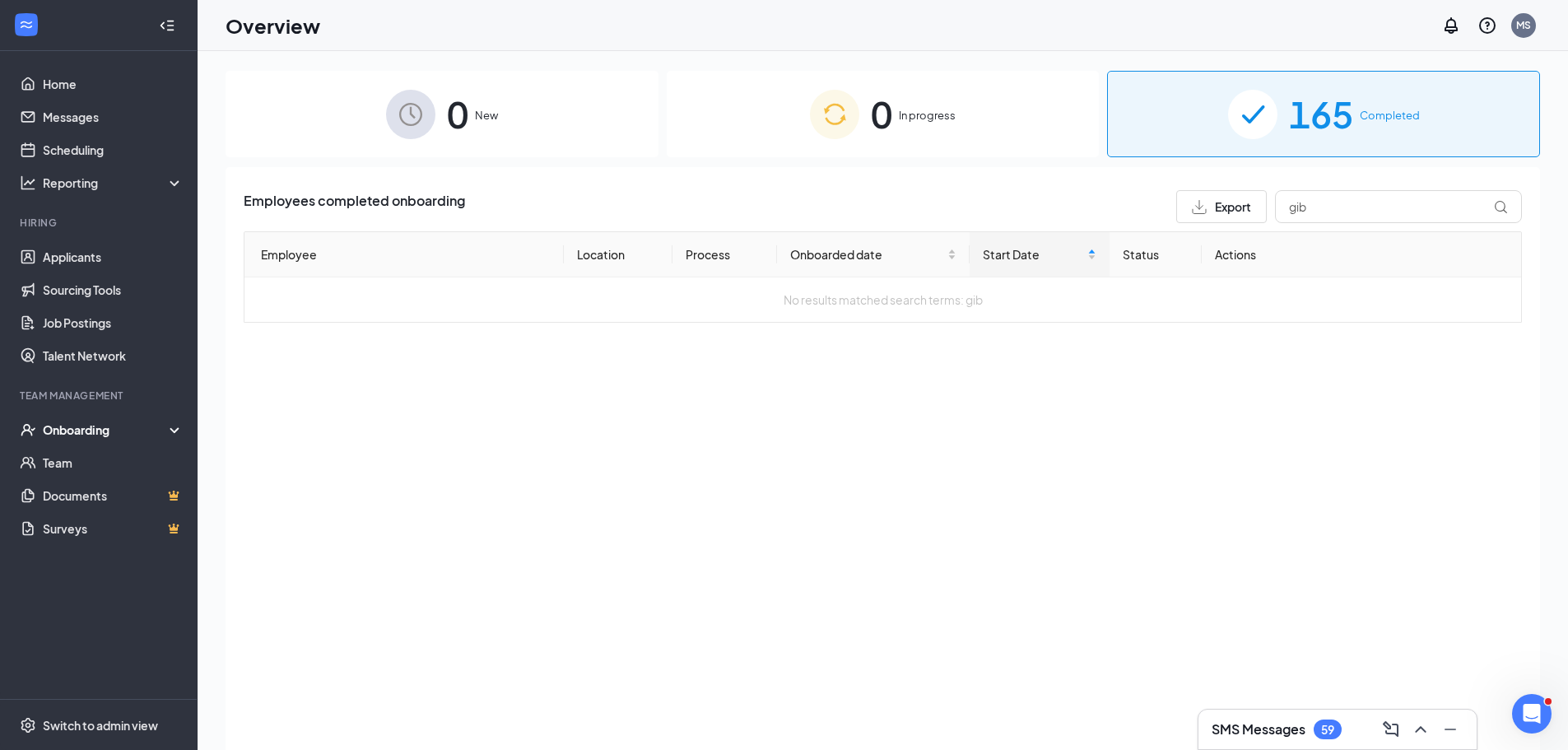
click at [88, 436] on div "Onboarding" at bounding box center [107, 430] width 127 height 16
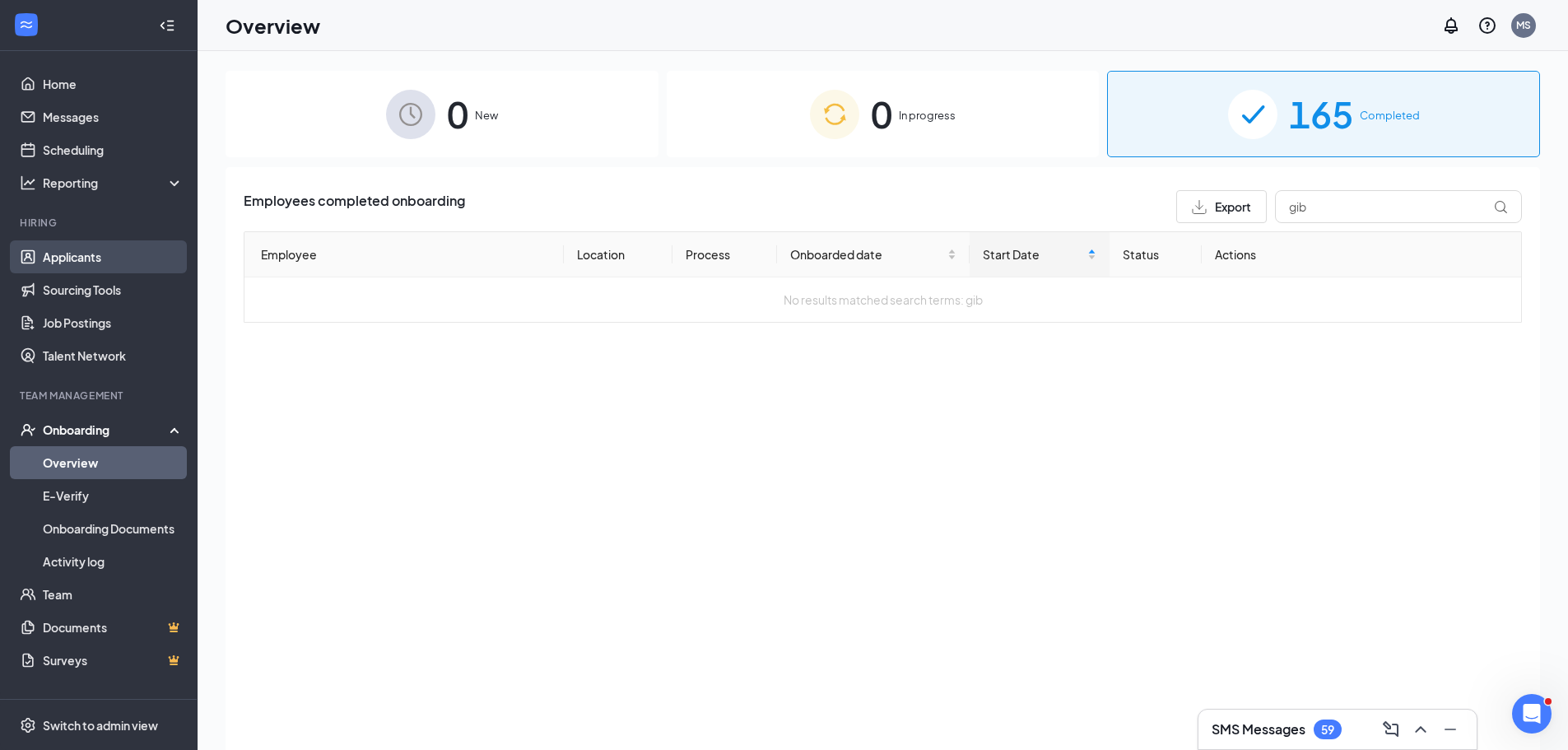
click at [75, 260] on link "Applicants" at bounding box center [113, 257] width 141 height 33
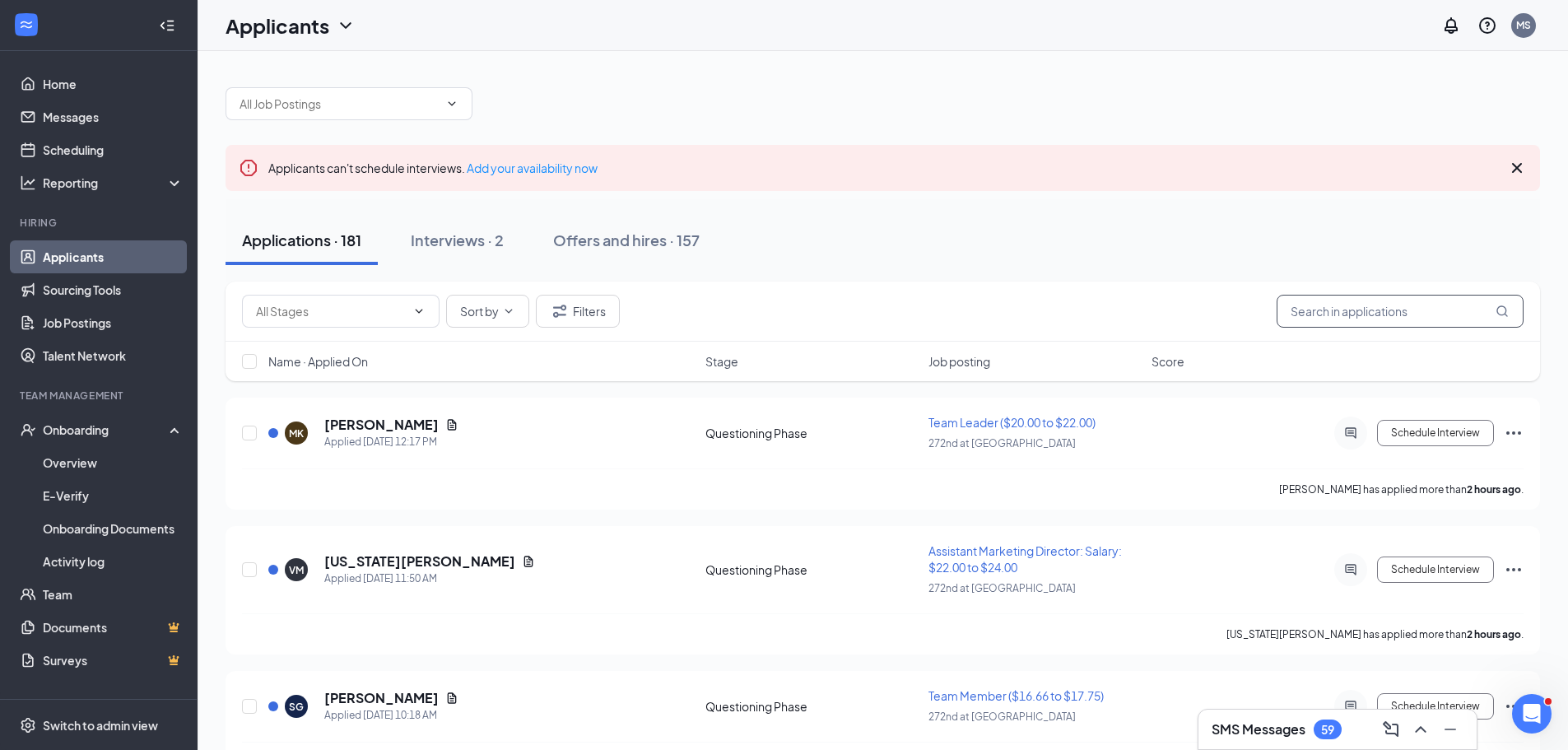
click at [1297, 315] on input "text" at bounding box center [1400, 311] width 247 height 33
paste input "gib"
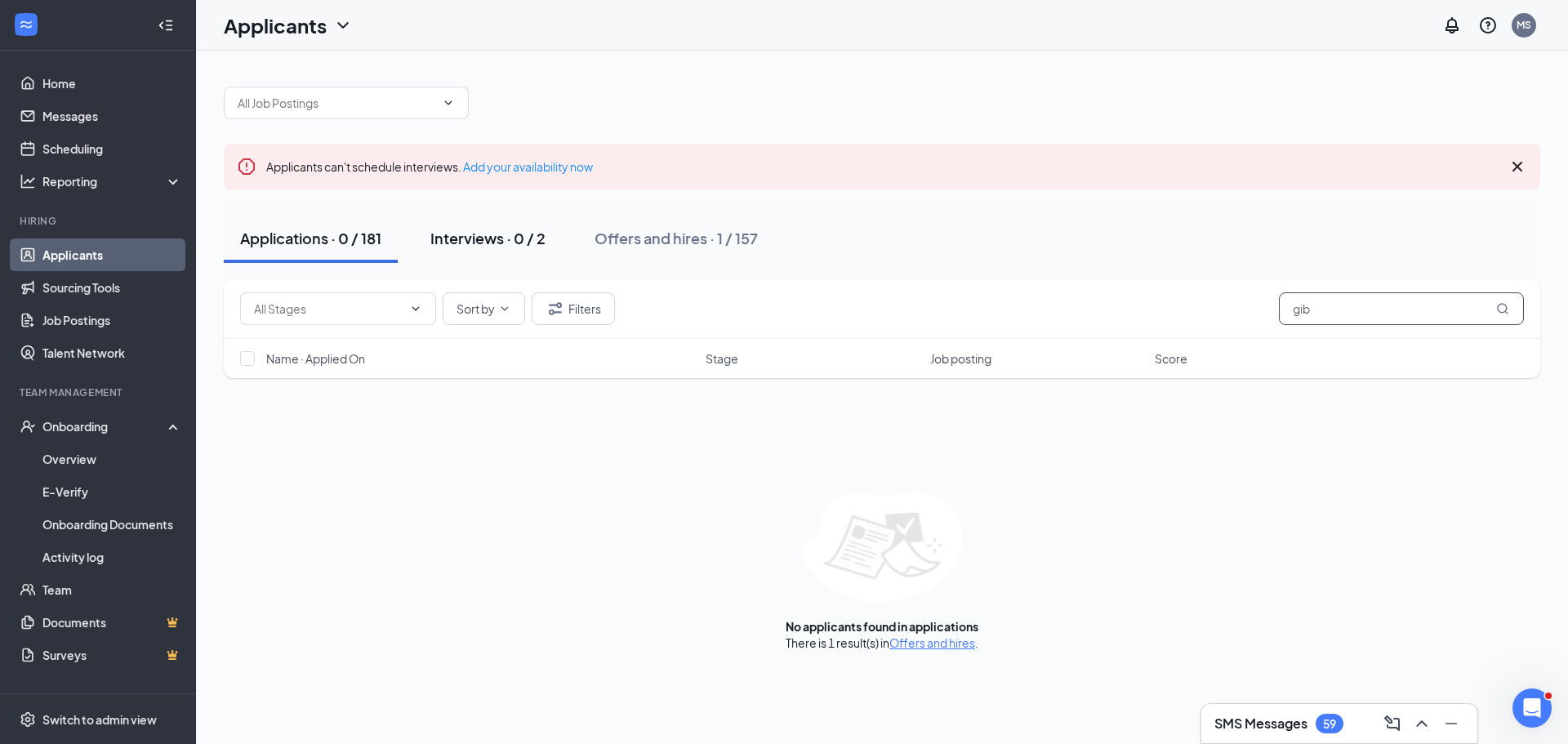
type input "gib"
click at [463, 238] on div "Interviews · 0 / 2" at bounding box center [488, 238] width 115 height 20
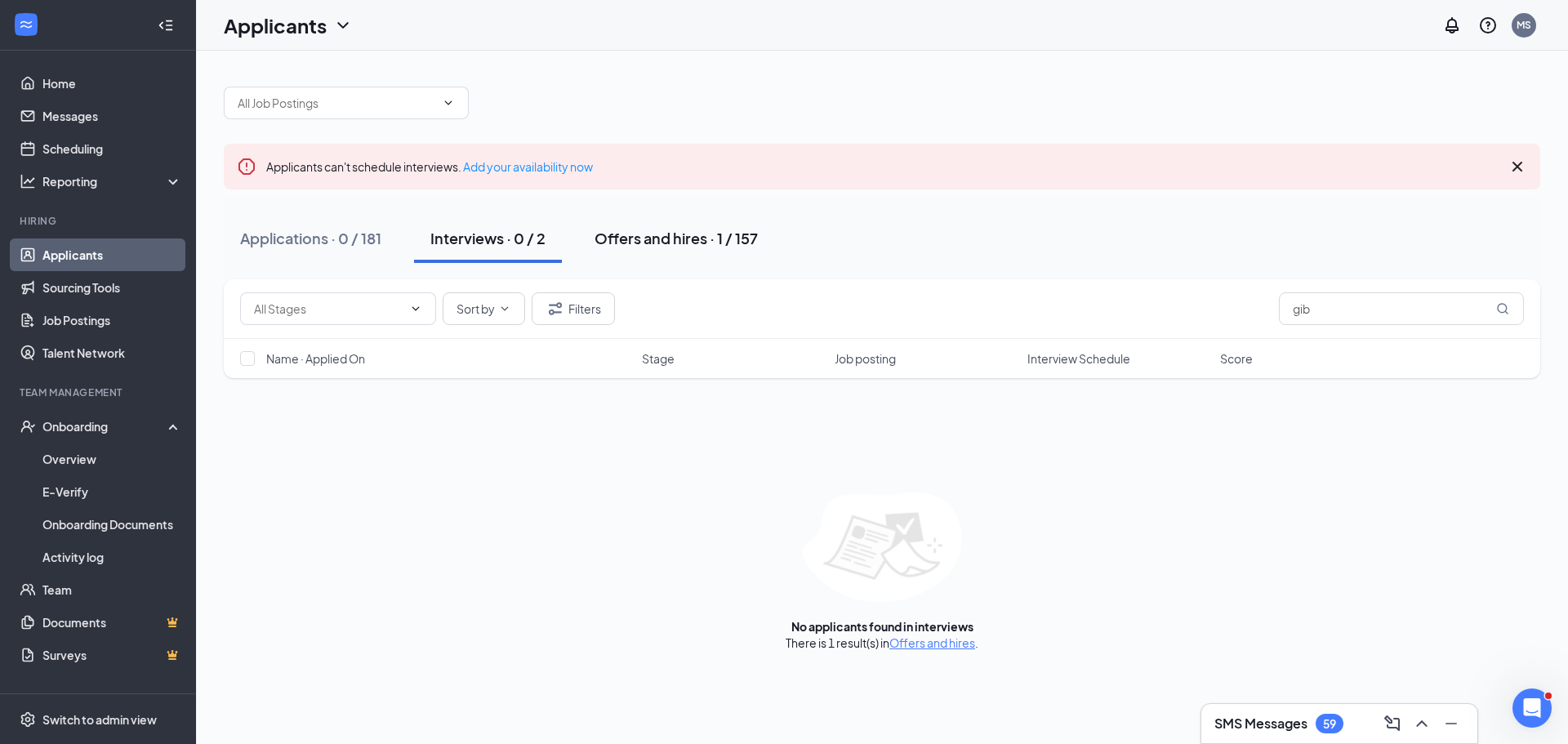
click at [685, 233] on div "Offers and hires · 1 / 157" at bounding box center [677, 238] width 163 height 20
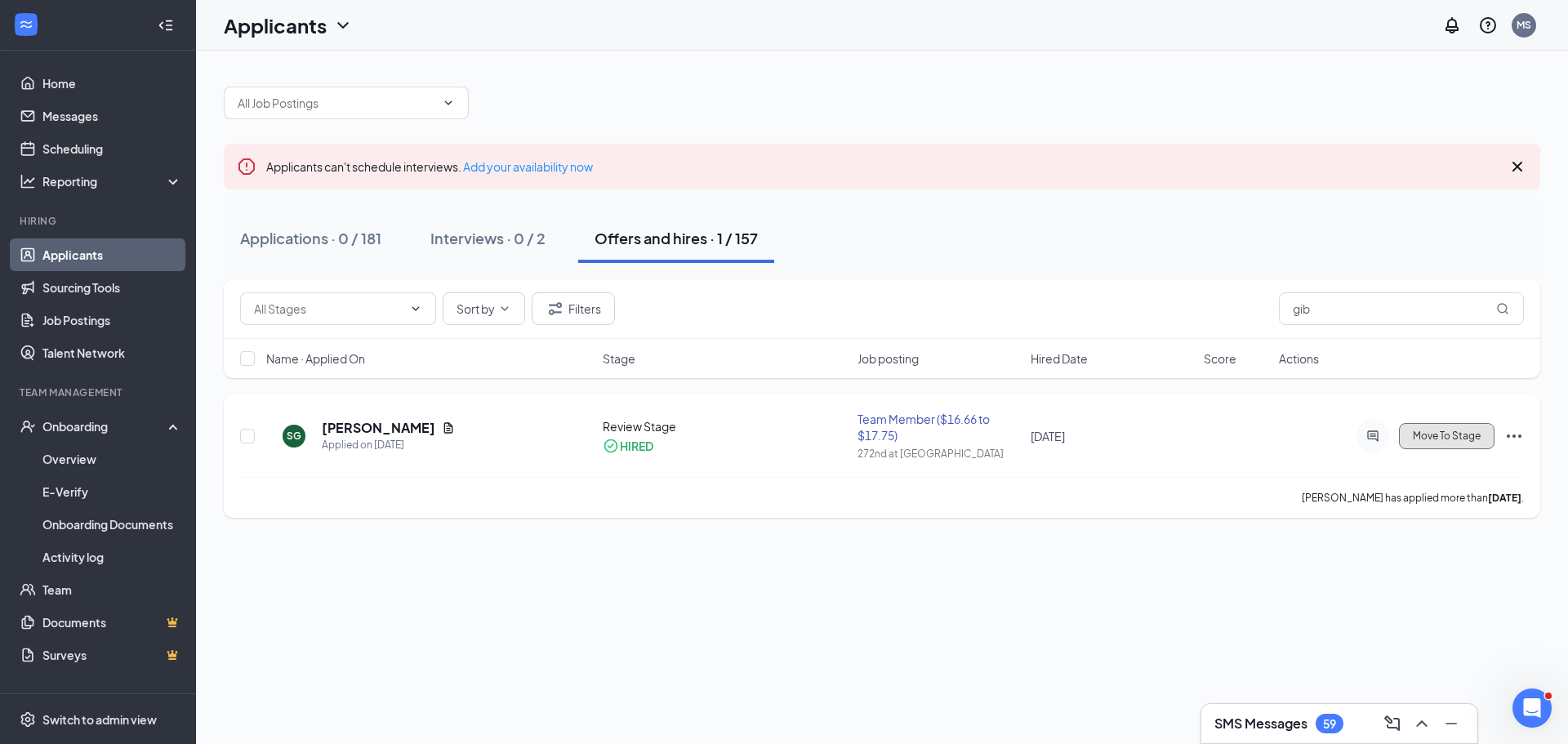
click at [1447, 432] on span "Move To Stage" at bounding box center [1446, 436] width 67 height 12
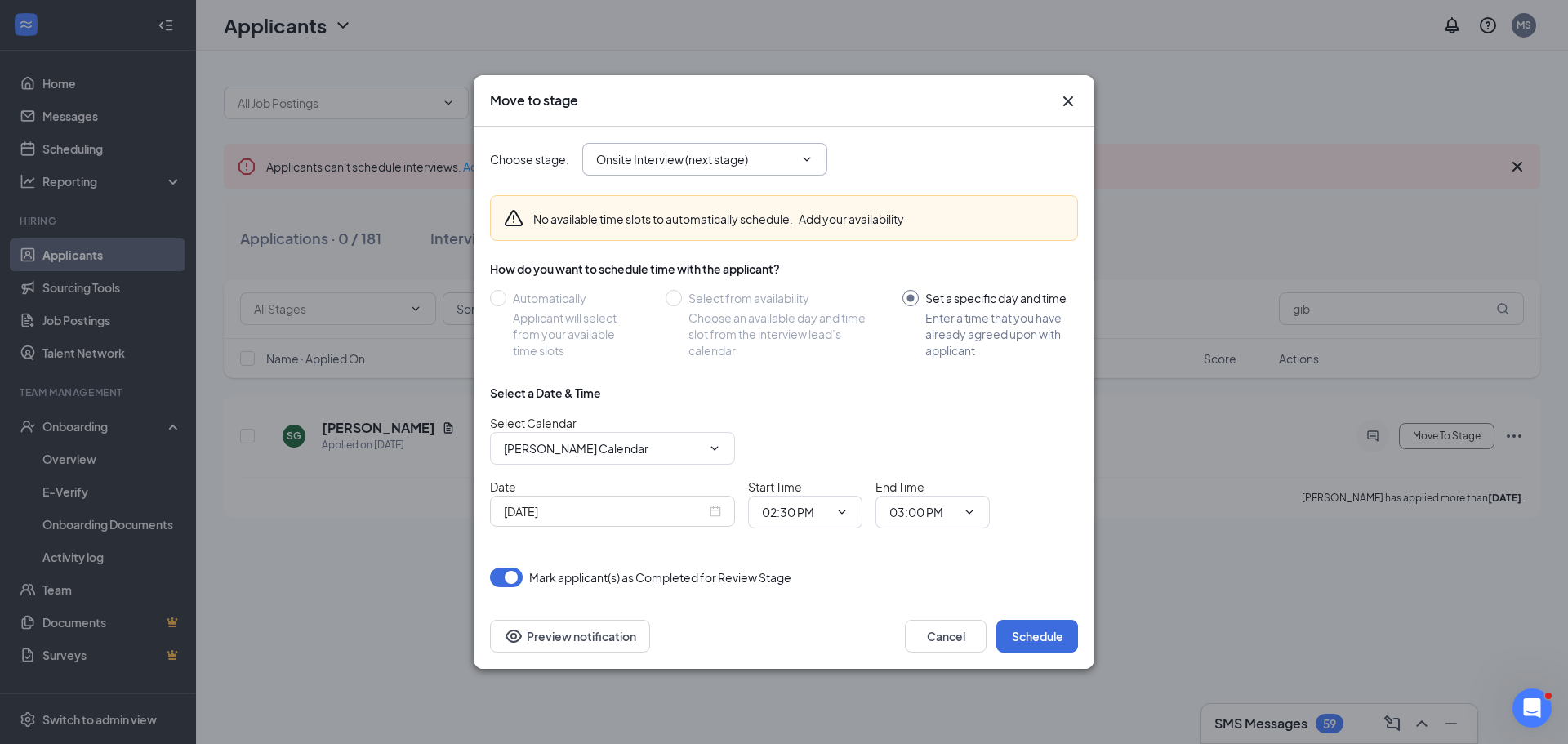
click at [808, 160] on icon "ChevronDown" at bounding box center [807, 159] width 7 height 4
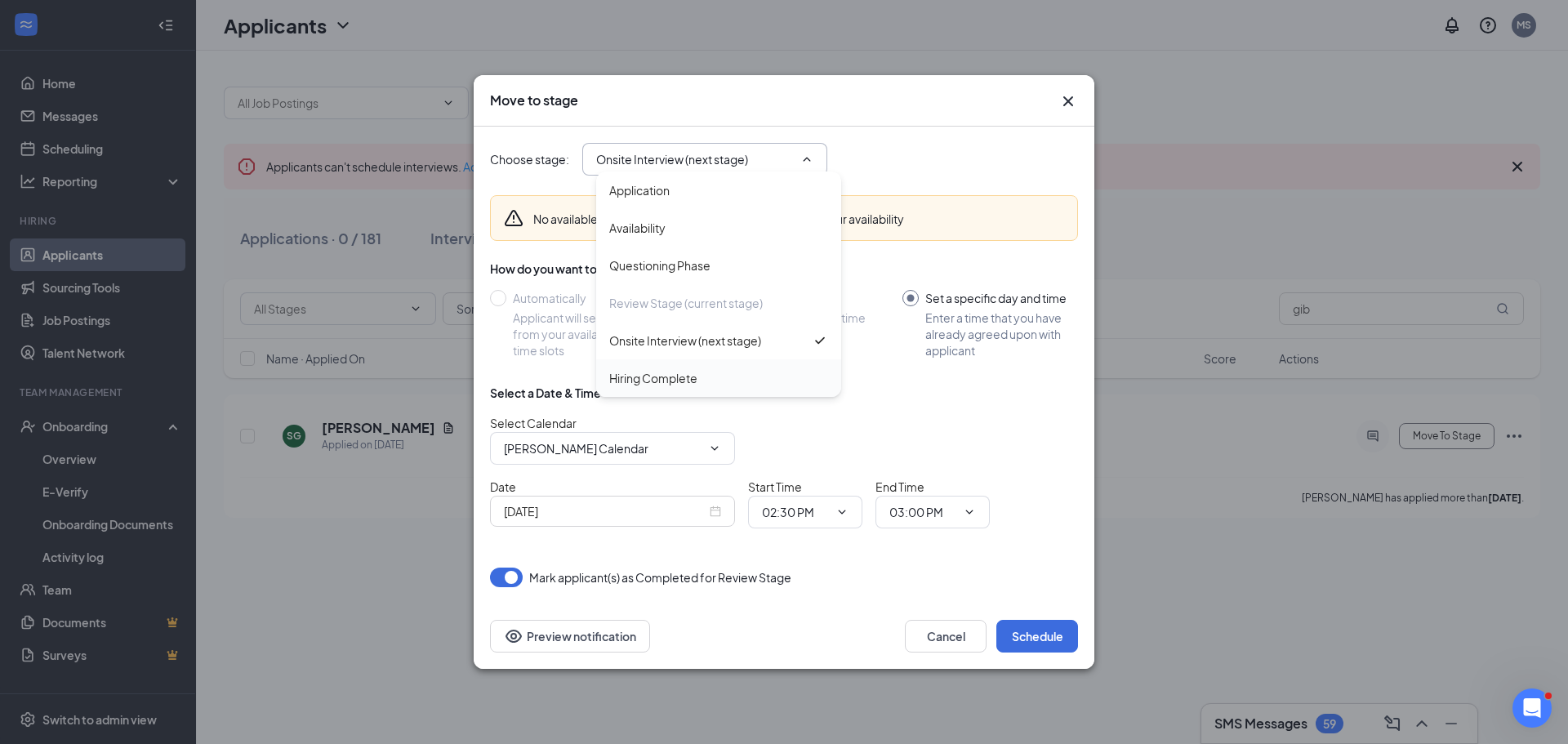
click at [670, 375] on div "Hiring Complete" at bounding box center [653, 378] width 88 height 18
type input "Hiring Complete"
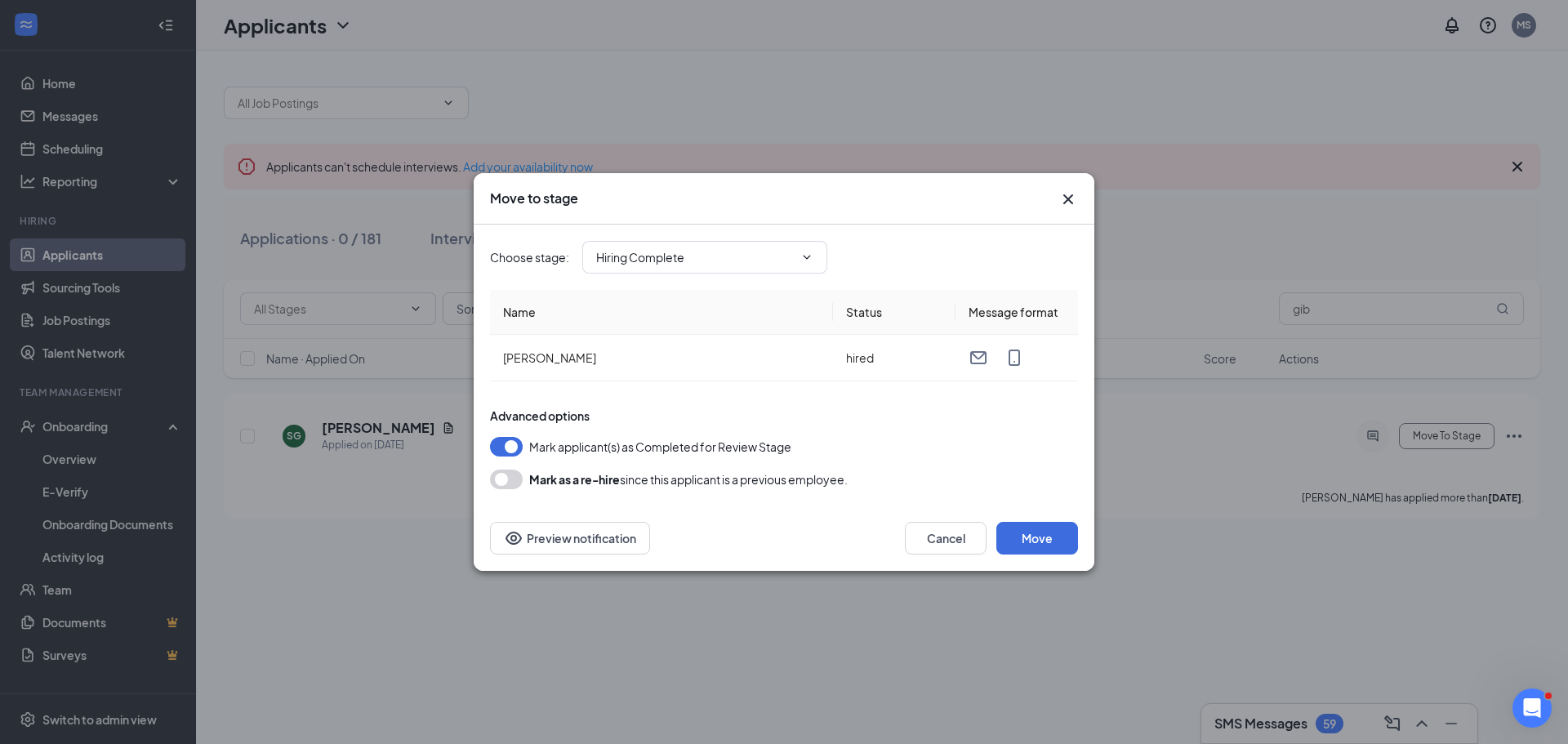
click at [503, 451] on button "button" at bounding box center [506, 447] width 33 height 20
click at [1039, 540] on button "Move" at bounding box center [1037, 538] width 82 height 33
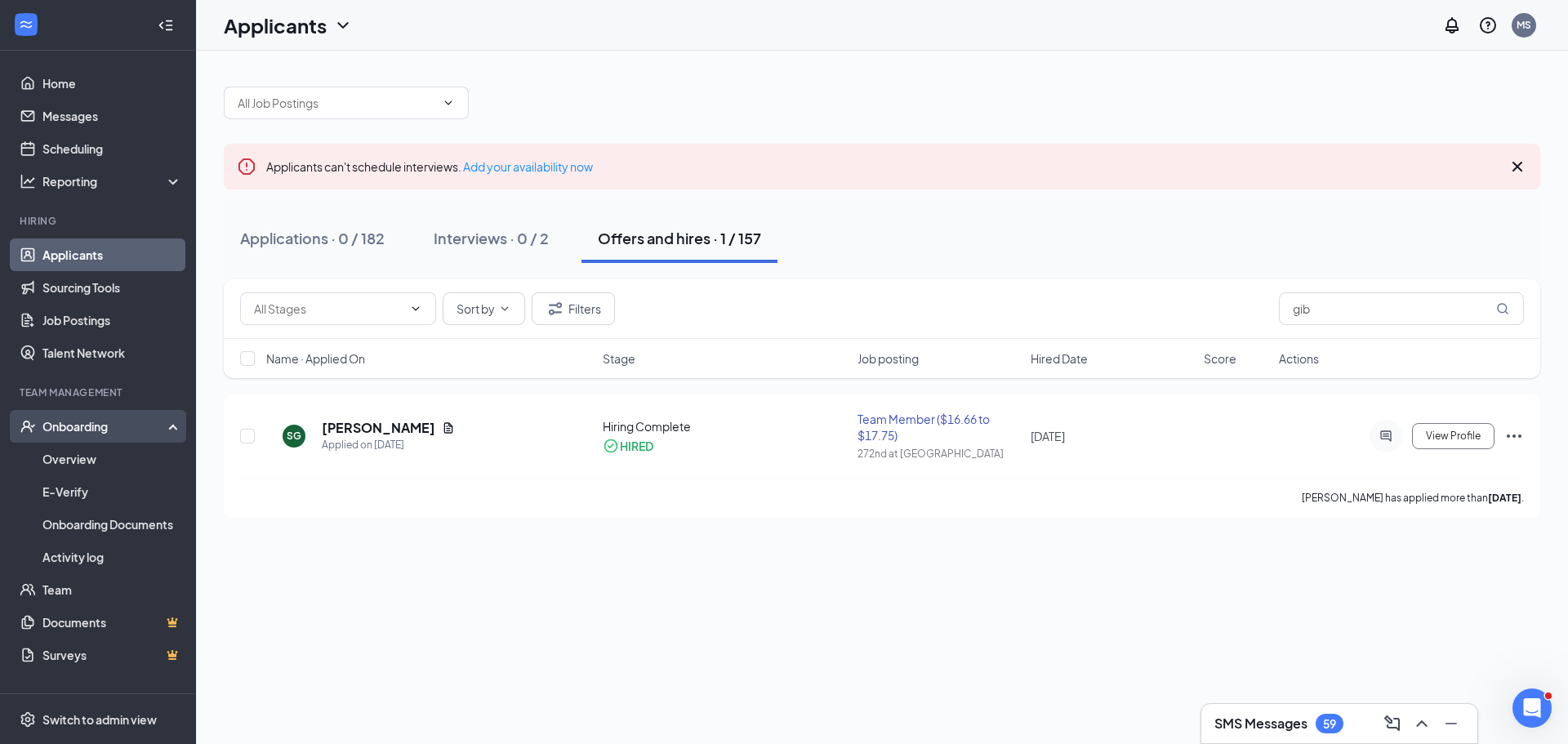
click at [84, 424] on div "Onboarding" at bounding box center [106, 426] width 126 height 16
click at [323, 238] on div "Applications · 0 / 182" at bounding box center [312, 238] width 145 height 20
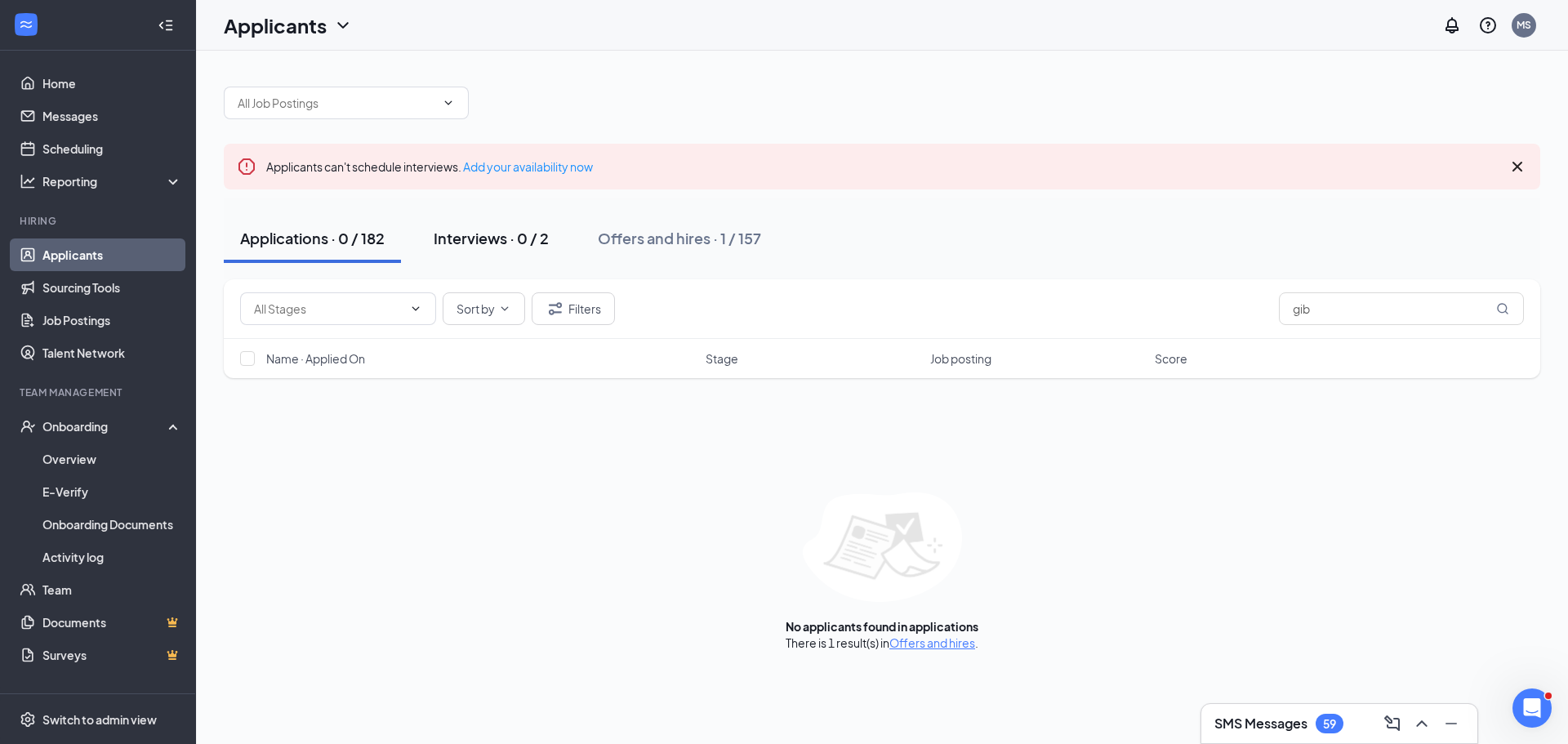
click at [506, 237] on div "Interviews · 0 / 2" at bounding box center [491, 238] width 115 height 20
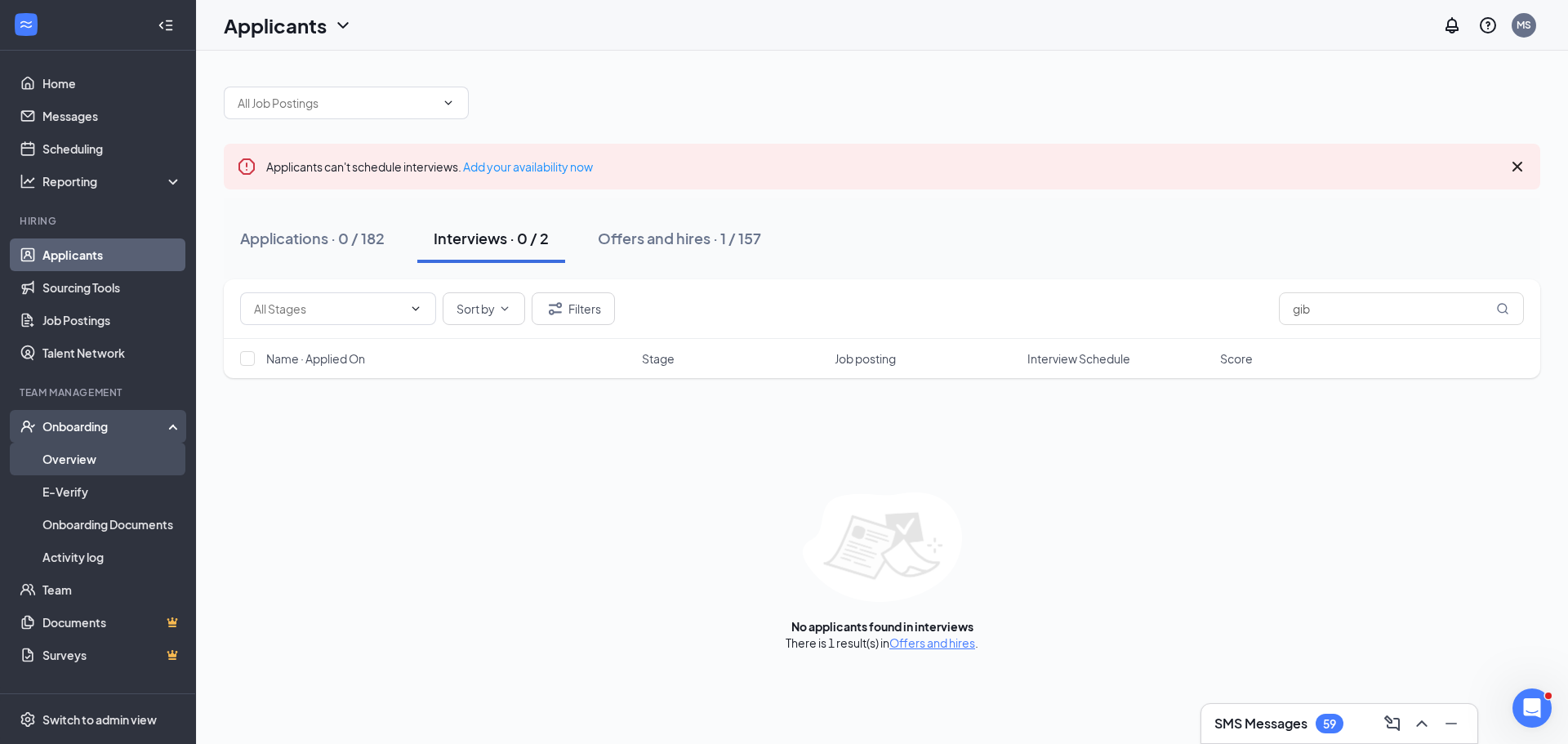
click at [85, 464] on link "Overview" at bounding box center [112, 458] width 139 height 33
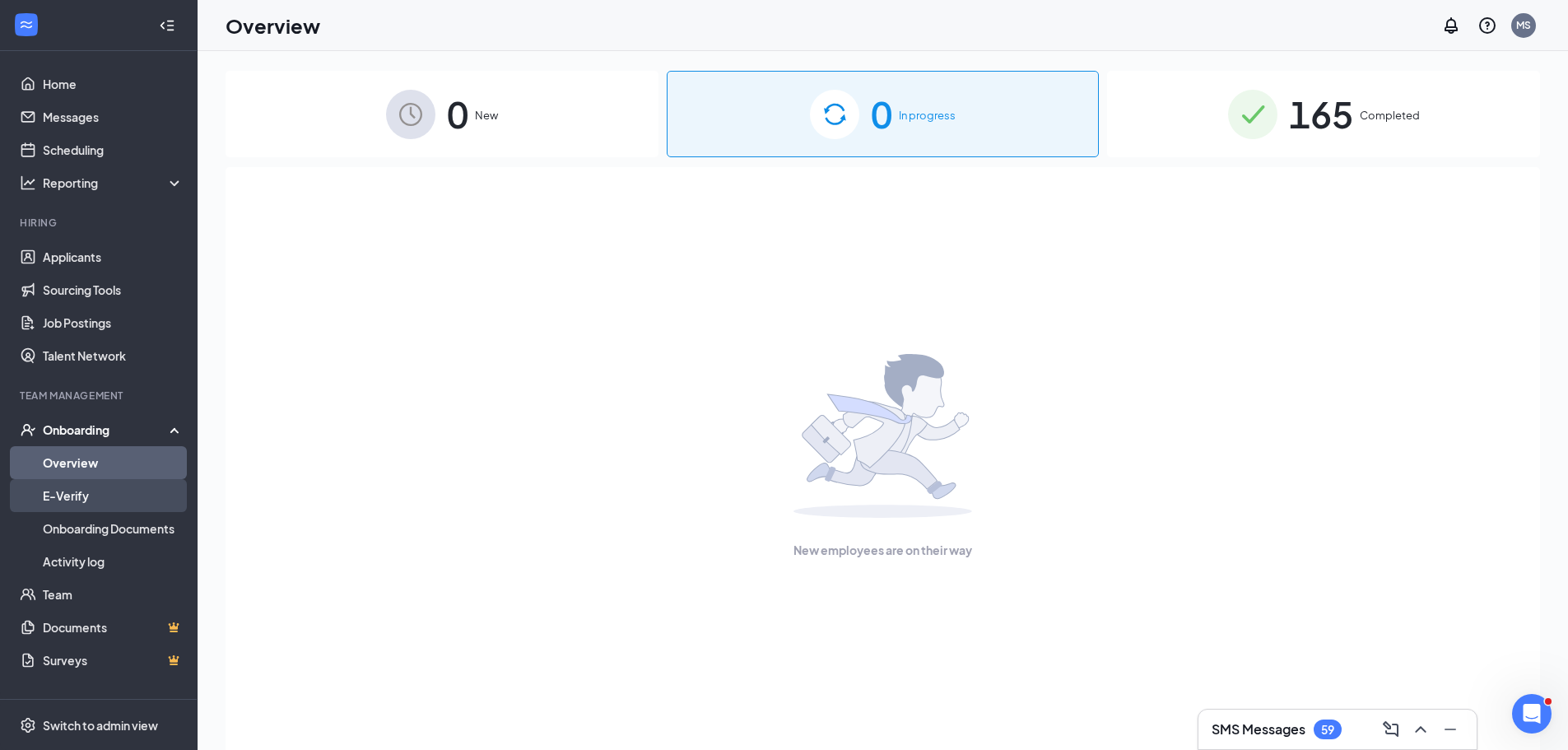
click at [71, 489] on link "E-Verify" at bounding box center [113, 495] width 141 height 33
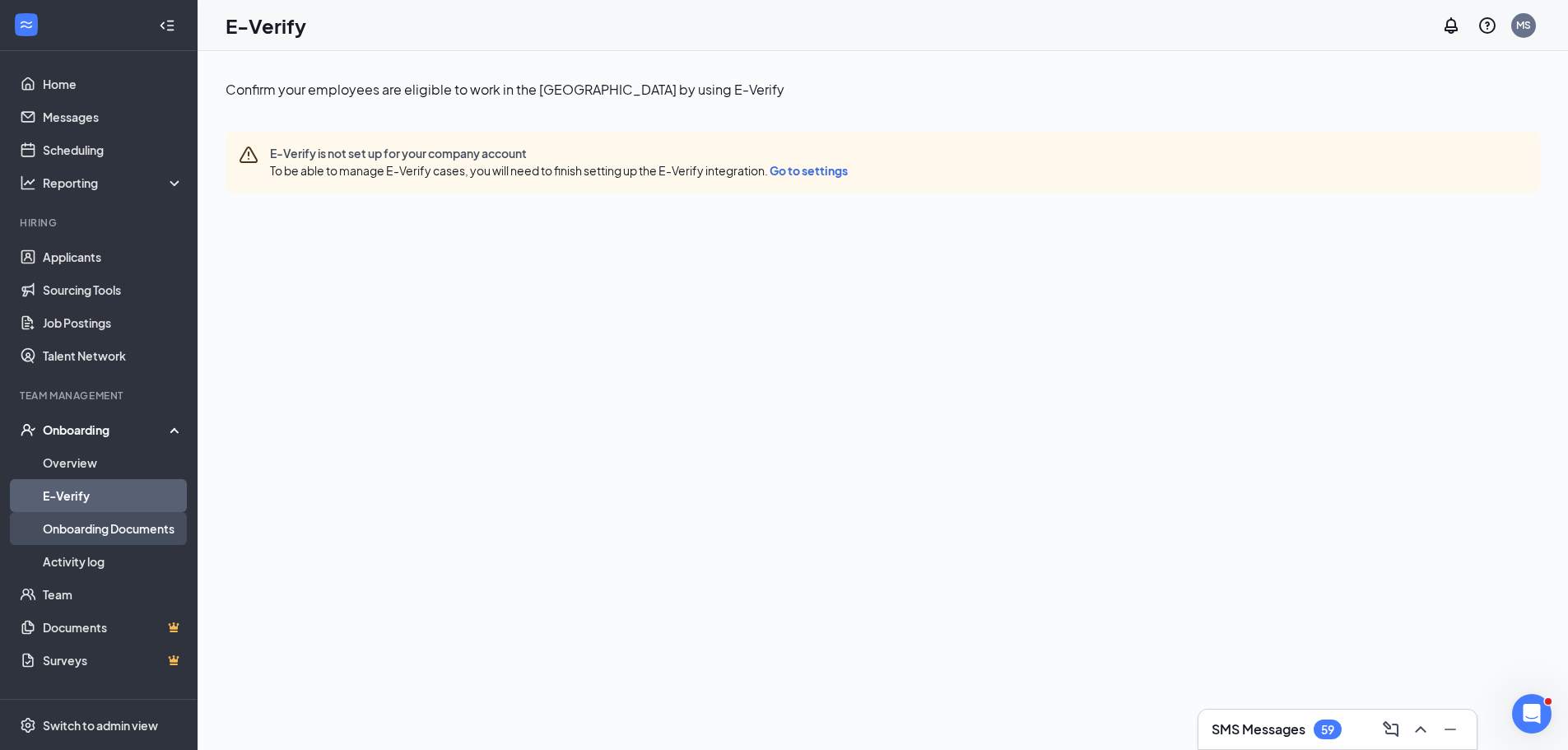
click at [99, 528] on link "Onboarding Documents" at bounding box center [113, 528] width 141 height 33
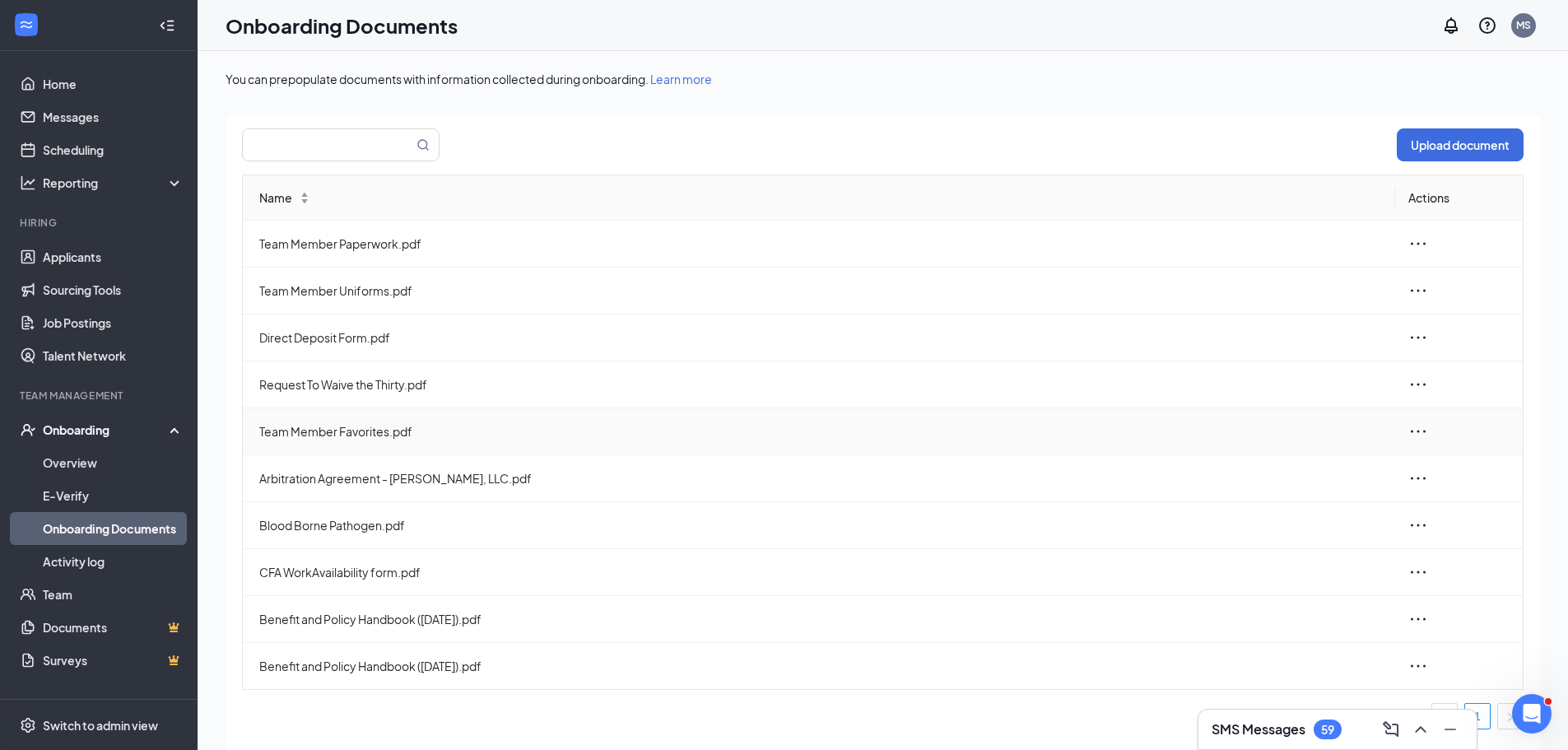
click at [1414, 431] on icon "ellipsis" at bounding box center [1419, 431] width 20 height 20
click at [1292, 539] on span "Delete" at bounding box center [1284, 541] width 37 height 16
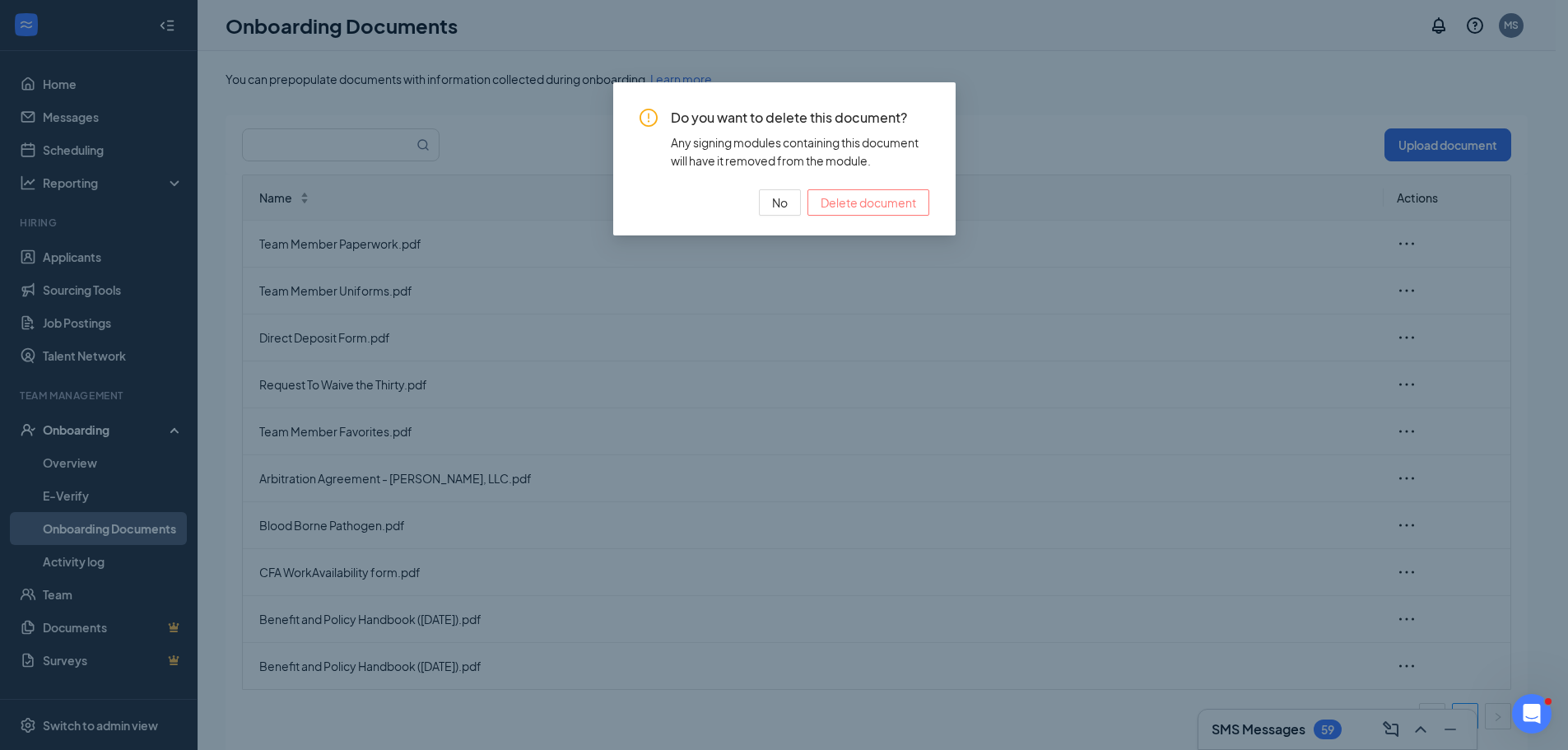
click at [846, 196] on span "Delete document" at bounding box center [868, 202] width 96 height 18
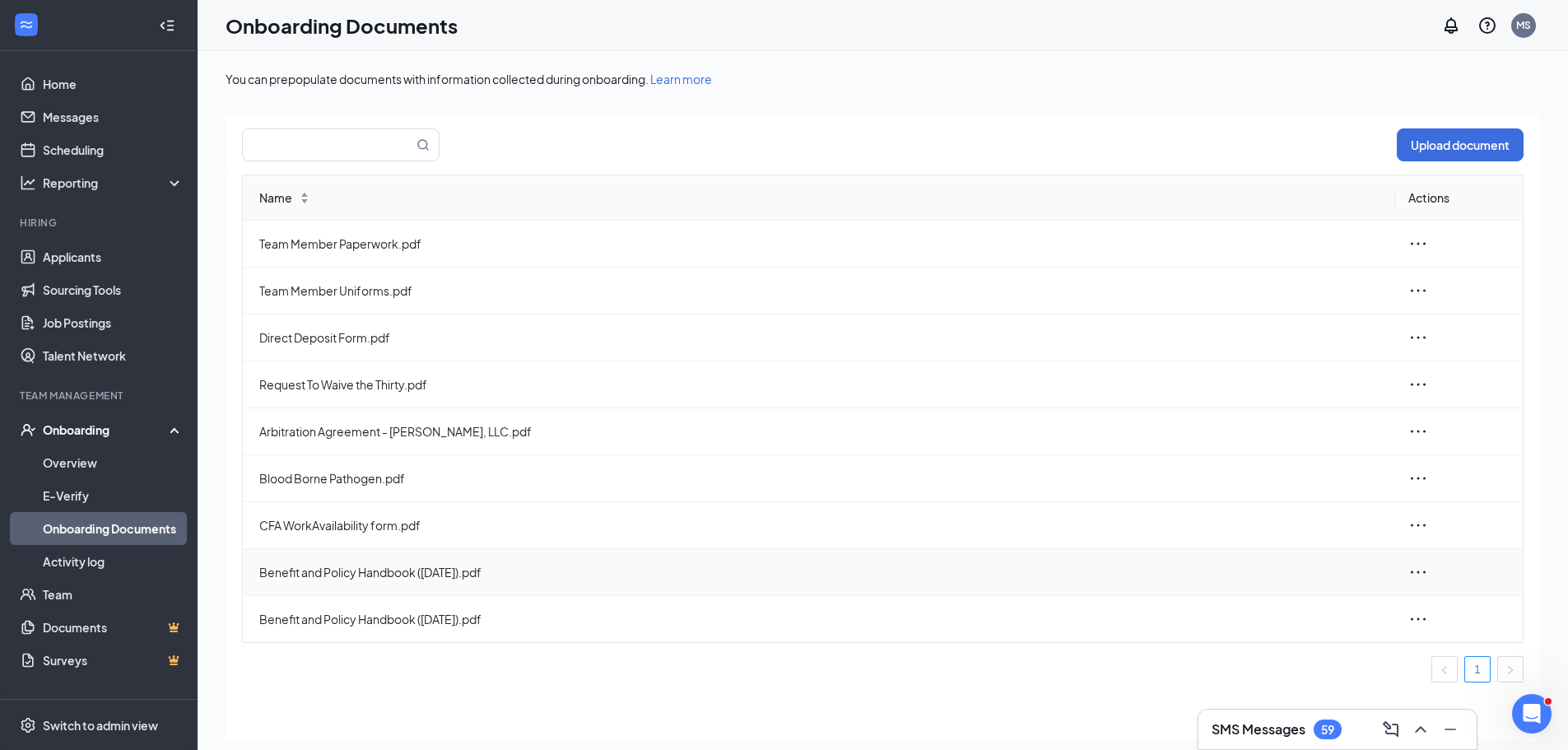
click at [1419, 573] on icon "ellipsis" at bounding box center [1418, 571] width 15 height 3
click at [1286, 682] on span "Delete" at bounding box center [1284, 682] width 37 height 16
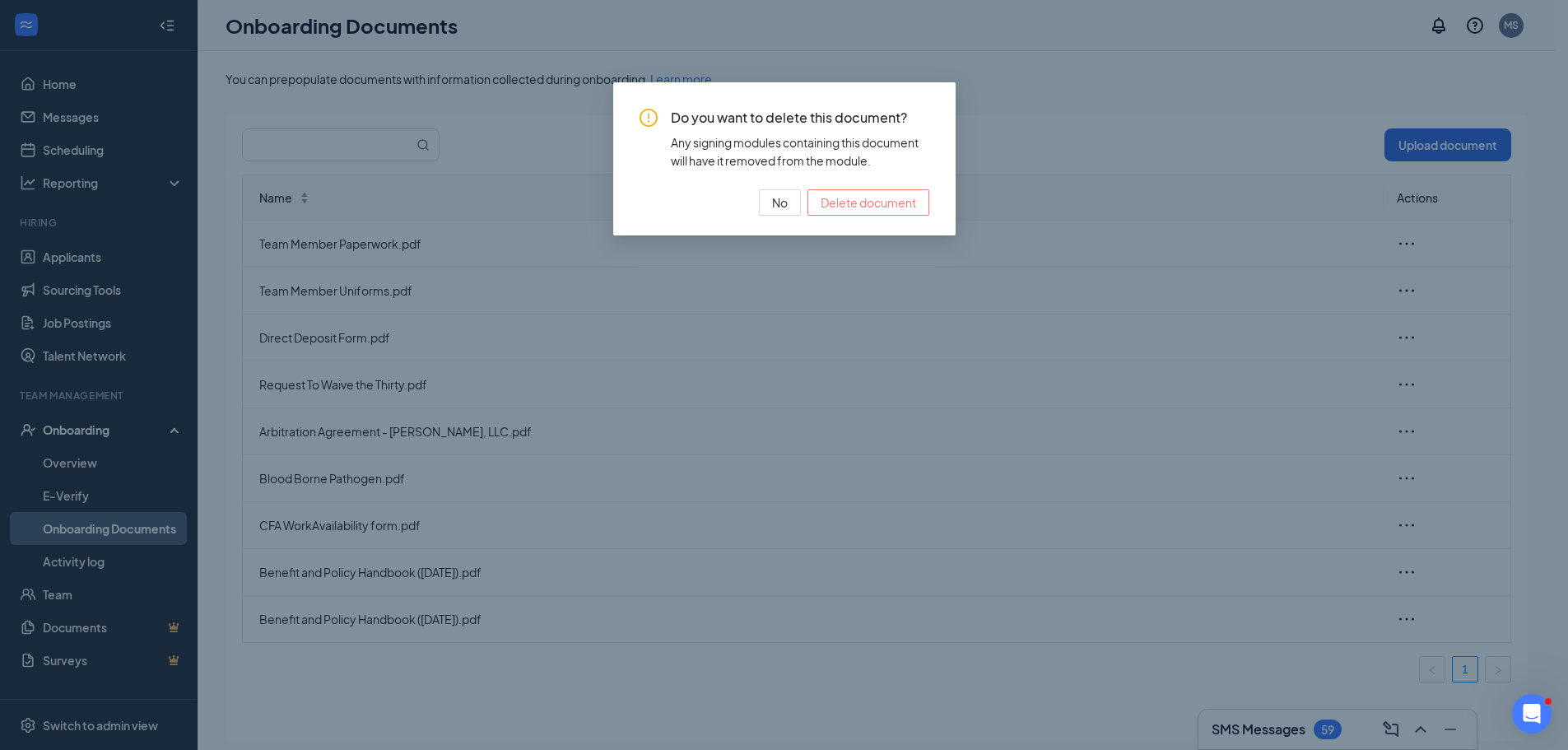
click at [846, 212] on button "Delete document" at bounding box center [868, 202] width 122 height 26
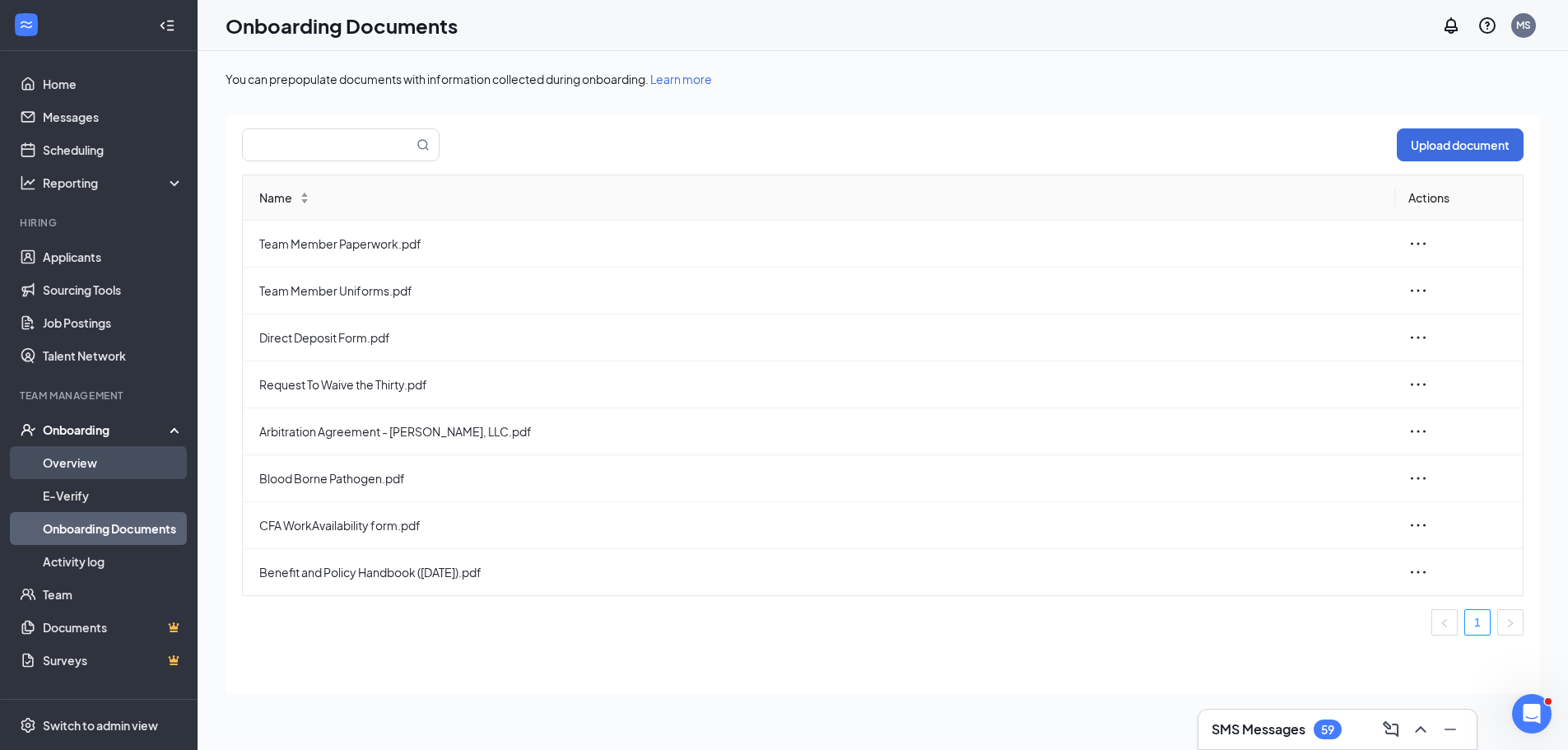
click at [65, 456] on link "Overview" at bounding box center [113, 462] width 141 height 33
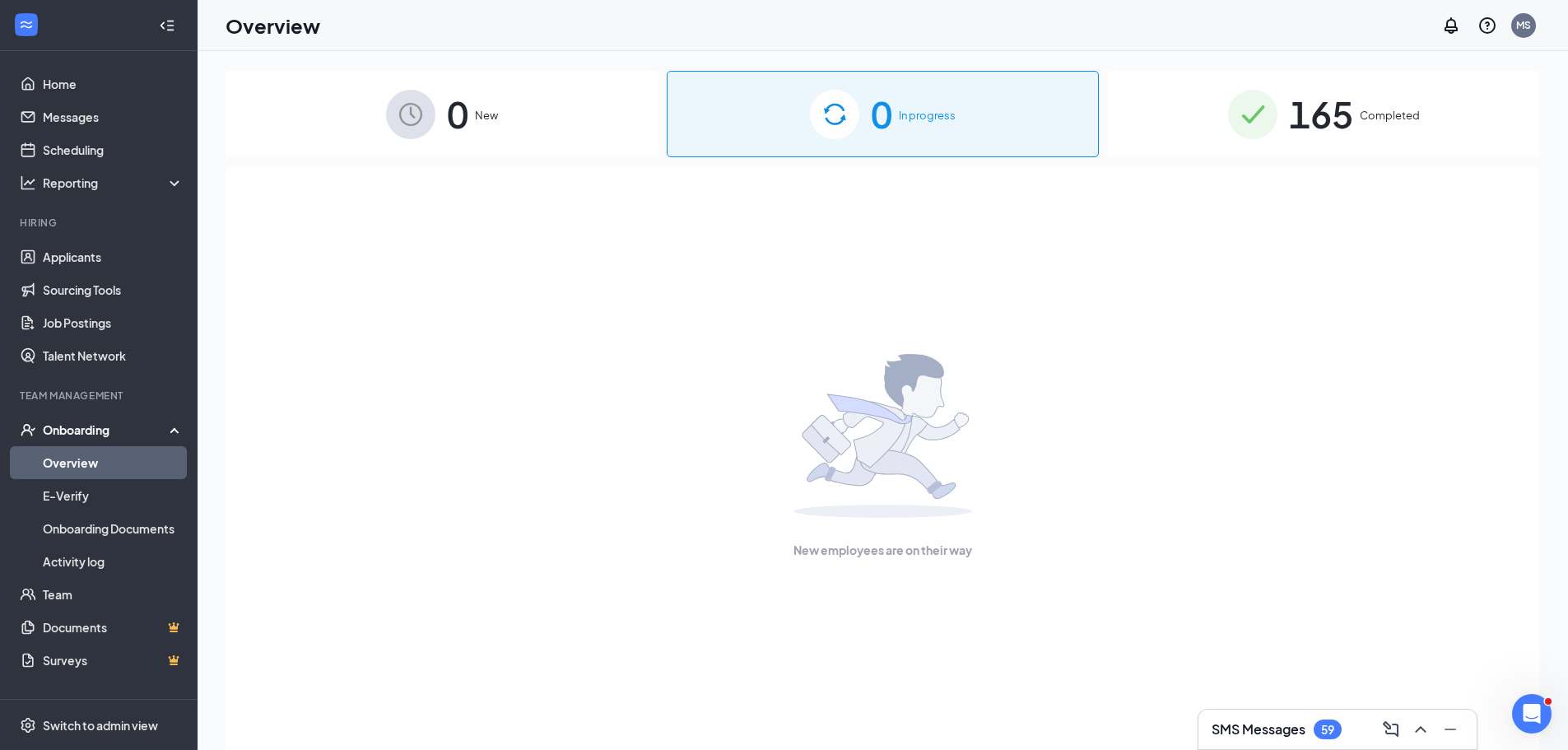
click at [1359, 99] on div "165 Completed" at bounding box center [1324, 114] width 433 height 87
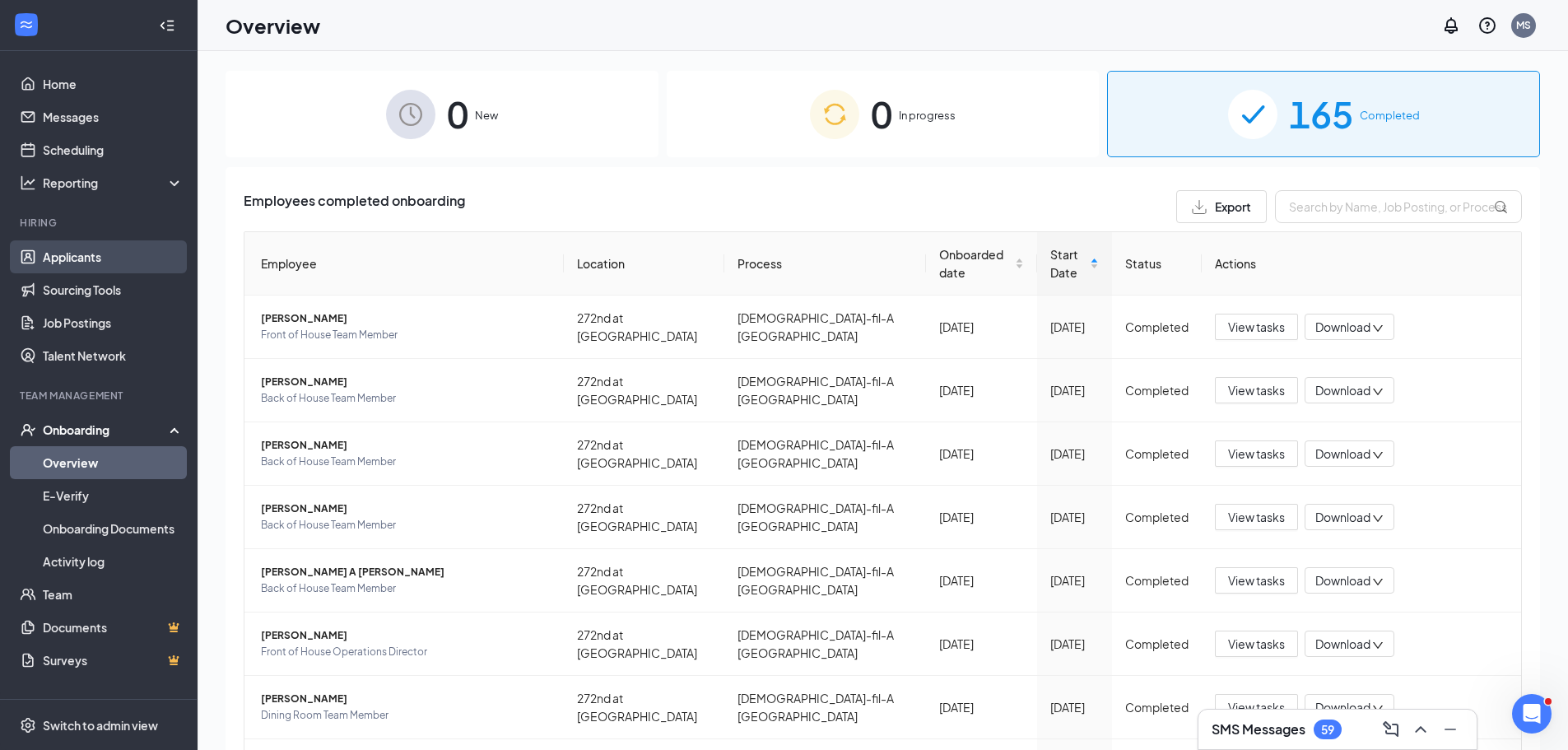
click at [66, 258] on link "Applicants" at bounding box center [113, 257] width 141 height 33
